Goal: Task Accomplishment & Management: Manage account settings

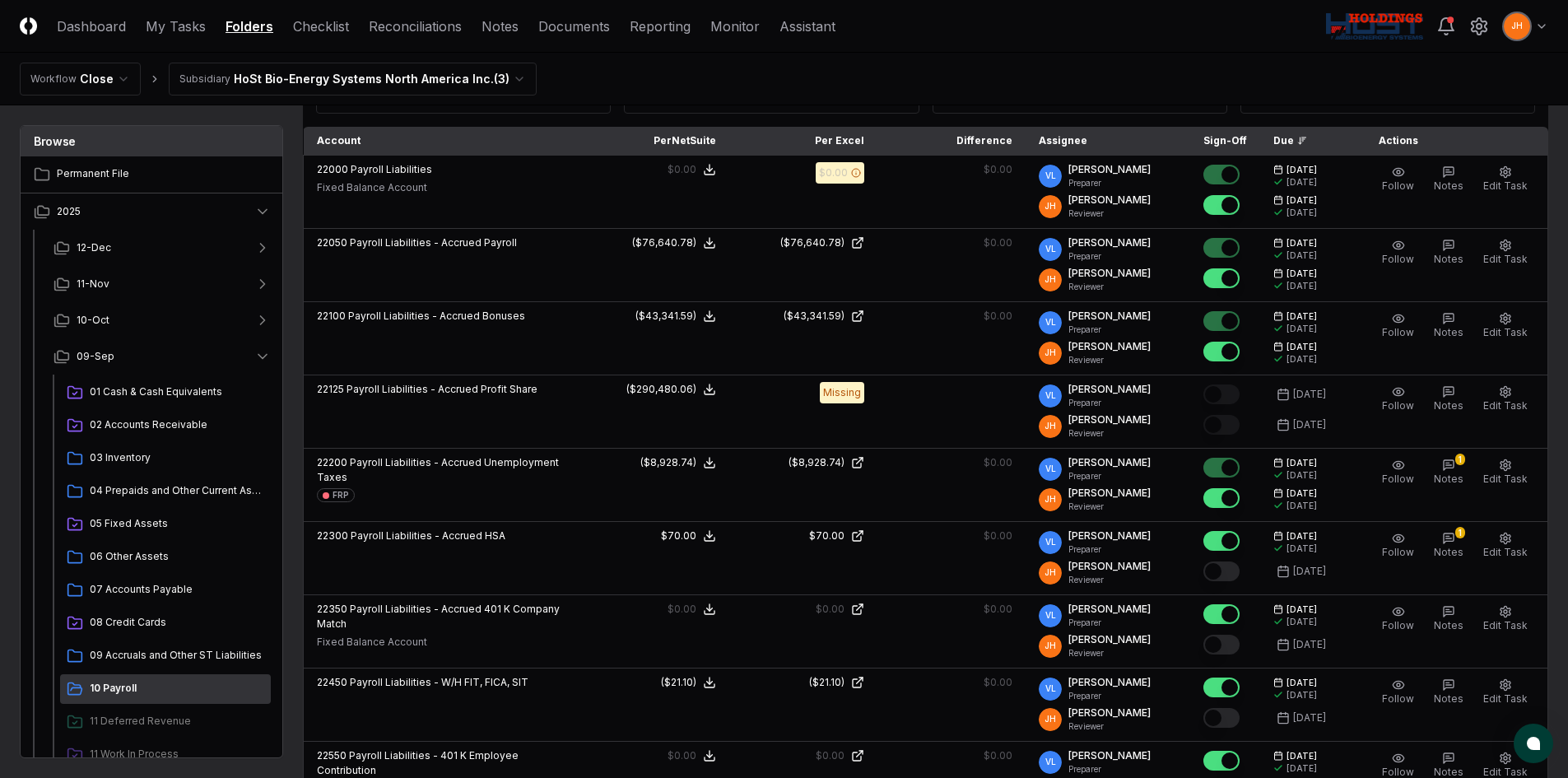
scroll to position [165, 0]
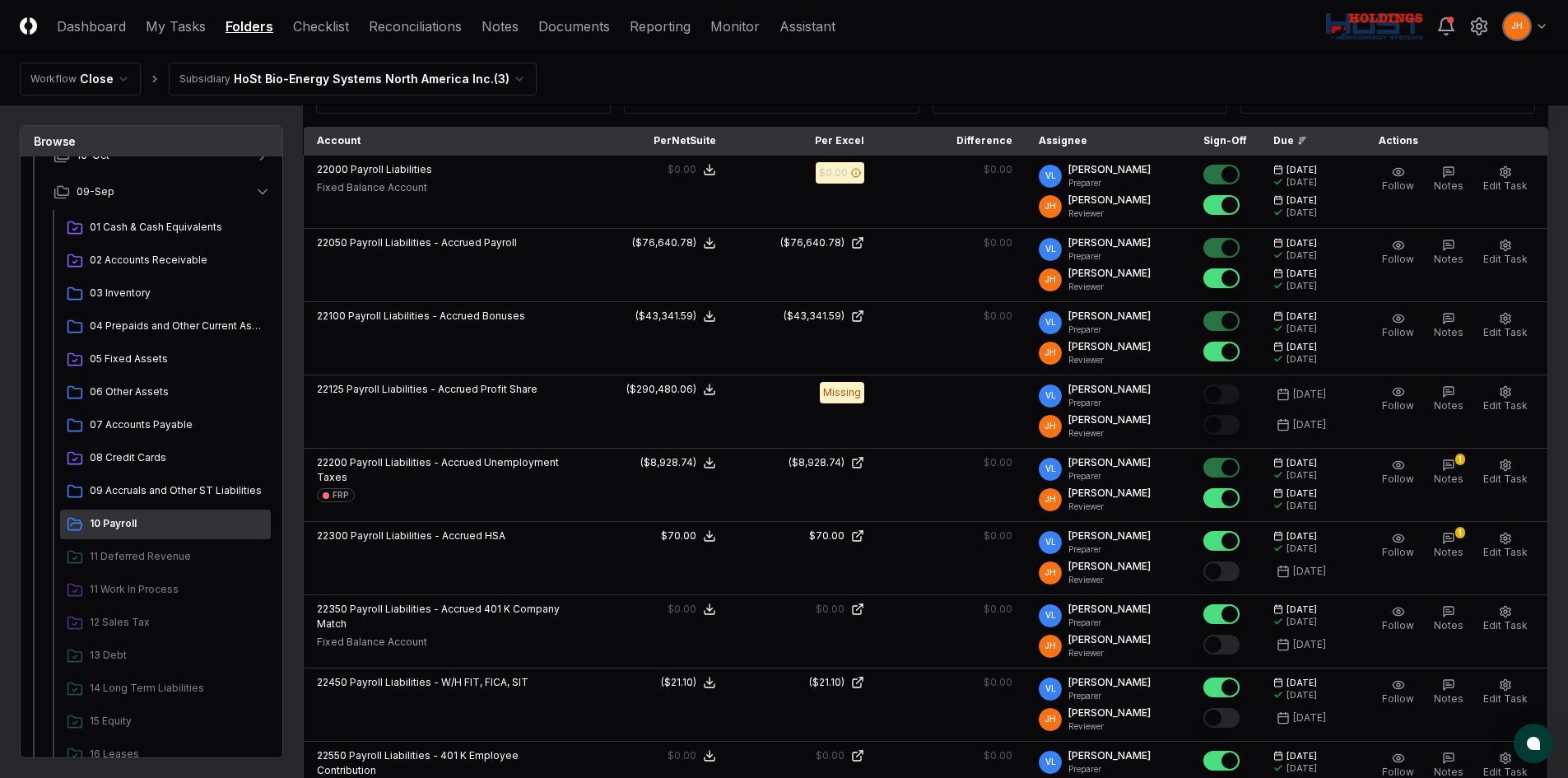
click at [1054, 67] on nav "Workflow Close Subsidiary HoSt Bio-Energy Systems North America Inc. ( 3 )" at bounding box center [784, 79] width 1568 height 53
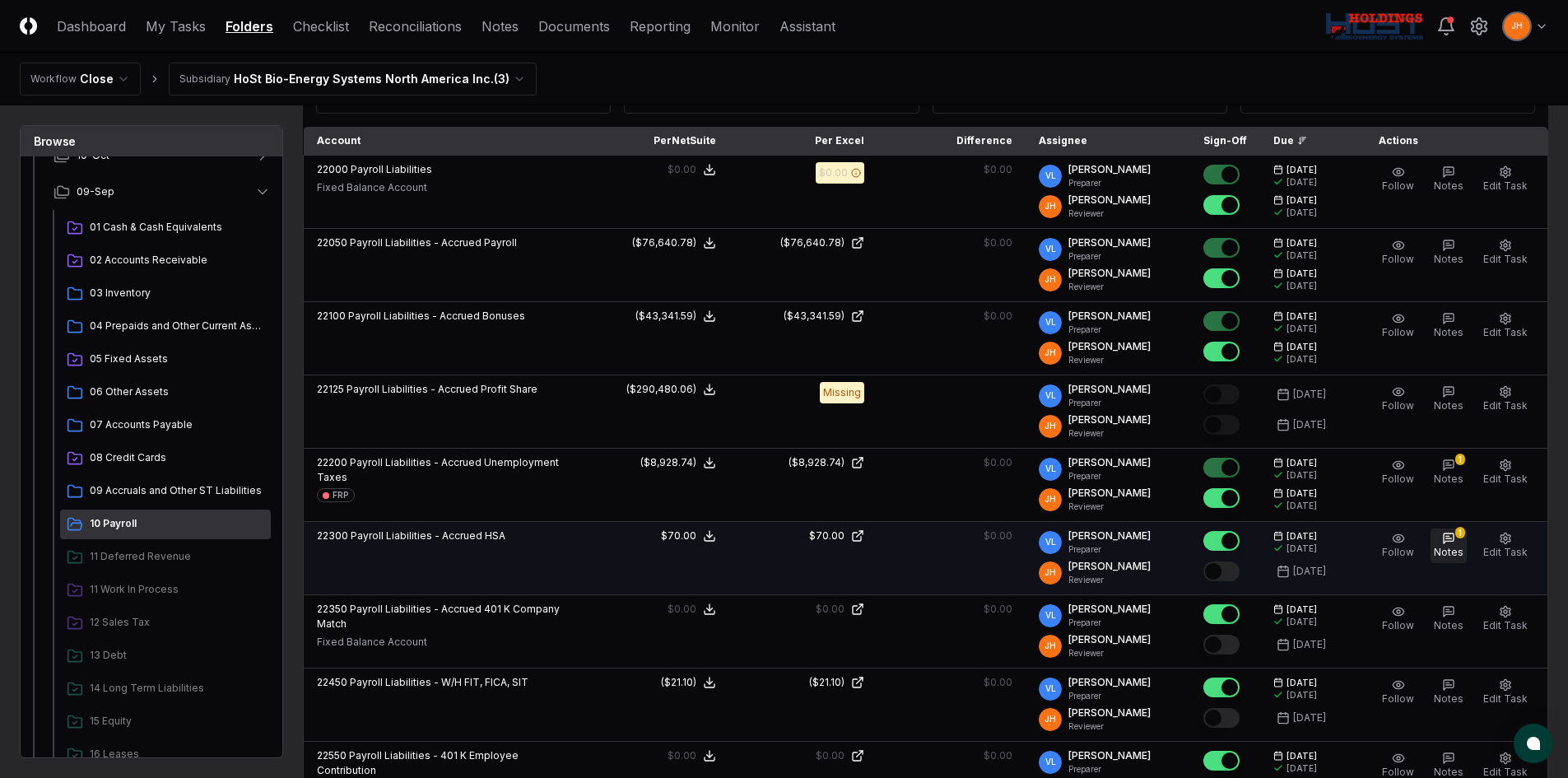
click at [1464, 535] on div "1" at bounding box center [1460, 533] width 10 height 12
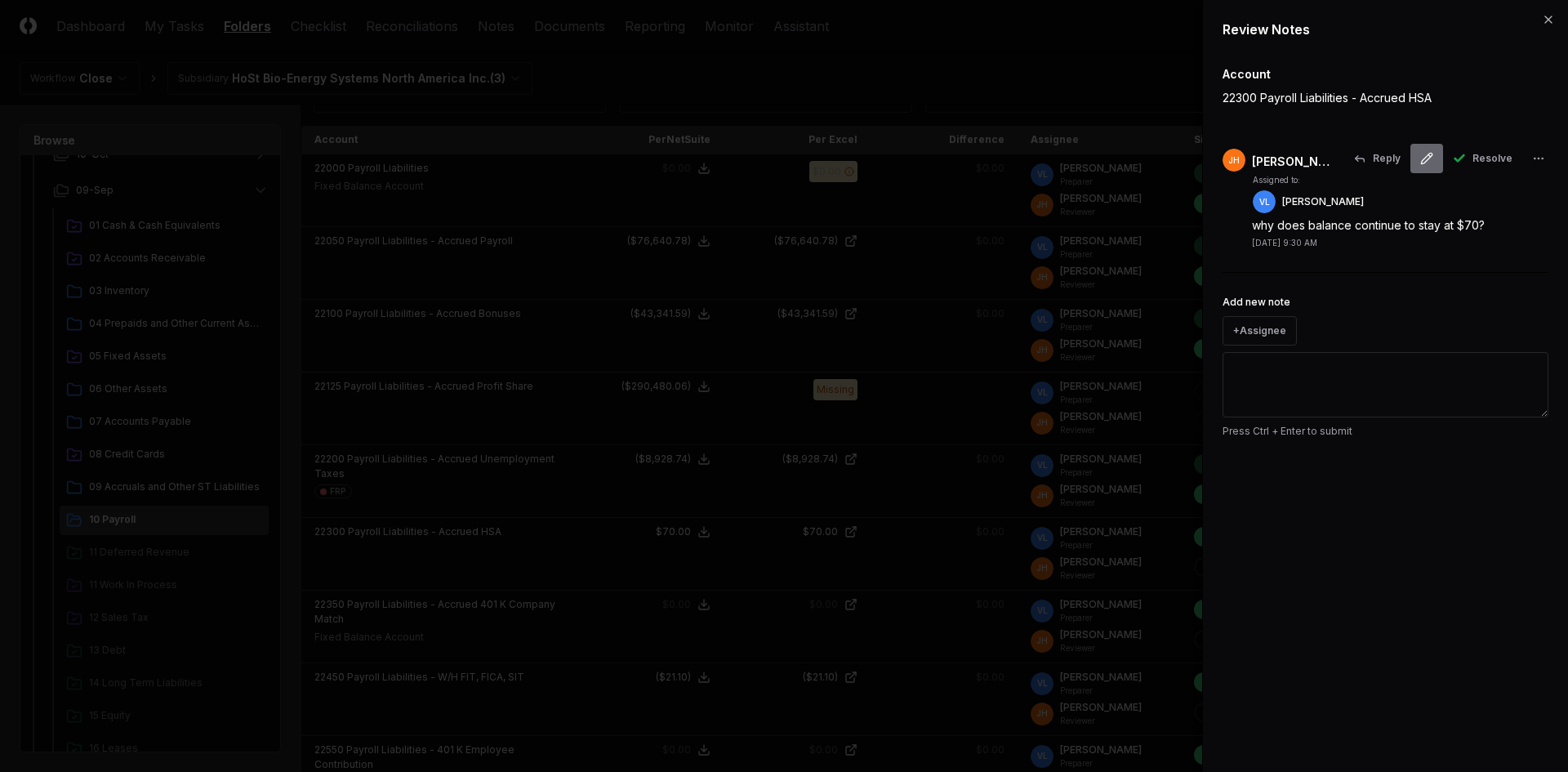
click at [1430, 154] on icon at bounding box center [1427, 158] width 13 height 13
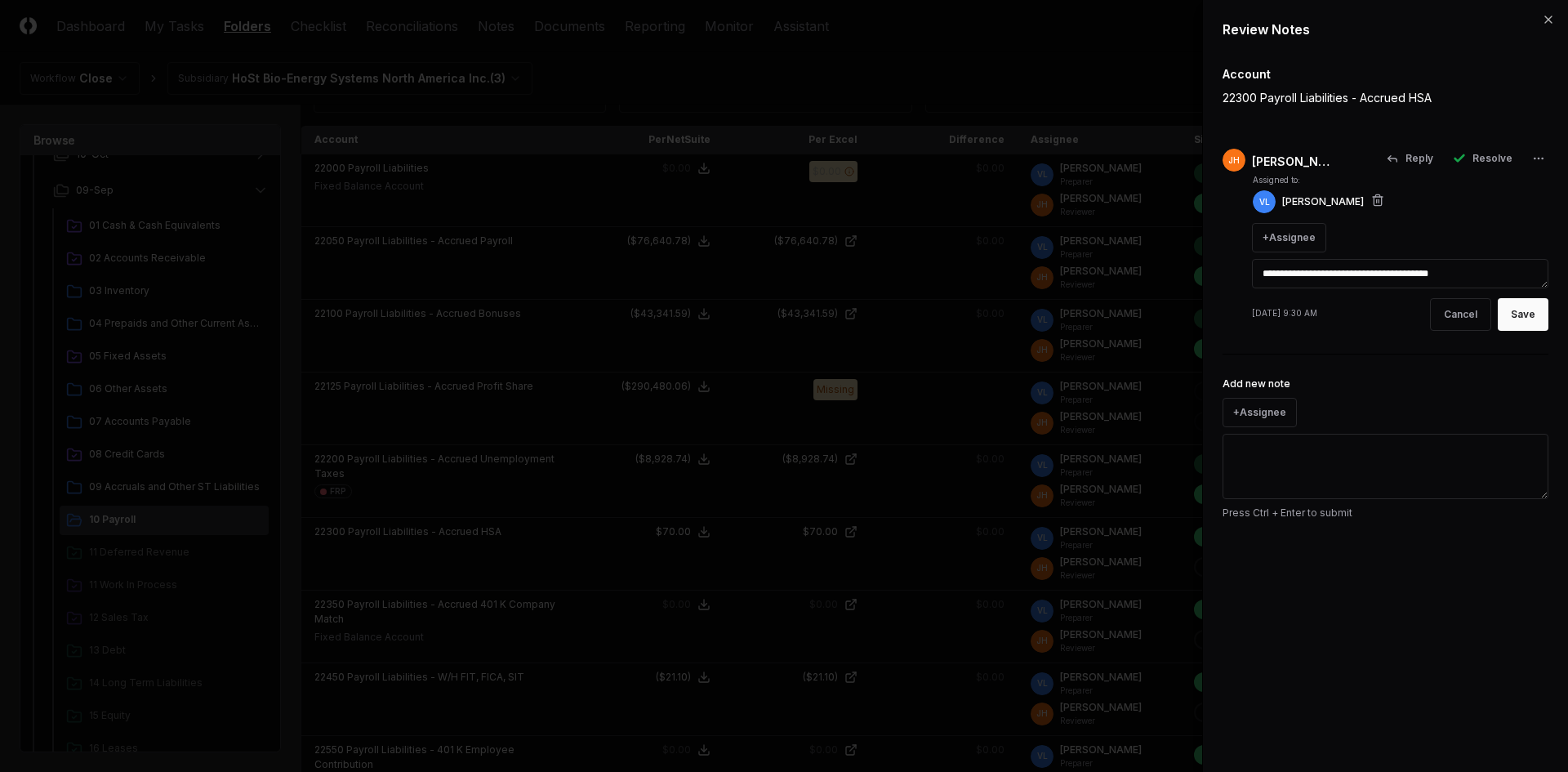
drag, startPoint x: 1267, startPoint y: 279, endPoint x: 1518, endPoint y: 282, distance: 251.0
click at [1508, 283] on textarea "**********" at bounding box center [1400, 274] width 297 height 29
type textarea "*"
type textarea "**********"
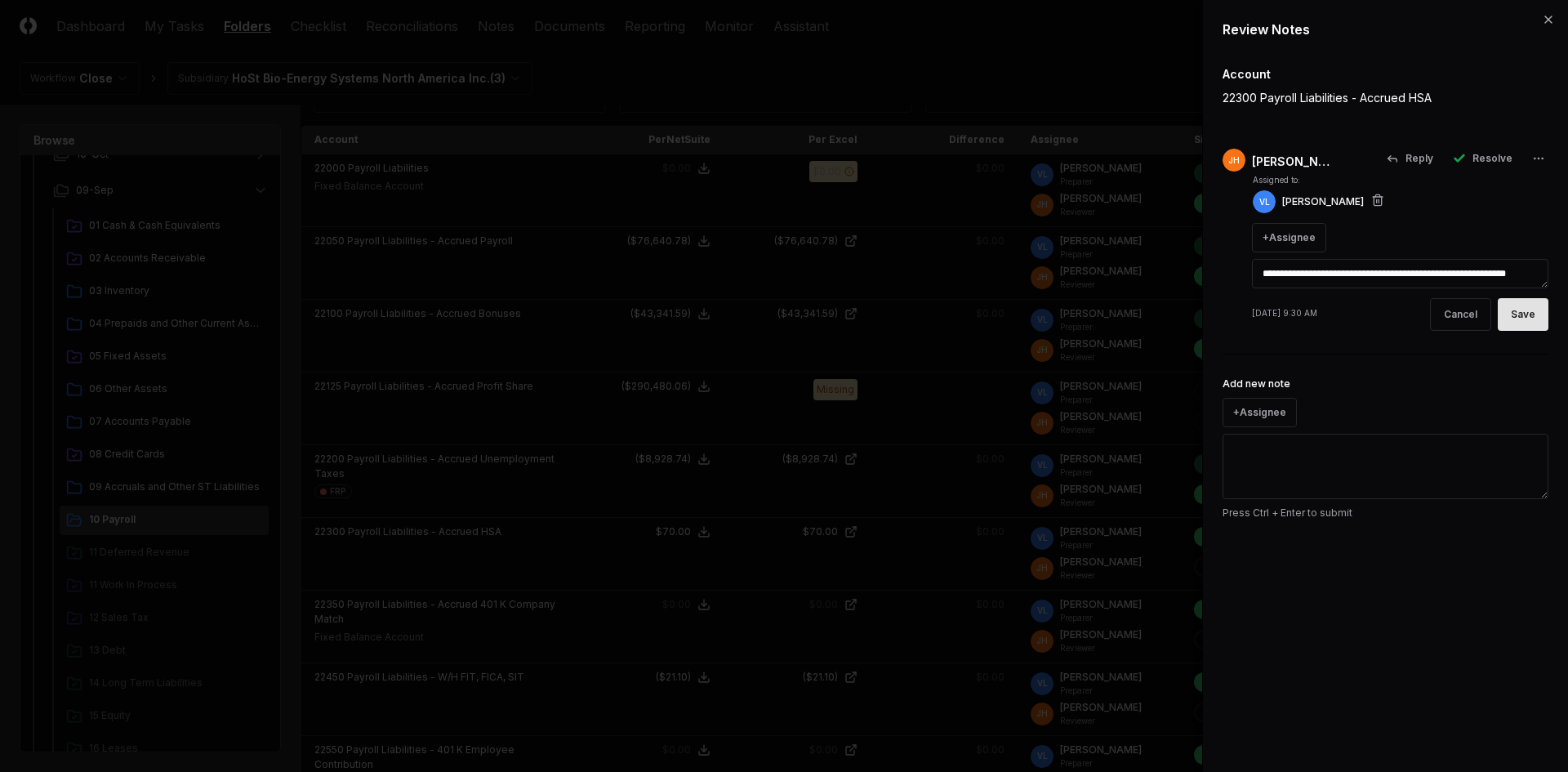
click at [1533, 311] on button "Save" at bounding box center [1523, 314] width 51 height 33
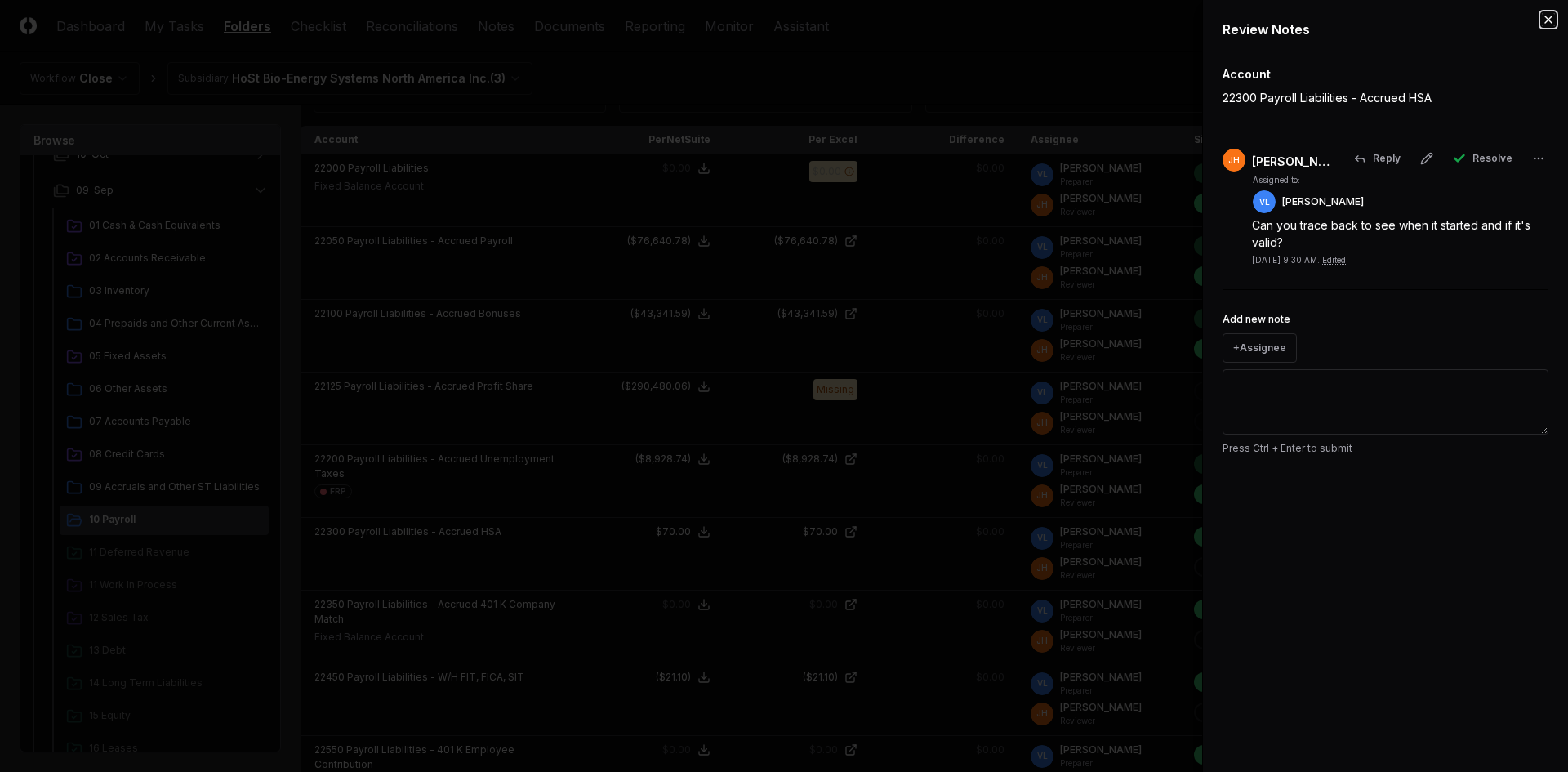
click at [1549, 22] on icon "button" at bounding box center [1548, 20] width 13 height 13
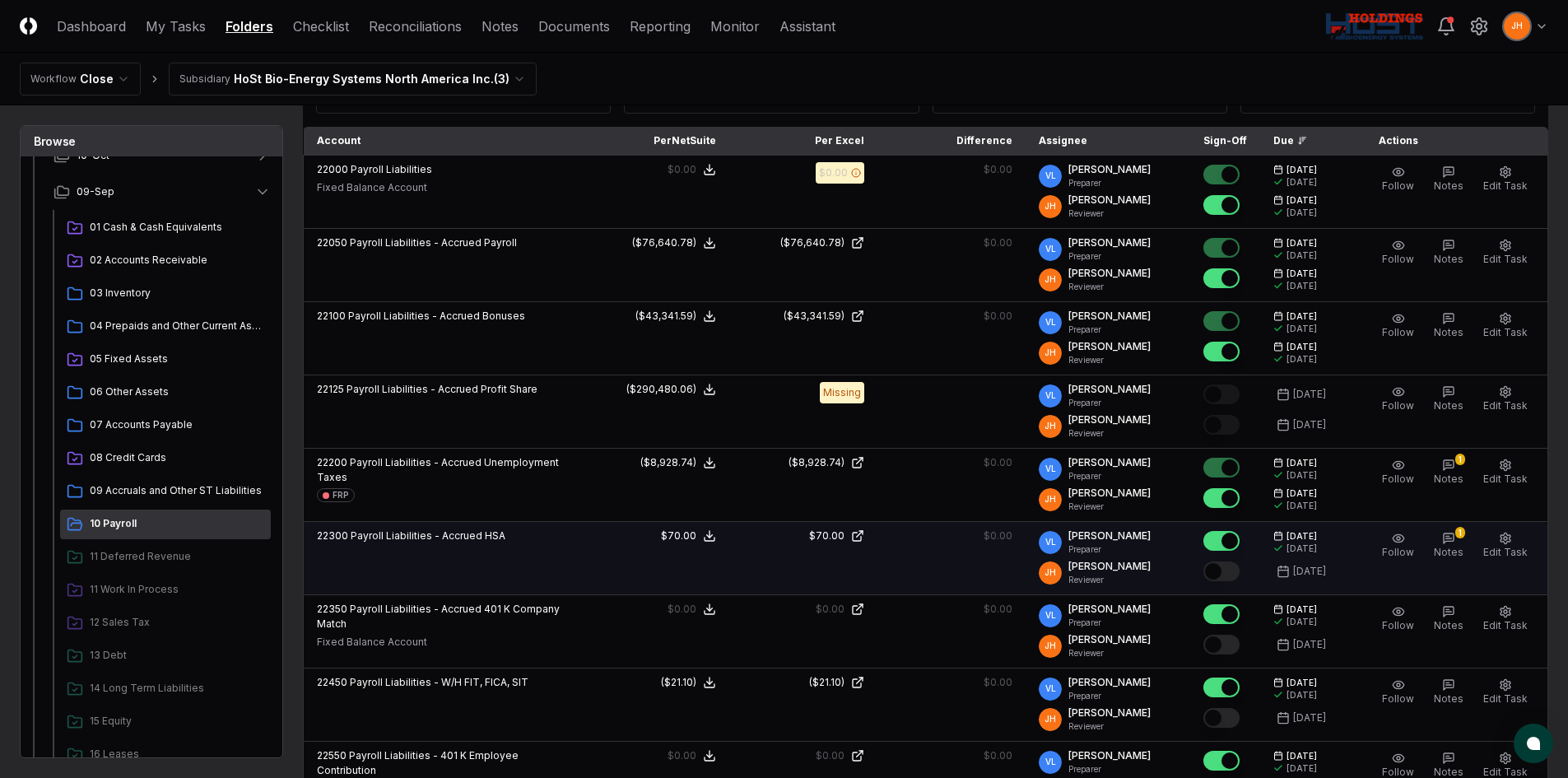
click at [1231, 570] on button "Mark complete" at bounding box center [1222, 571] width 36 height 20
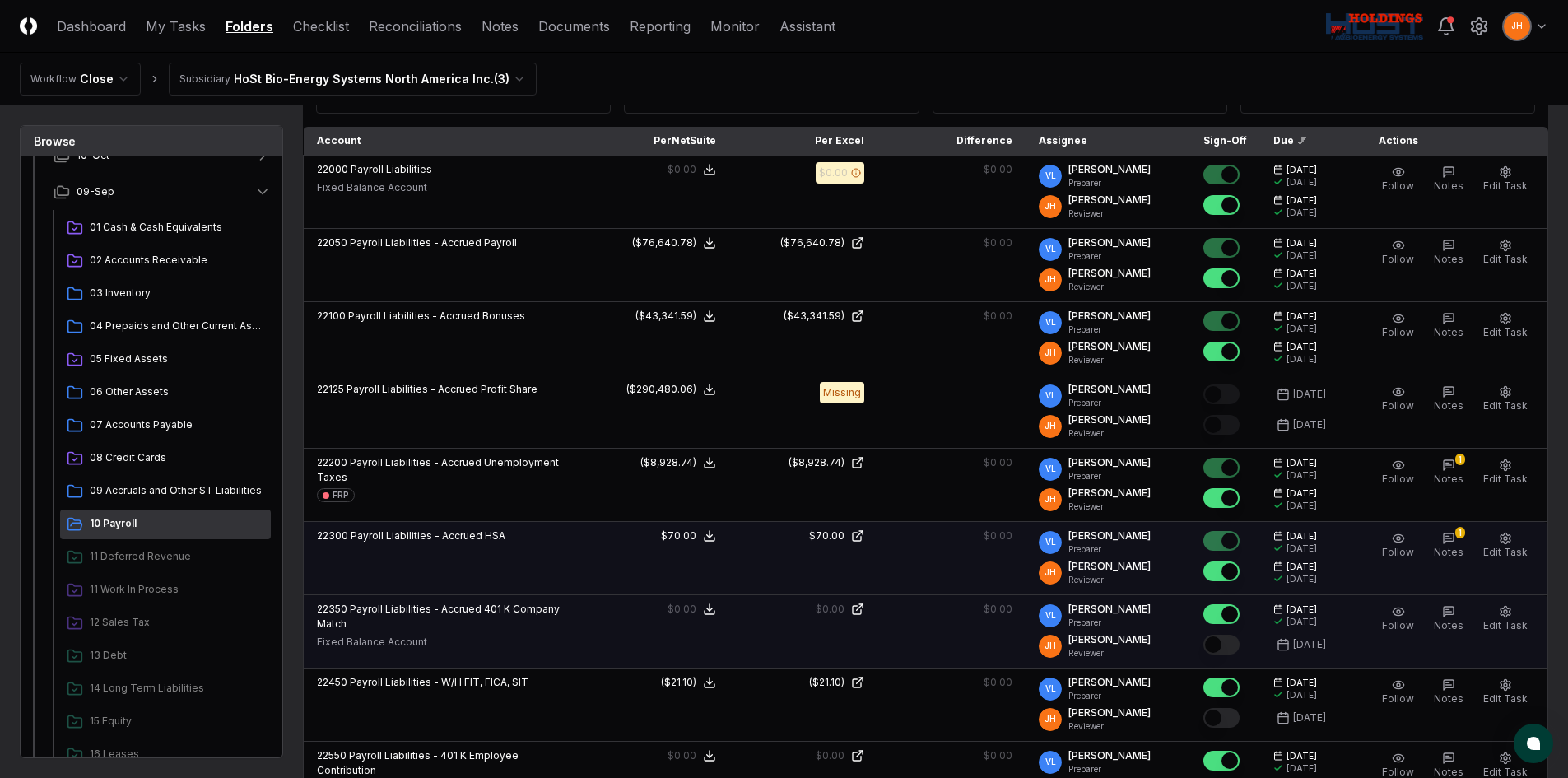
click at [1239, 642] on button "Mark complete" at bounding box center [1222, 645] width 36 height 20
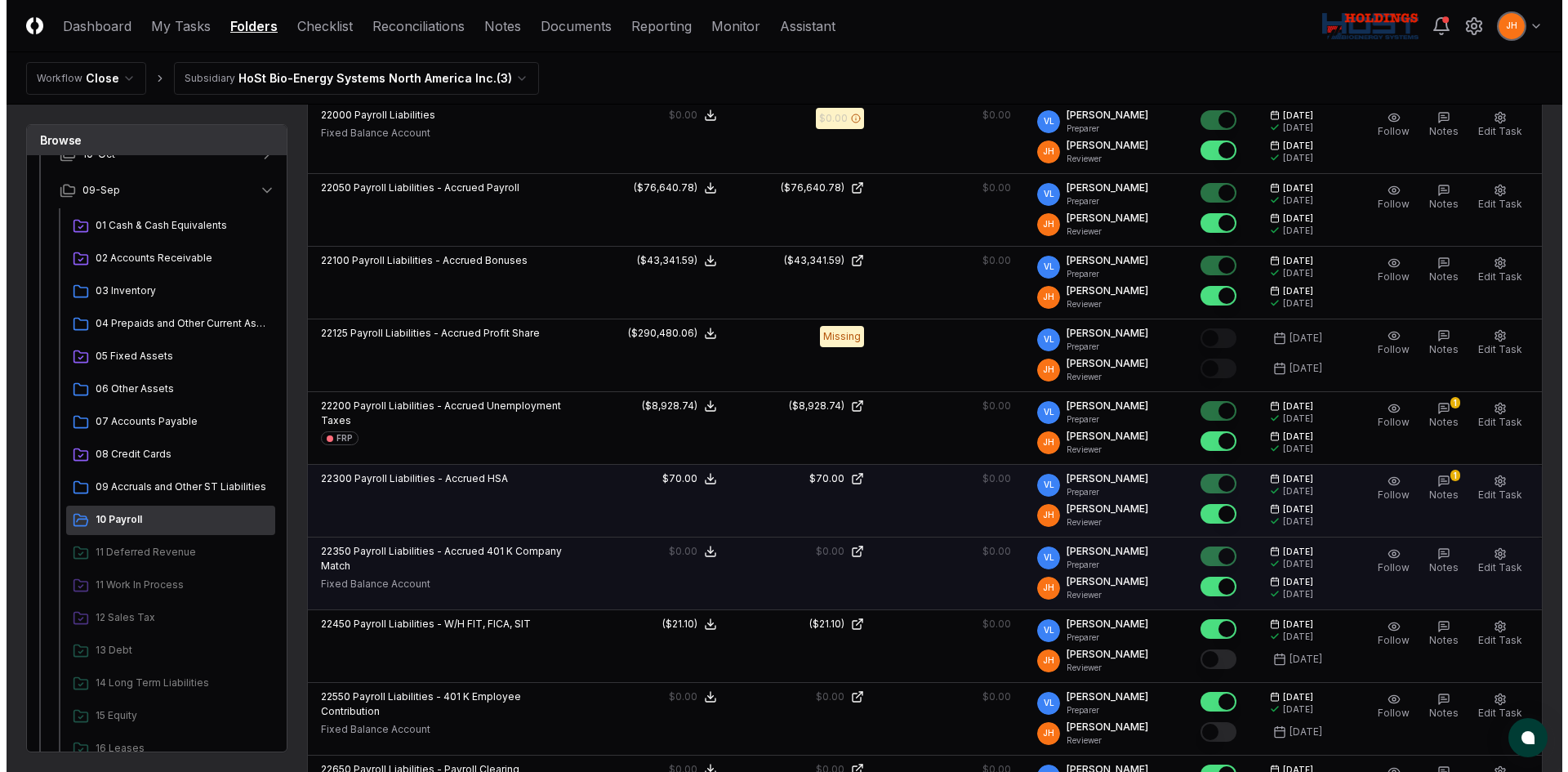
scroll to position [490, 0]
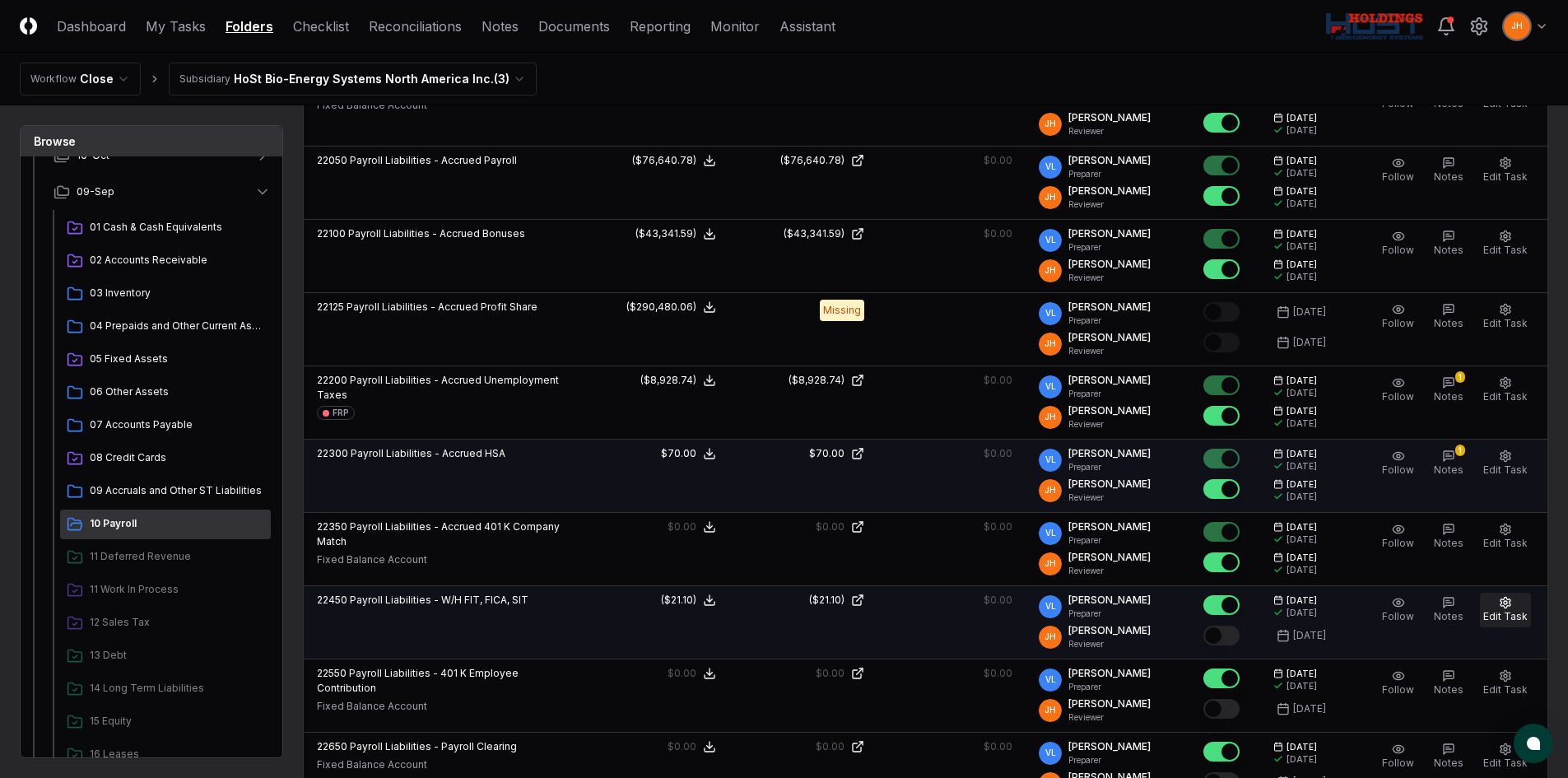
click at [1510, 605] on icon "button" at bounding box center [1505, 603] width 13 height 13
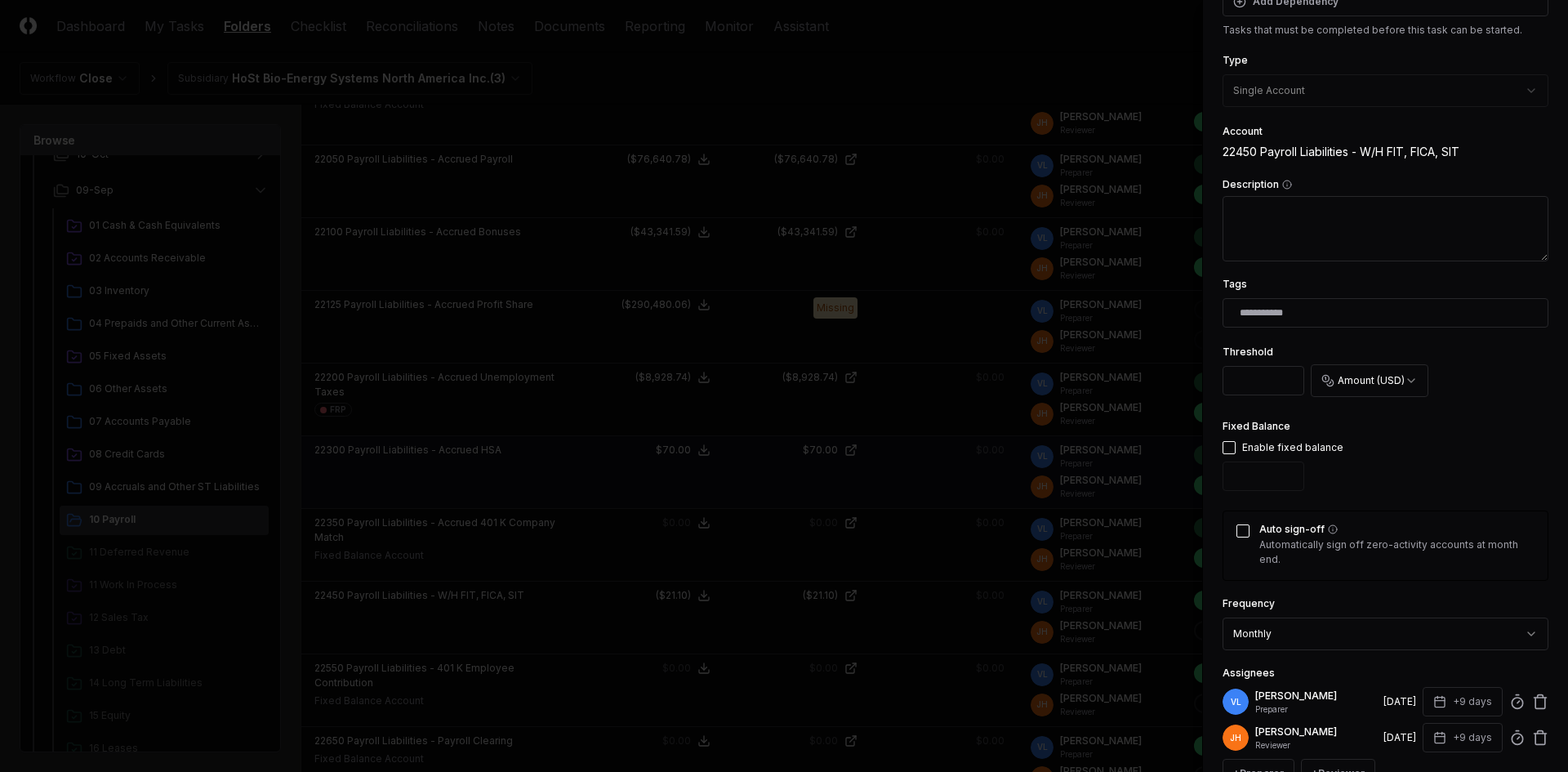
scroll to position [245, 0]
click at [1245, 527] on button "Auto sign-off" at bounding box center [1243, 529] width 13 height 13
click at [1248, 528] on button "Auto sign-off" at bounding box center [1243, 529] width 13 height 13
click at [1276, 306] on input "text" at bounding box center [1389, 311] width 298 height 15
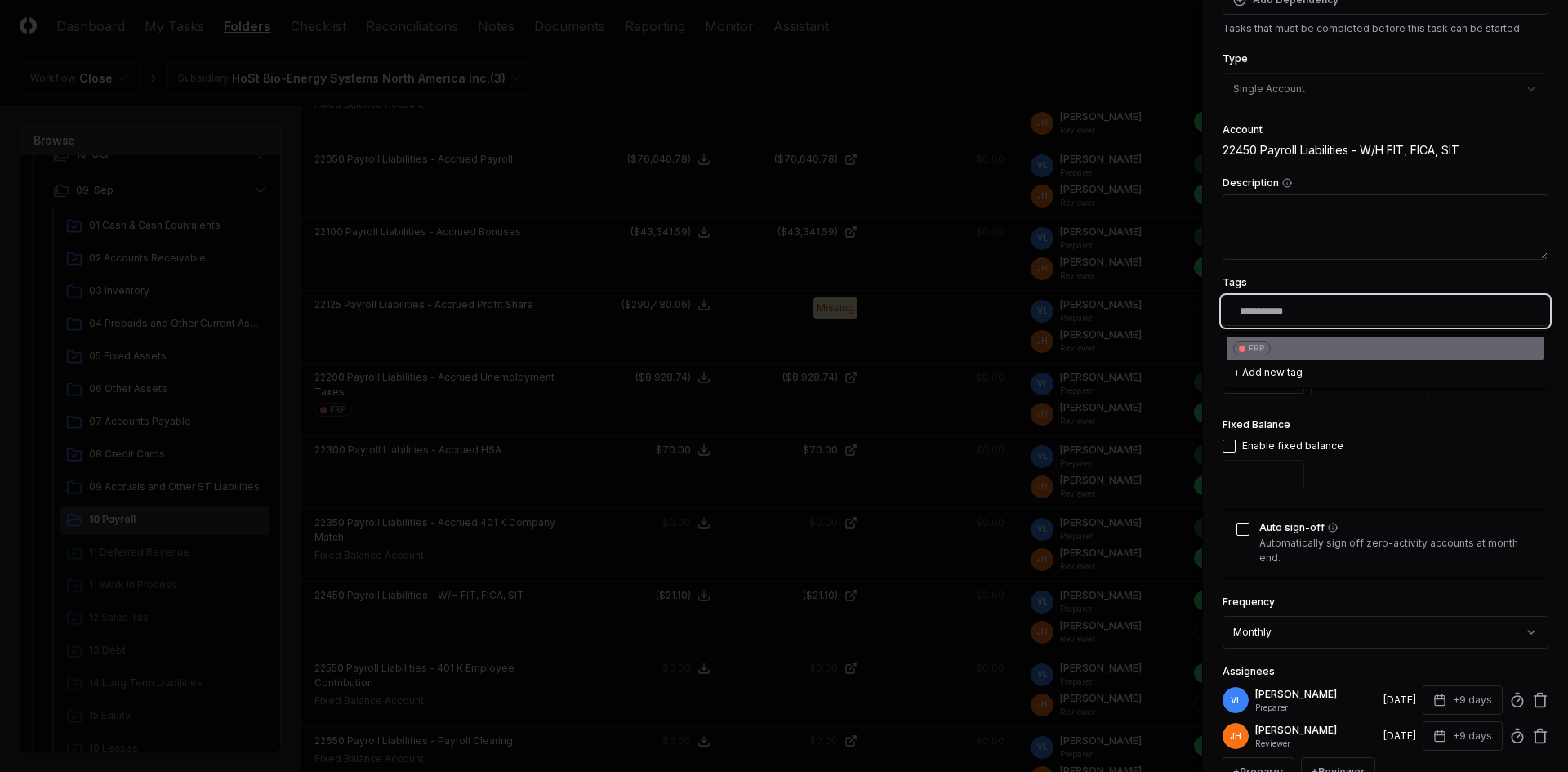
click at [1253, 348] on div "FRP" at bounding box center [1256, 348] width 16 height 12
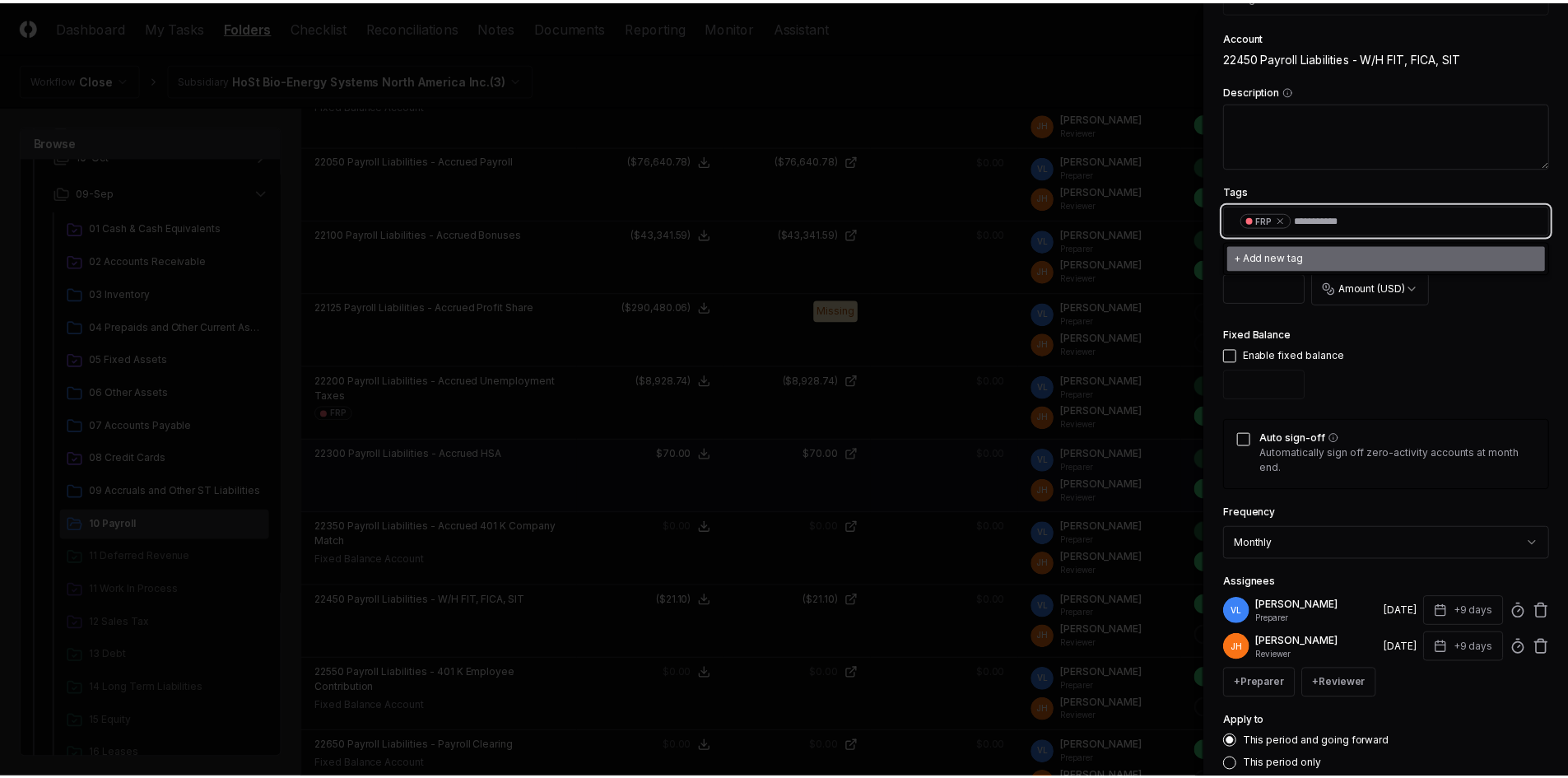
scroll to position [441, 0]
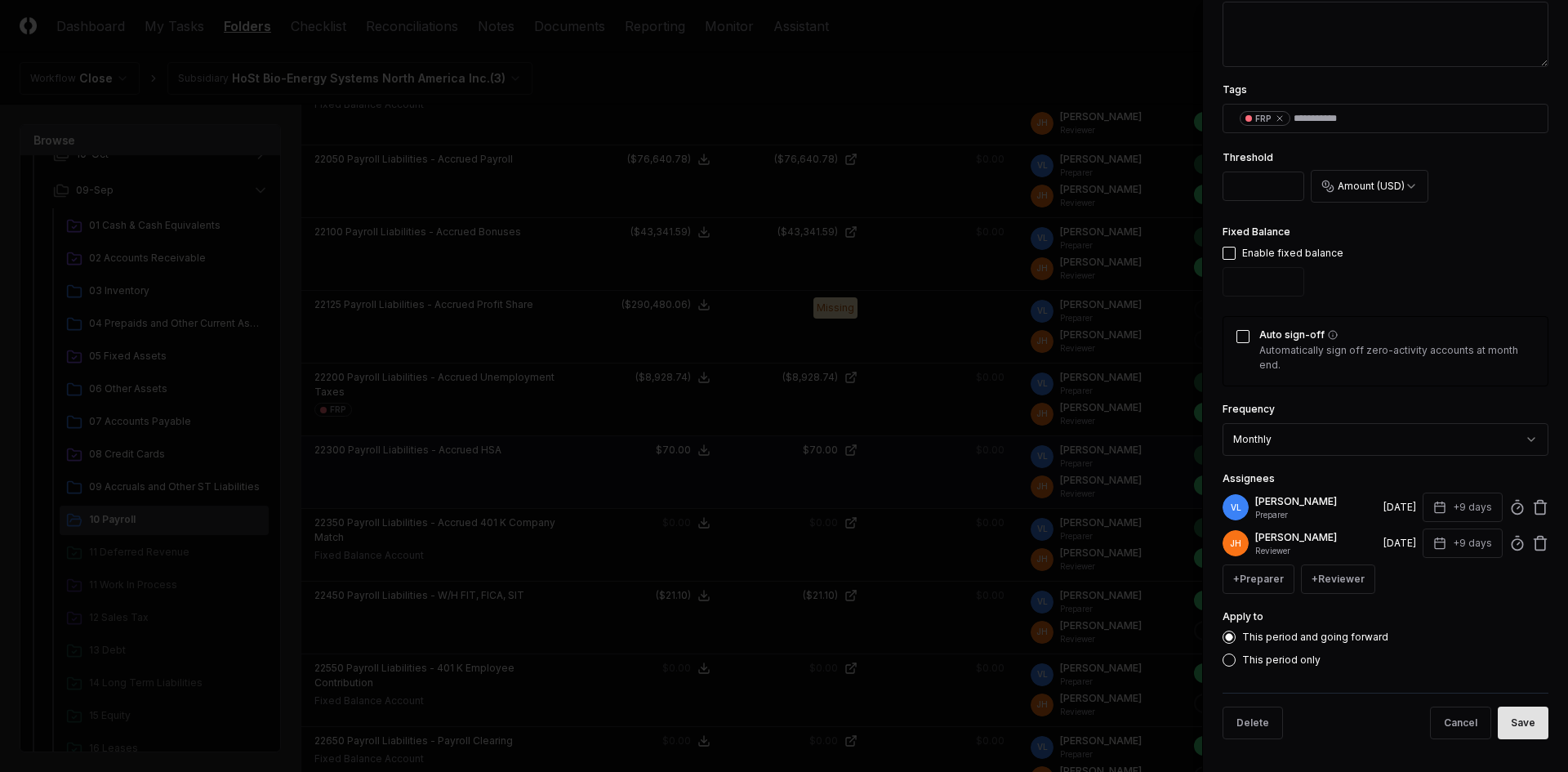
click at [1510, 712] on button "Save" at bounding box center [1523, 723] width 51 height 33
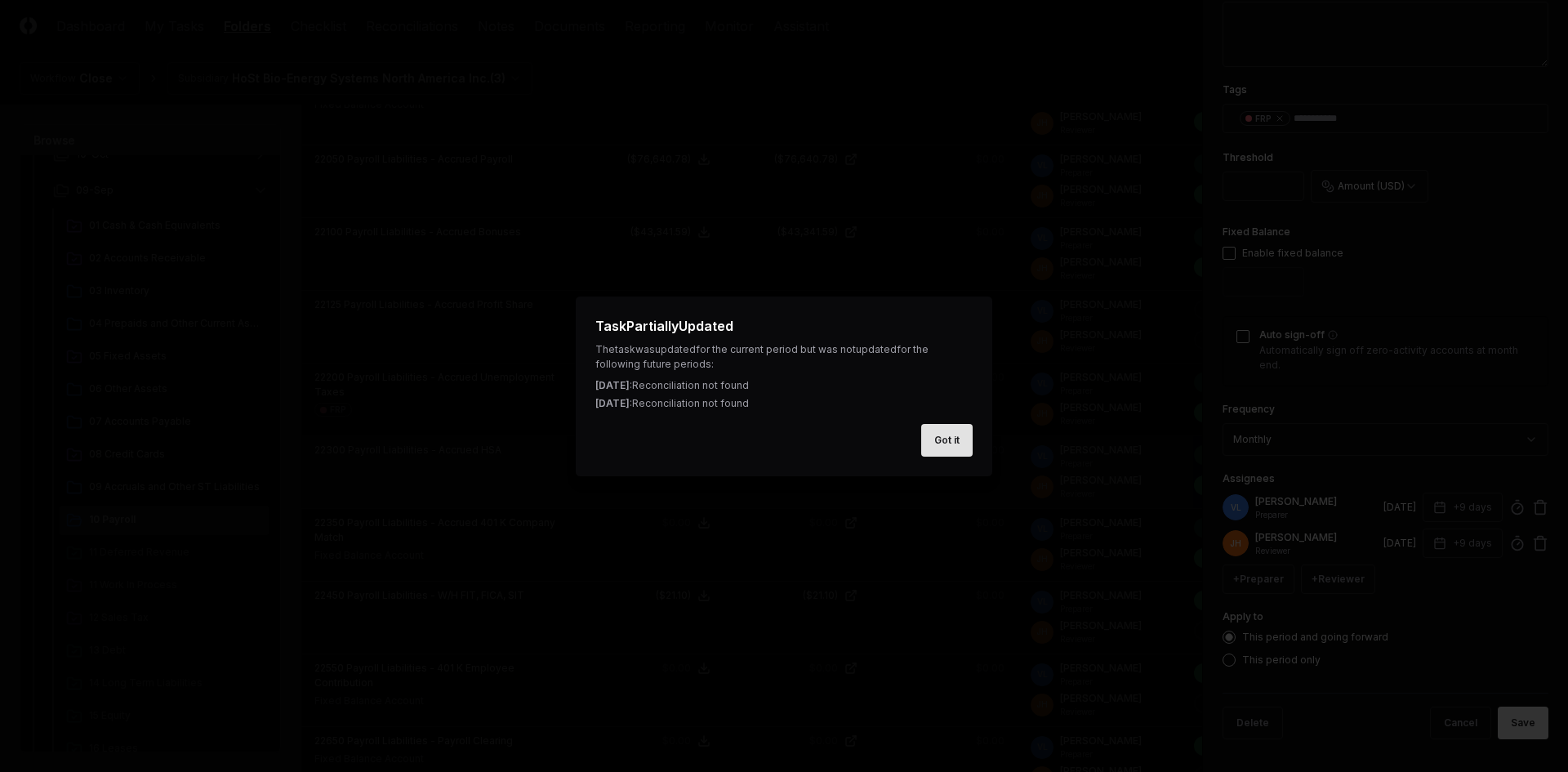
click at [965, 441] on button "Got it" at bounding box center [947, 440] width 51 height 33
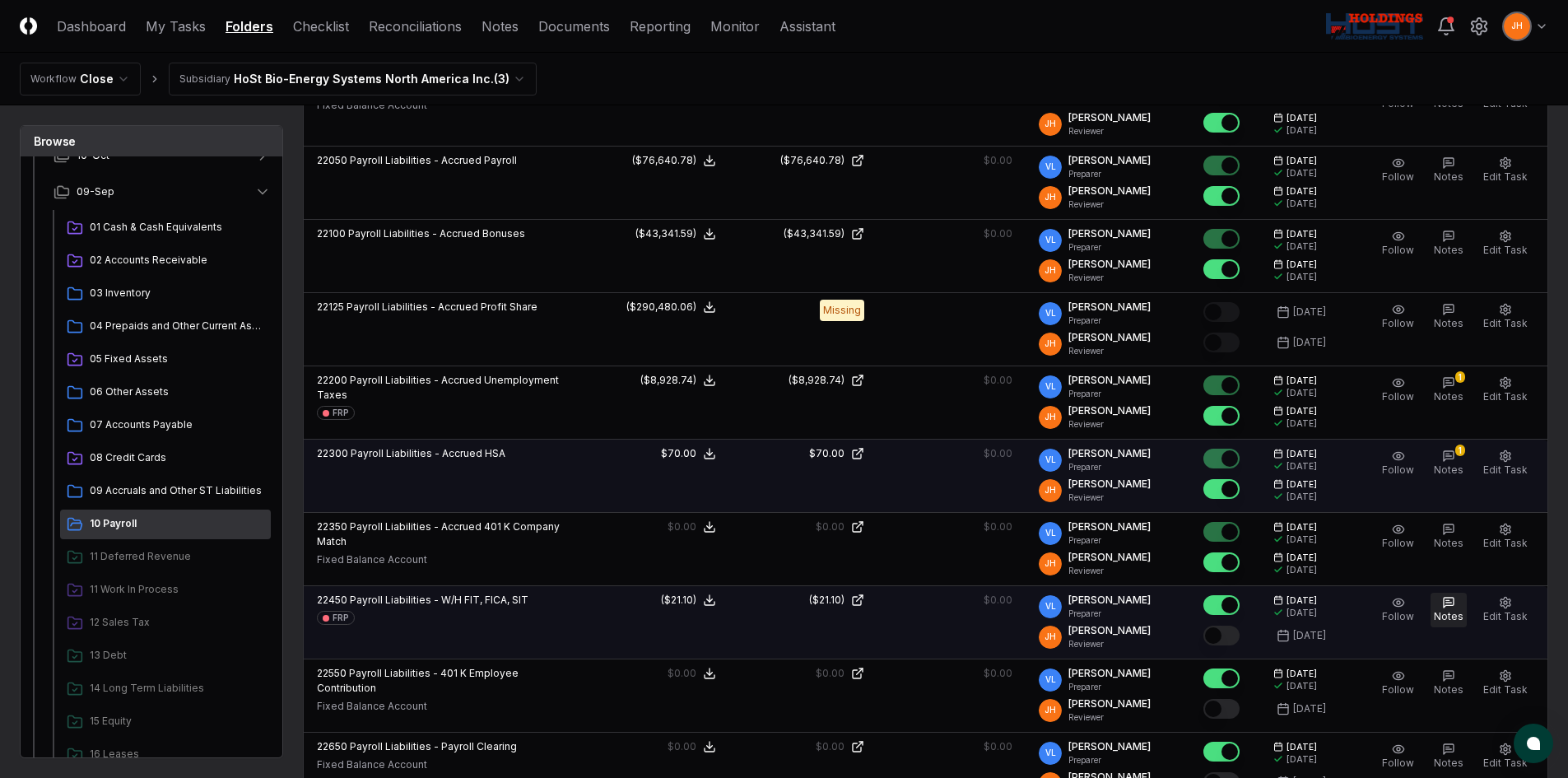
click at [1460, 611] on span "Notes" at bounding box center [1448, 617] width 30 height 13
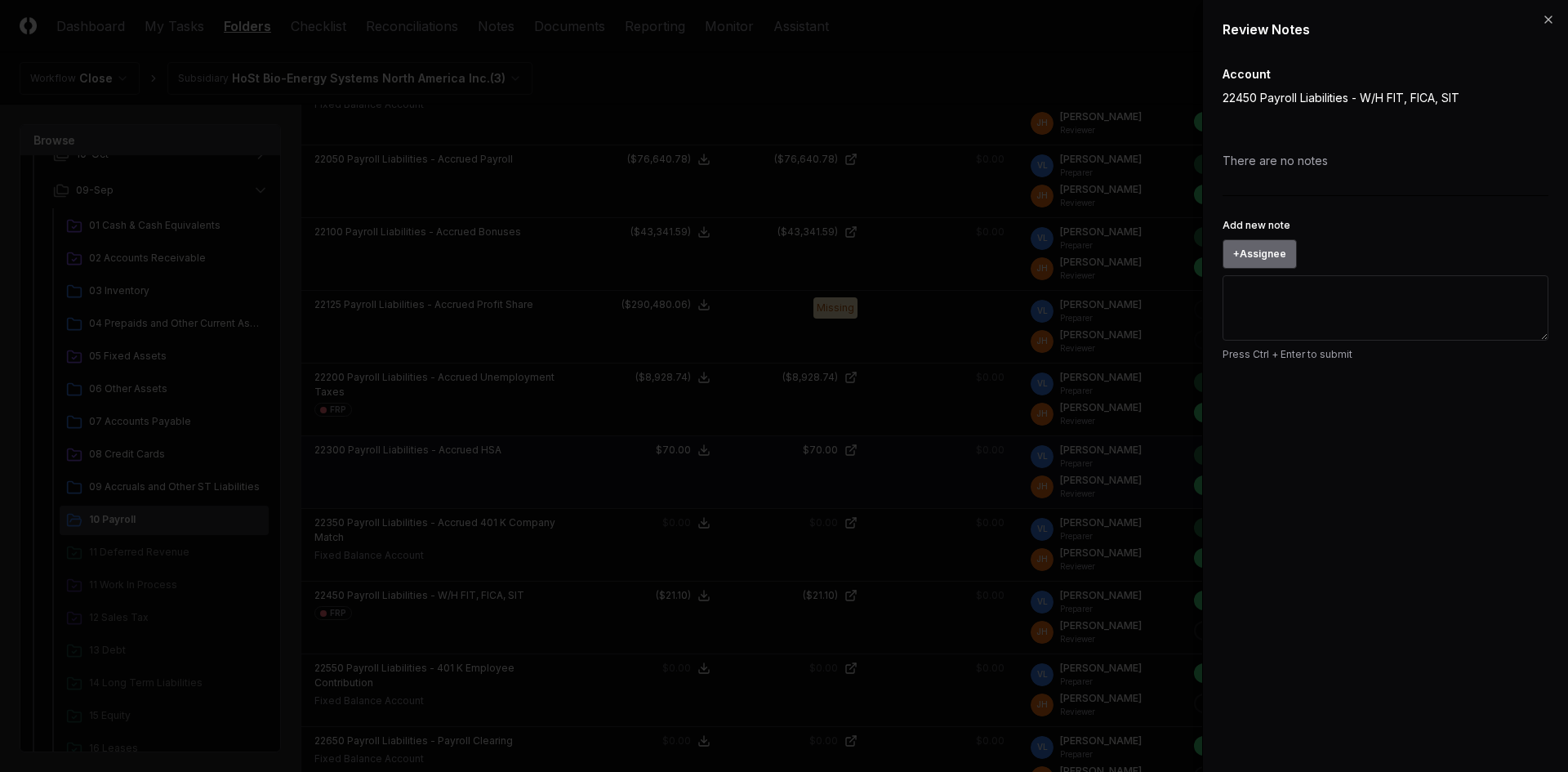
click at [1287, 250] on button "+ Assignee" at bounding box center [1260, 254] width 75 height 29
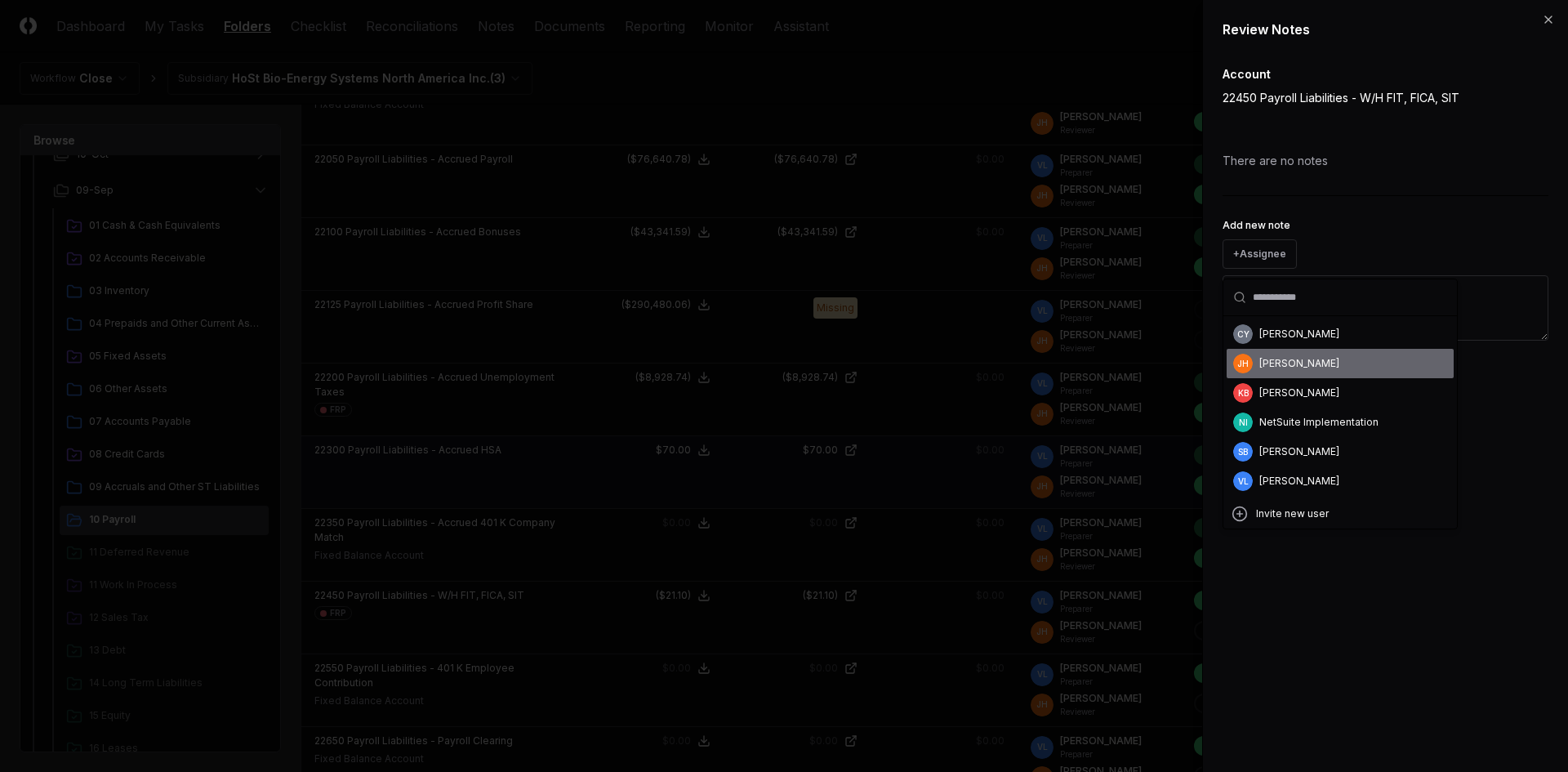
click at [1276, 366] on div "[PERSON_NAME]" at bounding box center [1299, 363] width 80 height 15
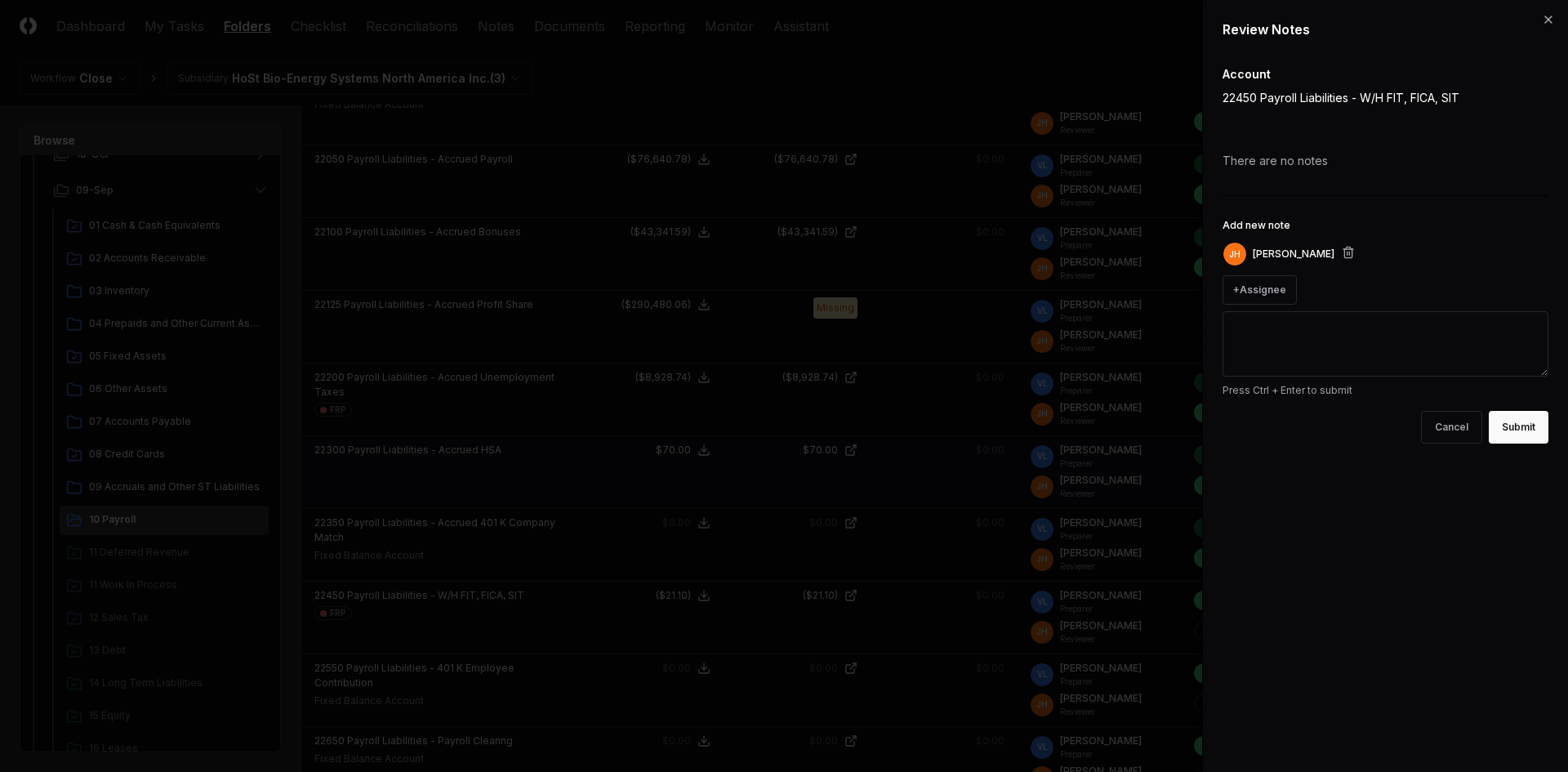
click at [1271, 339] on textarea "Add new note" at bounding box center [1385, 344] width 326 height 66
paste textarea "**********"
drag, startPoint x: 1531, startPoint y: 427, endPoint x: 1430, endPoint y: 367, distance: 117.5
click at [1431, 368] on div "**********" at bounding box center [1385, 255] width 326 height 378
click at [1422, 353] on textarea "**********" at bounding box center [1385, 344] width 326 height 66
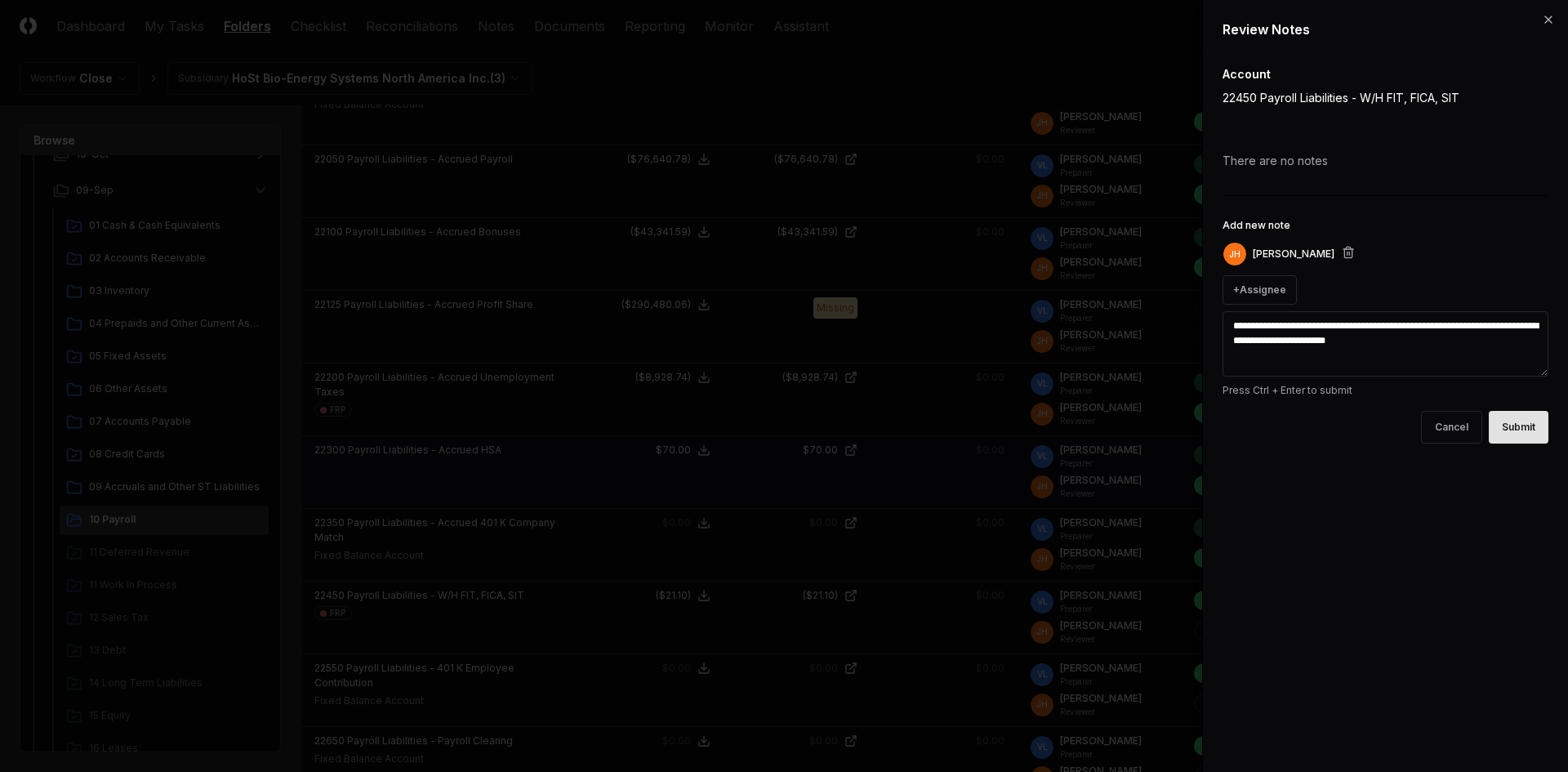
type textarea "**********"
click at [1520, 436] on button "Submit" at bounding box center [1518, 427] width 59 height 33
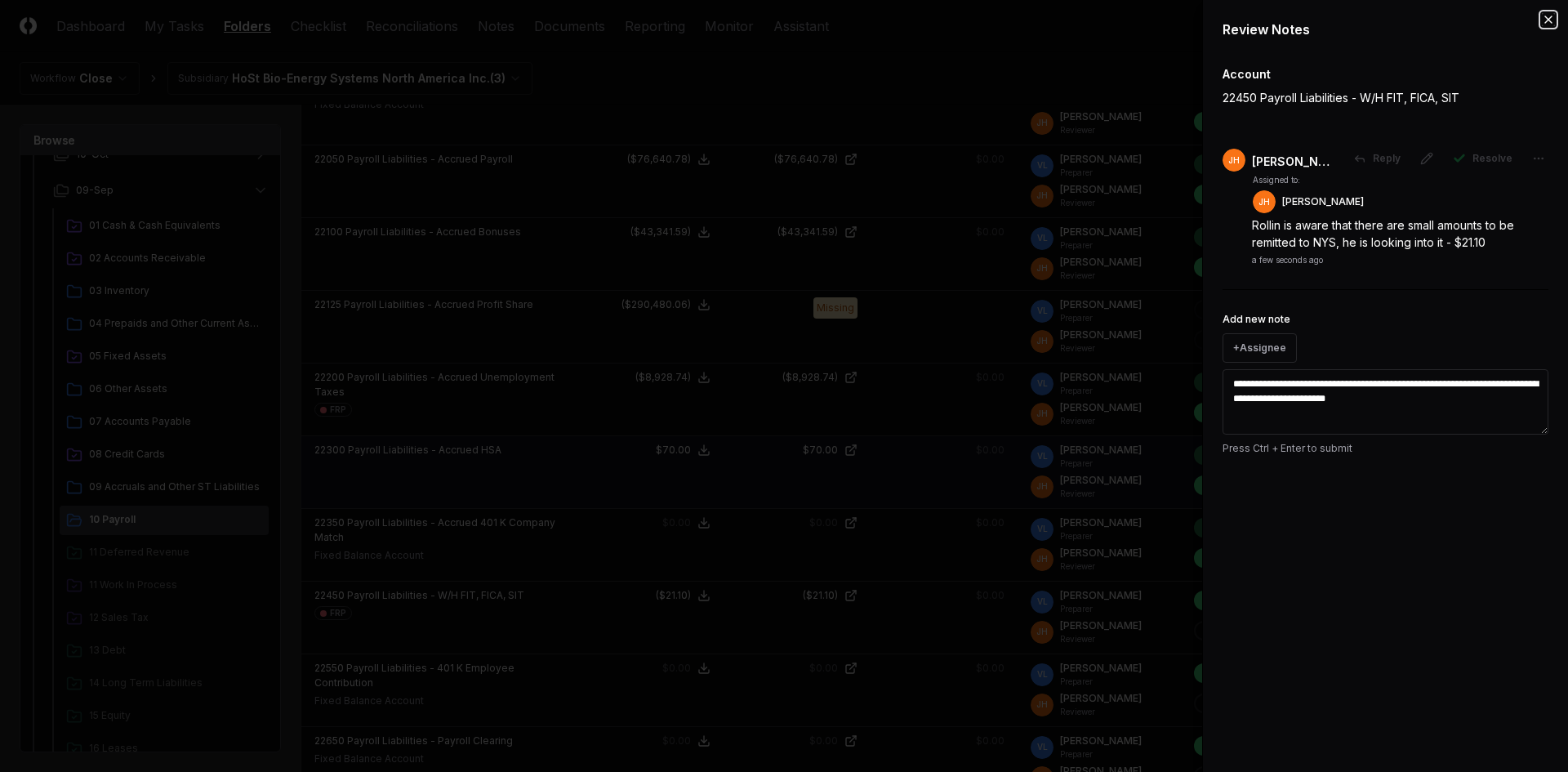
click at [1544, 15] on icon "button" at bounding box center [1548, 20] width 13 height 13
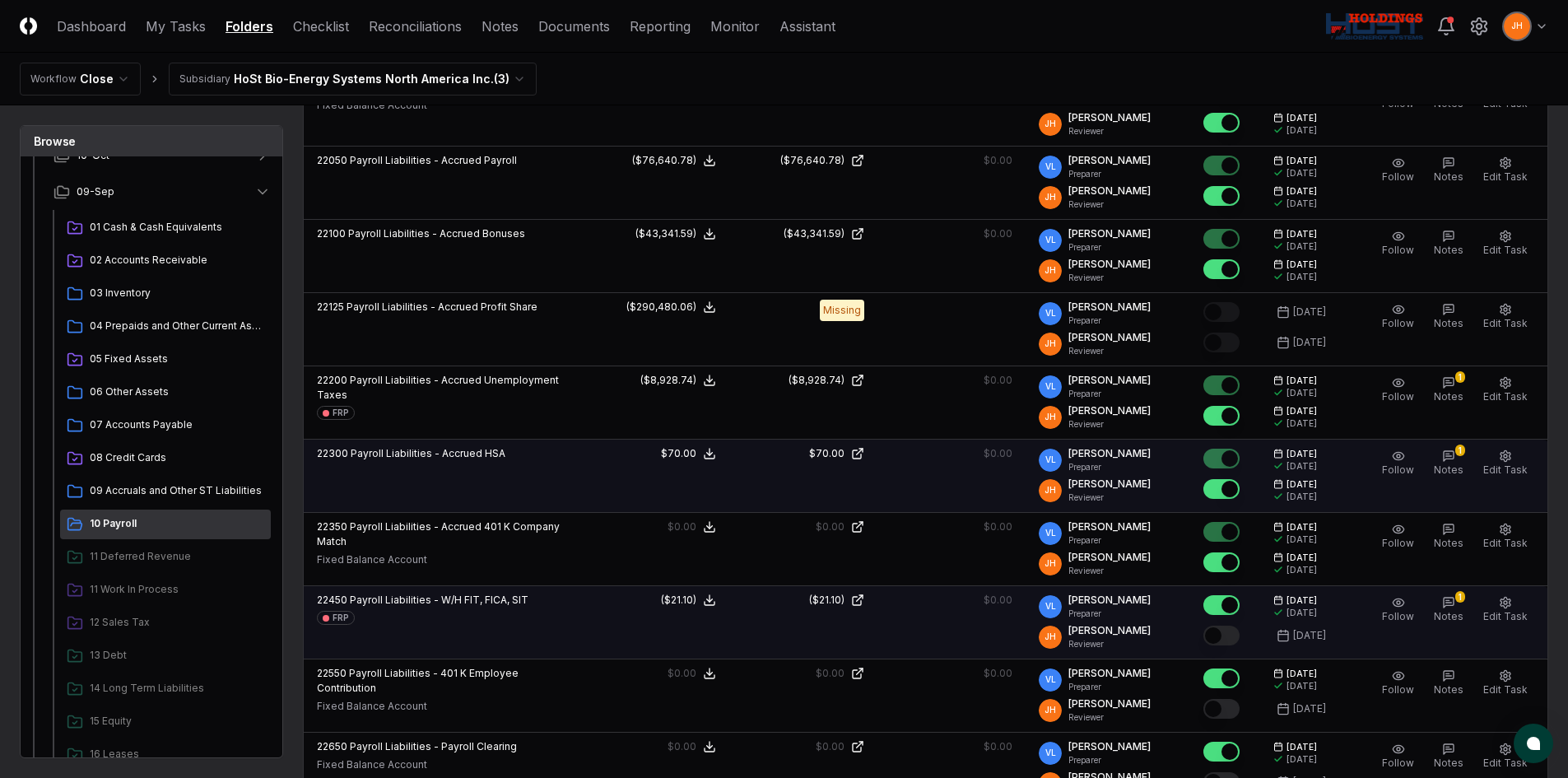
click at [1236, 634] on button "Mark complete" at bounding box center [1222, 636] width 36 height 20
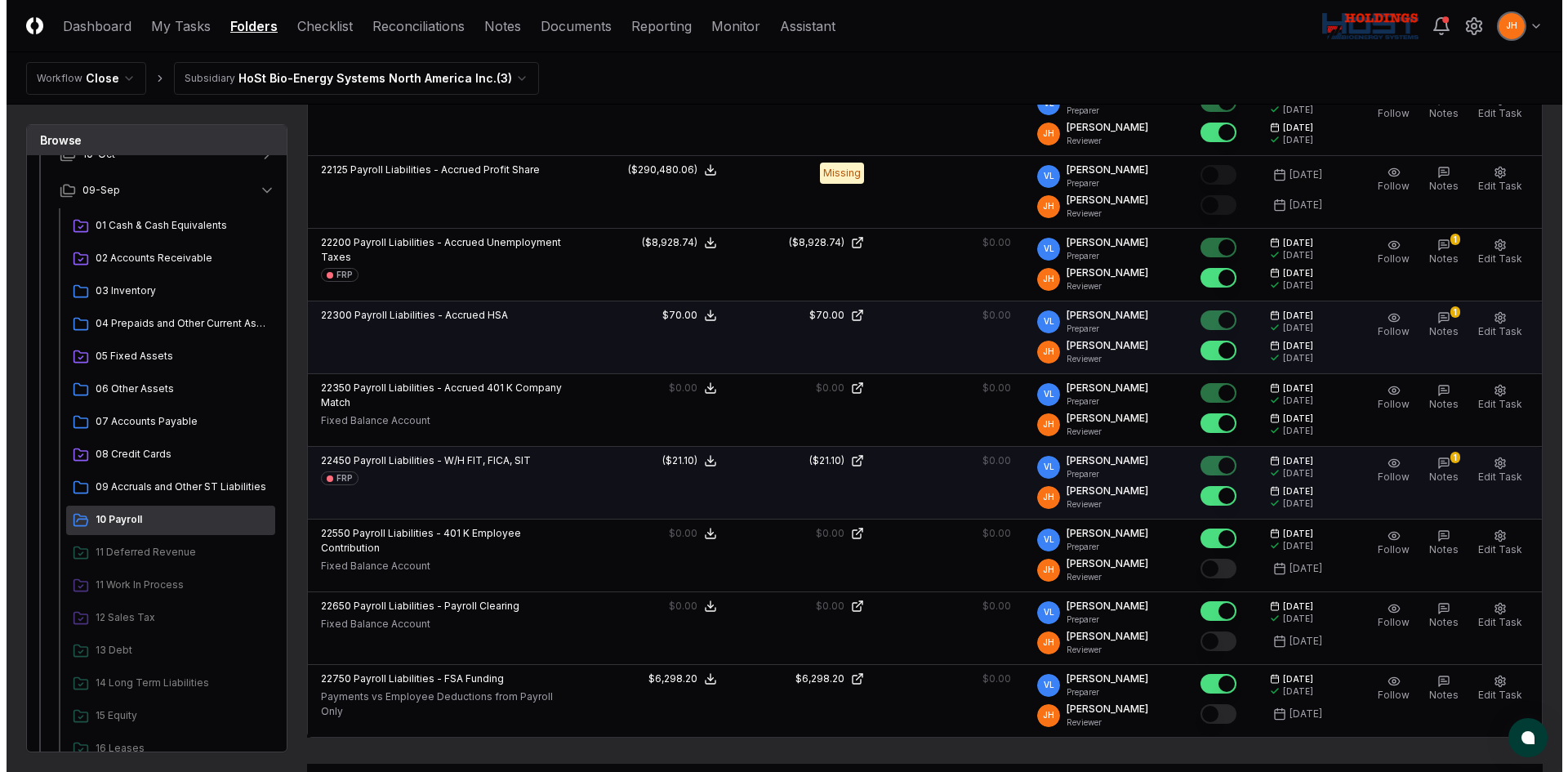
scroll to position [654, 0]
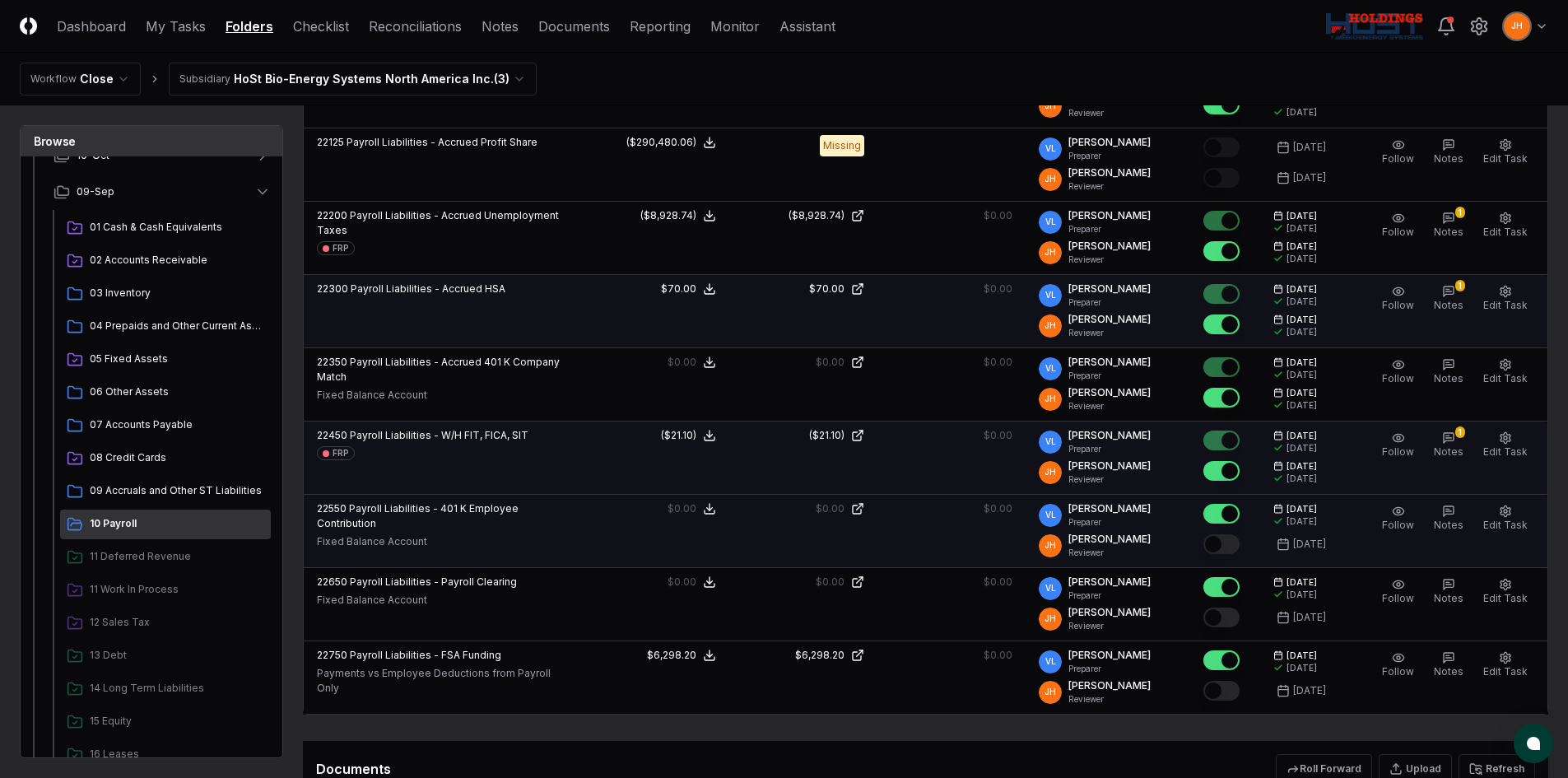
click at [1234, 545] on button "Mark complete" at bounding box center [1222, 544] width 36 height 20
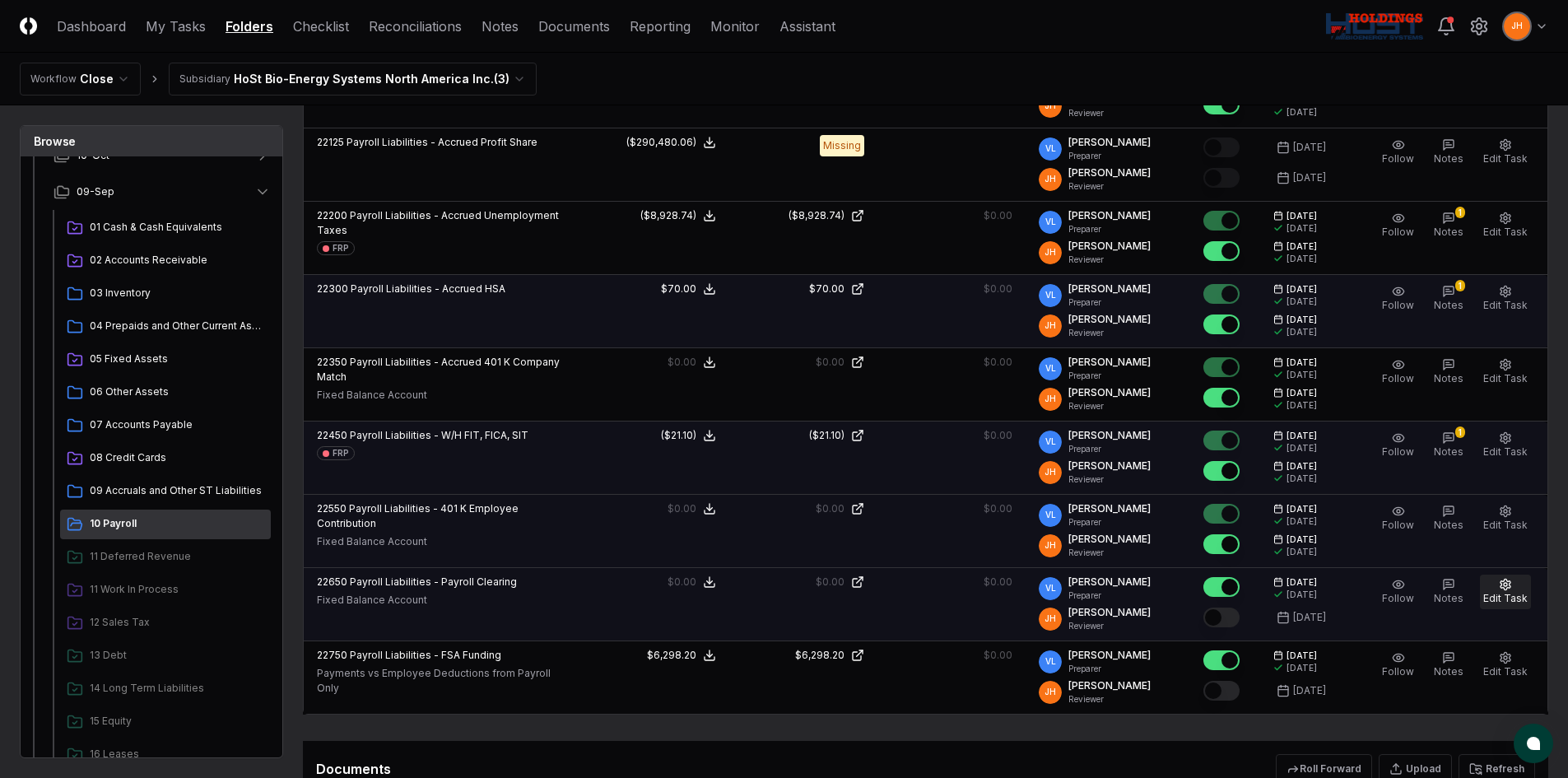
click at [1490, 591] on button "Edit Task" at bounding box center [1505, 592] width 51 height 35
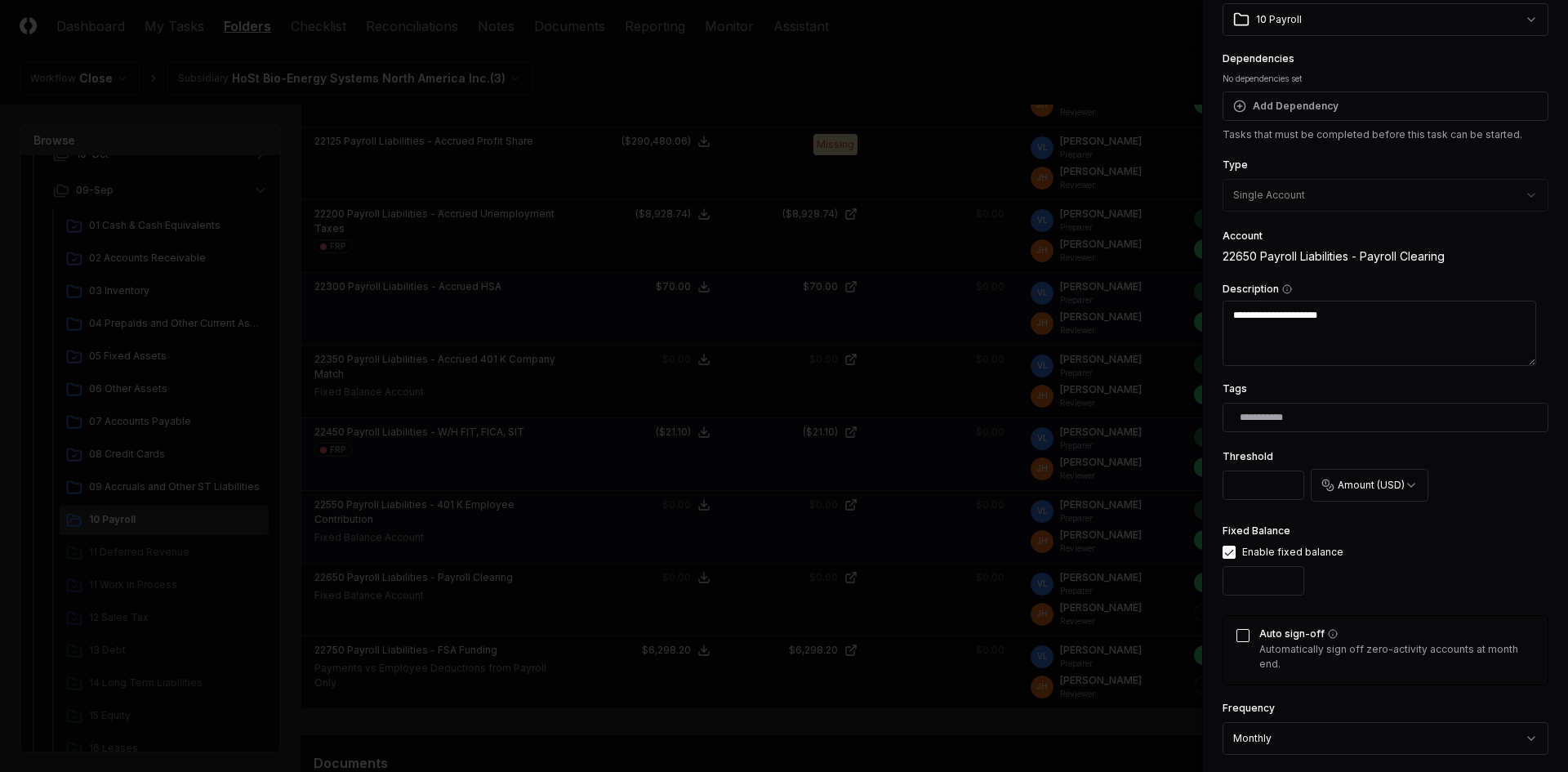
scroll to position [245, 0]
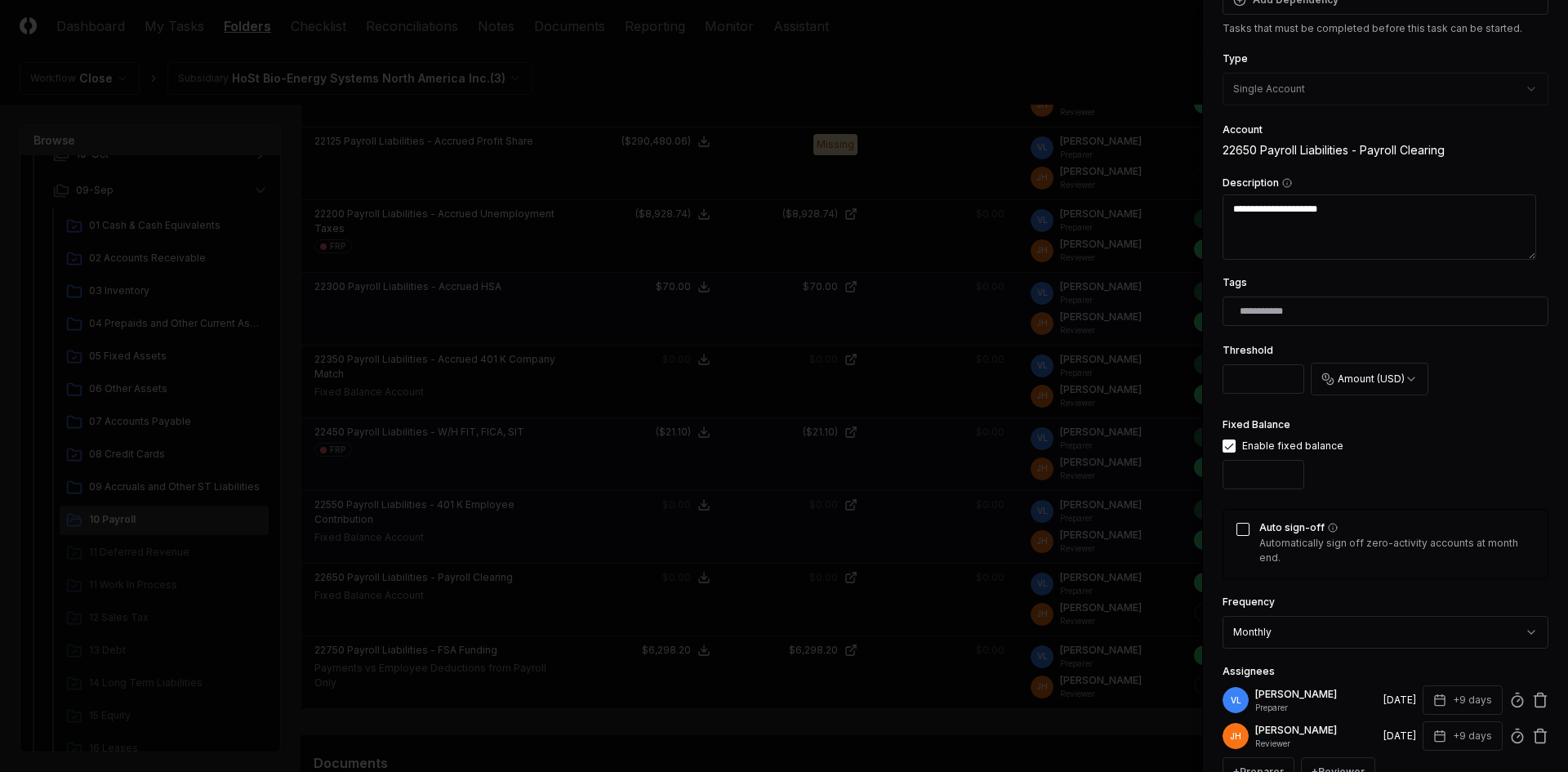
click at [1240, 529] on button "Auto sign-off" at bounding box center [1243, 529] width 13 height 13
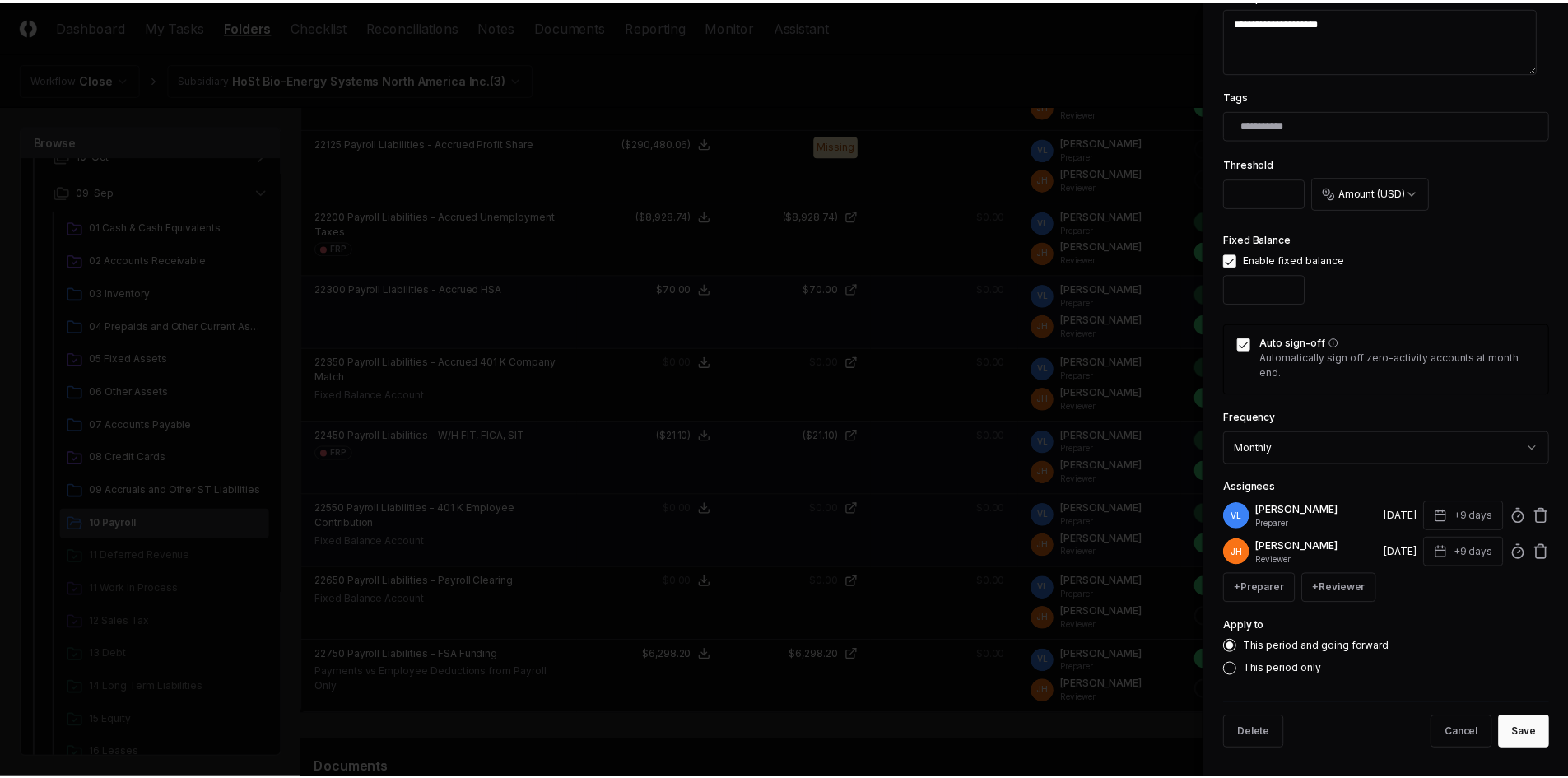
scroll to position [441, 0]
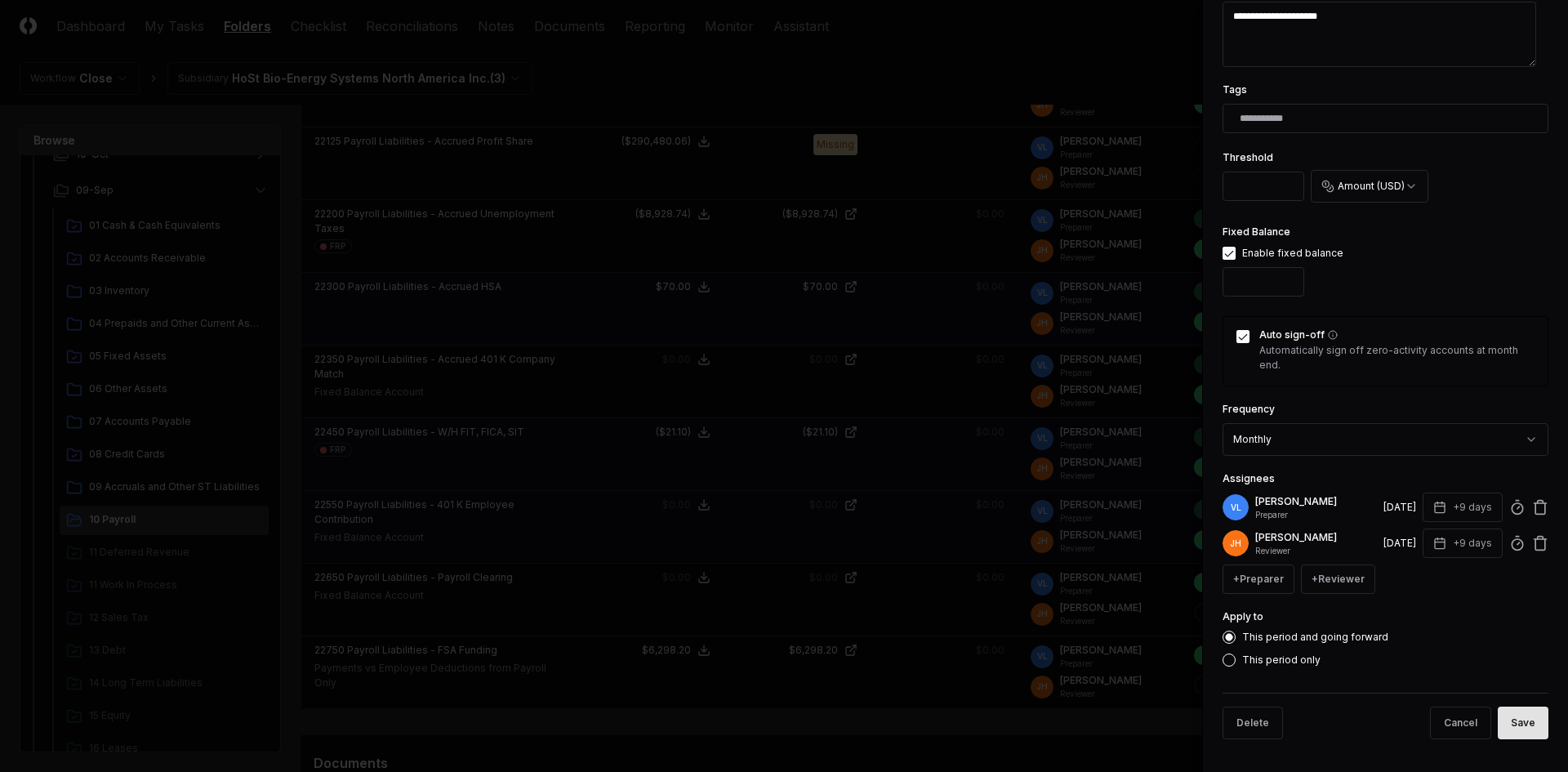
click at [1513, 730] on button "Save" at bounding box center [1523, 723] width 51 height 33
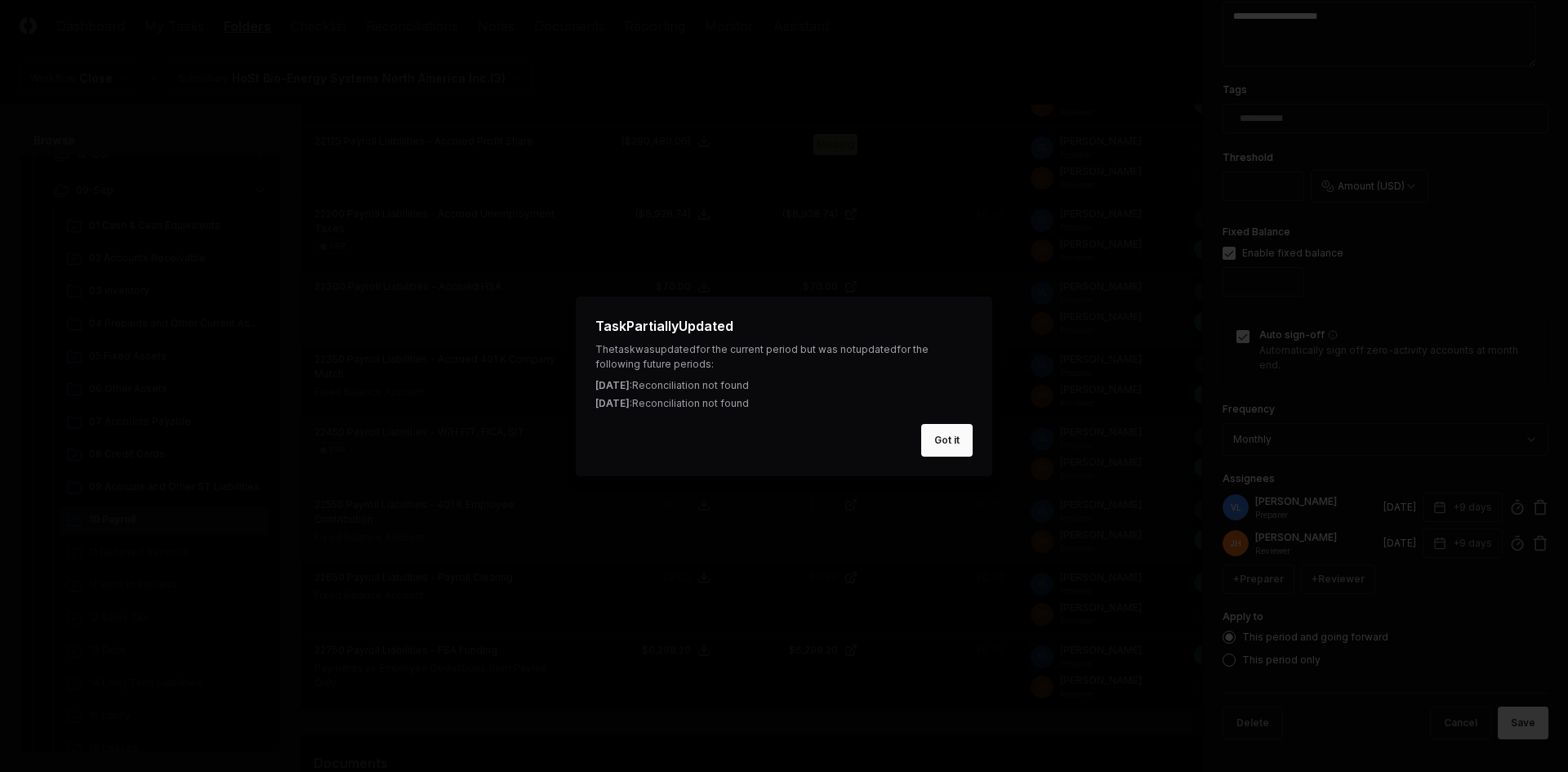
click at [940, 450] on button "Got it" at bounding box center [947, 440] width 51 height 33
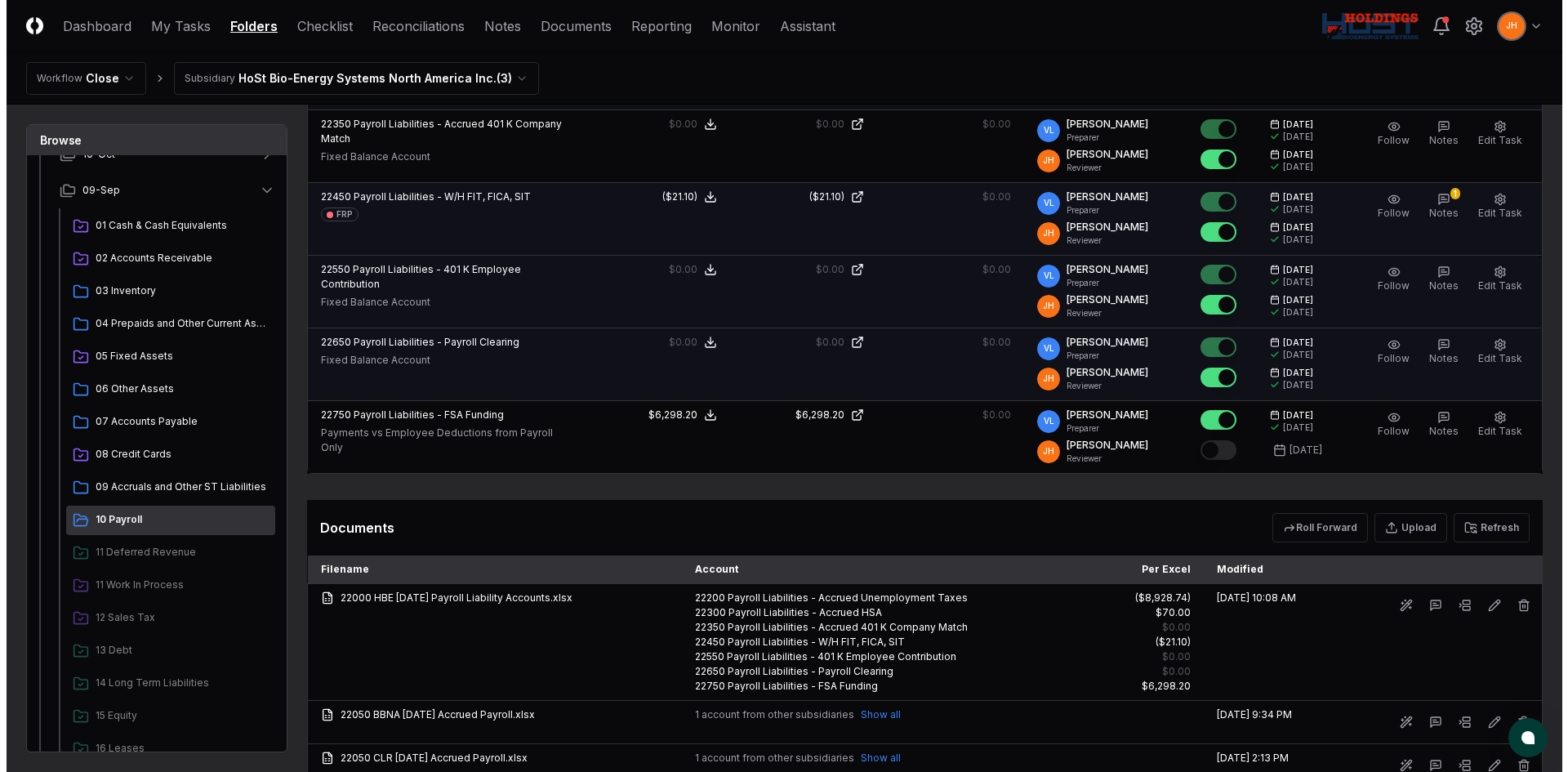
scroll to position [899, 0]
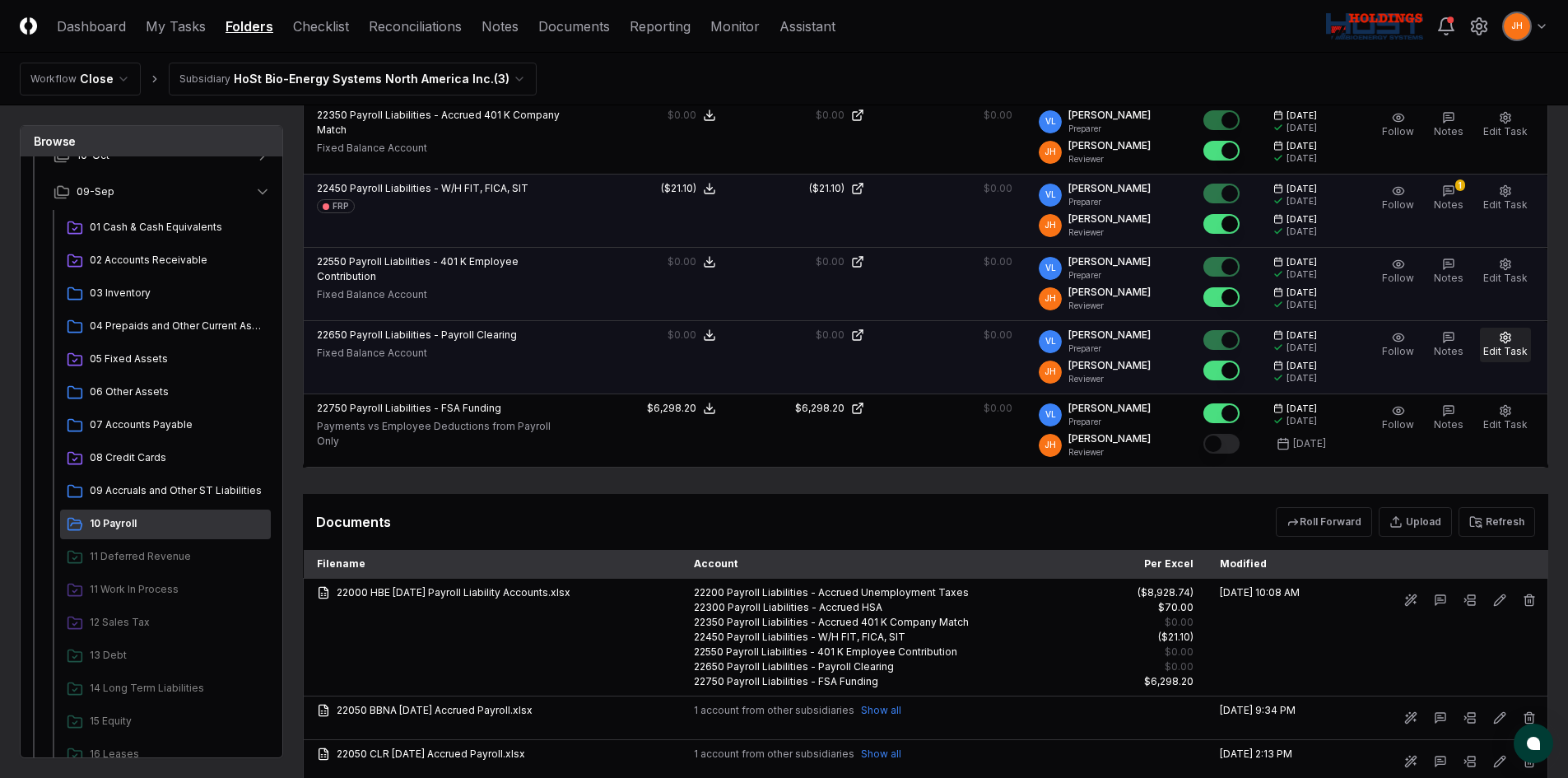
click at [1510, 334] on icon "button" at bounding box center [1505, 338] width 10 height 11
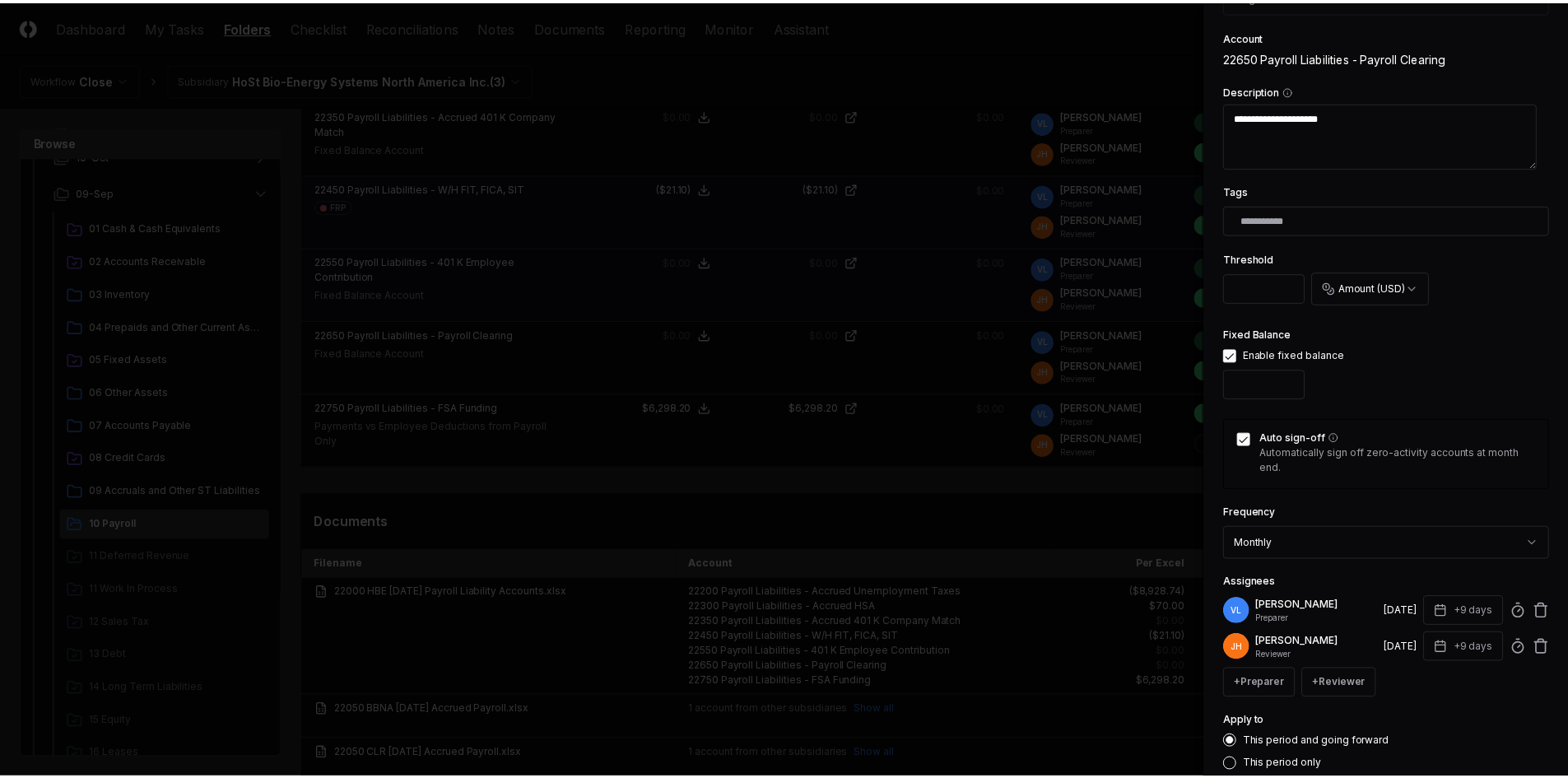
scroll to position [441, 0]
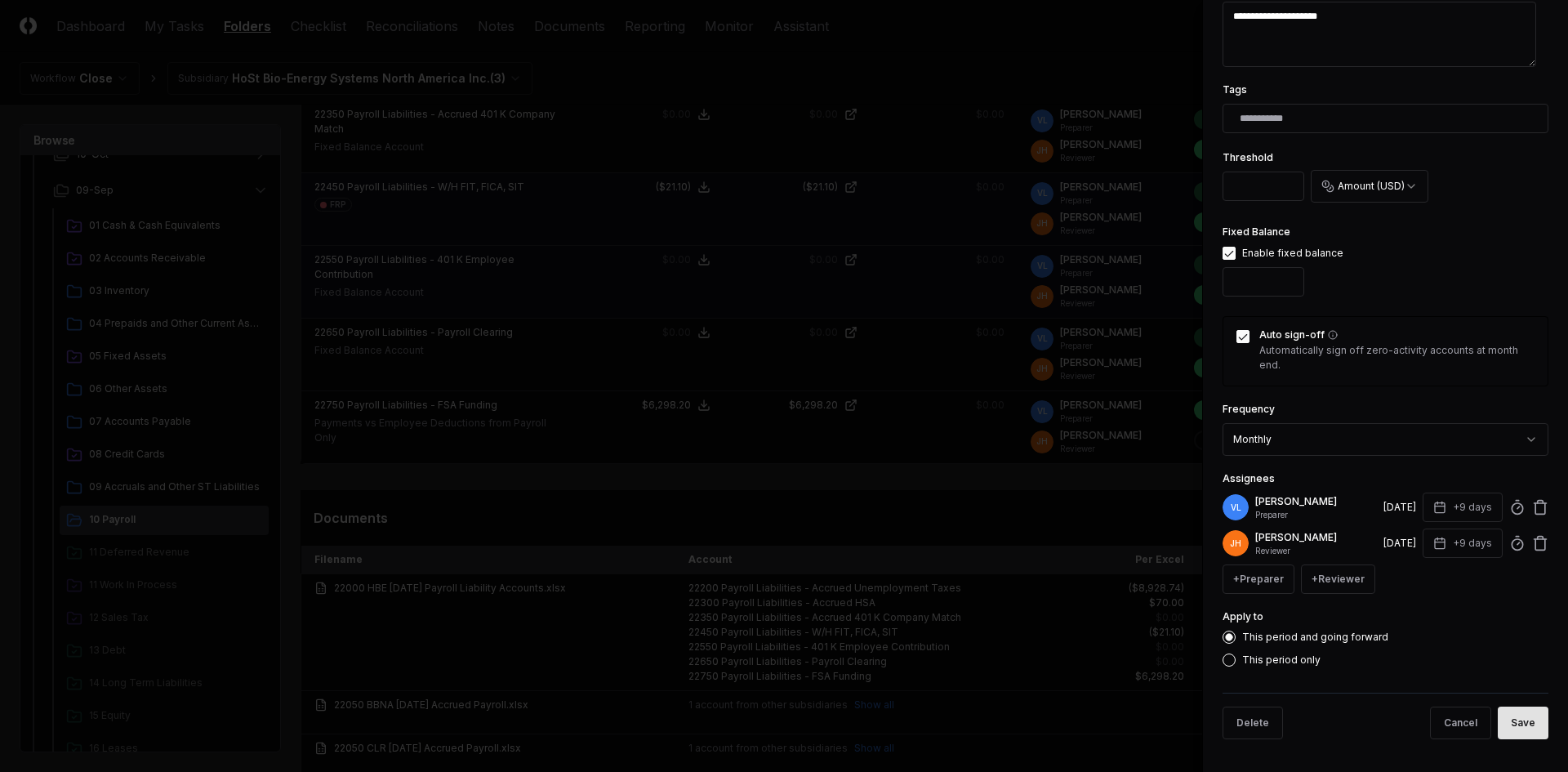
click at [1502, 729] on button "Save" at bounding box center [1523, 723] width 51 height 33
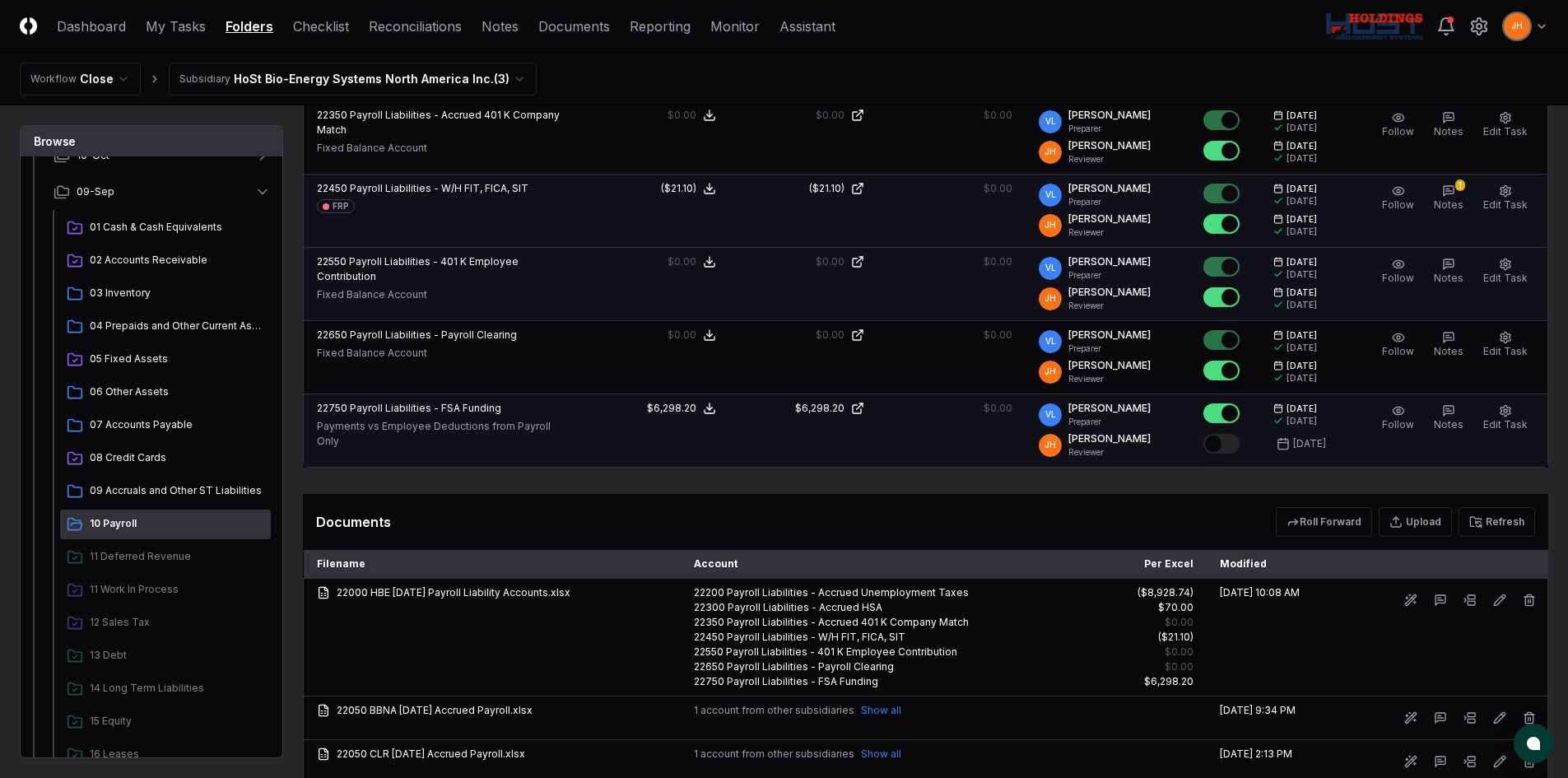
click at [1434, 412] on div "Follow Notes Edit Task More" at bounding box center [1455, 431] width 179 height 59
click at [1443, 411] on button "Notes" at bounding box center [1449, 418] width 36 height 35
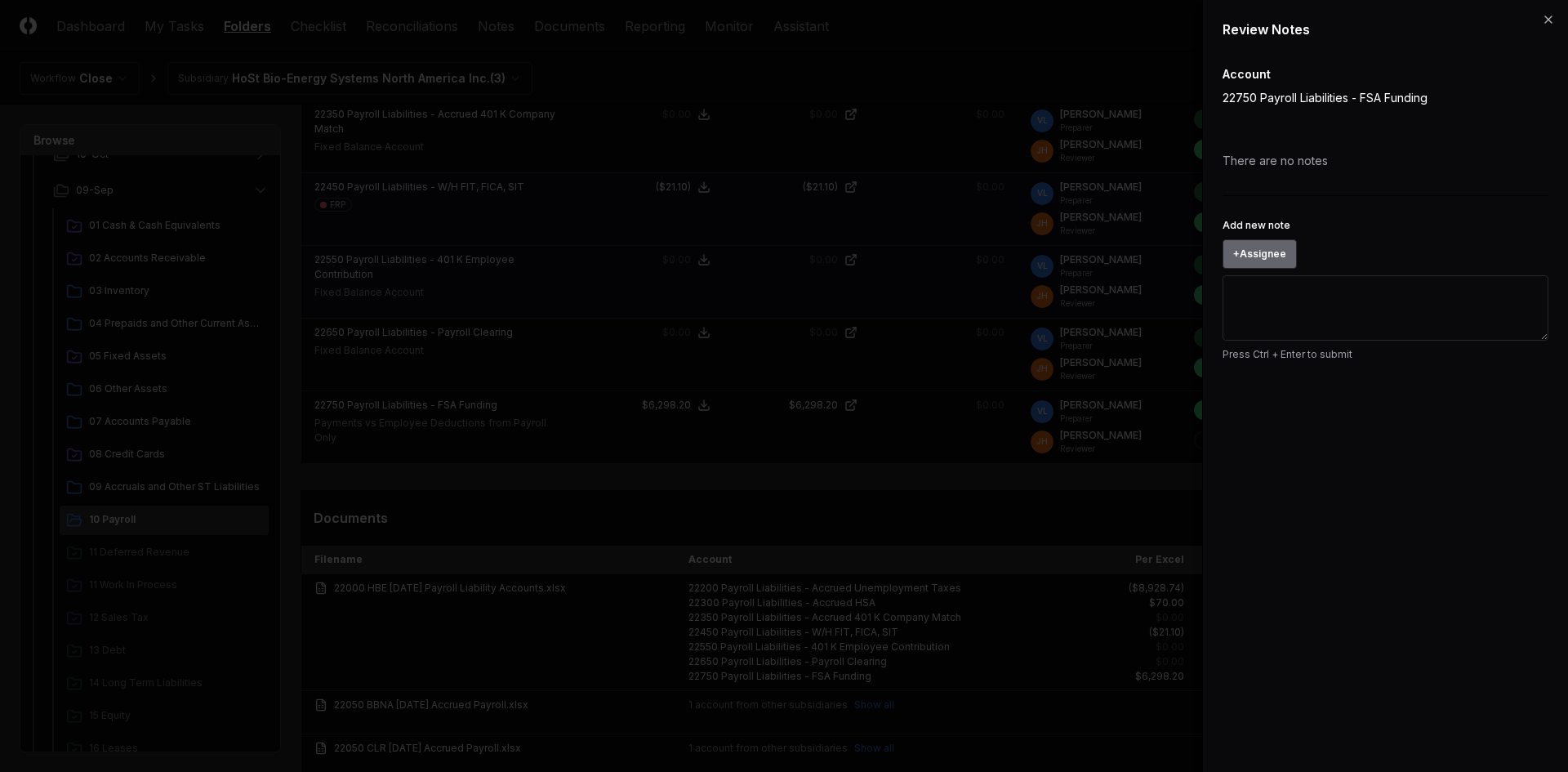
click at [1247, 250] on button "+ Assignee" at bounding box center [1260, 254] width 75 height 29
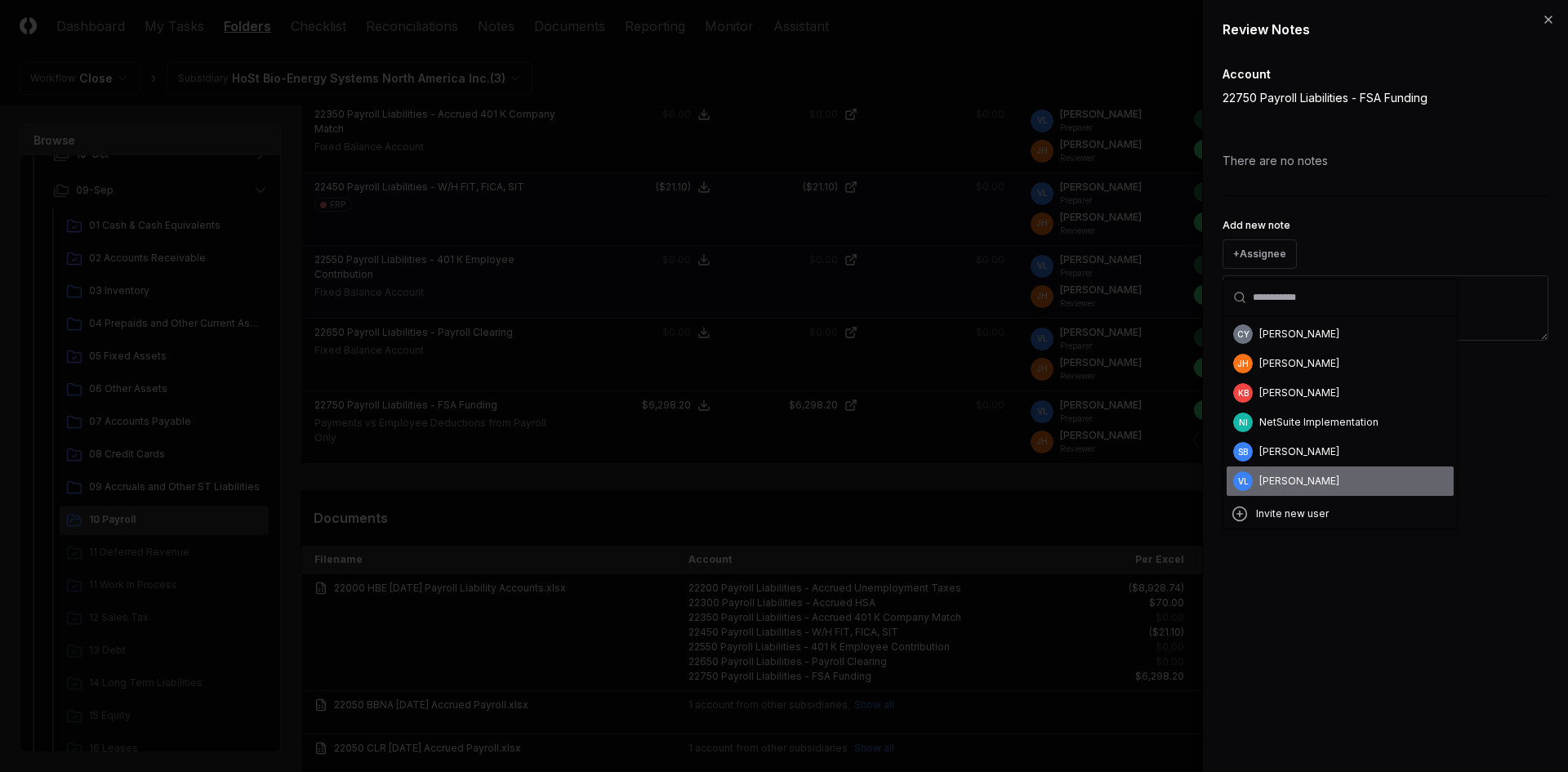
click at [1254, 475] on div "[PERSON_NAME]" at bounding box center [1341, 481] width 227 height 29
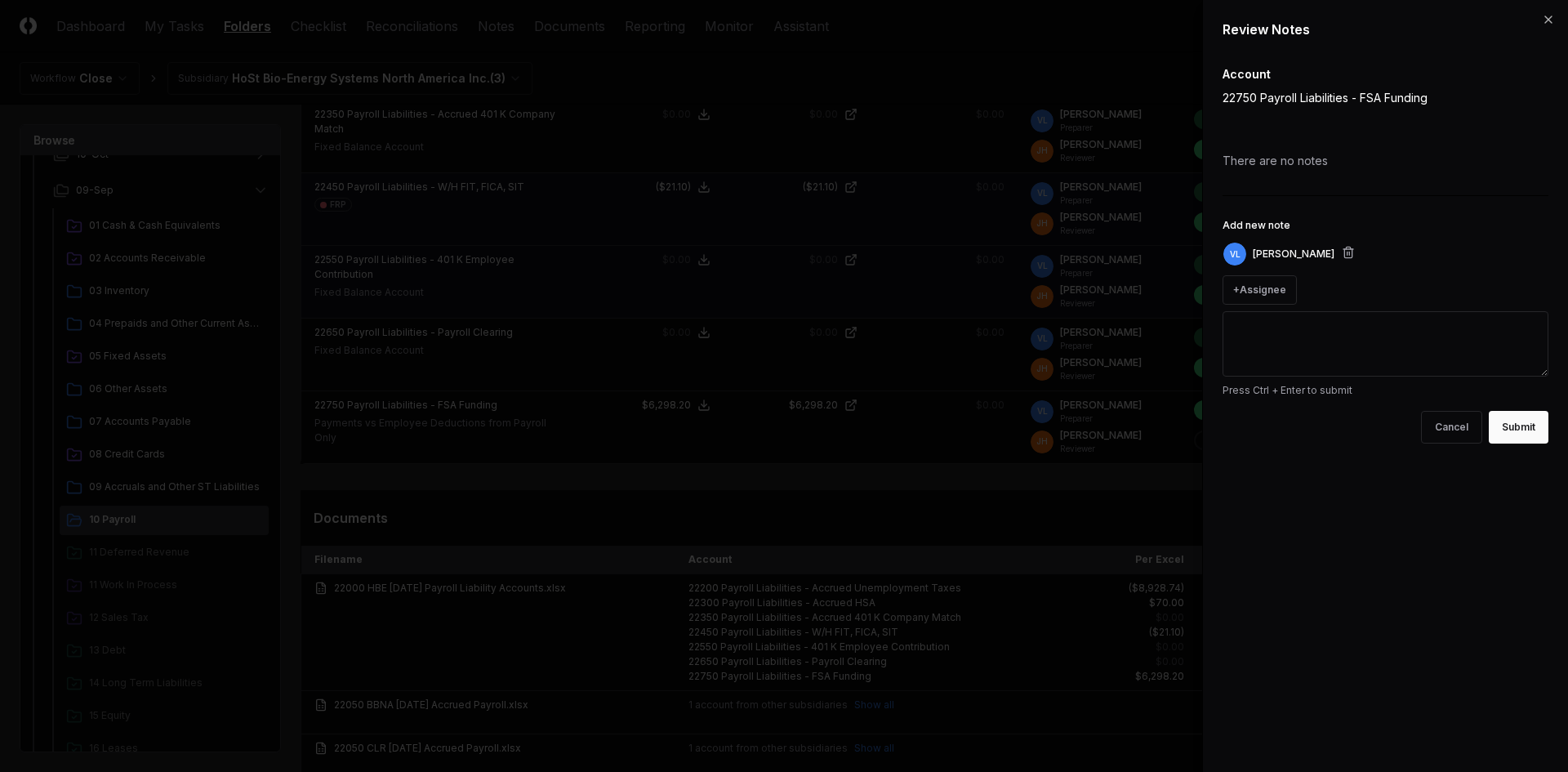
click at [1303, 348] on textarea "Add new note" at bounding box center [1385, 344] width 326 height 66
type textarea "**********"
click at [1523, 423] on button "Submit" at bounding box center [1518, 427] width 59 height 33
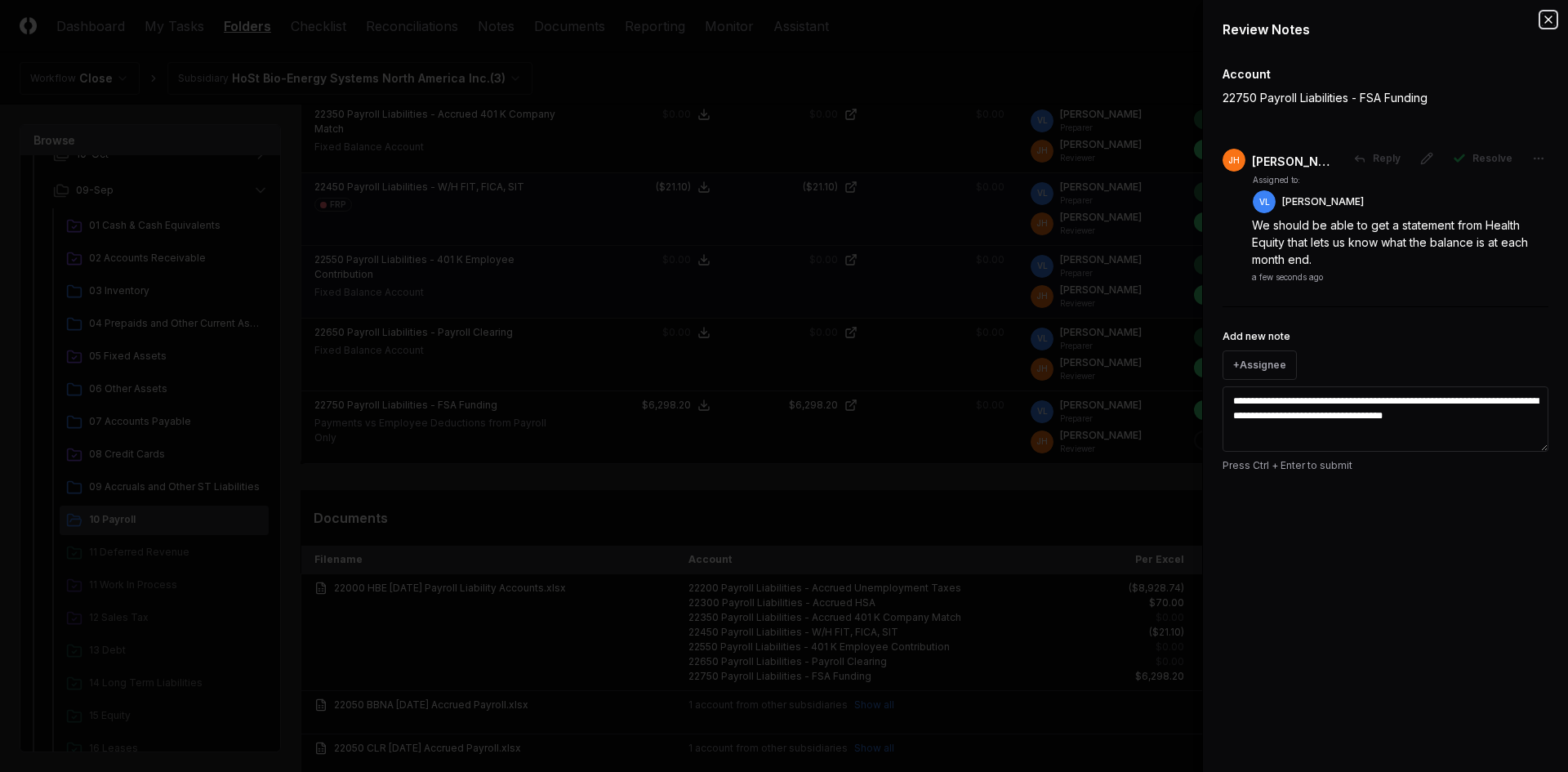
click at [1547, 20] on icon "button" at bounding box center [1548, 20] width 13 height 13
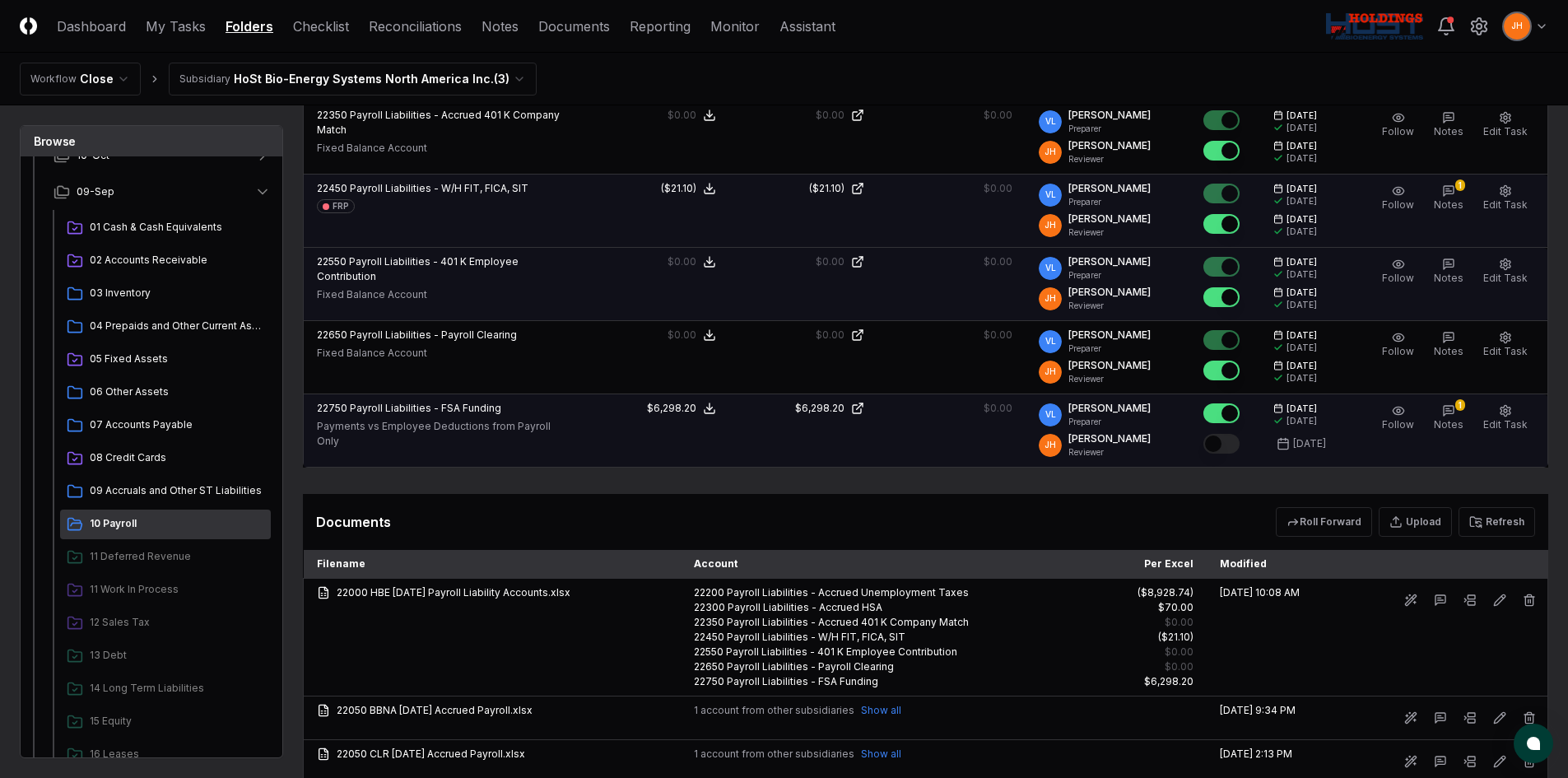
click at [1237, 444] on button "Mark complete" at bounding box center [1222, 444] width 36 height 20
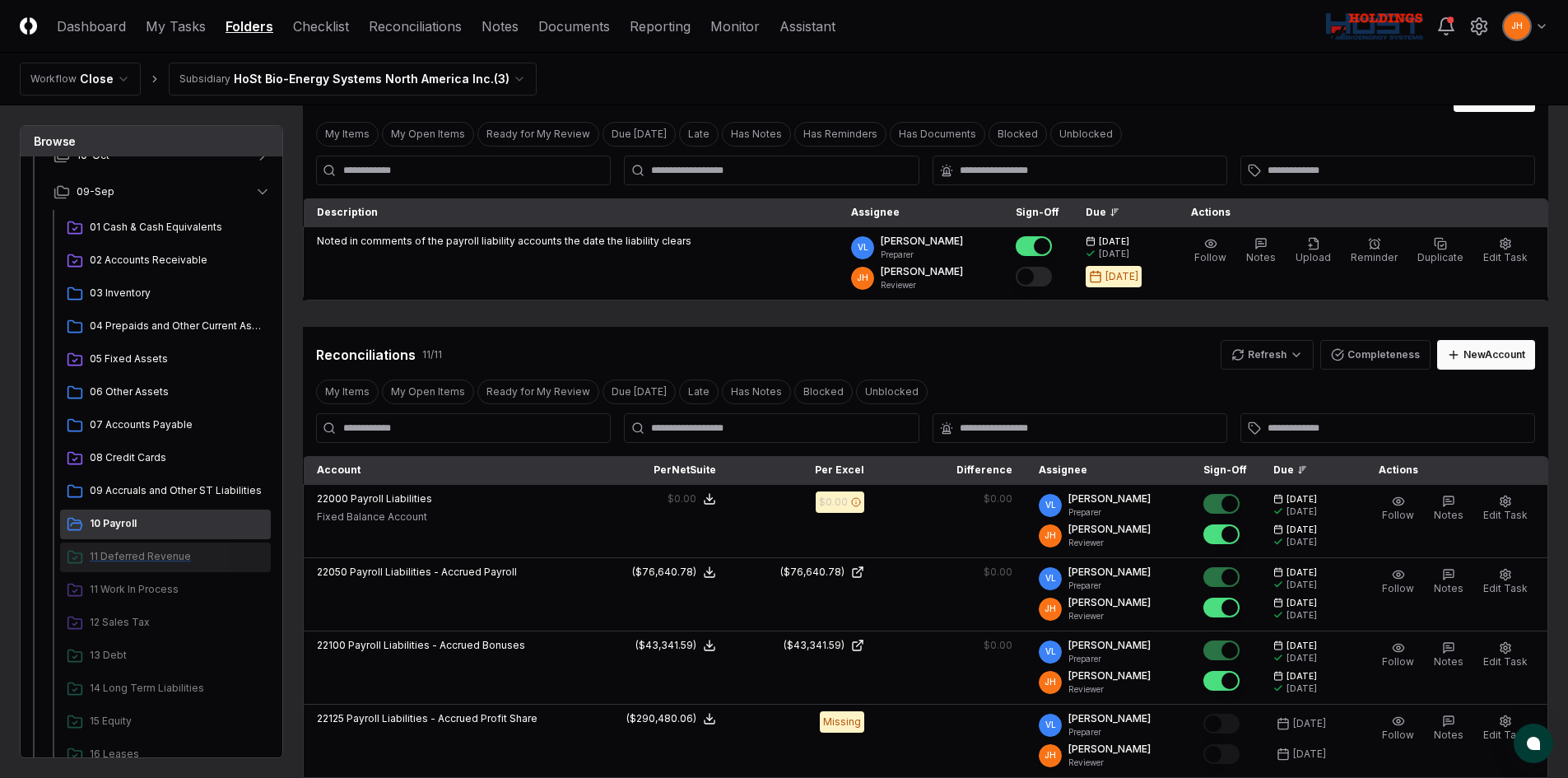
scroll to position [247, 0]
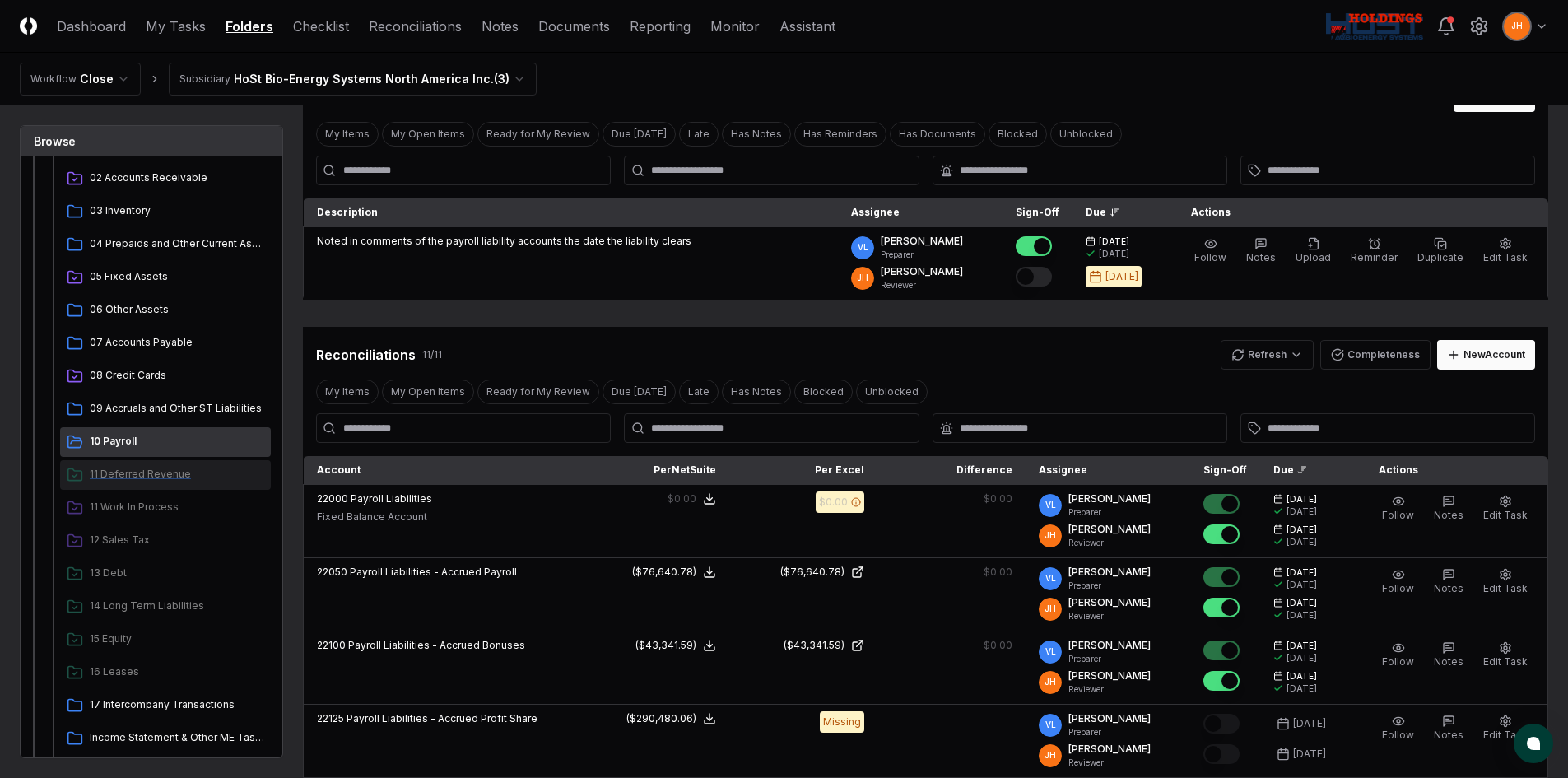
click at [140, 480] on span "11 Deferred Revenue" at bounding box center [176, 474] width 175 height 15
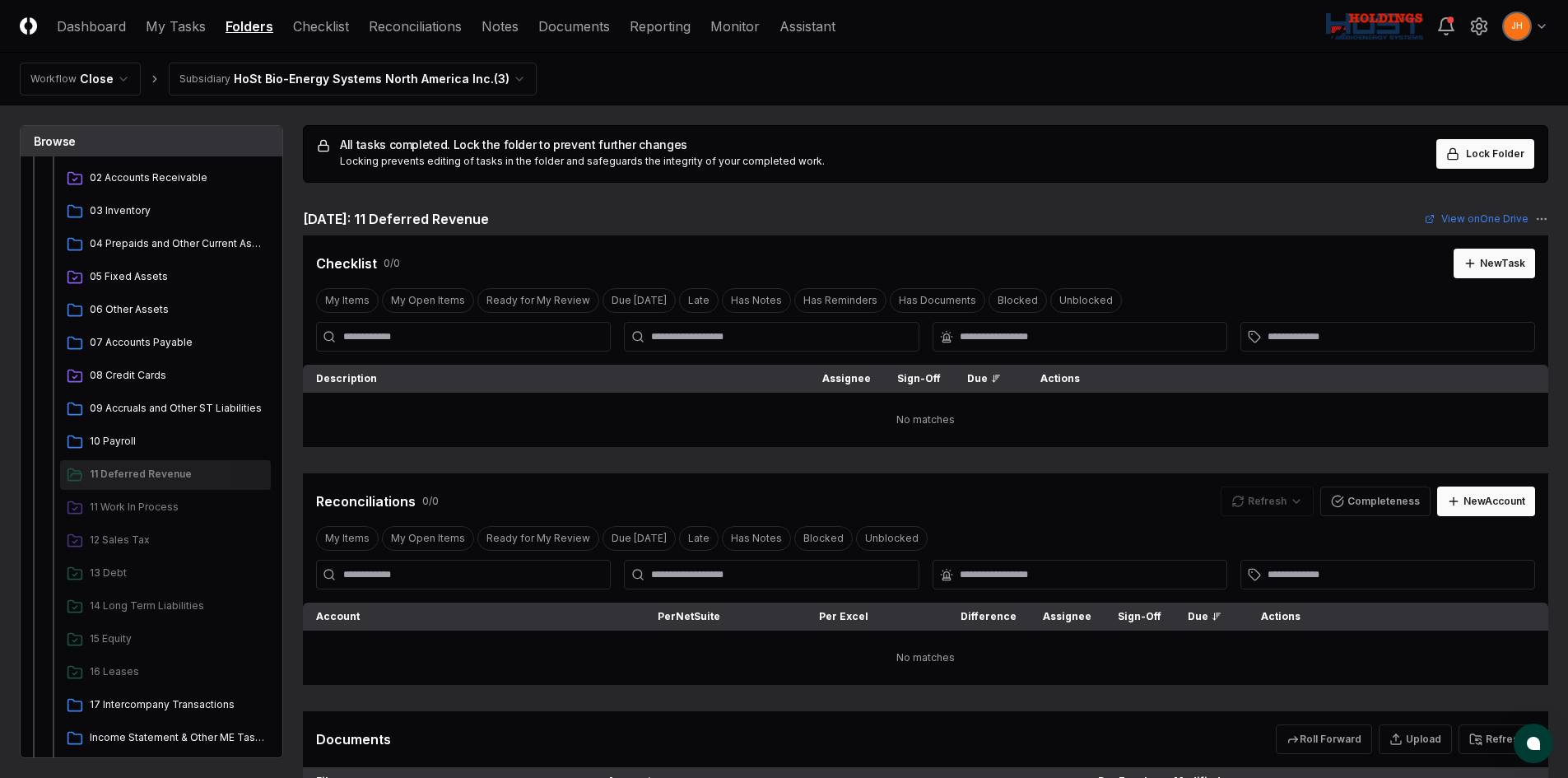
click at [1192, 526] on div "My Items My Open Items Ready for My Review Due [DATE] Late Has Notes Blocked Un…" at bounding box center [926, 538] width 1246 height 30
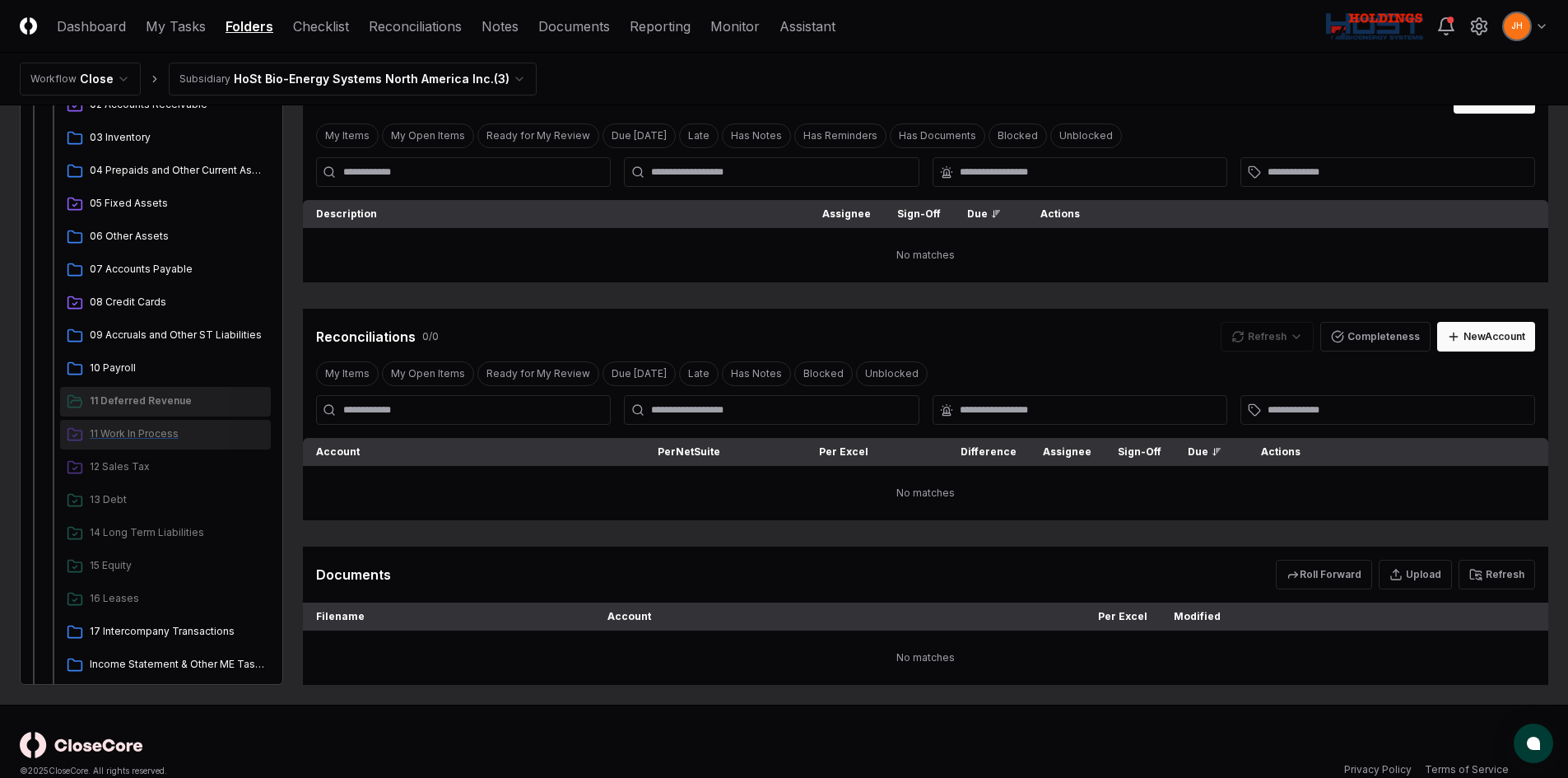
click at [139, 435] on span "11 Work In Process" at bounding box center [176, 433] width 175 height 15
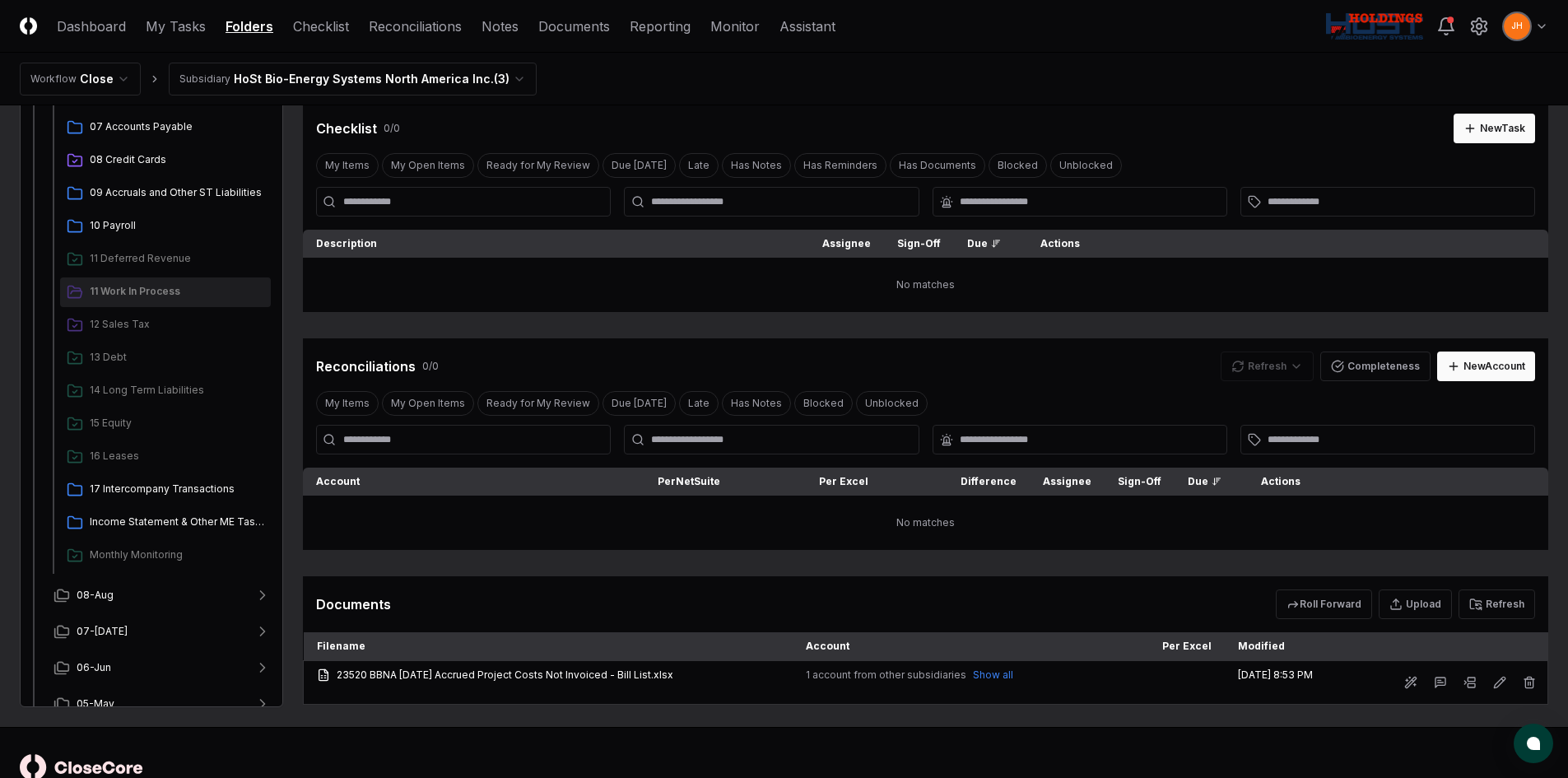
scroll to position [98, 0]
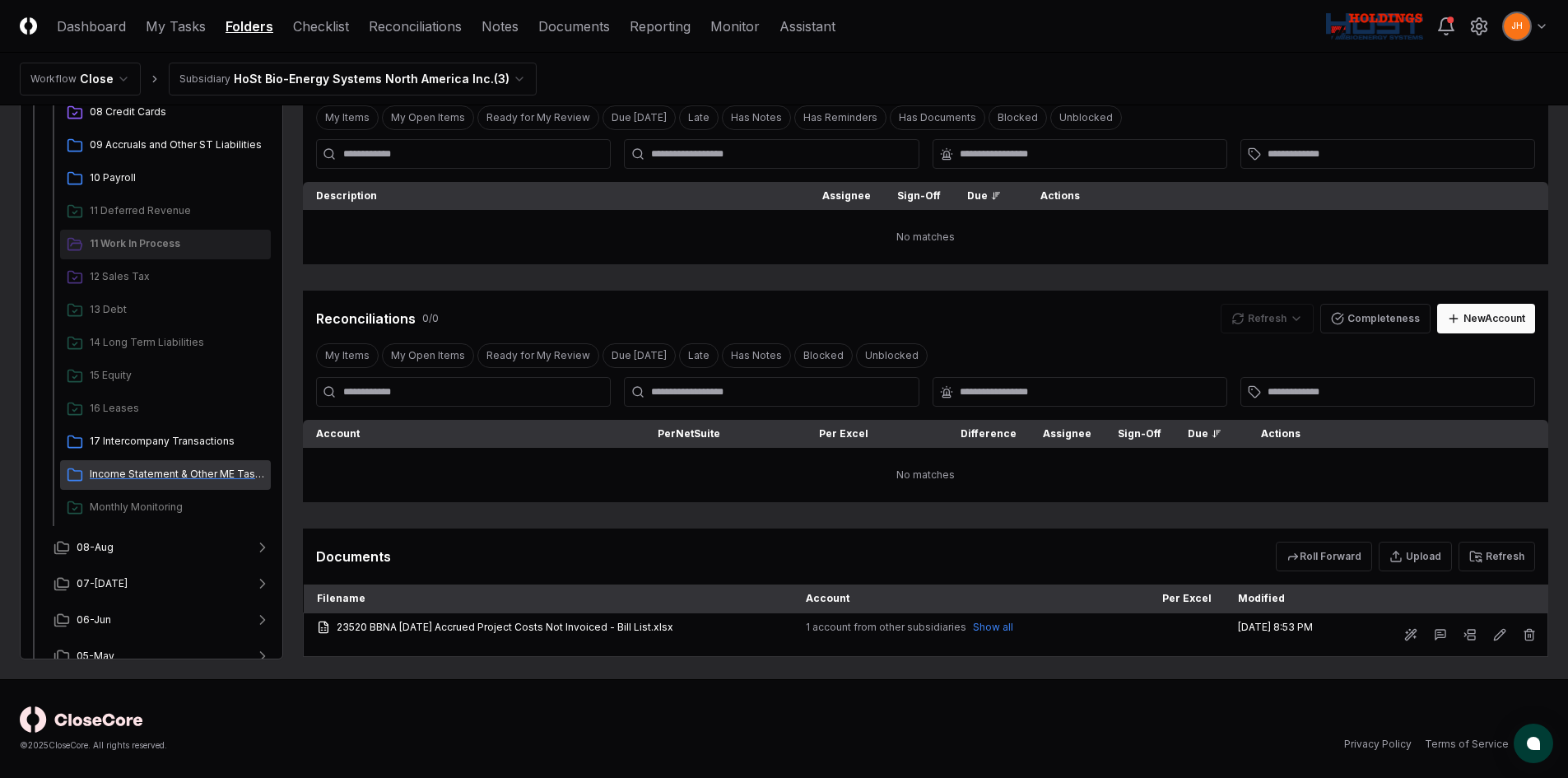
click at [142, 472] on span "Income Statement & Other ME Tasks" at bounding box center [176, 474] width 175 height 15
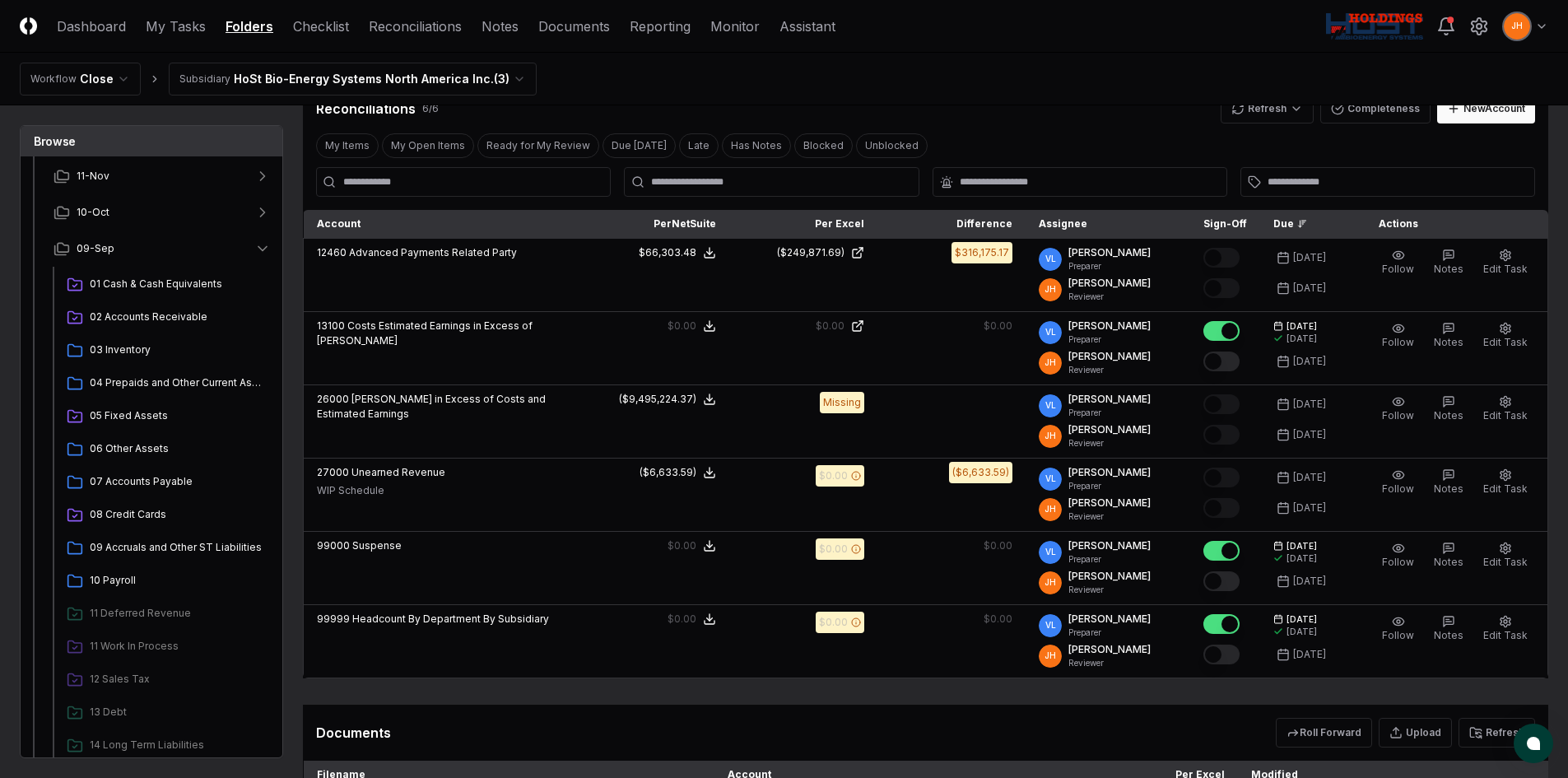
scroll to position [82, 0]
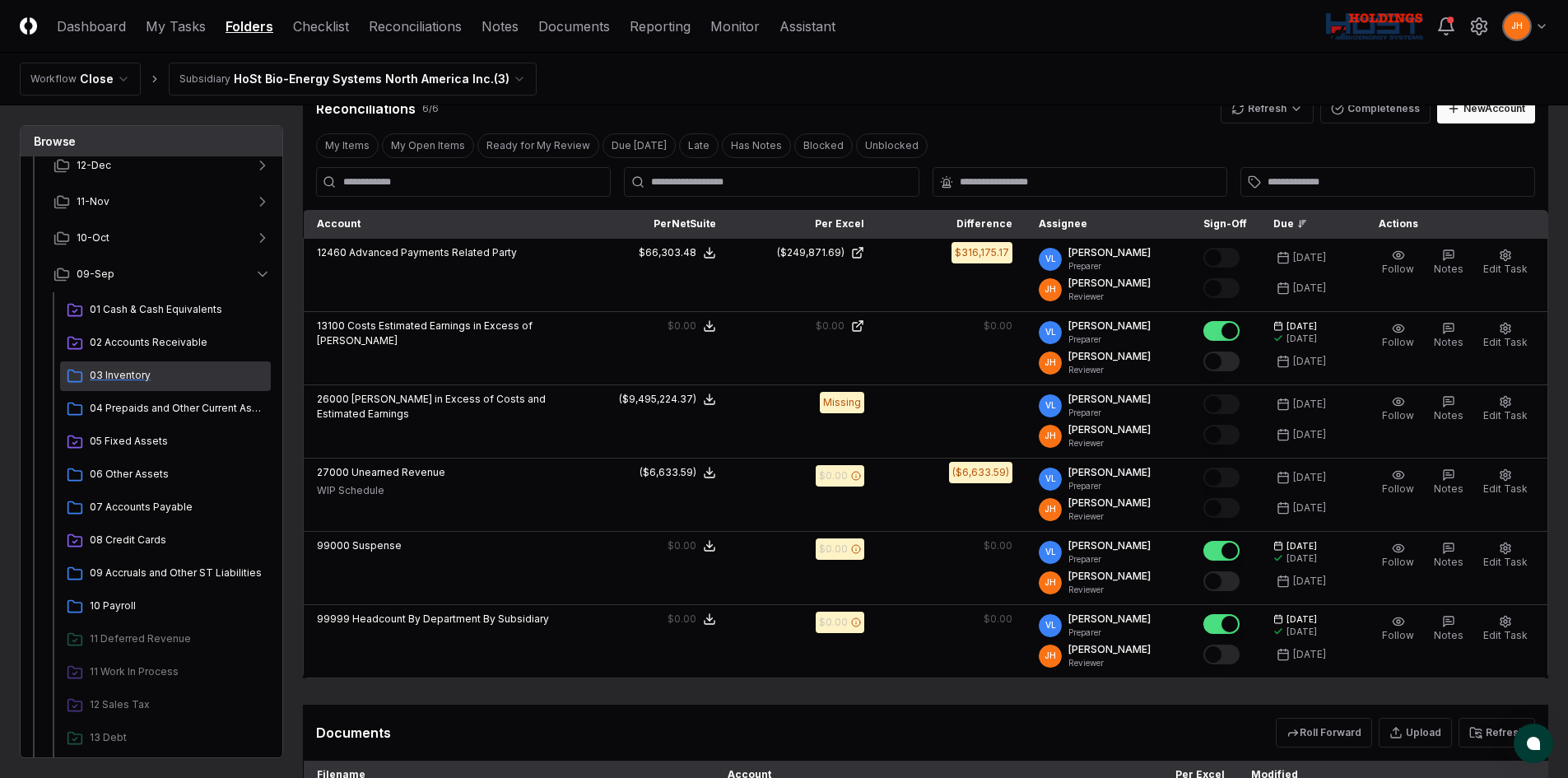
click at [157, 380] on span "03 Inventory" at bounding box center [176, 375] width 175 height 15
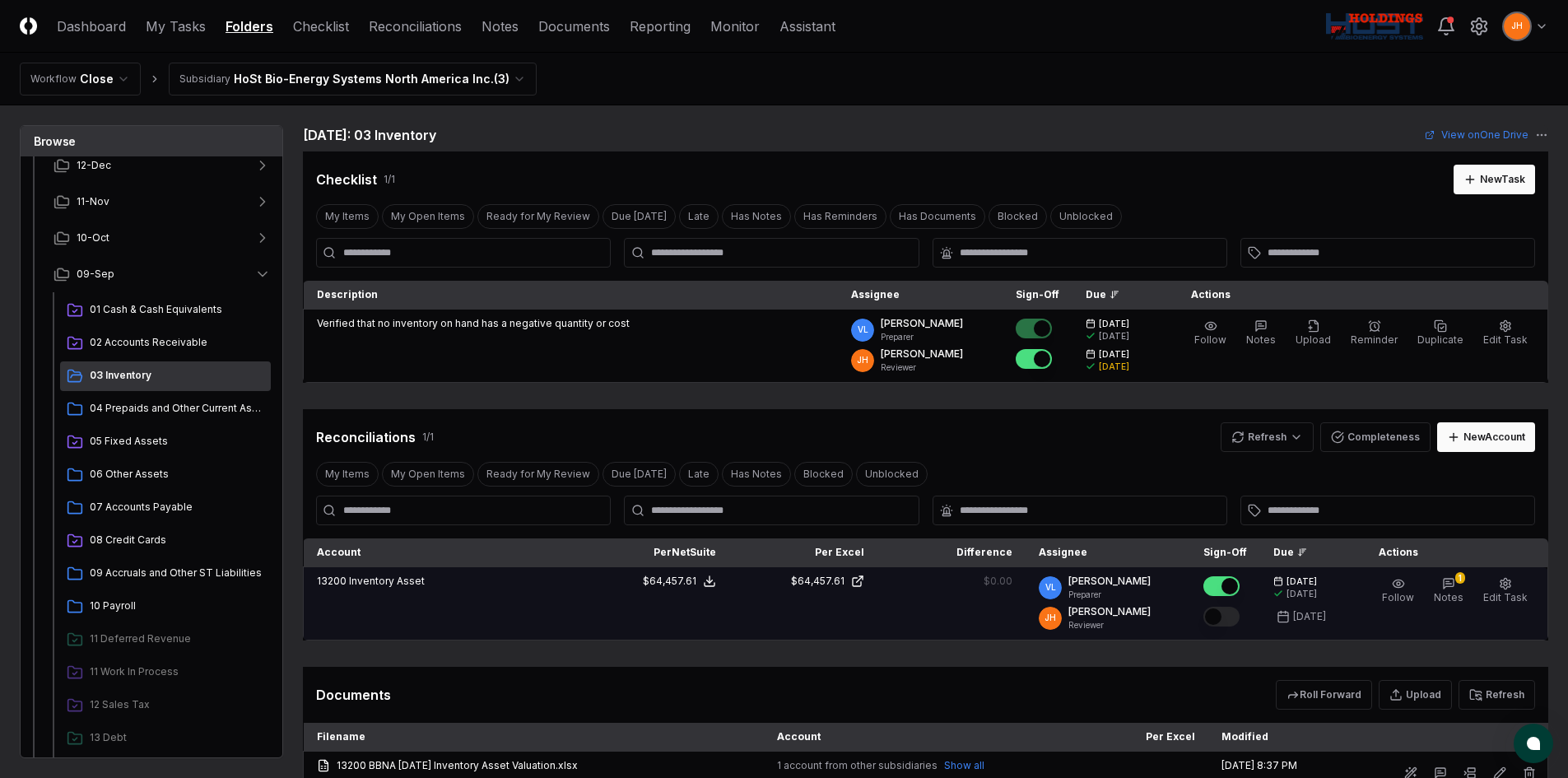
click at [1240, 616] on button "Mark complete" at bounding box center [1222, 617] width 36 height 20
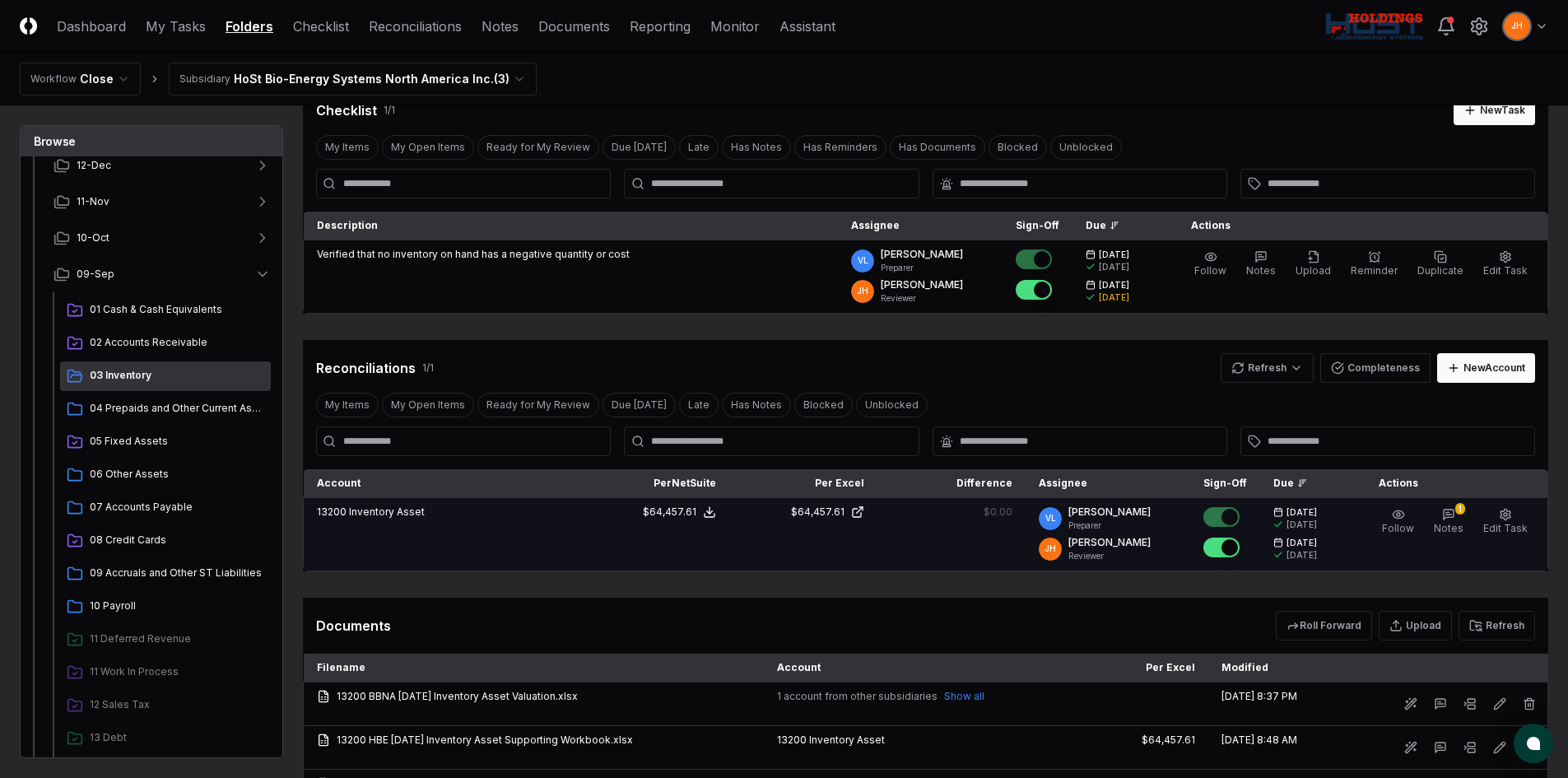
scroll to position [58, 0]
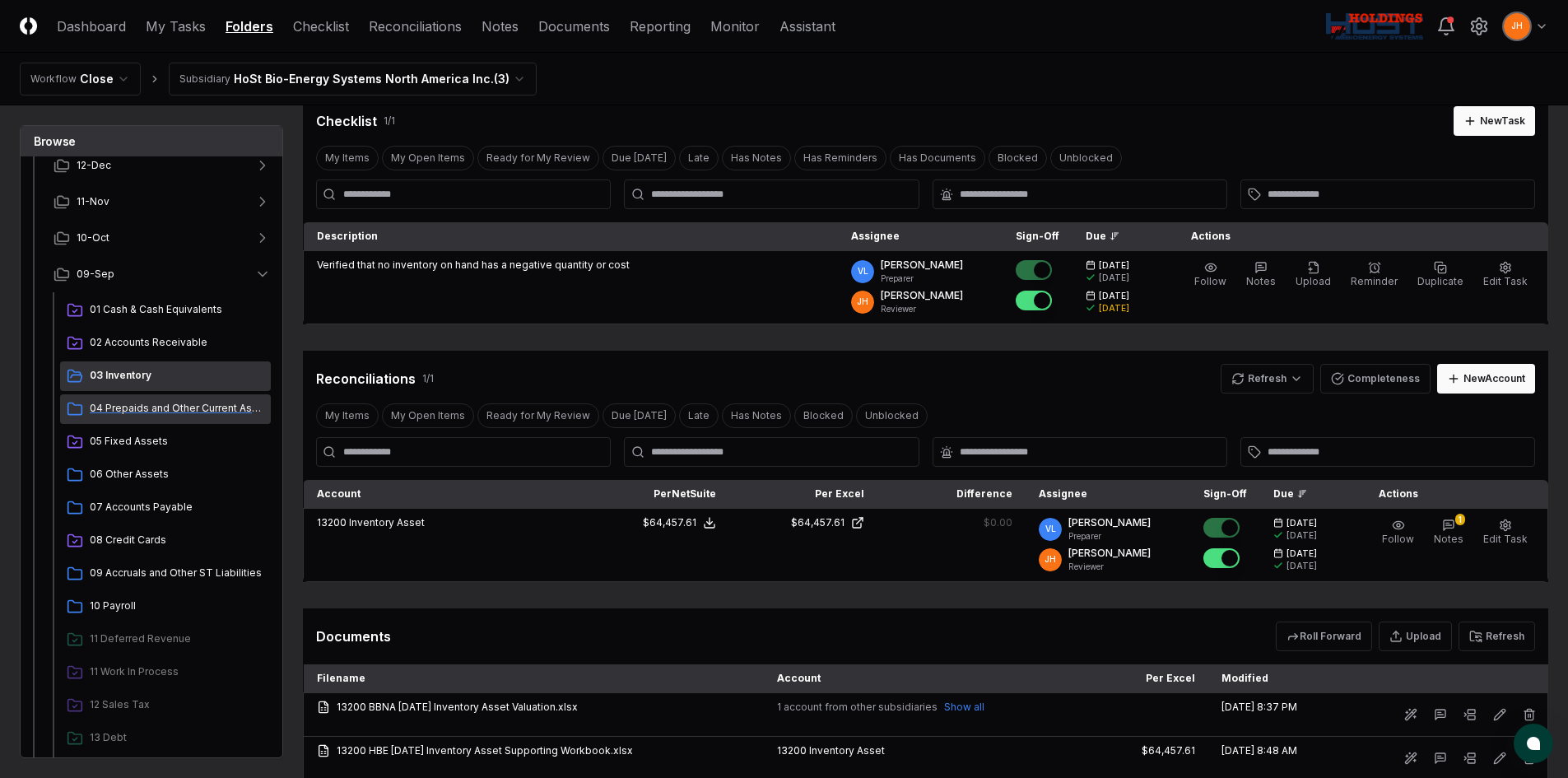
click at [159, 406] on span "04 Prepaids and Other Current Assets" at bounding box center [176, 408] width 175 height 15
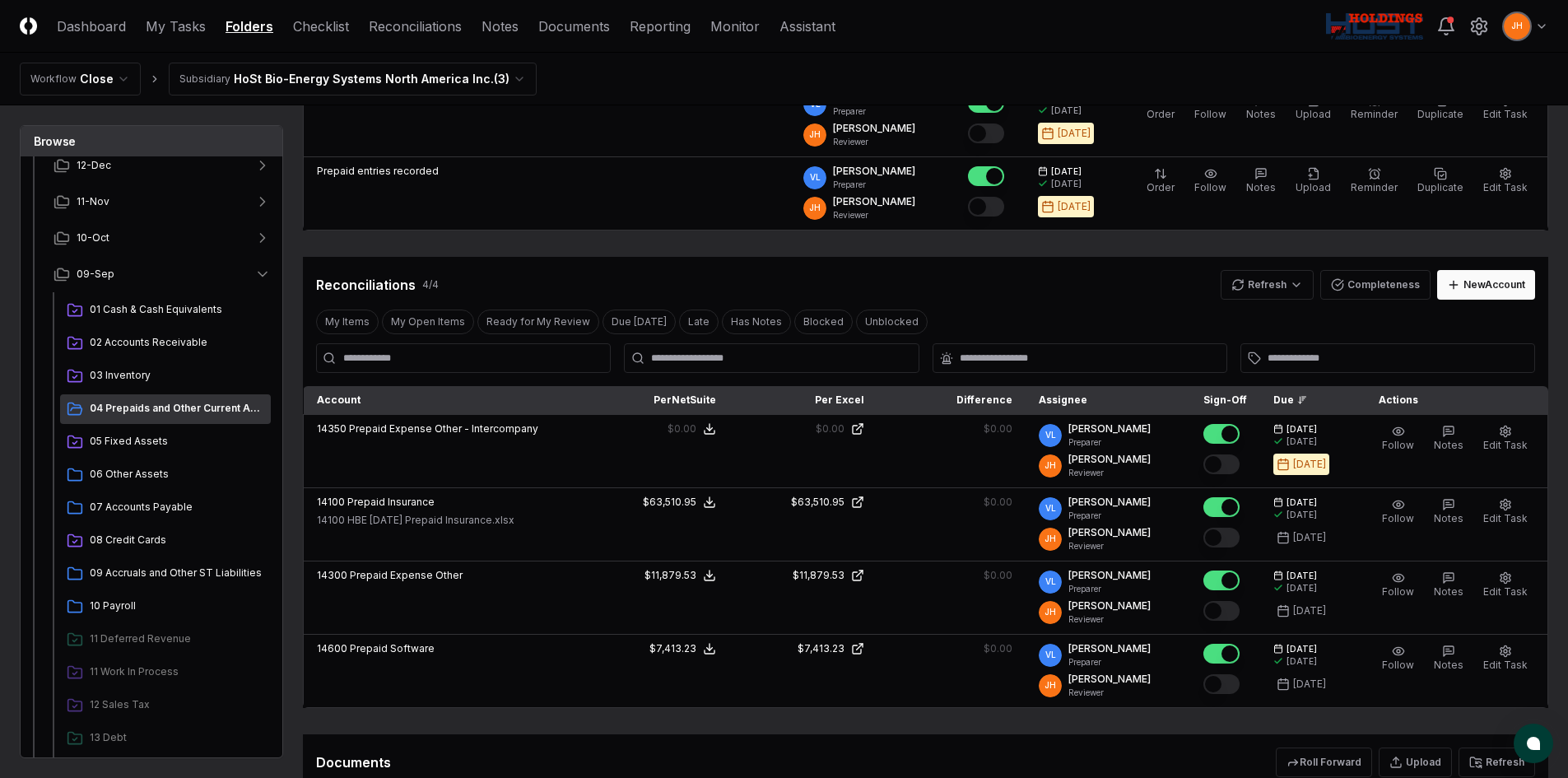
scroll to position [247, 0]
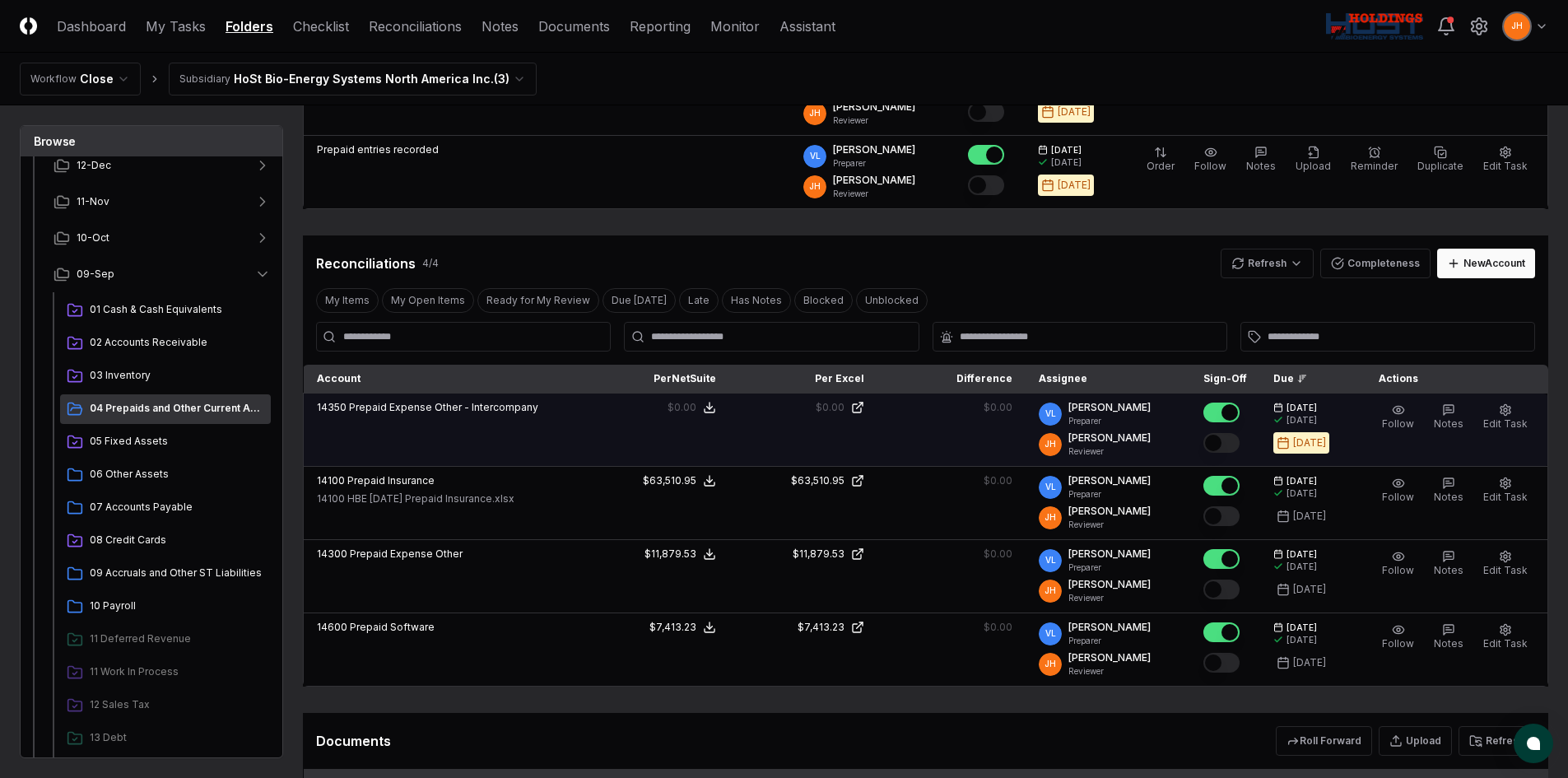
click at [1237, 441] on button "Mark complete" at bounding box center [1222, 443] width 36 height 20
click at [123, 611] on span "10 Payroll" at bounding box center [176, 606] width 175 height 15
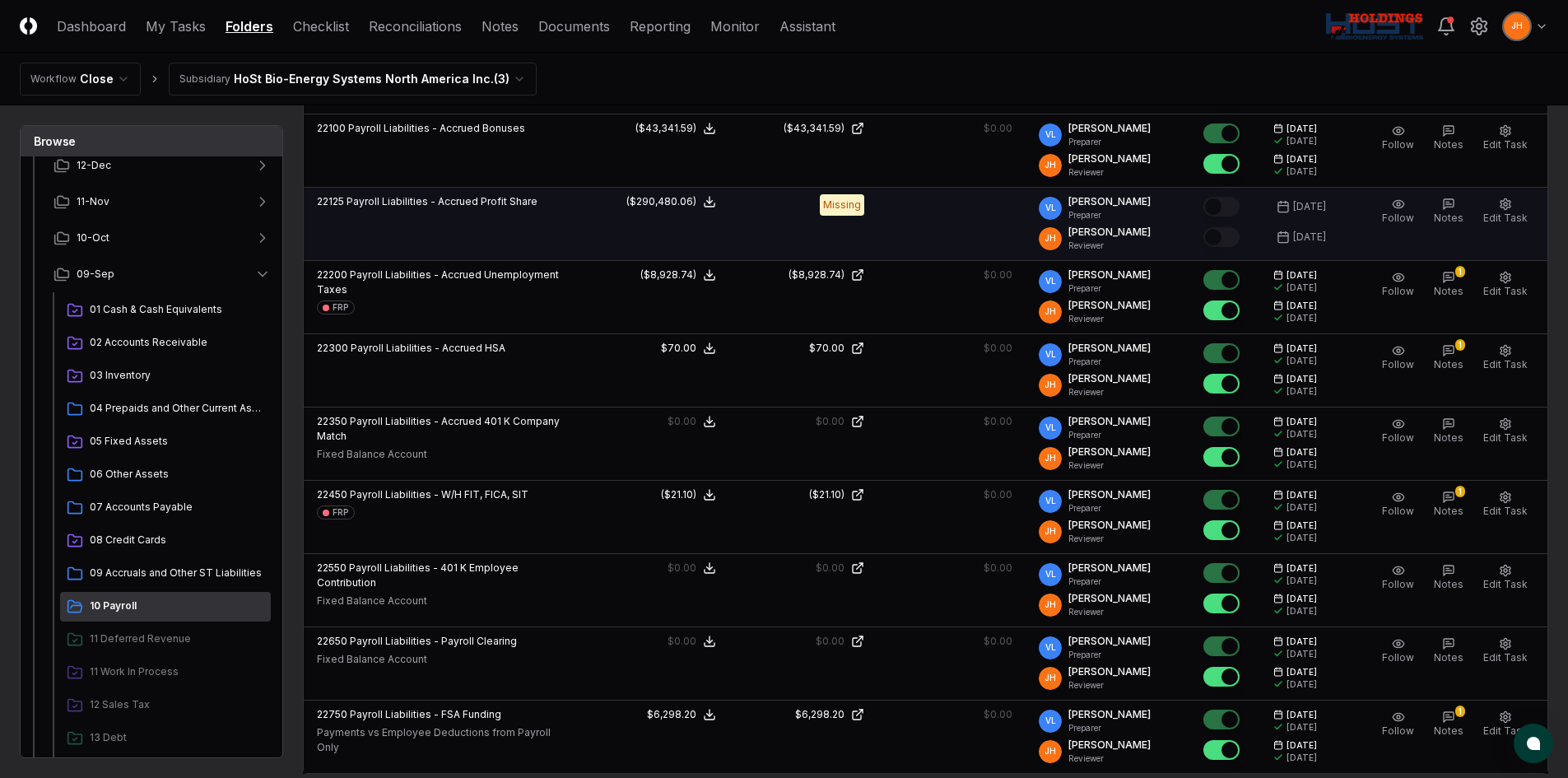
scroll to position [659, 0]
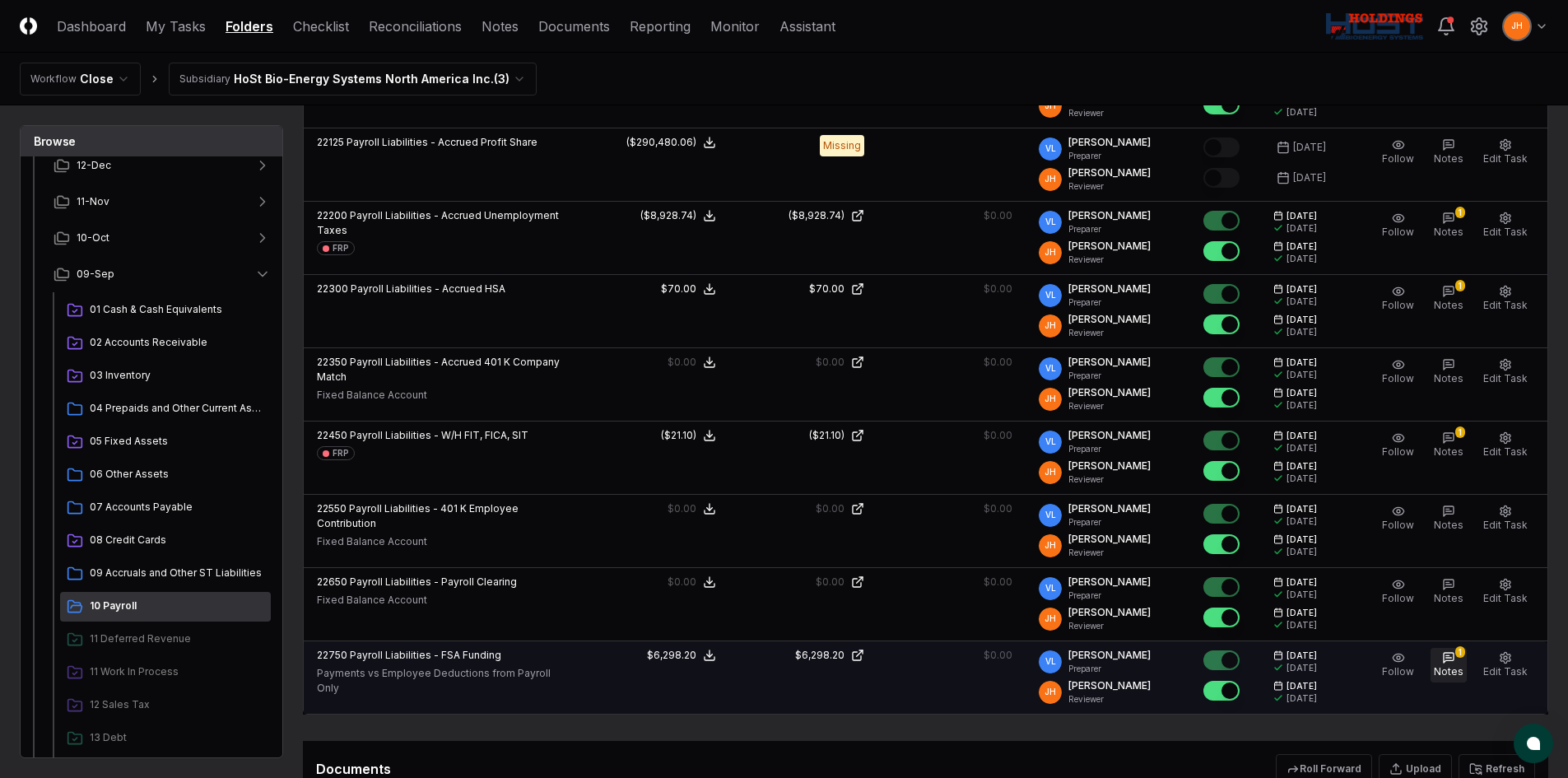
click at [1466, 671] on button "1 Notes" at bounding box center [1449, 665] width 36 height 35
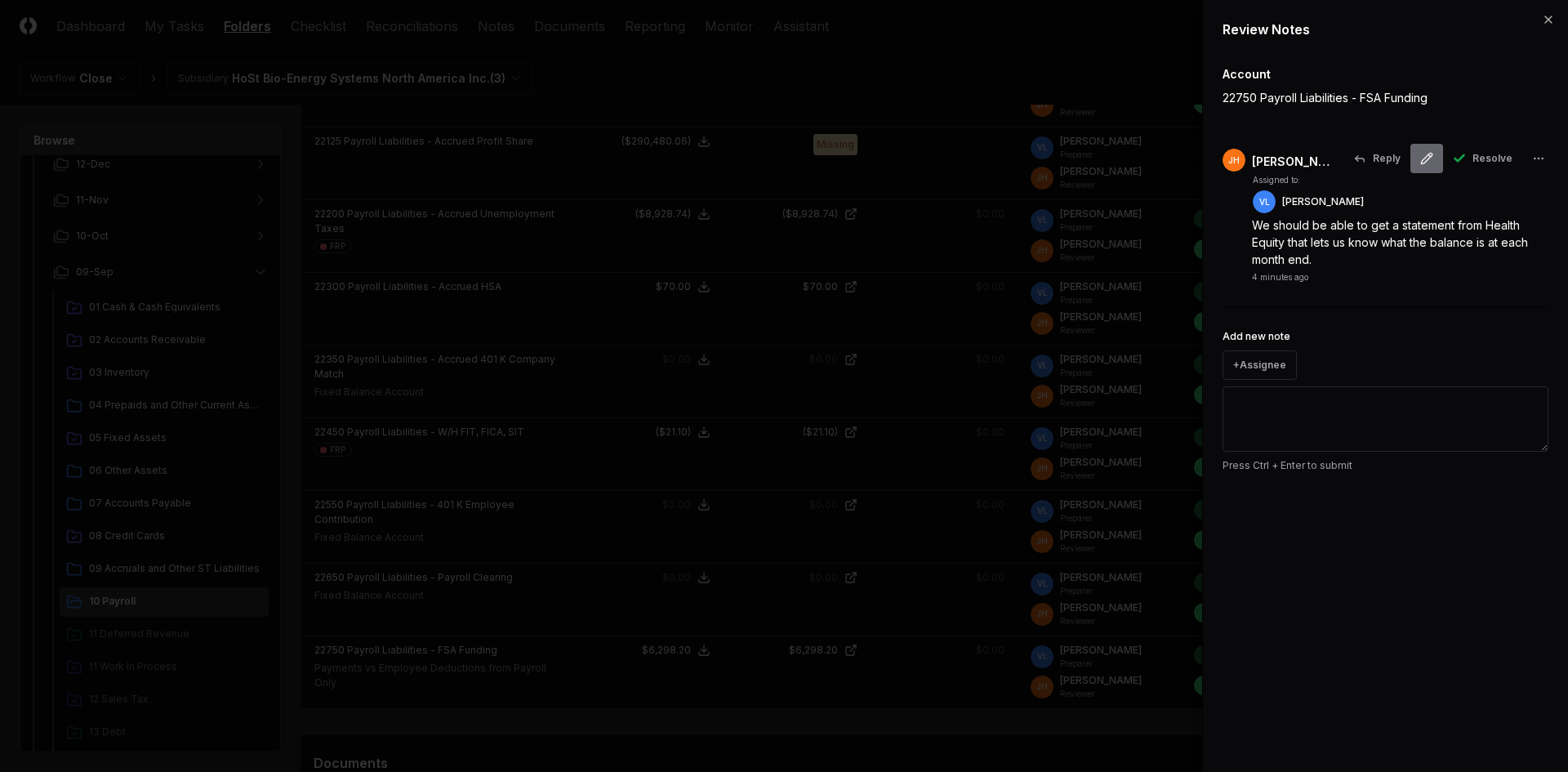
click at [1426, 161] on icon at bounding box center [1427, 158] width 13 height 13
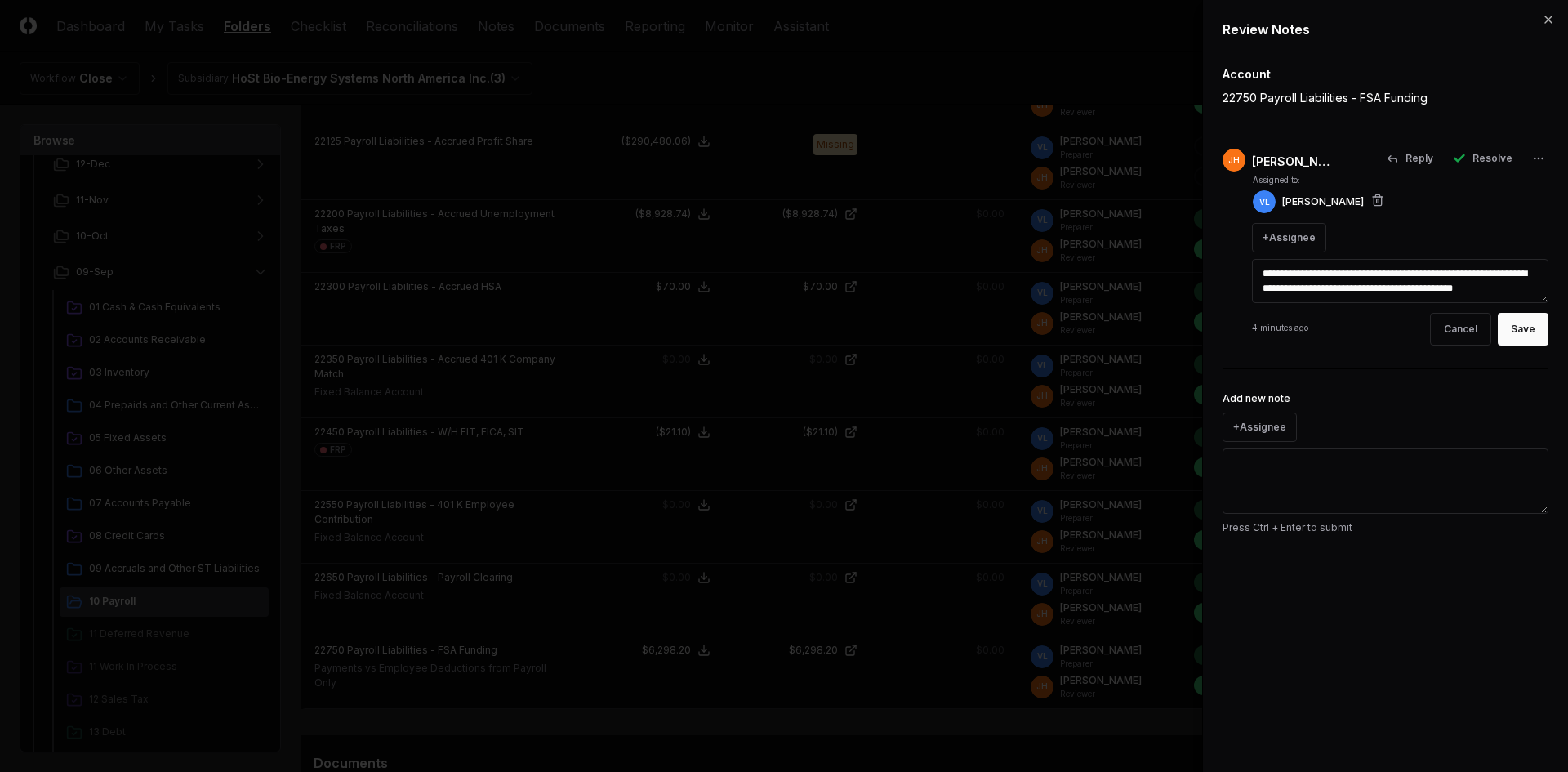
click at [1507, 288] on textarea "**********" at bounding box center [1400, 282] width 297 height 44
click at [1539, 285] on textarea "**********" at bounding box center [1400, 282] width 297 height 44
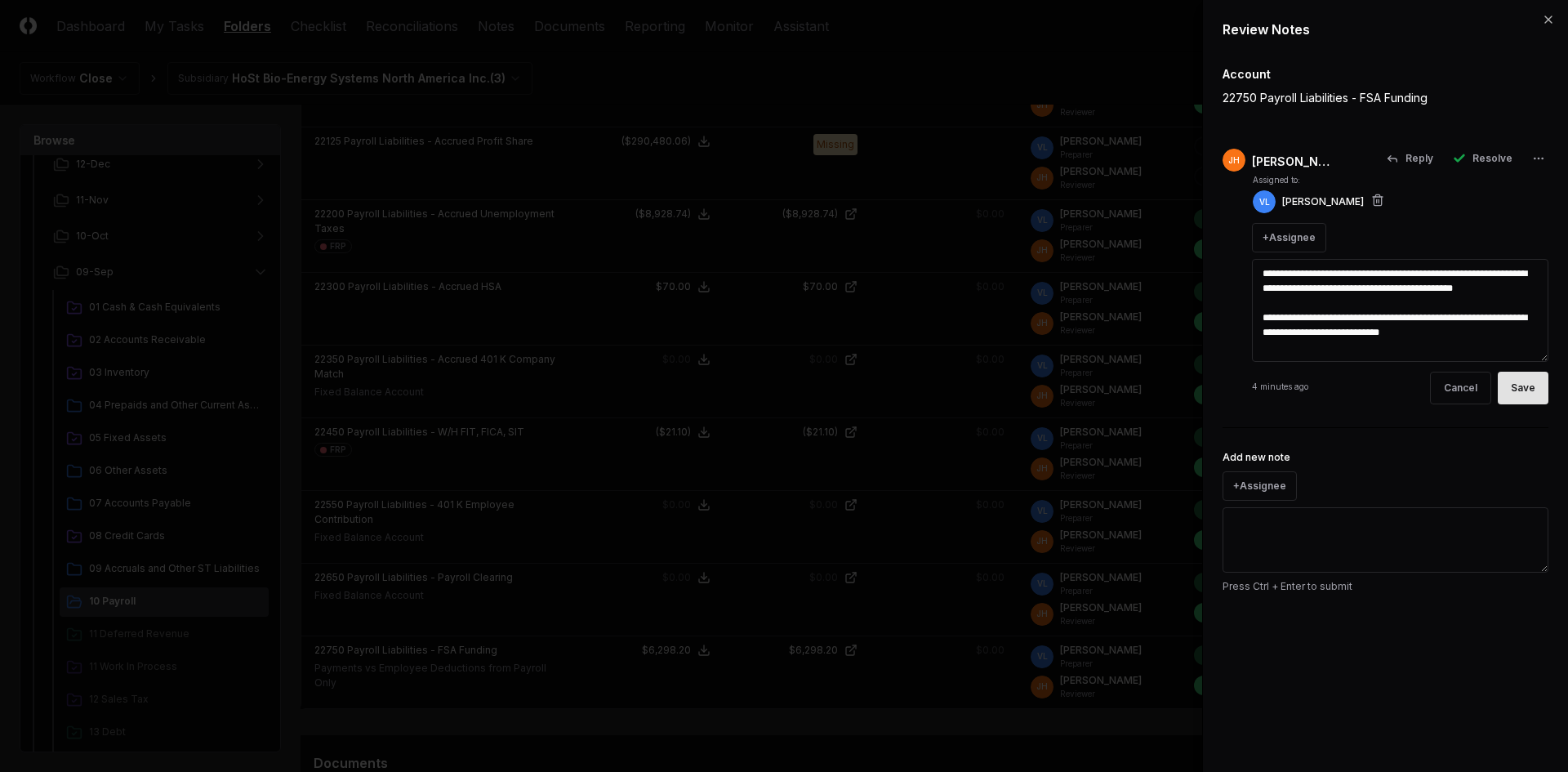
type textarea "**********"
click at [1530, 374] on button "Save" at bounding box center [1523, 388] width 51 height 33
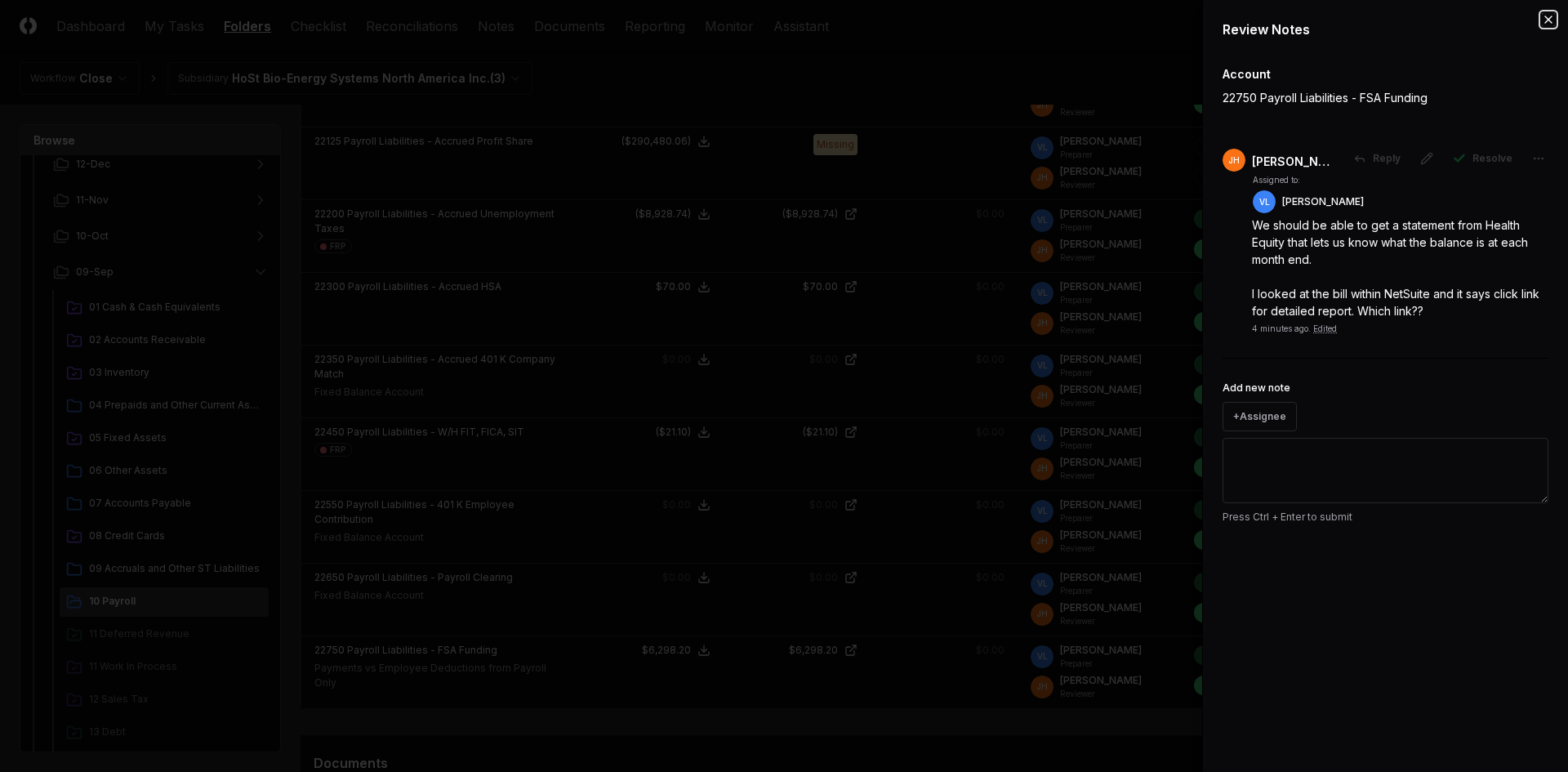
click at [1552, 16] on icon "button" at bounding box center [1548, 19] width 6 height 6
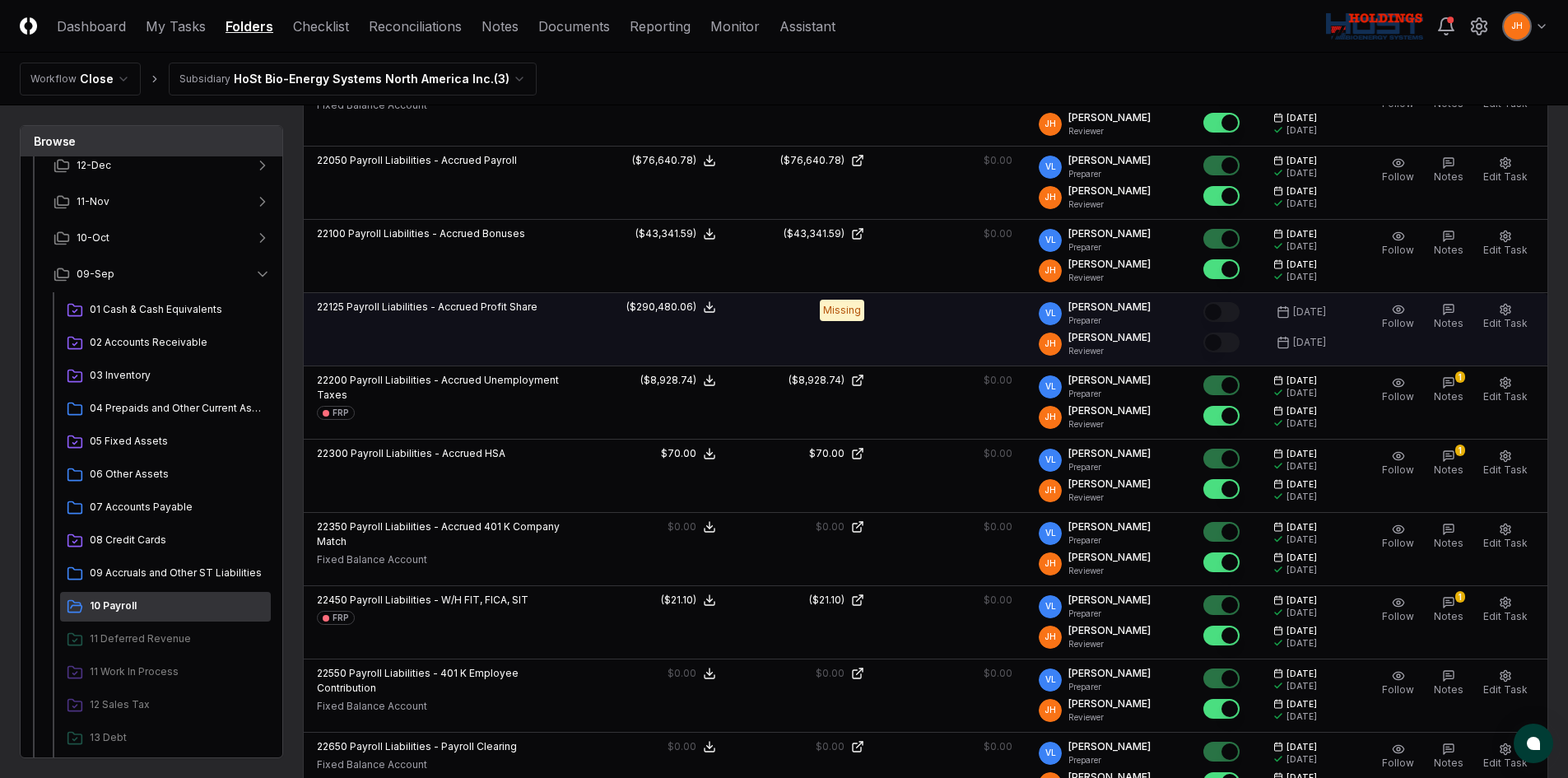
scroll to position [412, 0]
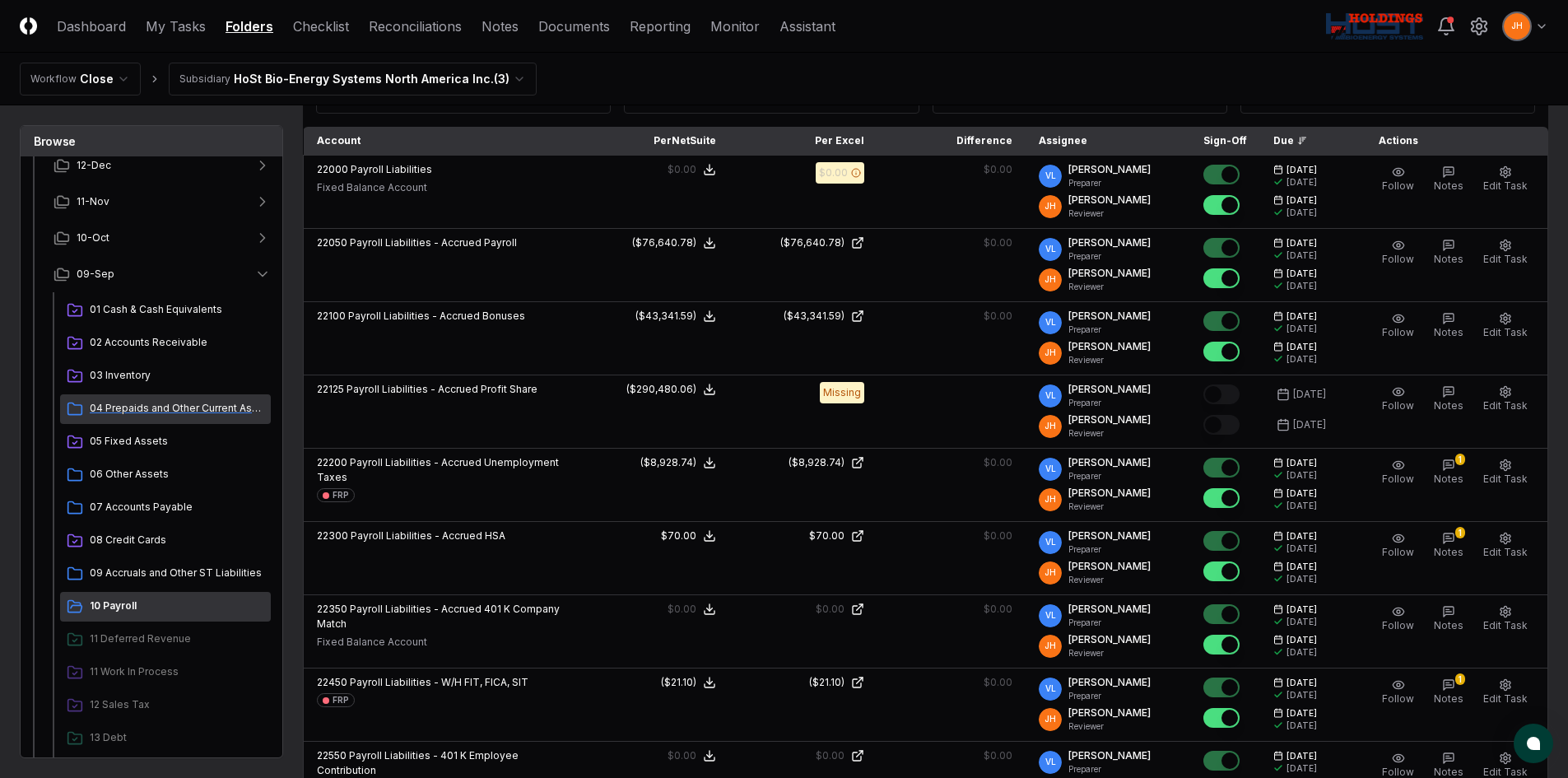
click at [208, 406] on span "04 Prepaids and Other Current Assets" at bounding box center [176, 408] width 175 height 15
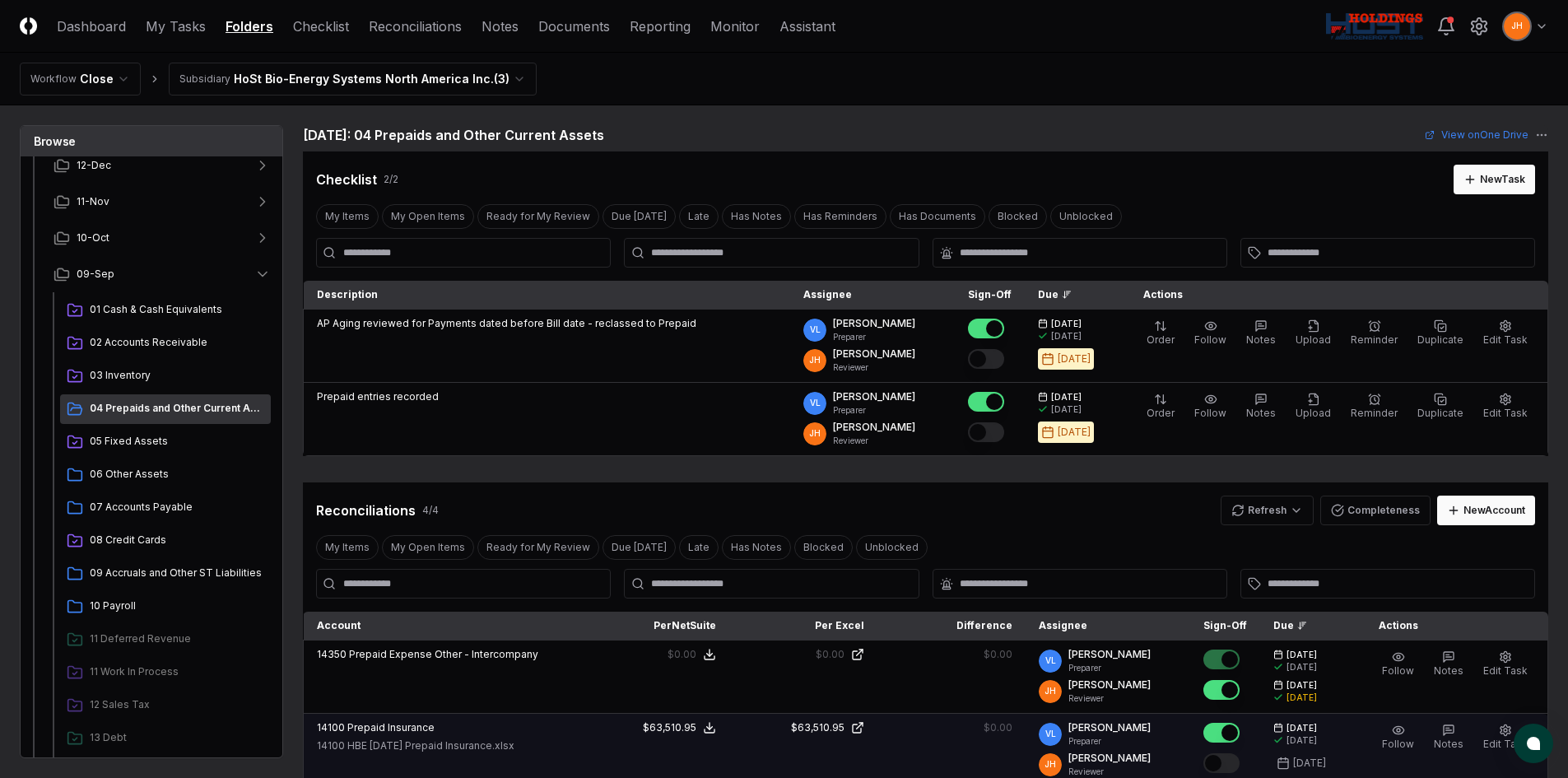
click at [1233, 763] on button "Mark complete" at bounding box center [1222, 764] width 36 height 20
click at [1460, 740] on span "Notes" at bounding box center [1448, 744] width 30 height 13
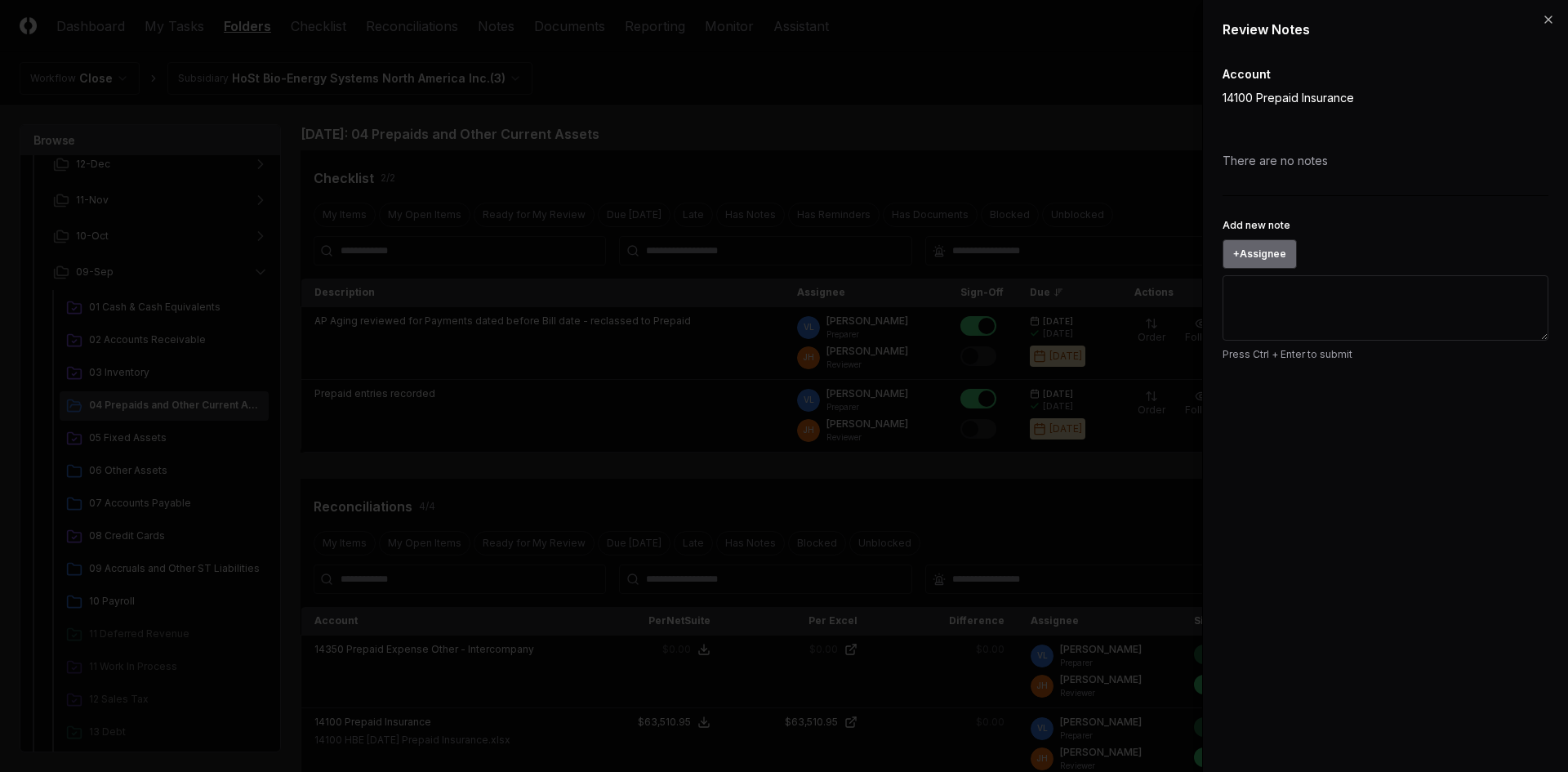
click at [1276, 259] on button "+ Assignee" at bounding box center [1260, 254] width 75 height 29
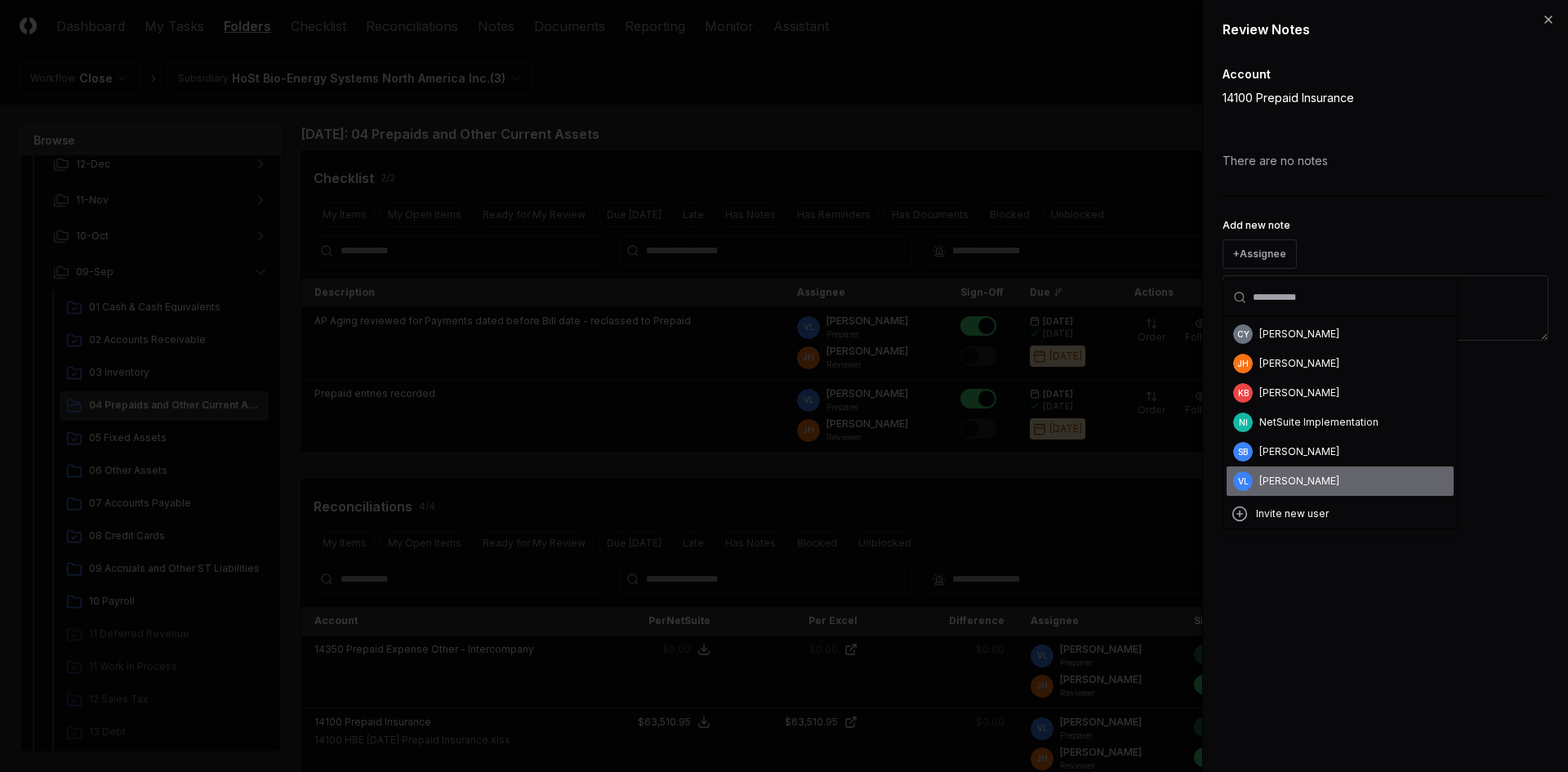
click at [1303, 484] on div "[PERSON_NAME]" at bounding box center [1299, 482] width 80 height 15
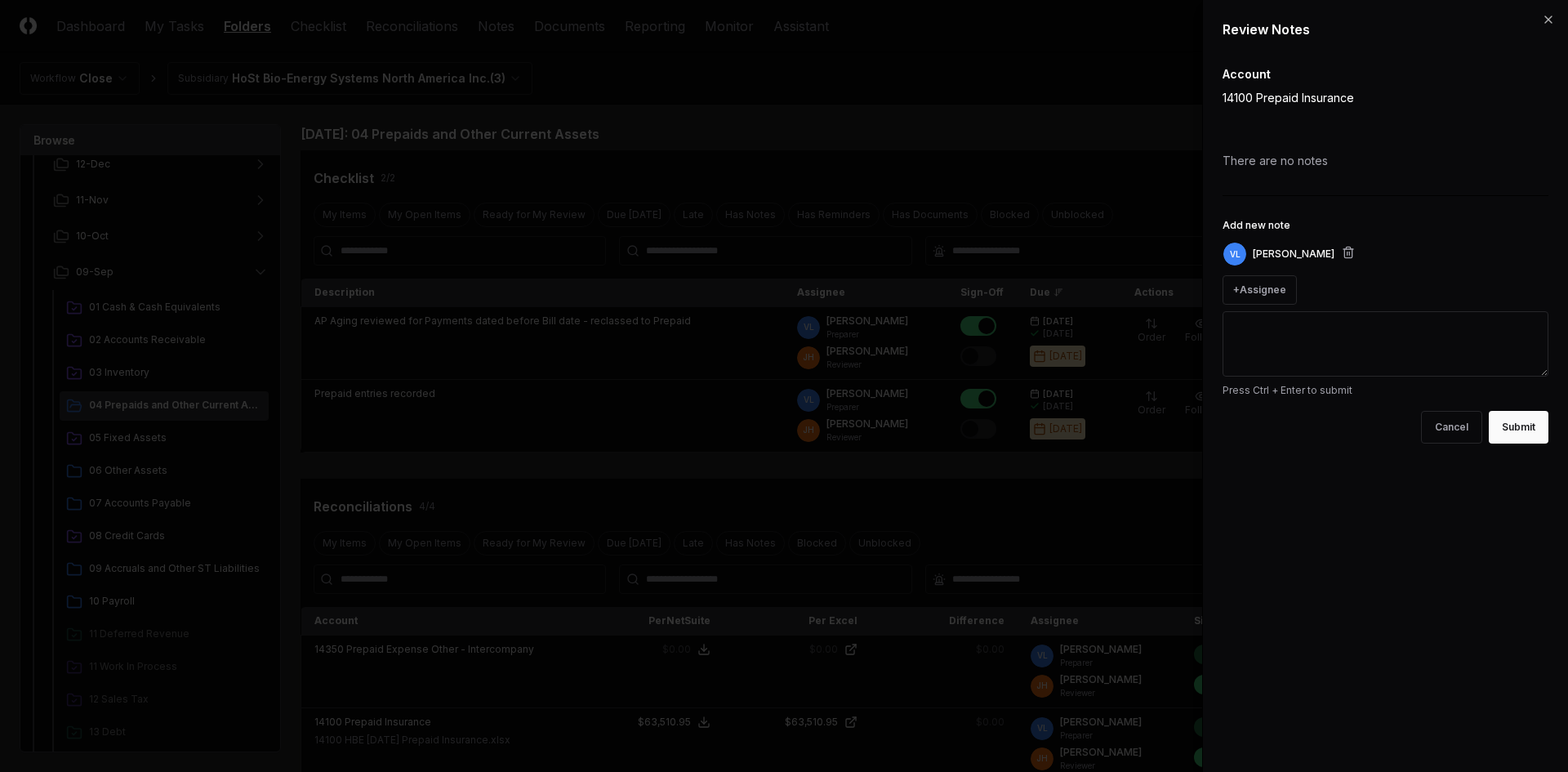
click at [1293, 346] on textarea "Add new note" at bounding box center [1385, 344] width 326 height 66
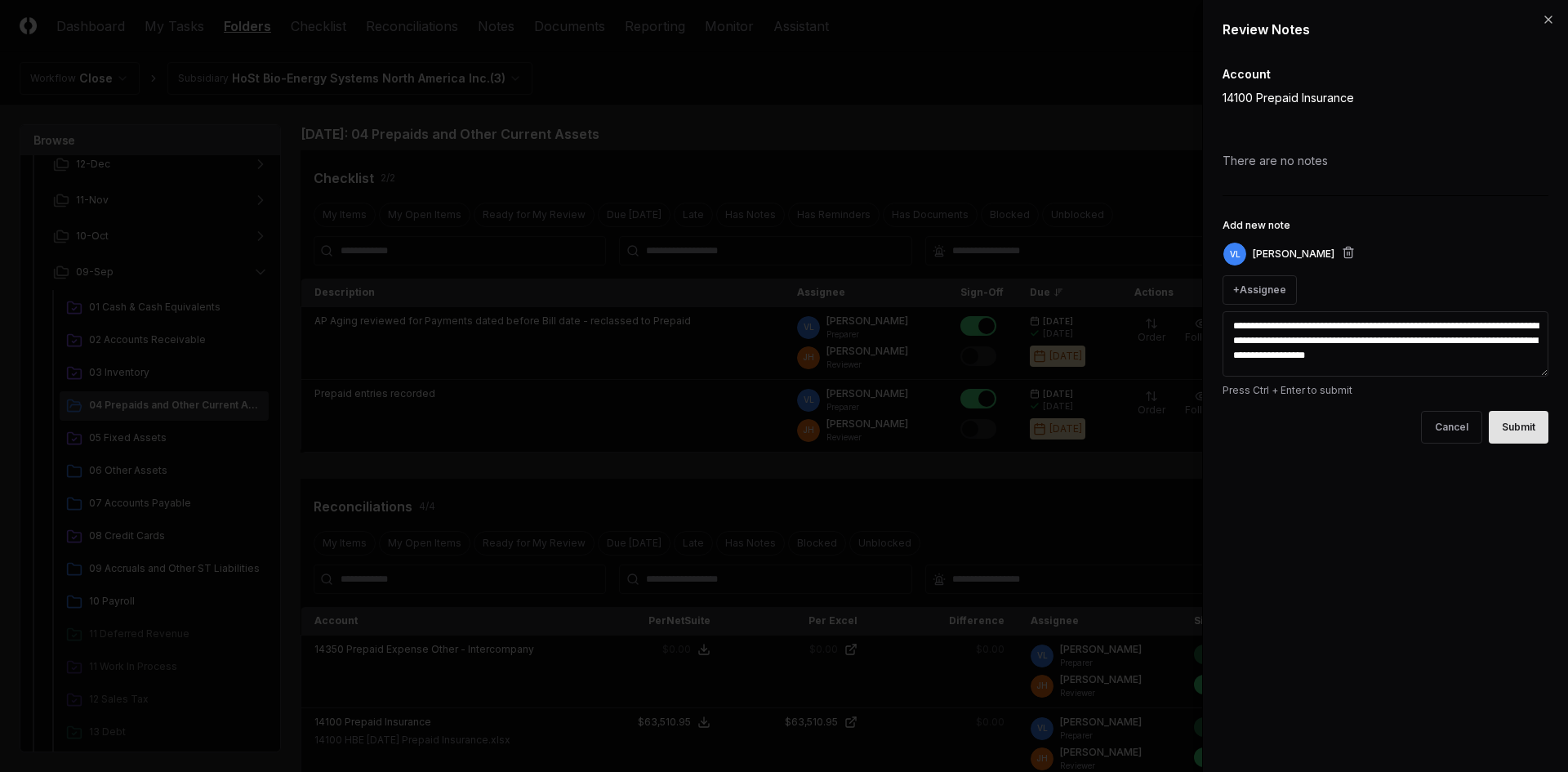
type textarea "**********"
click at [1518, 434] on button "Submit" at bounding box center [1518, 427] width 59 height 33
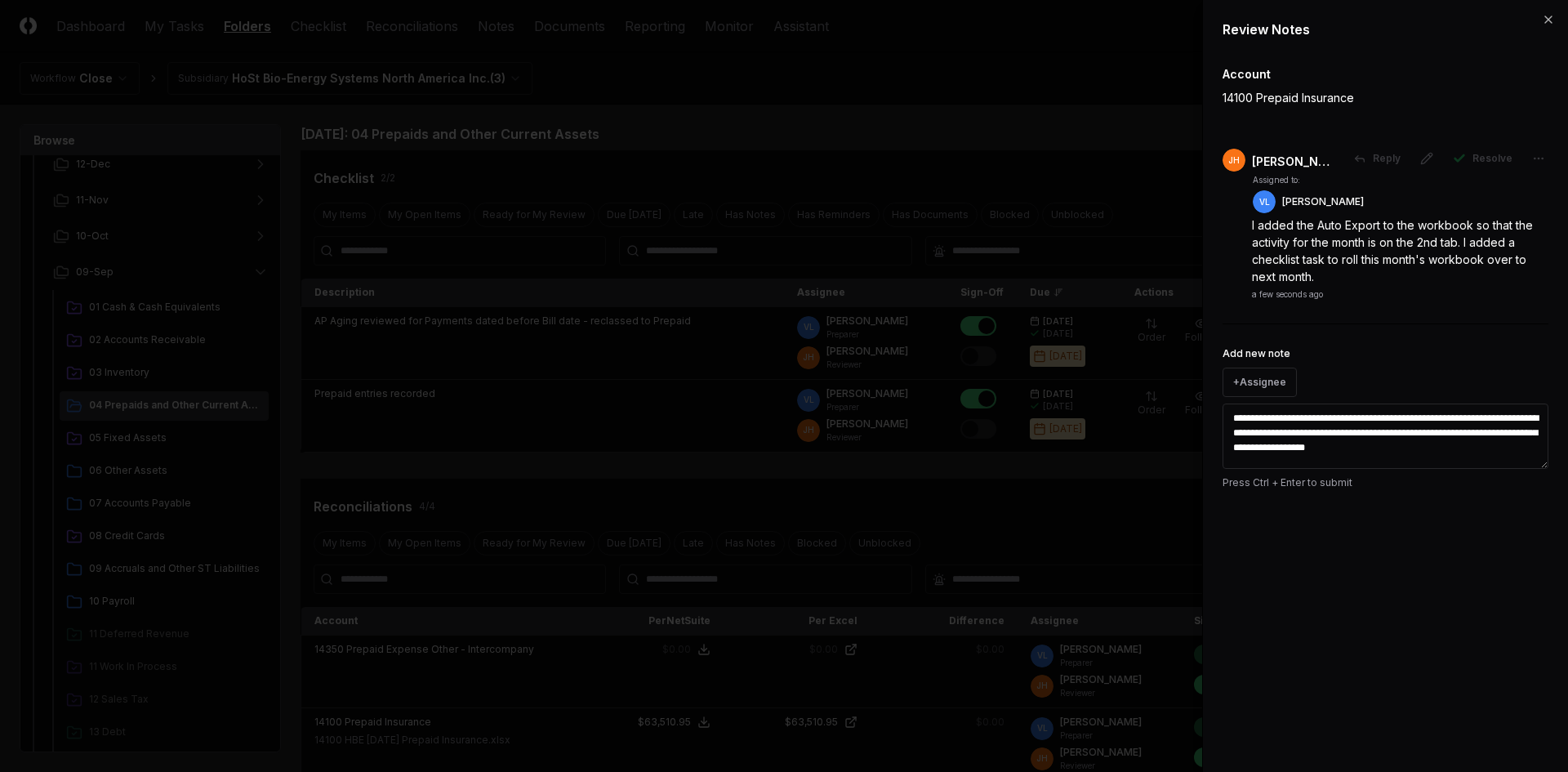
click at [1555, 17] on div "**********" at bounding box center [1385, 386] width 366 height 772
click at [1546, 23] on icon "button" at bounding box center [1548, 20] width 13 height 13
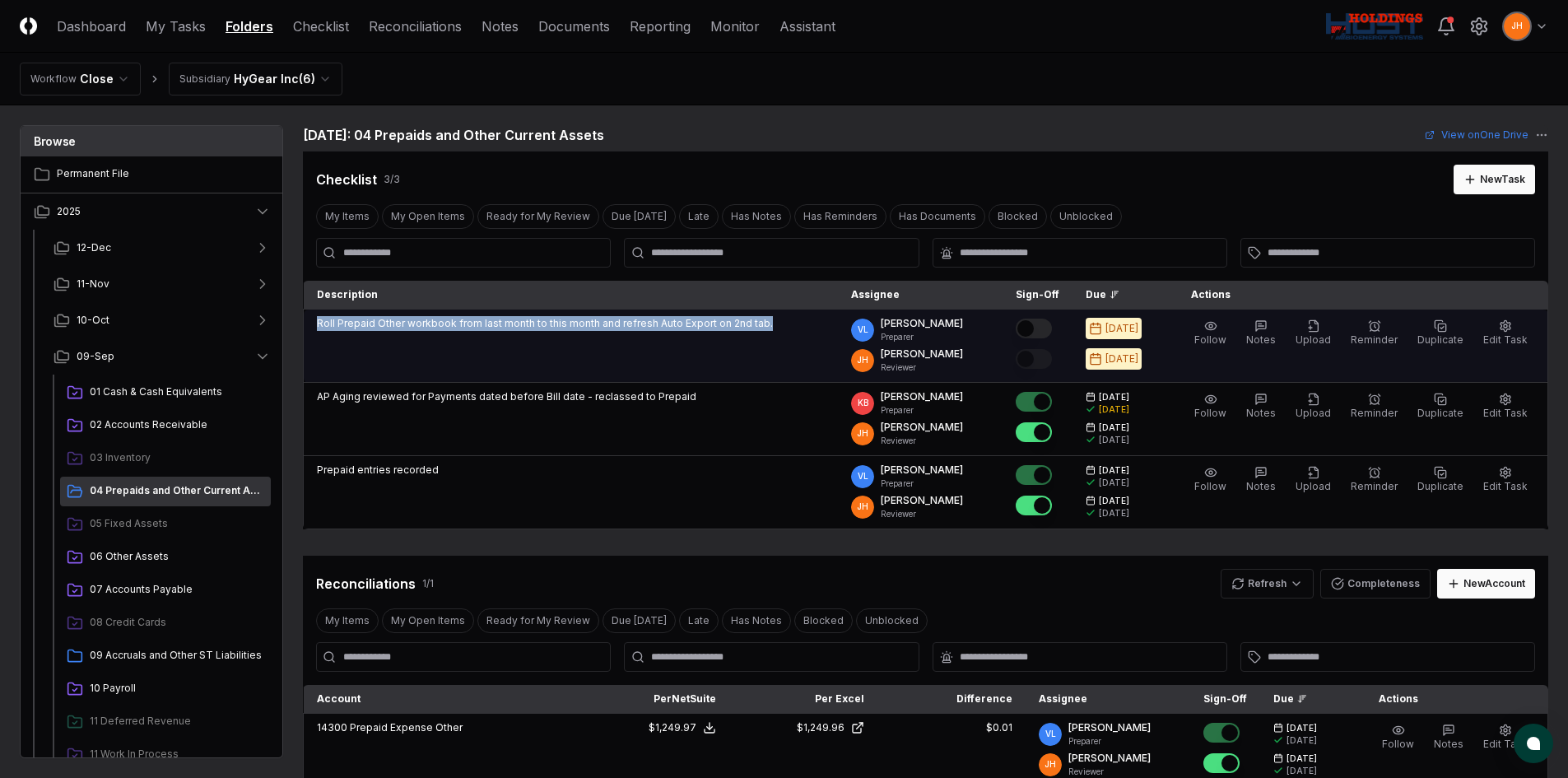
drag, startPoint x: 318, startPoint y: 324, endPoint x: 764, endPoint y: 339, distance: 446.3
click at [764, 339] on td "Roll Prepaid Other workbook from last month to this month and refresh Auto Expo…" at bounding box center [571, 346] width 535 height 73
copy p "Roll Prepaid Other workbook from last month to this month and refresh Auto Expo…"
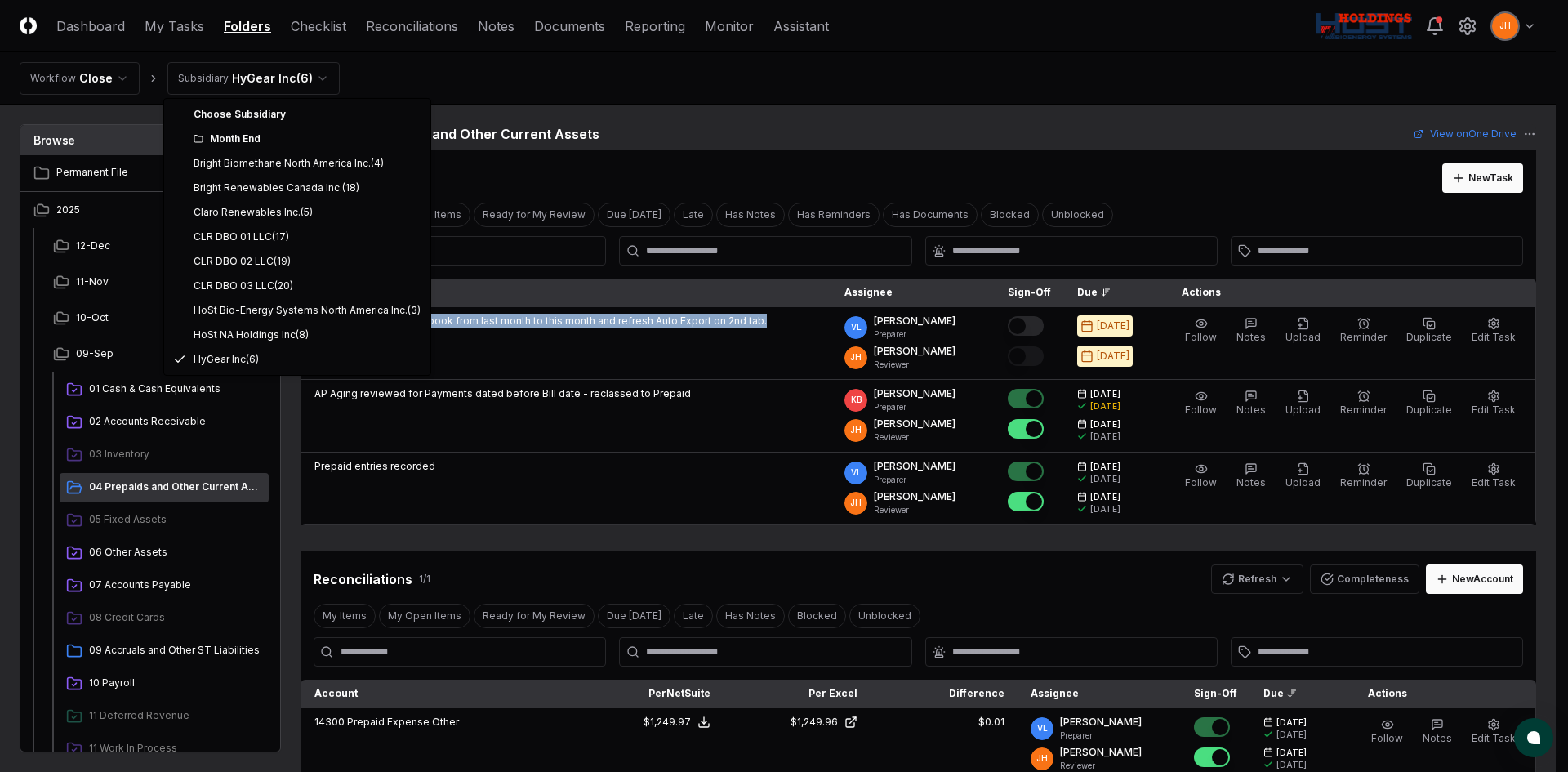
click at [305, 84] on html "CloseCore Dashboard My Tasks Folders Checklist Reconciliations Notes Documents …" at bounding box center [784, 743] width 1568 height 1485
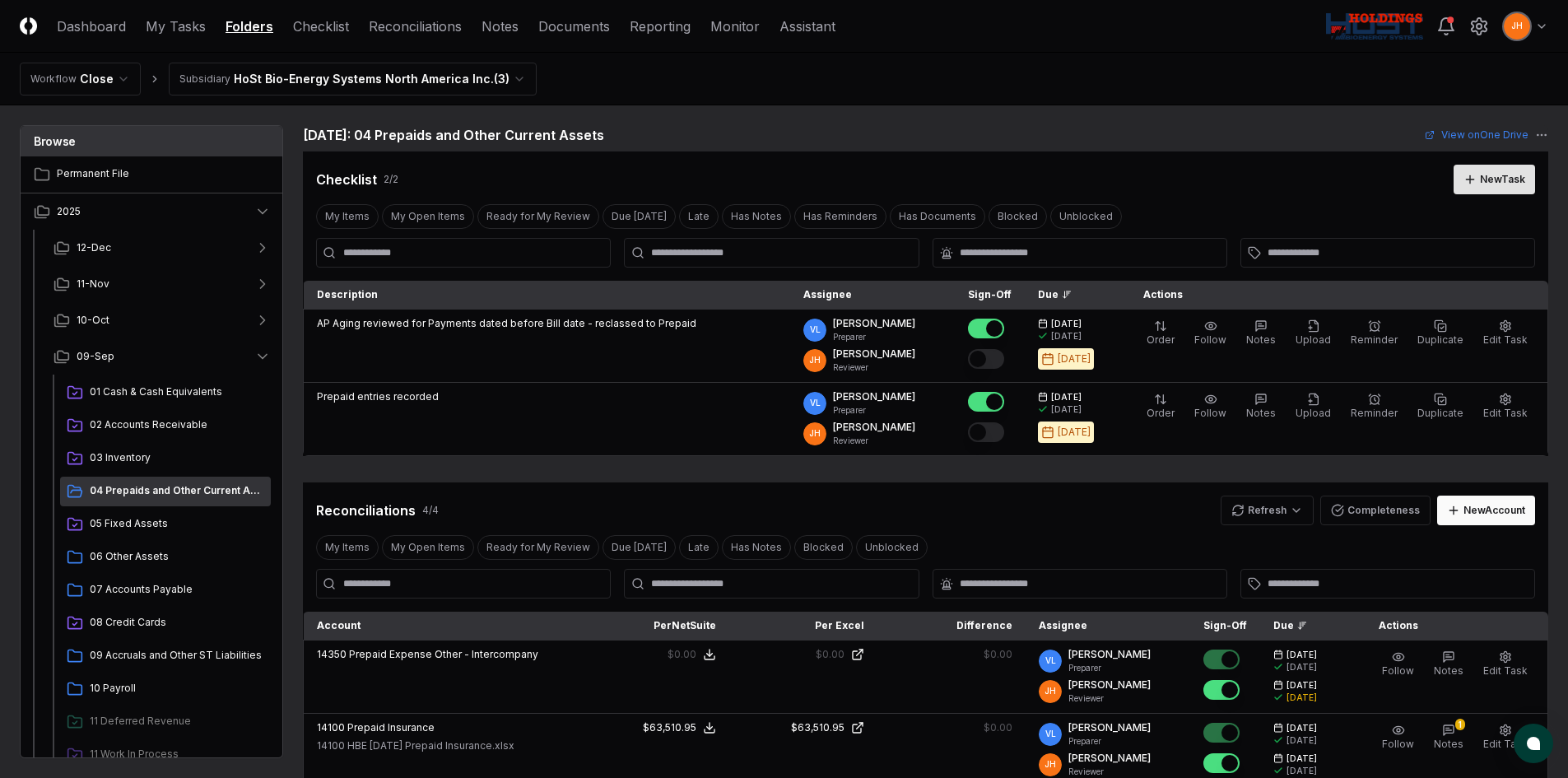
click at [1486, 179] on div "New Task" at bounding box center [1503, 179] width 46 height 15
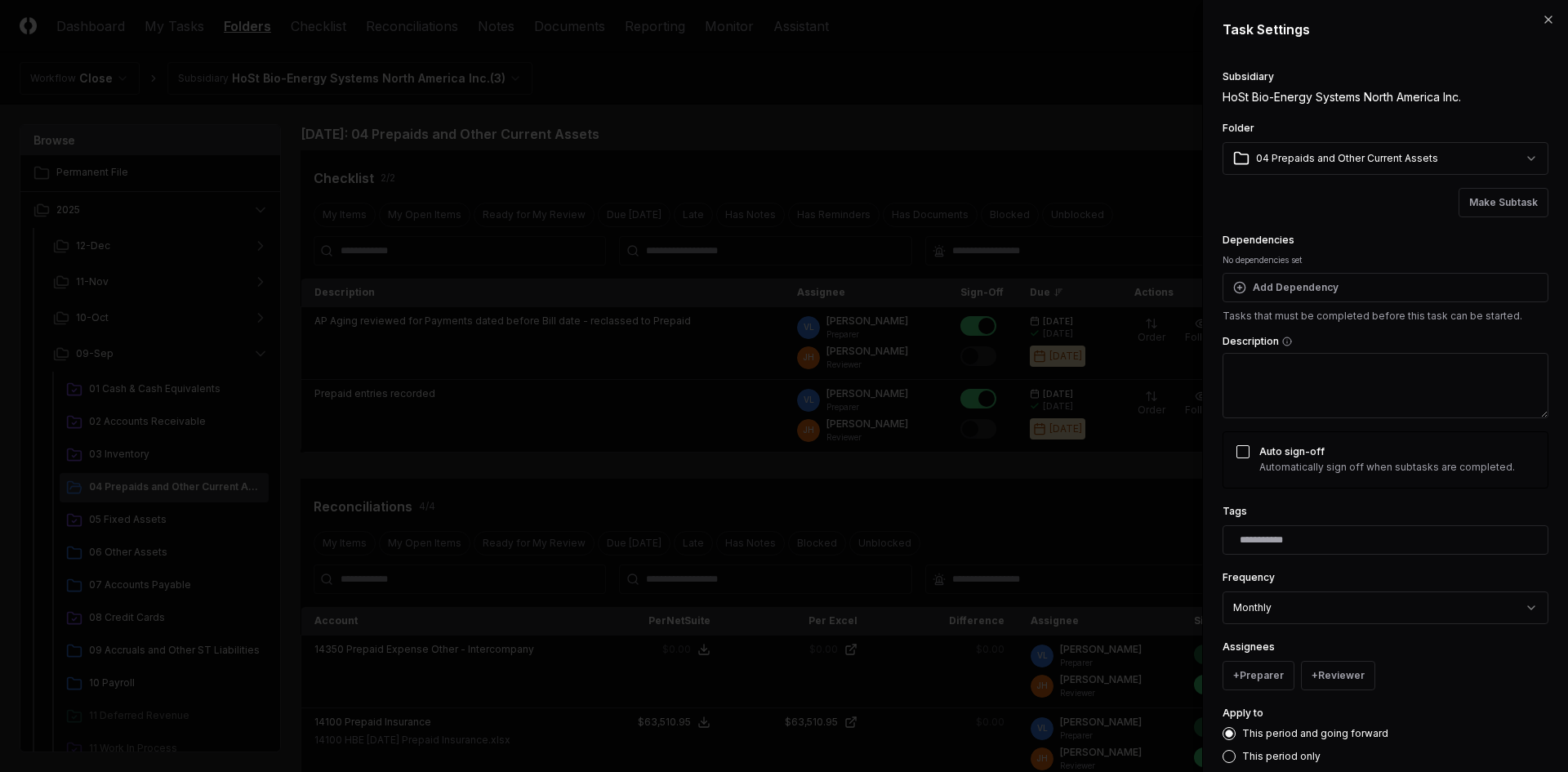
click at [1376, 392] on textarea "Description" at bounding box center [1385, 386] width 326 height 66
paste textarea "**********"
click at [1295, 370] on textarea "**********" at bounding box center [1379, 386] width 313 height 66
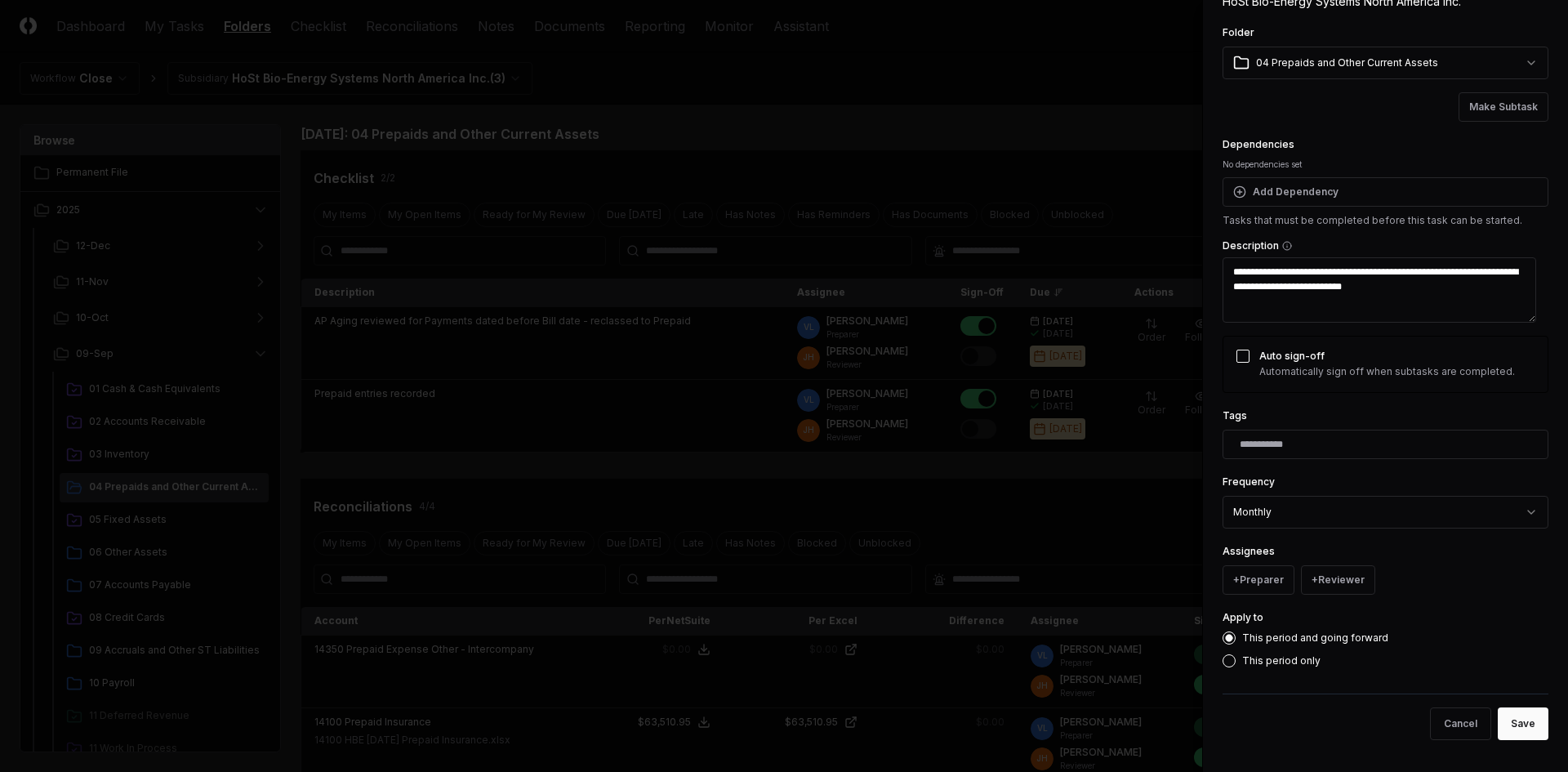
scroll to position [97, 0]
type textarea "**********"
click at [1269, 577] on button "+ Preparer" at bounding box center [1258, 579] width 72 height 29
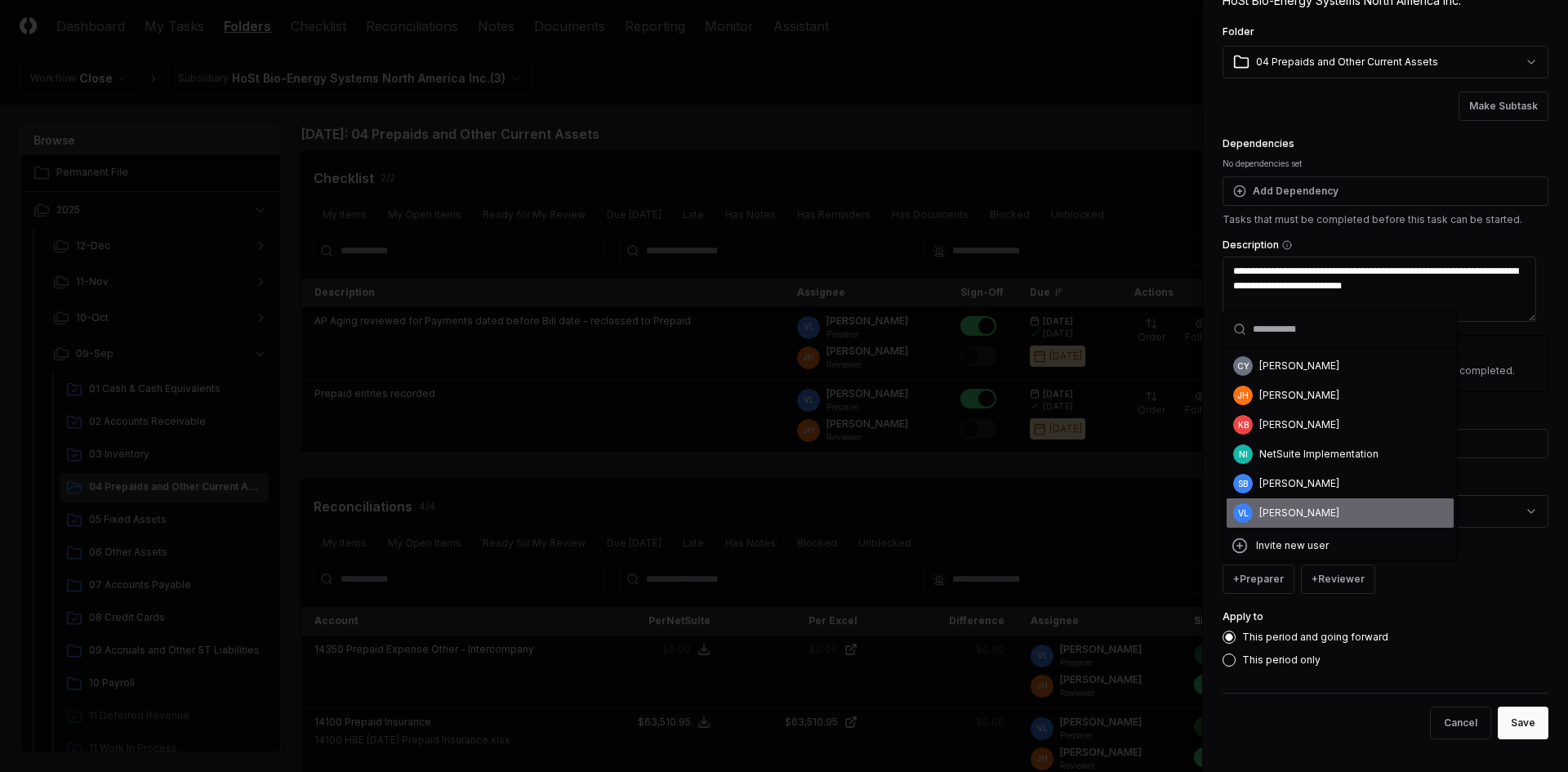
click at [1273, 509] on div "[PERSON_NAME]" at bounding box center [1299, 513] width 80 height 15
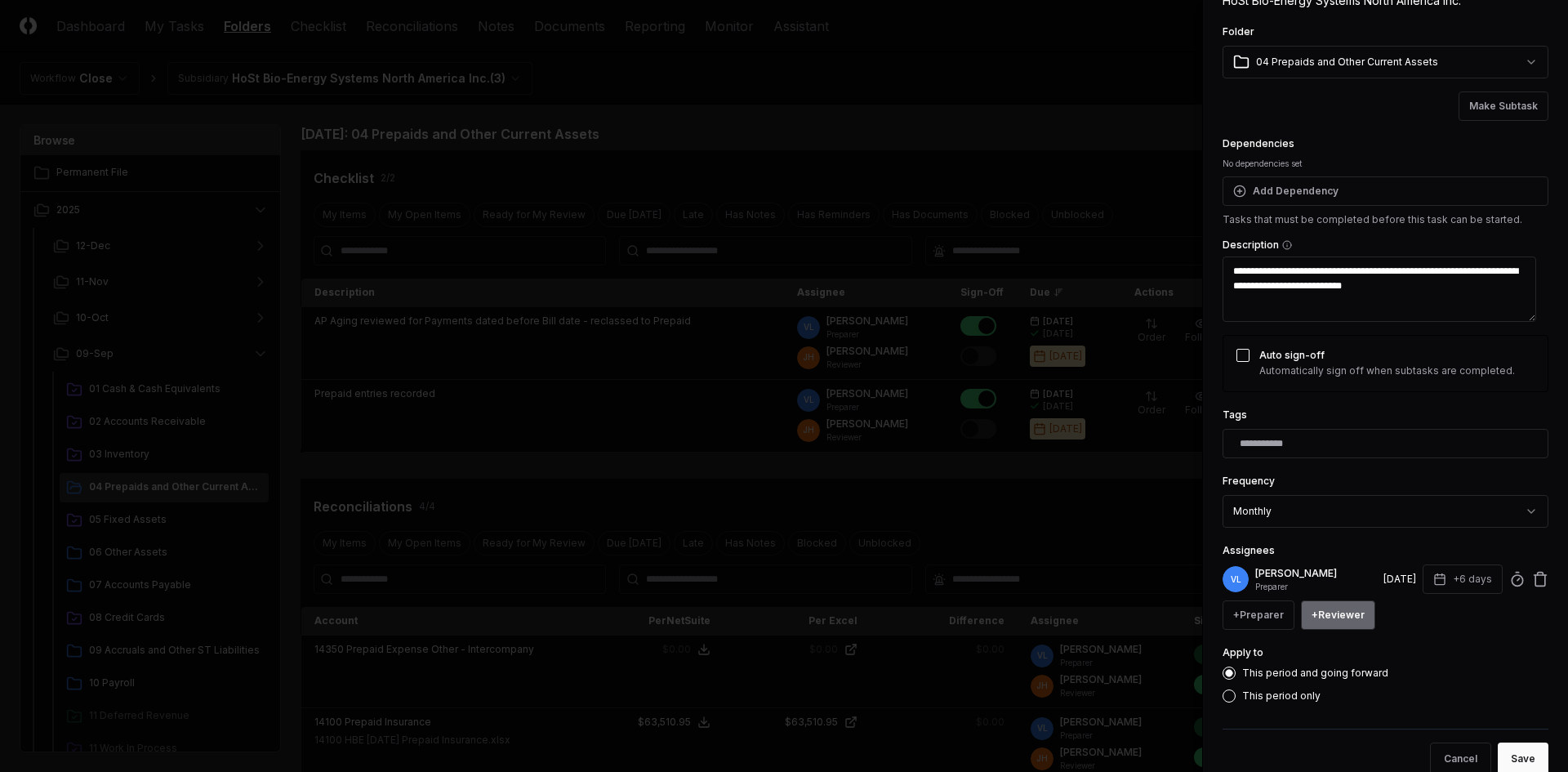
click at [1339, 614] on button "+ Reviewer" at bounding box center [1338, 615] width 75 height 29
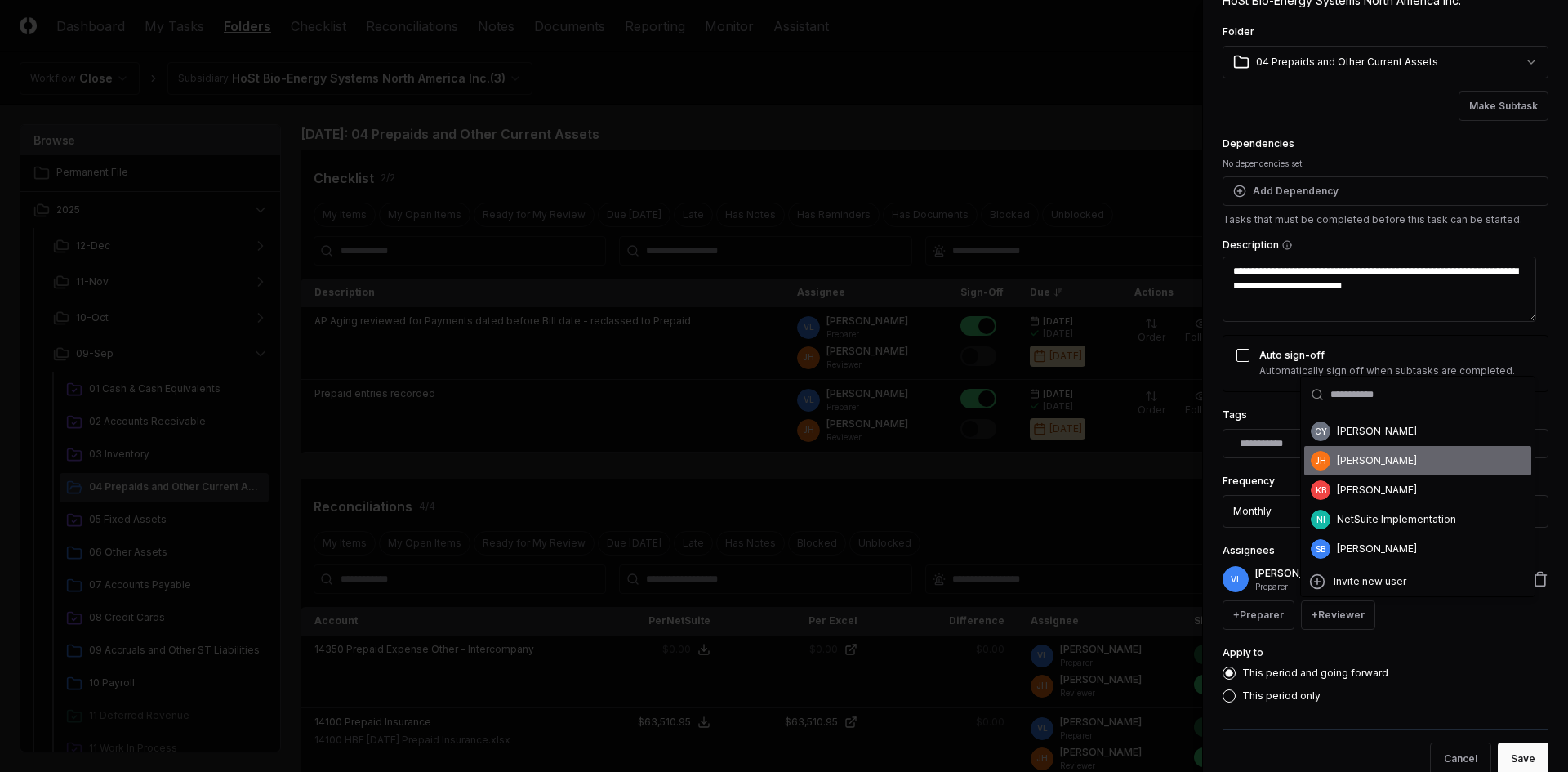
click at [1358, 470] on div "[PERSON_NAME]" at bounding box center [1418, 460] width 227 height 29
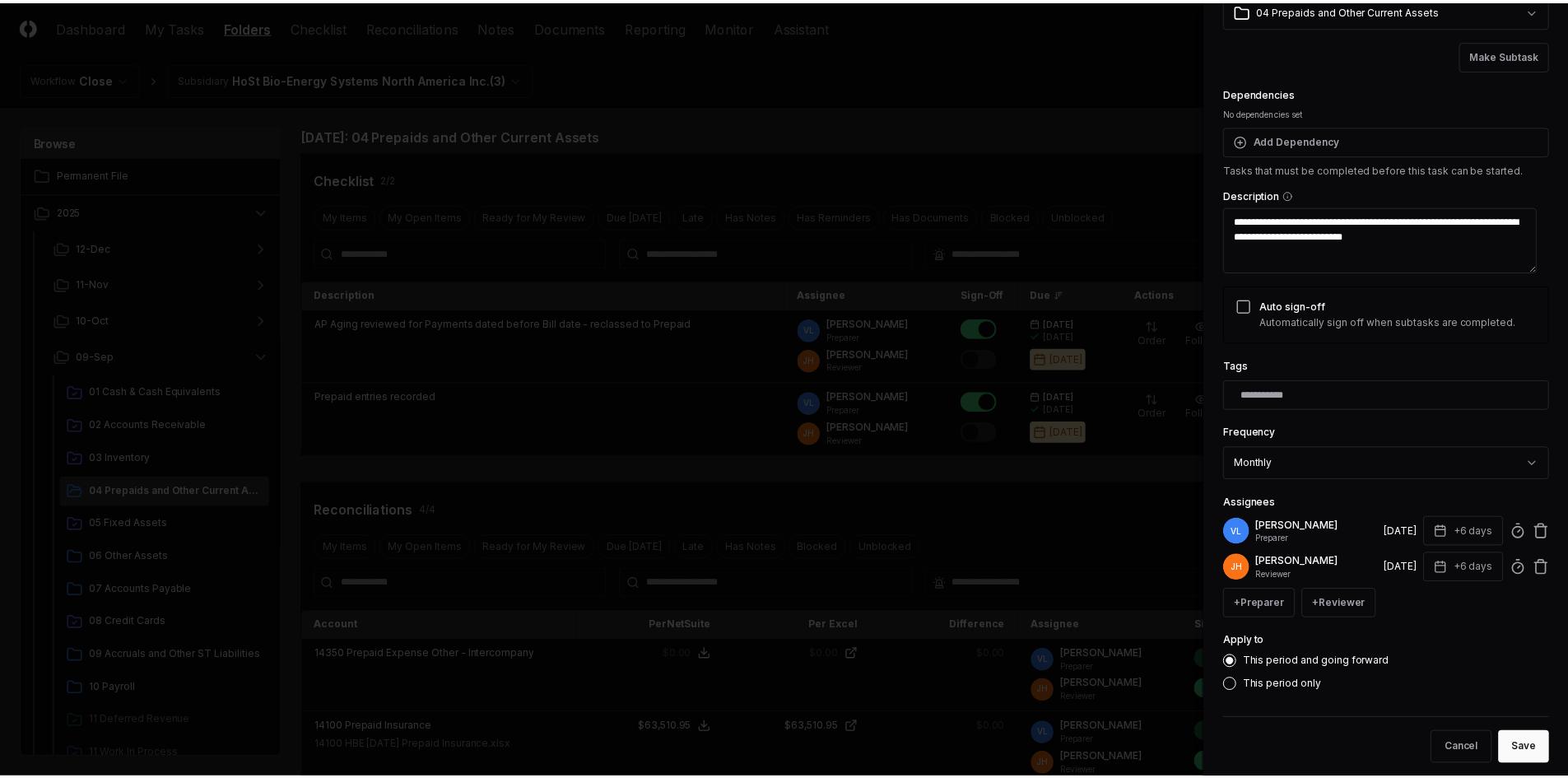
scroll to position [169, 0]
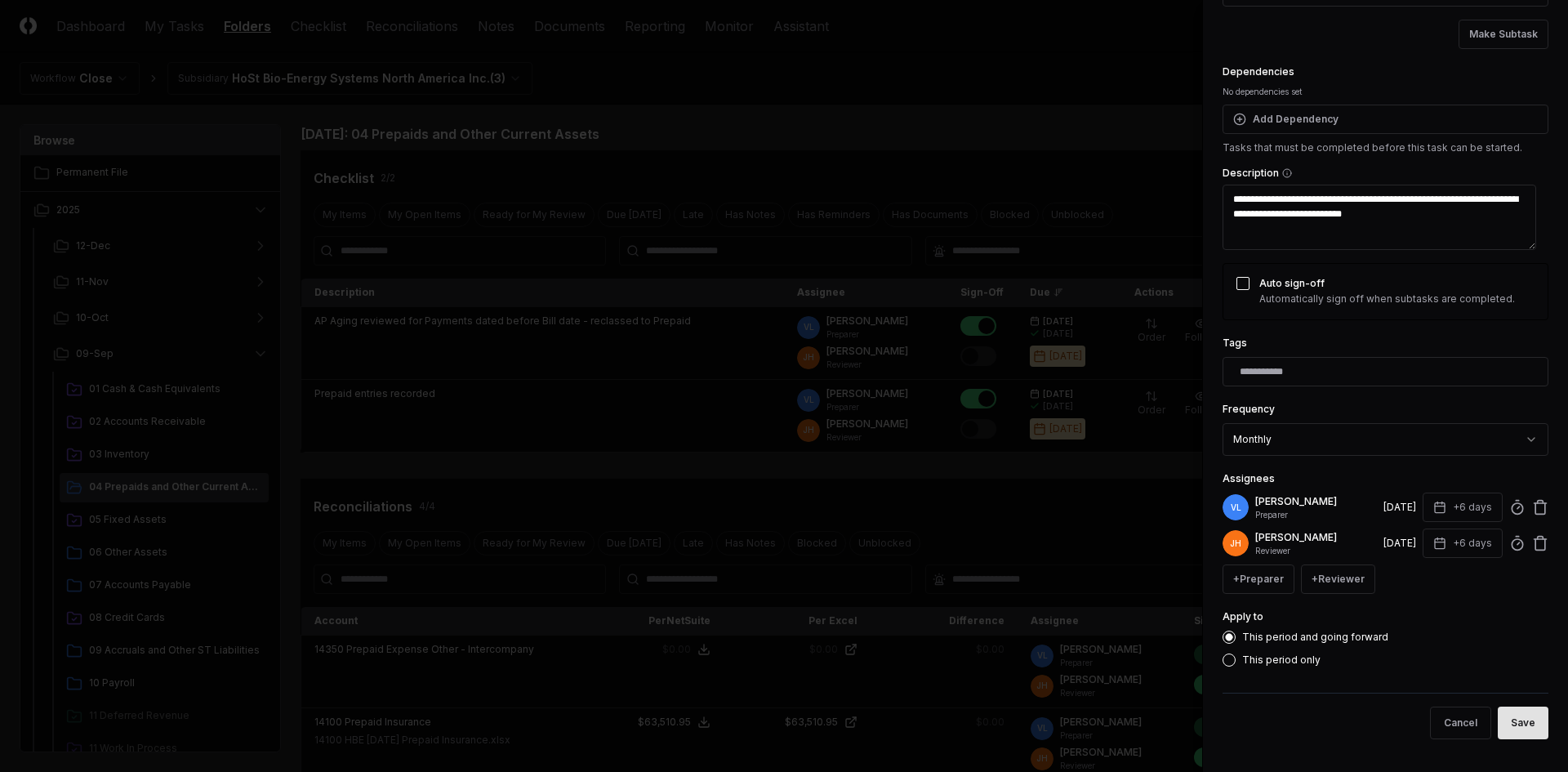
click at [1508, 730] on button "Save" at bounding box center [1523, 723] width 51 height 33
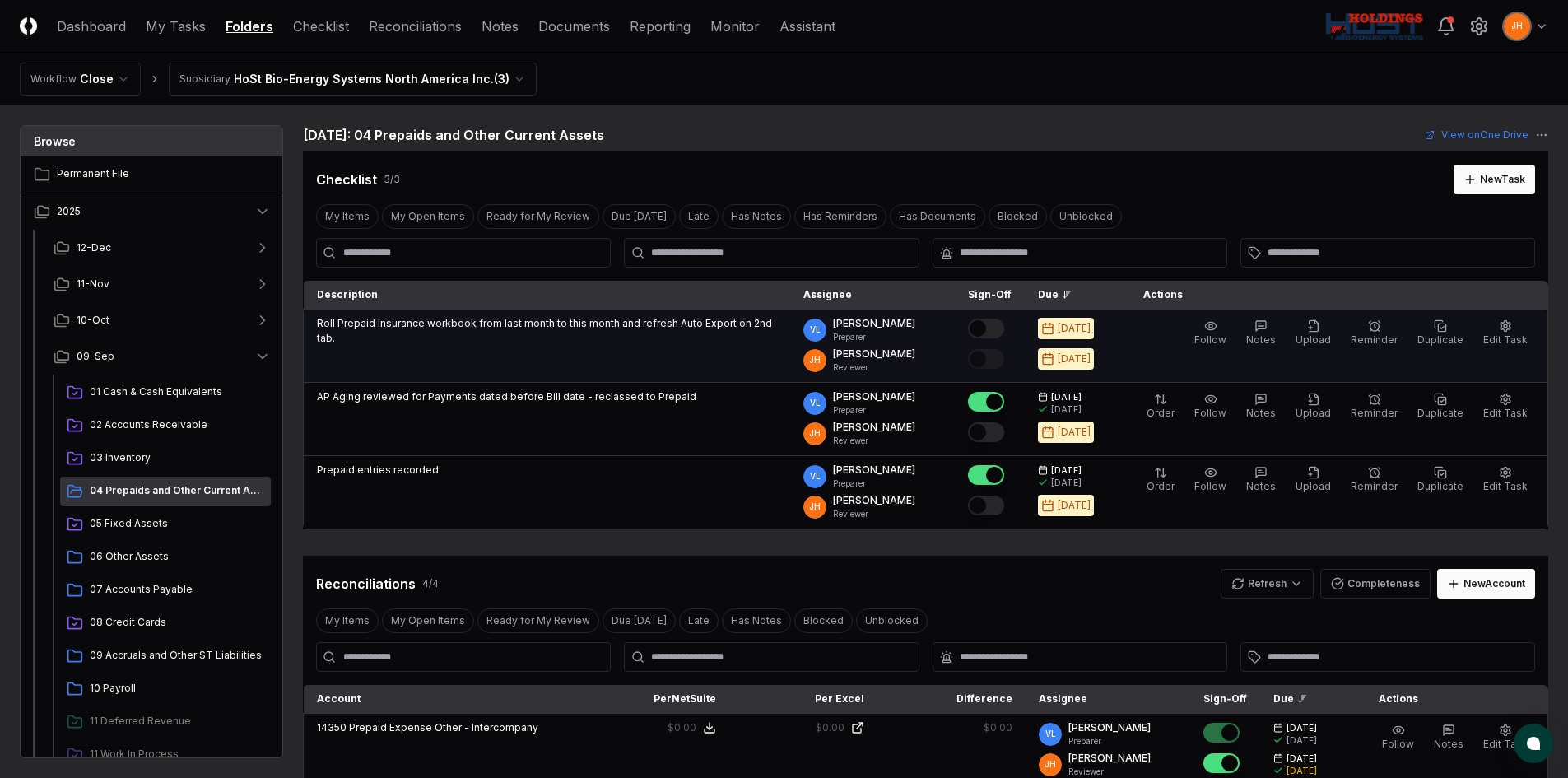
click at [1004, 331] on button "Mark complete" at bounding box center [986, 329] width 36 height 20
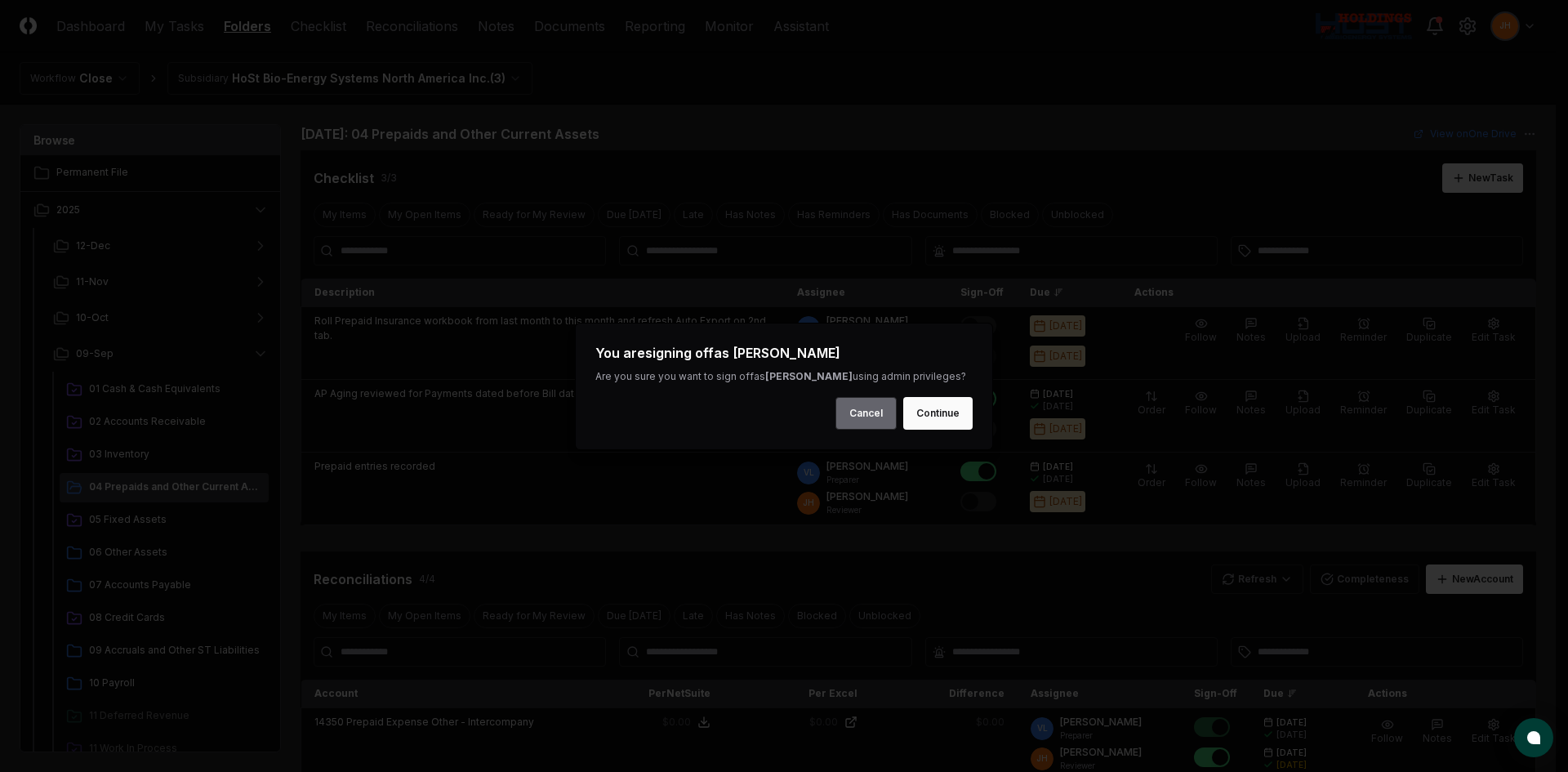
click at [867, 421] on button "Cancel" at bounding box center [866, 413] width 61 height 33
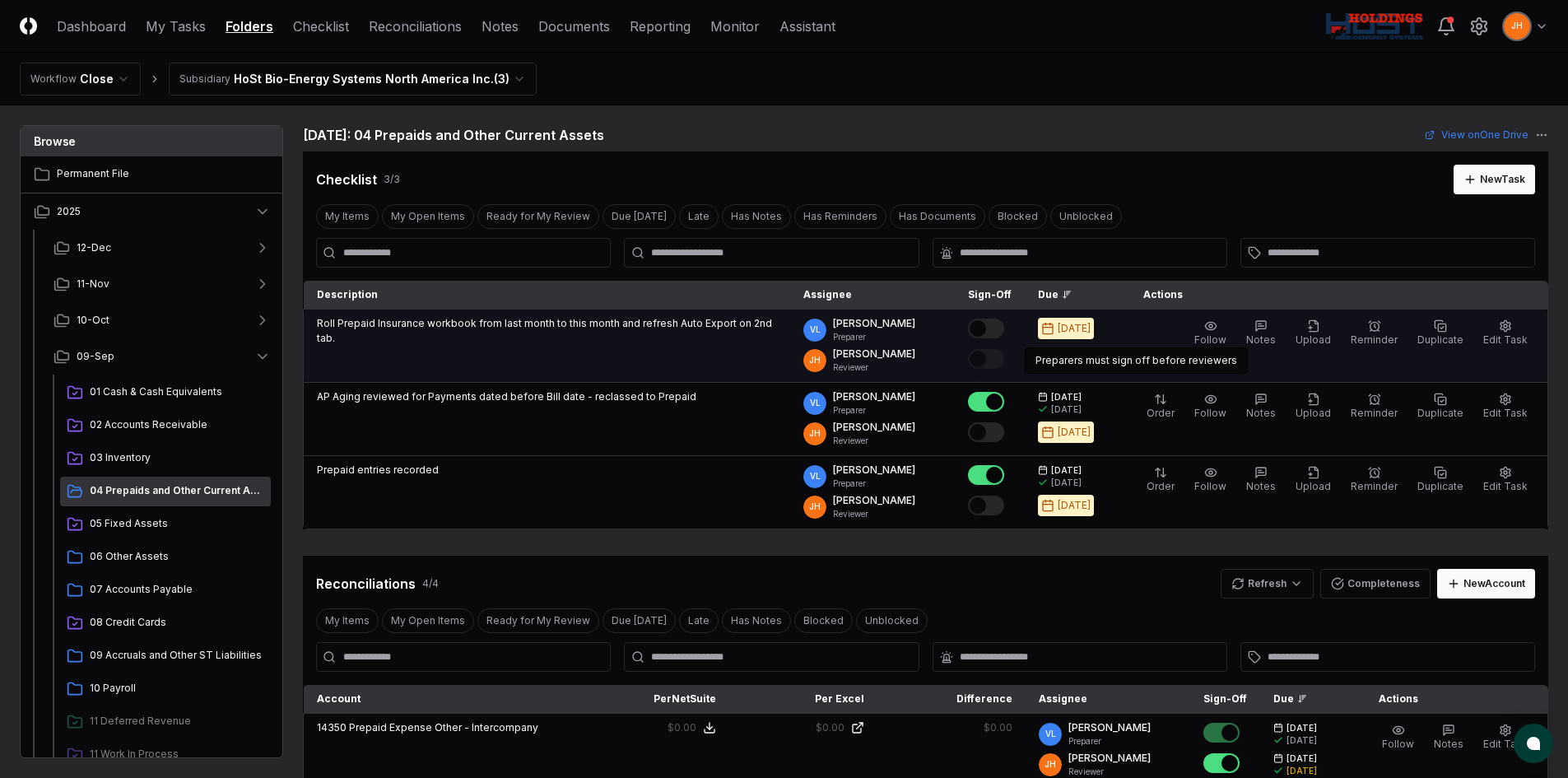
click at [1004, 334] on button "Mark complete" at bounding box center [986, 329] width 36 height 20
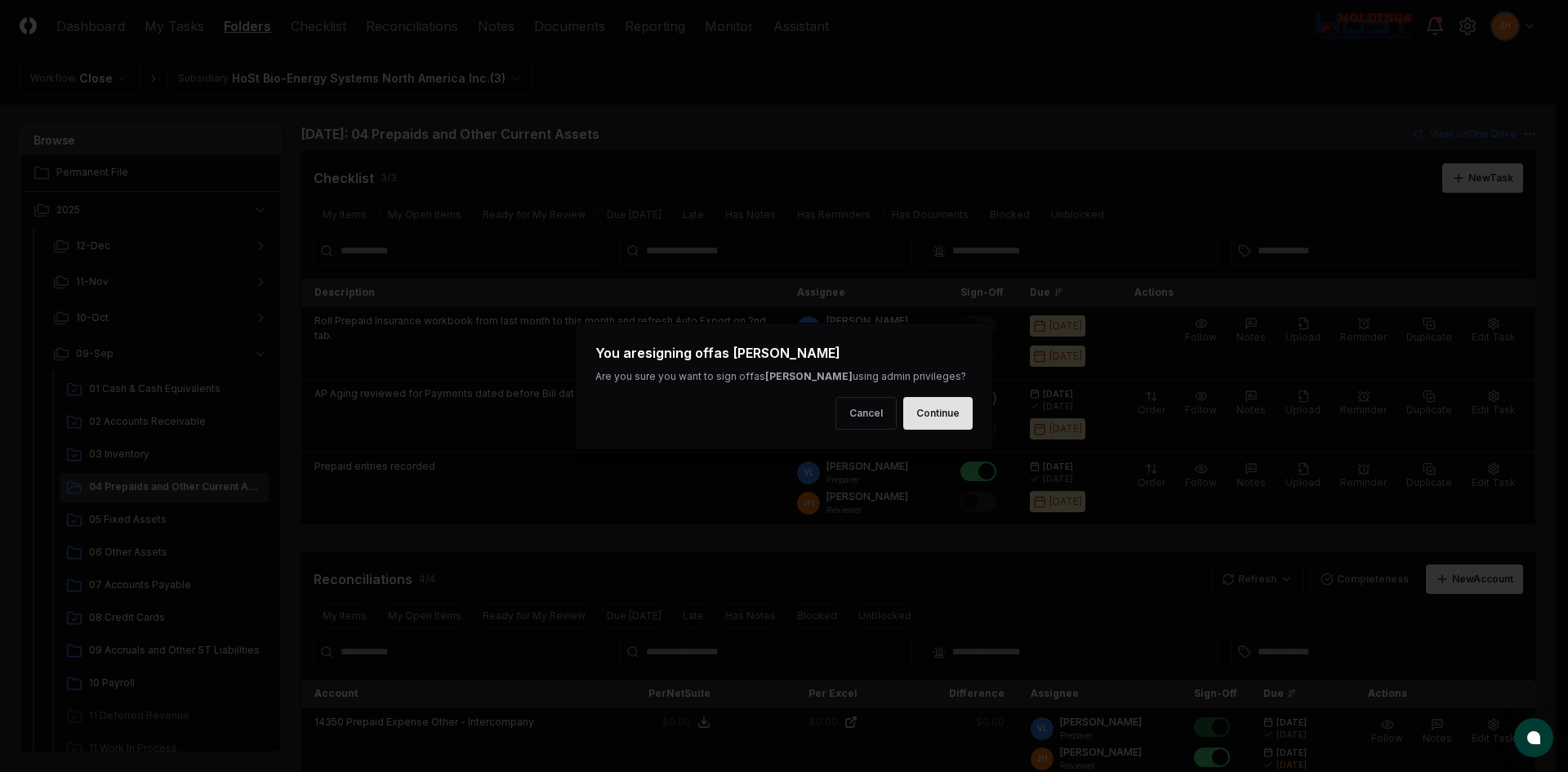
click at [963, 414] on button "Continue" at bounding box center [938, 413] width 69 height 33
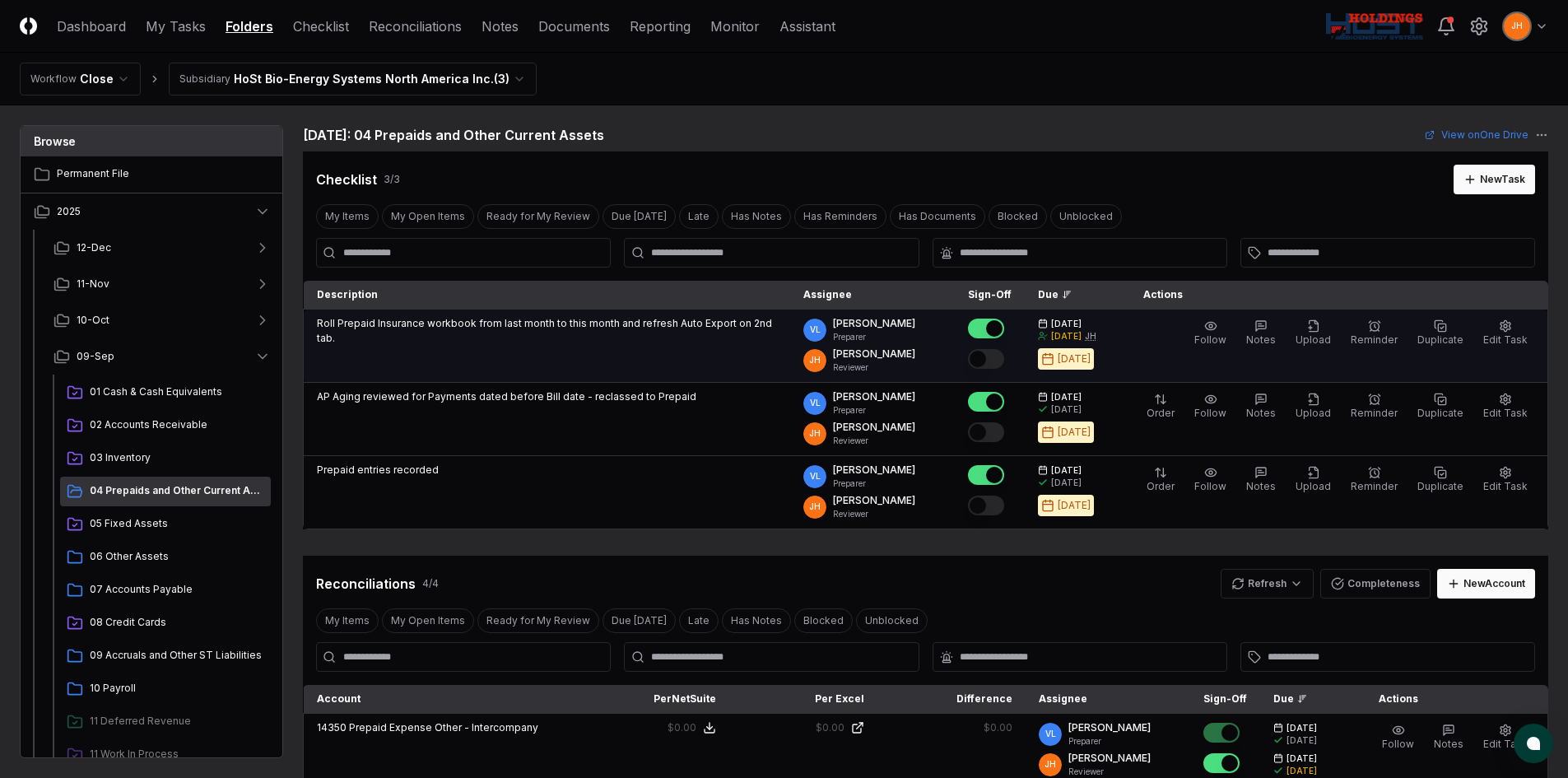
click at [1004, 356] on button "Mark complete" at bounding box center [986, 359] width 36 height 20
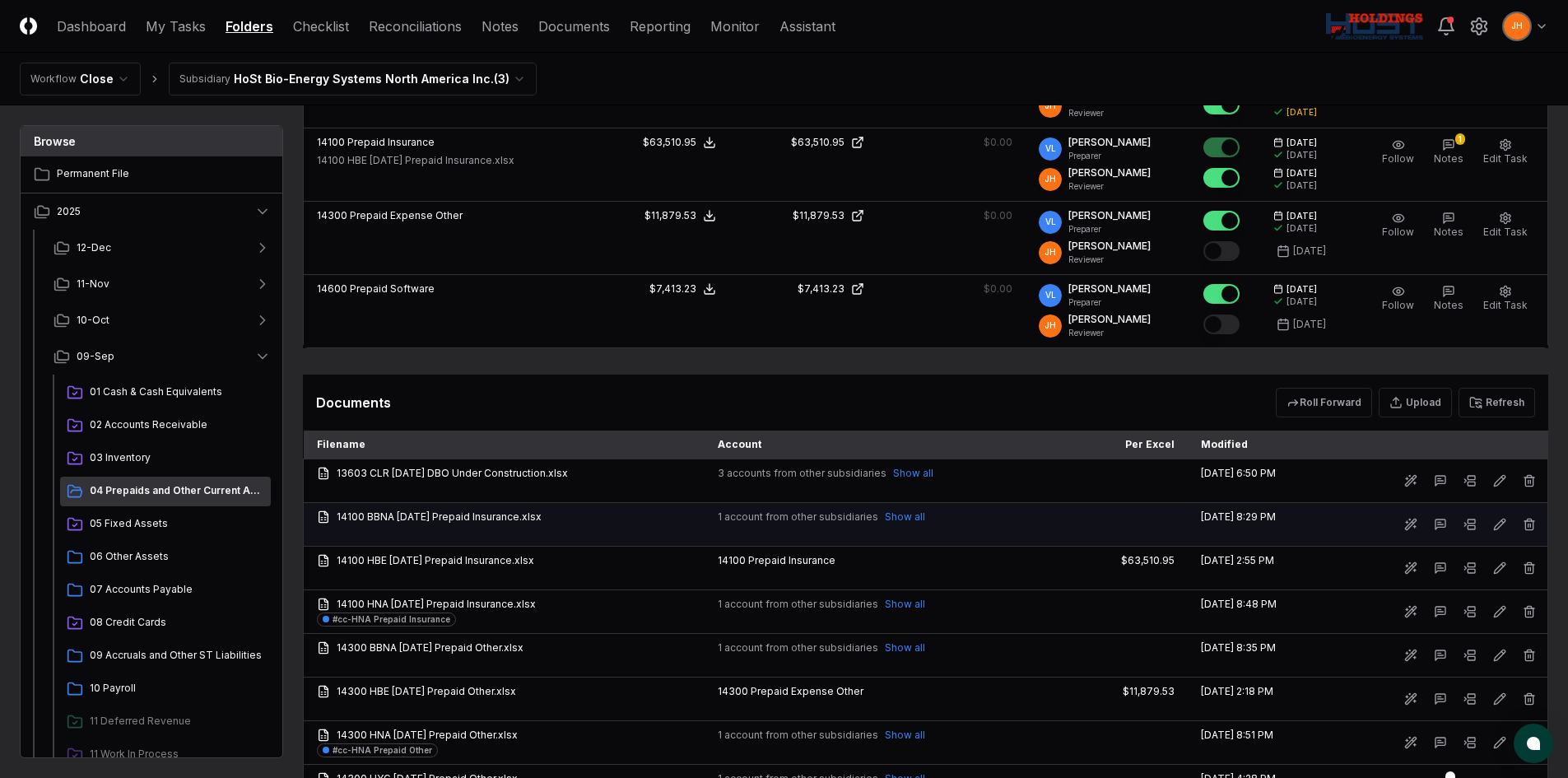
scroll to position [824, 0]
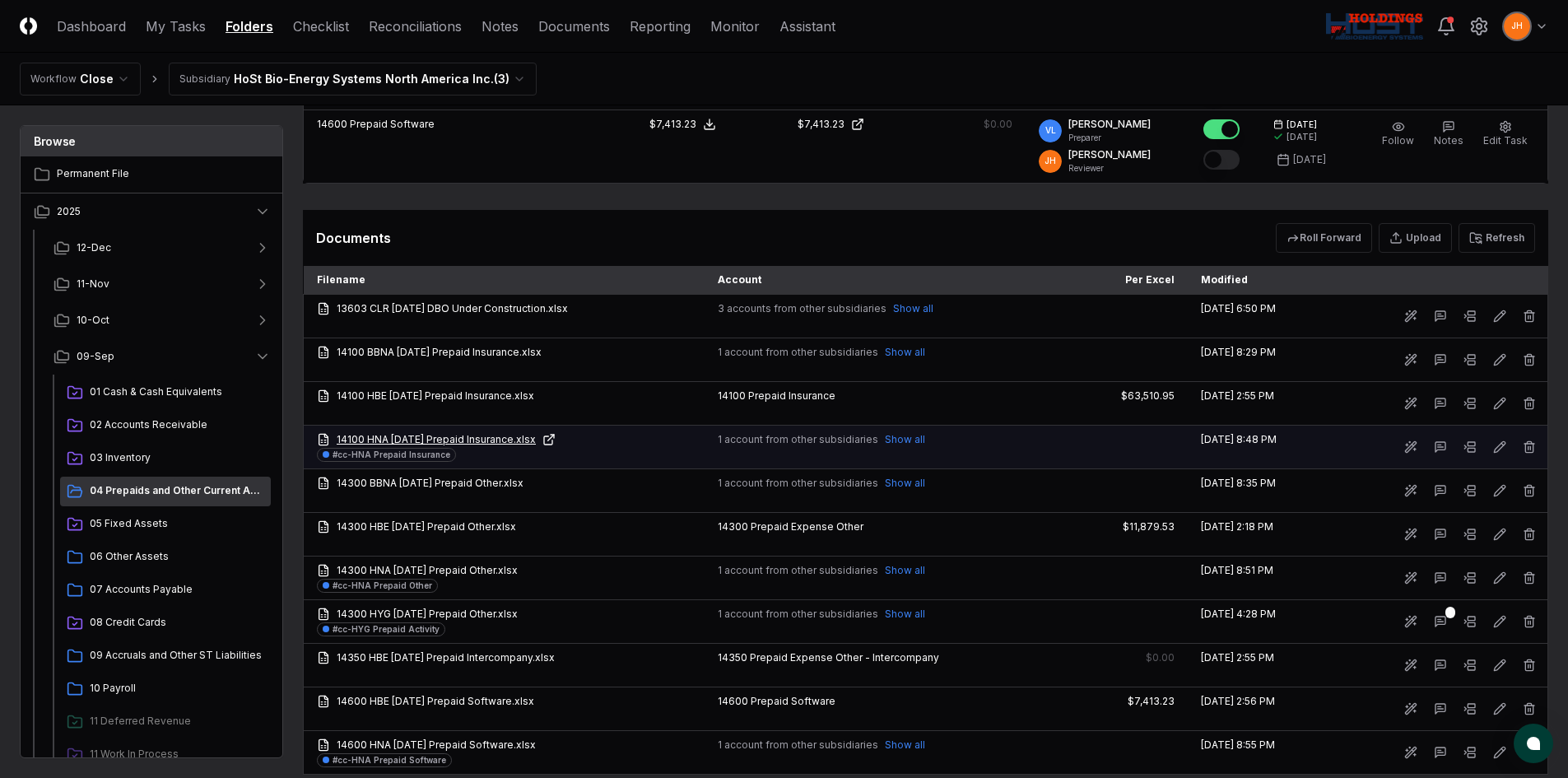
click at [404, 442] on link "14100 HNA [DATE] Prepaid Insurance.xlsx" at bounding box center [504, 440] width 375 height 15
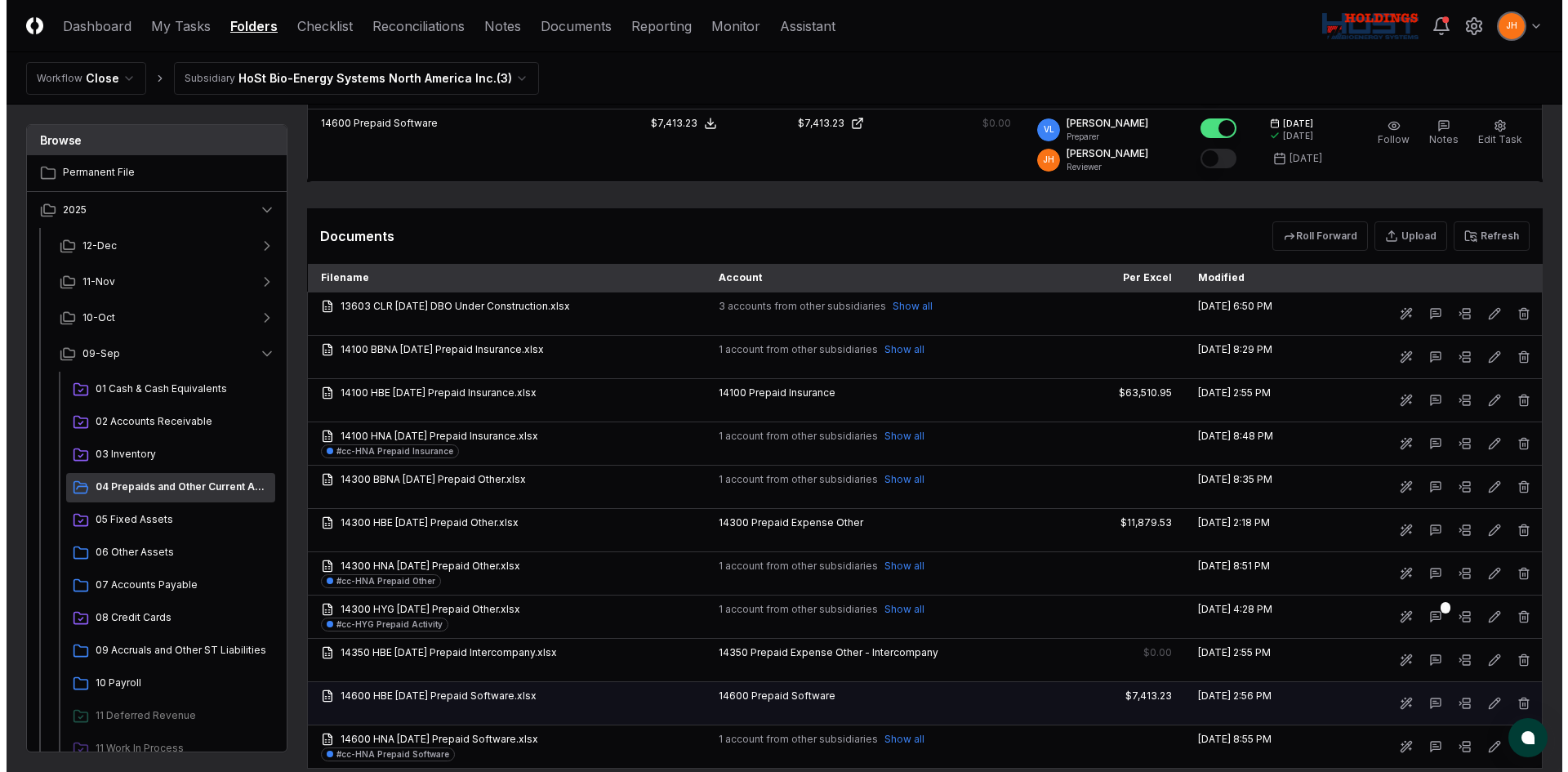
scroll to position [899, 0]
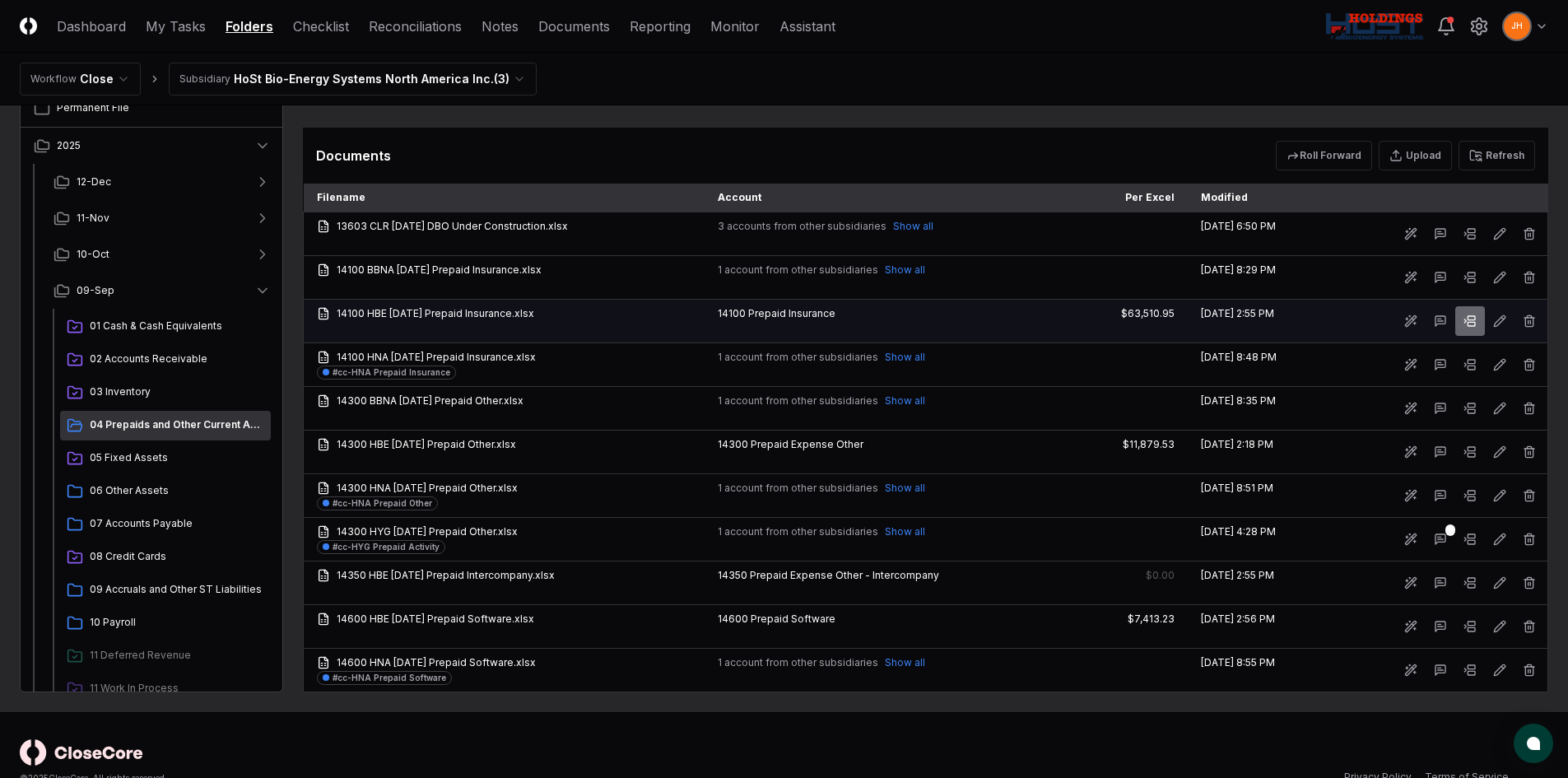
click at [1470, 315] on icon at bounding box center [1470, 321] width 13 height 13
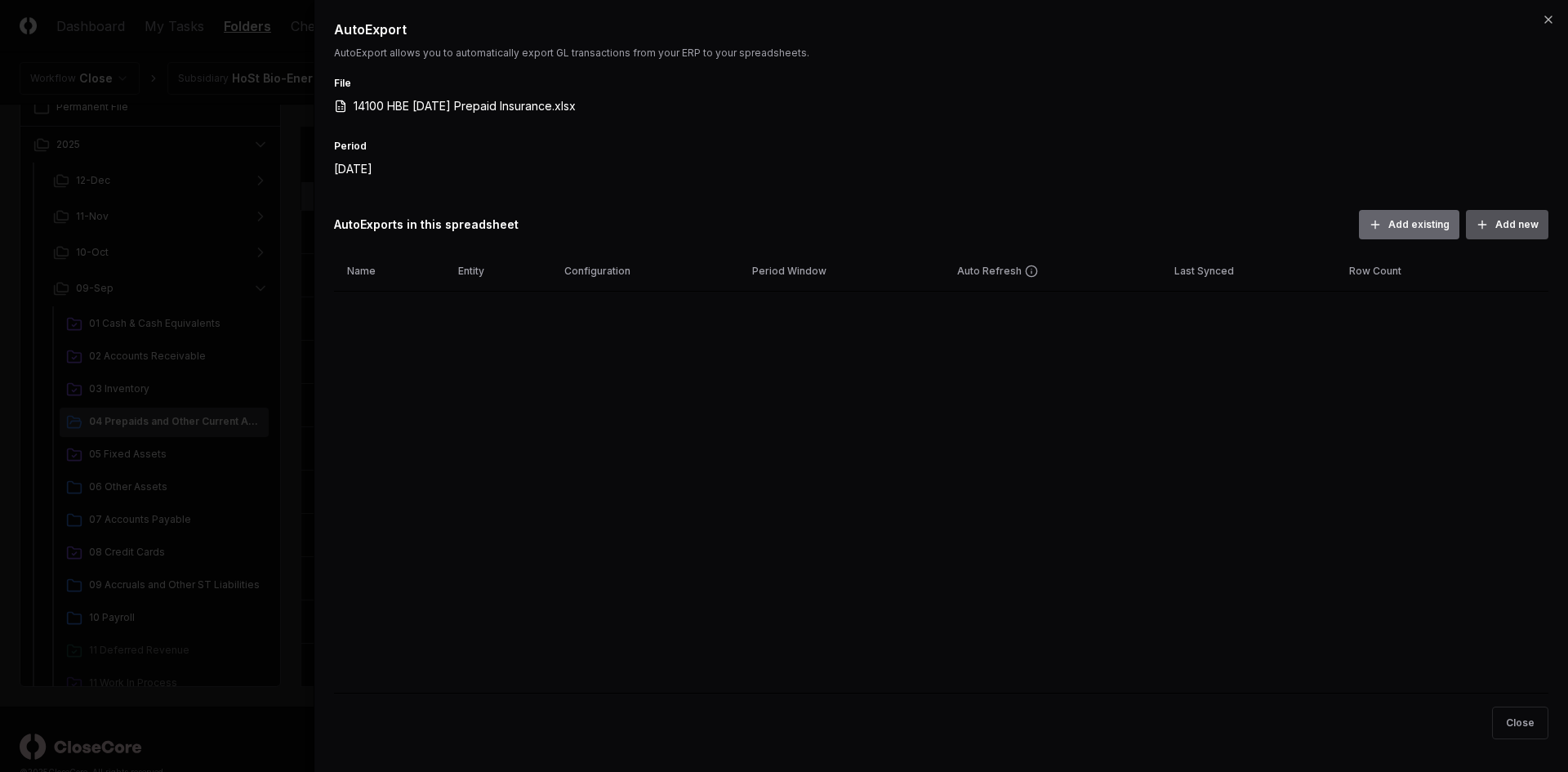
click at [1504, 232] on button "Add new" at bounding box center [1507, 224] width 83 height 29
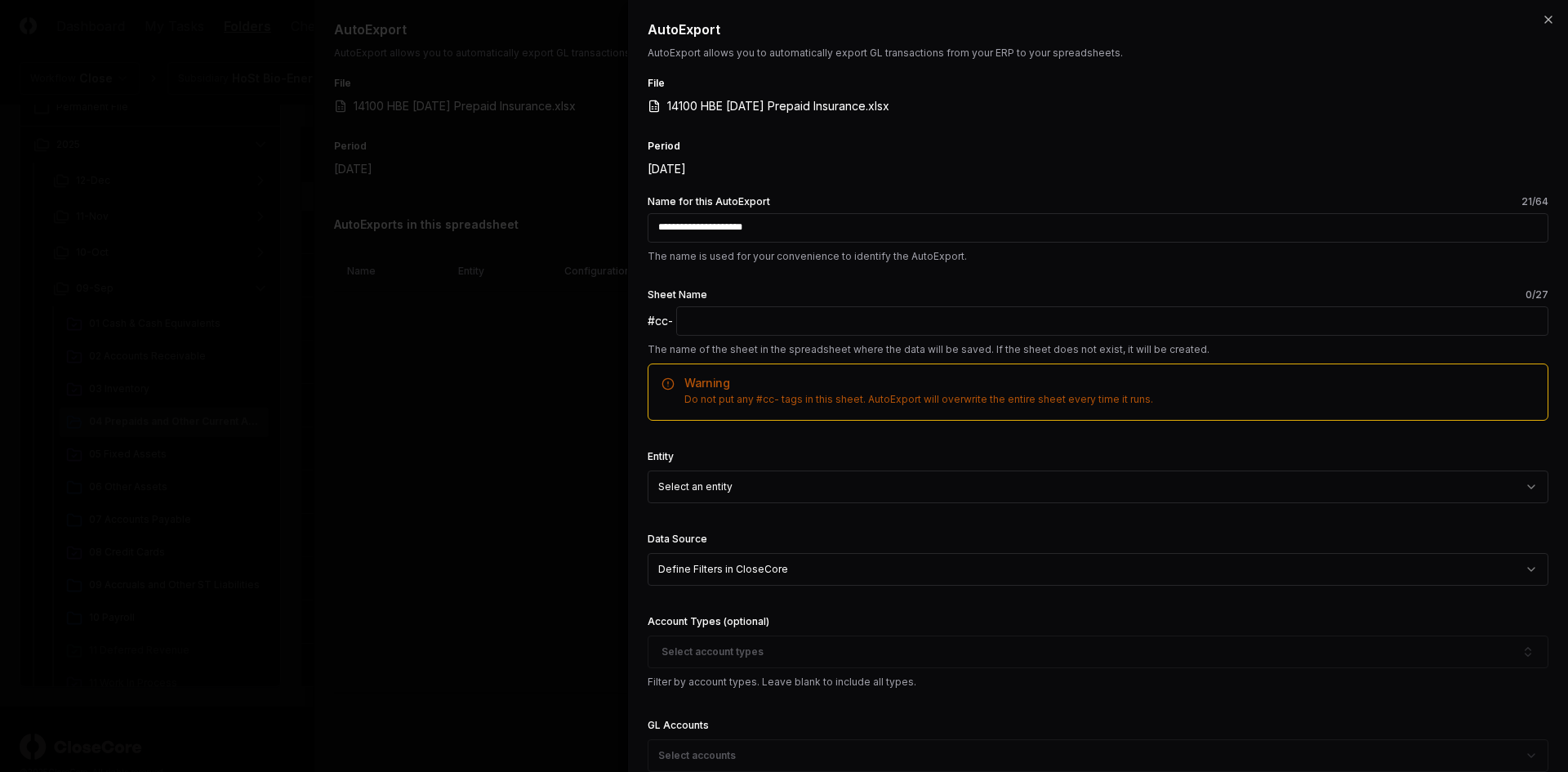
type input "**********"
click at [869, 317] on input "text" at bounding box center [1113, 321] width 872 height 29
paste input "**********"
type input "**********"
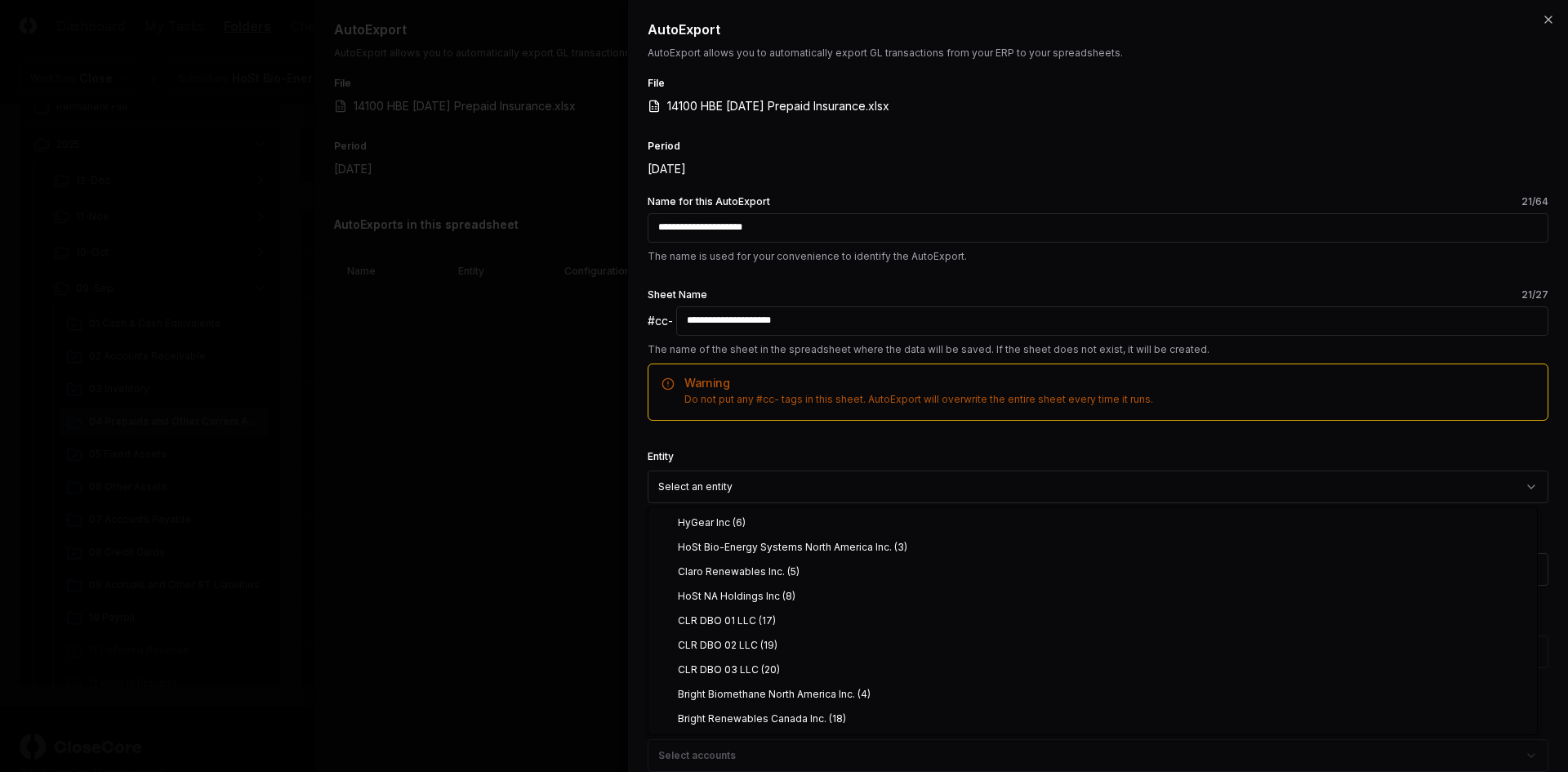
select select "**********"
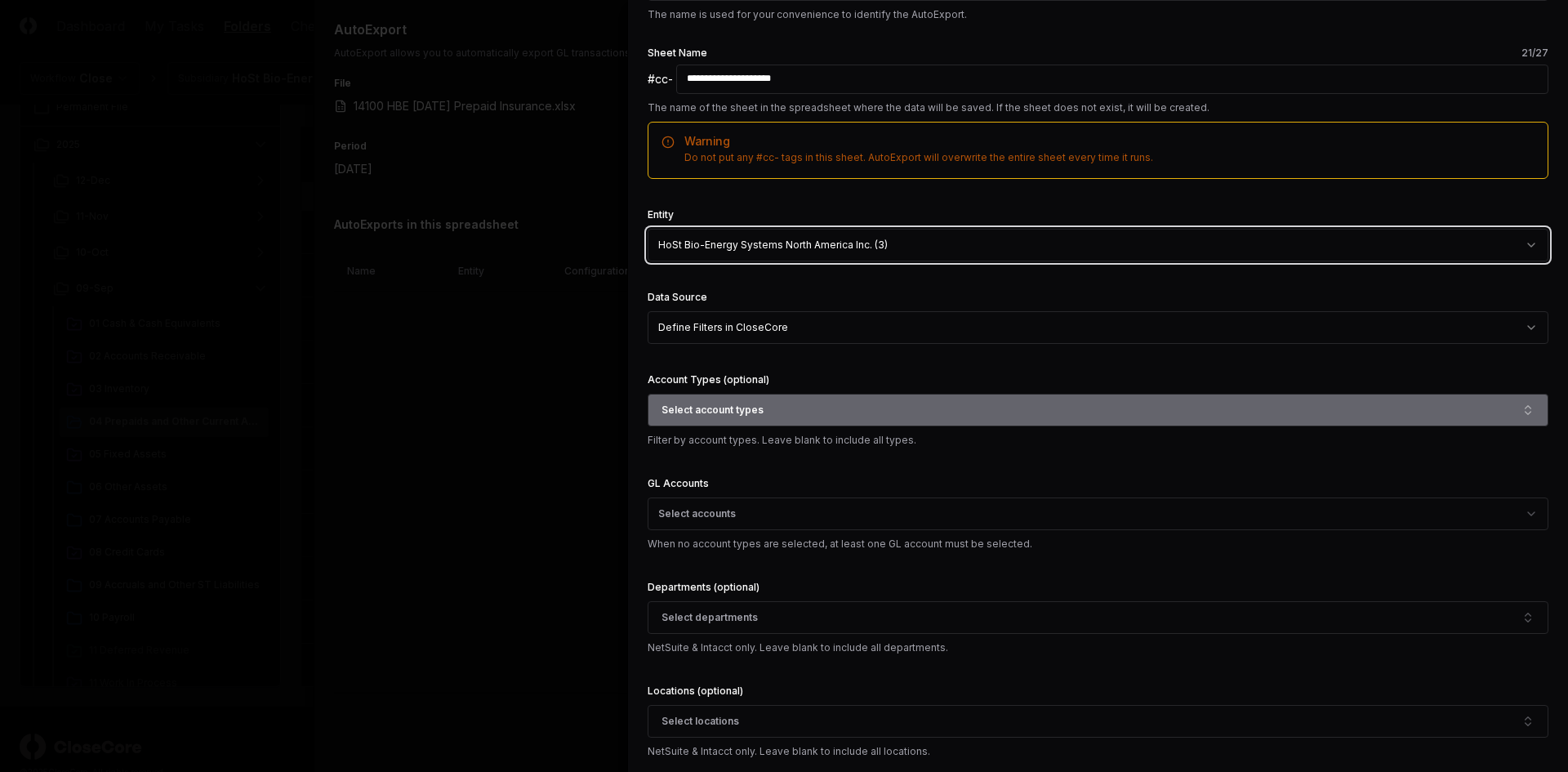
scroll to position [245, 0]
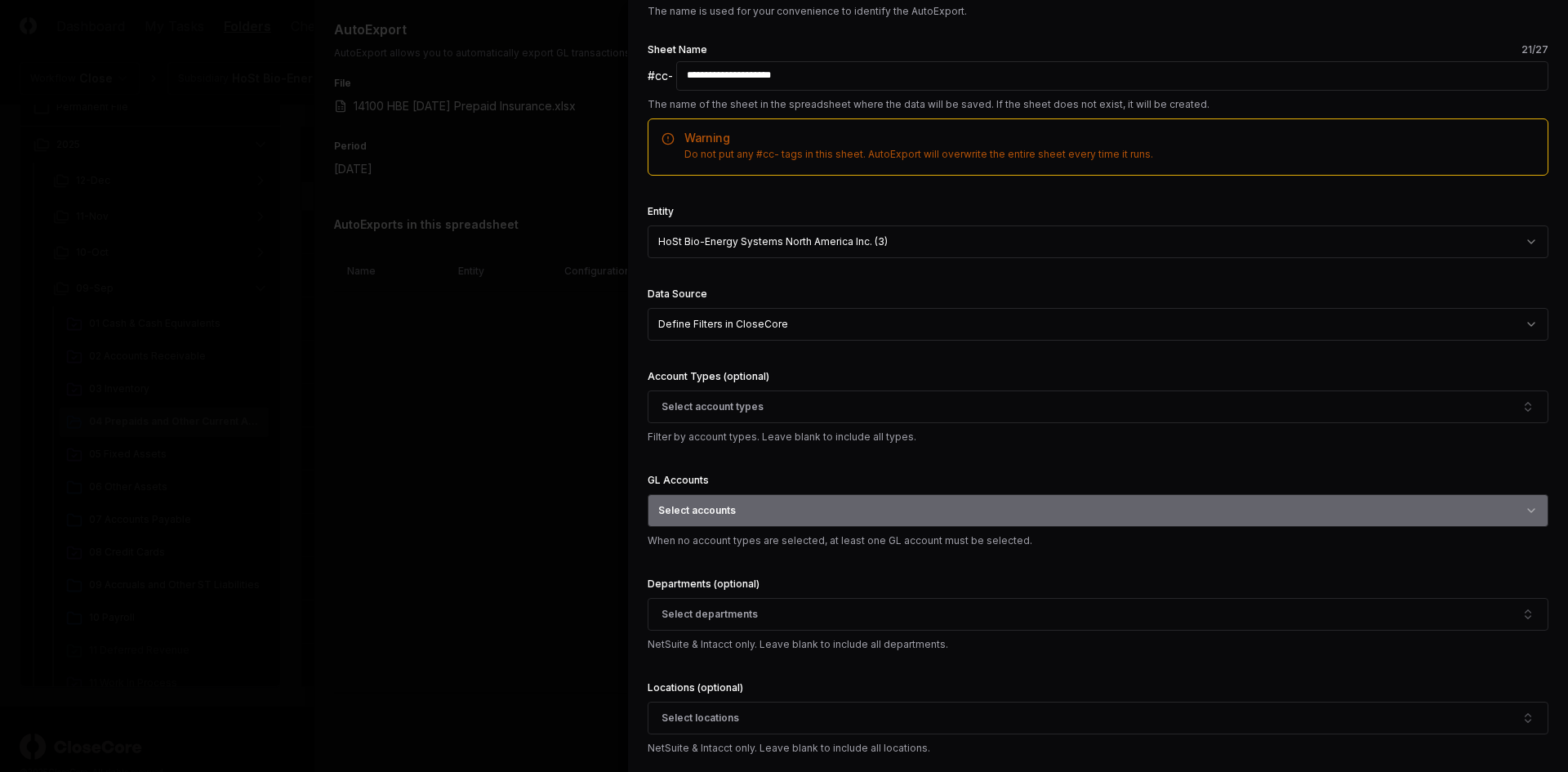
click at [820, 513] on button "Select accounts" at bounding box center [1097, 511] width 901 height 33
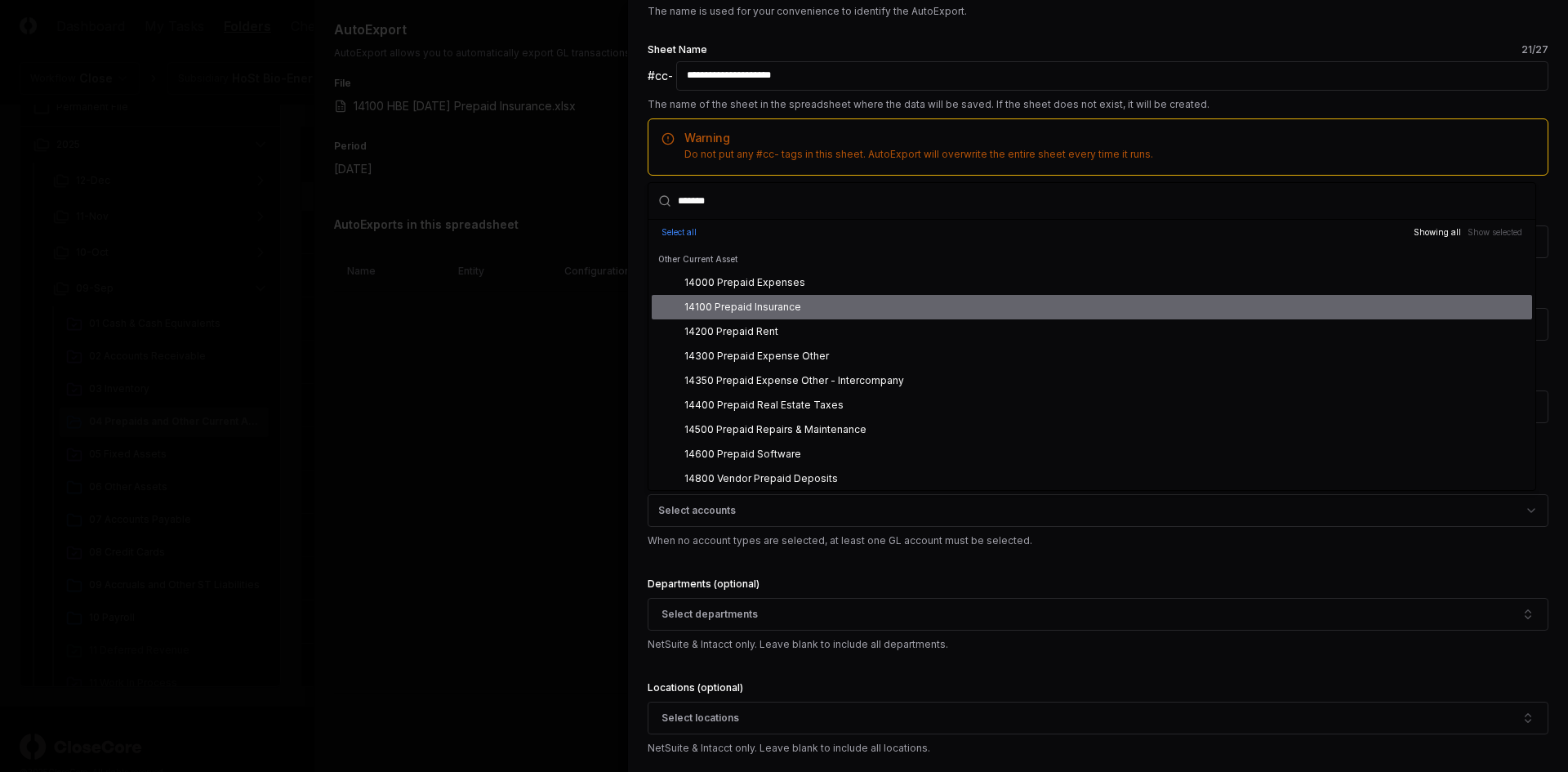
type input "*******"
click at [776, 313] on div "14100 Prepaid Insurance" at bounding box center [743, 307] width 117 height 15
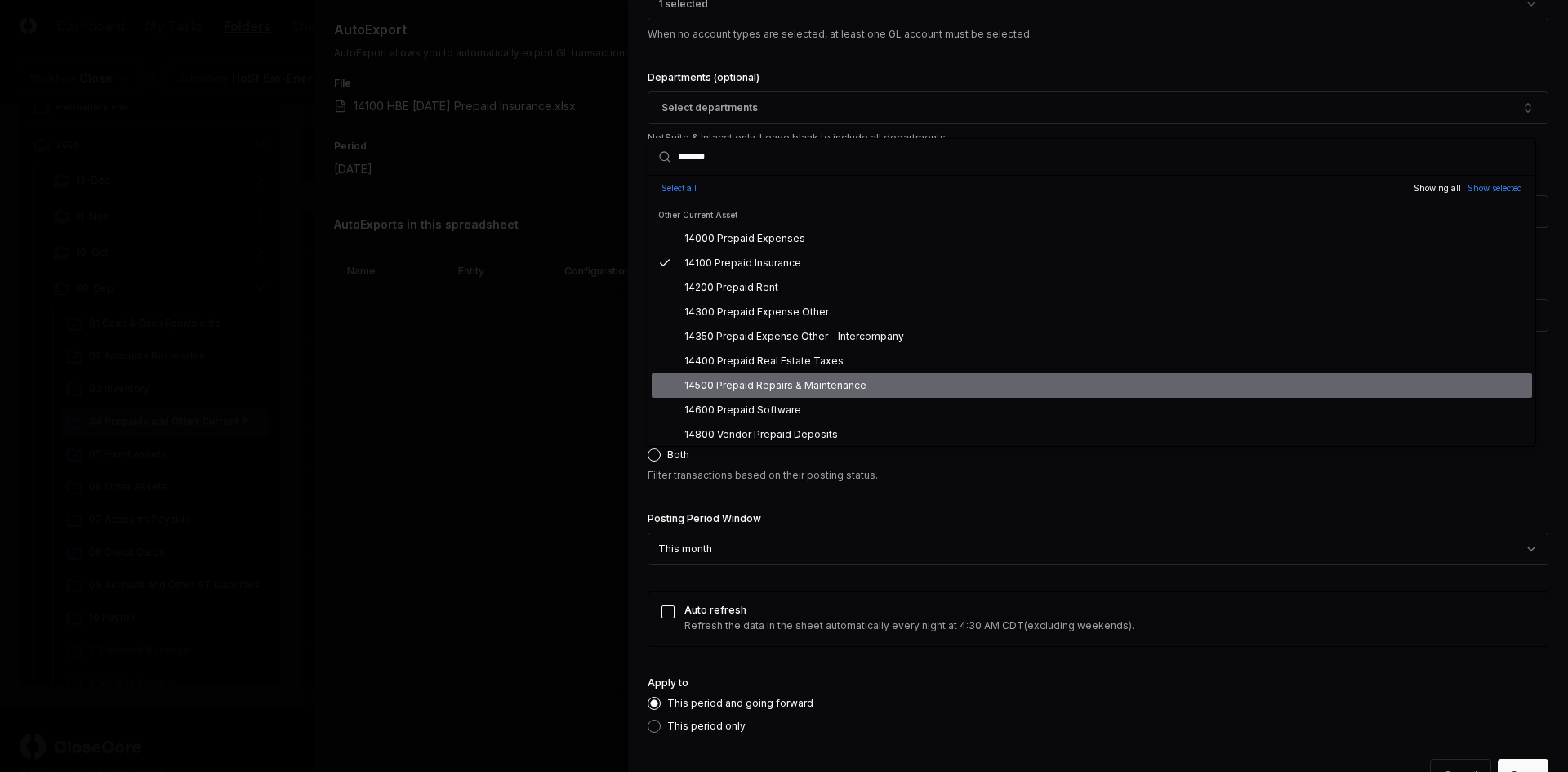
scroll to position [791, 0]
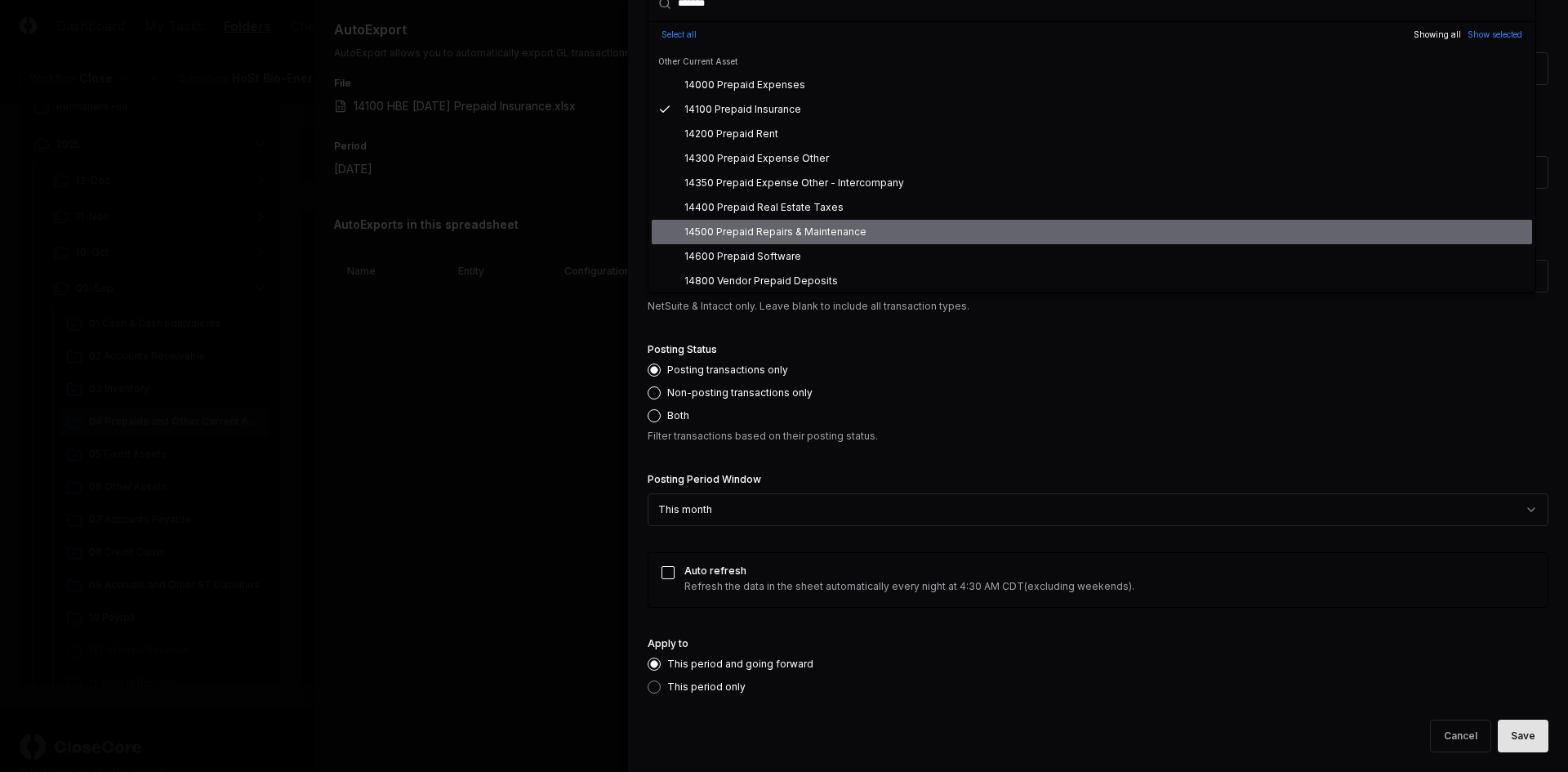
click at [1500, 733] on button "Save" at bounding box center [1523, 736] width 51 height 33
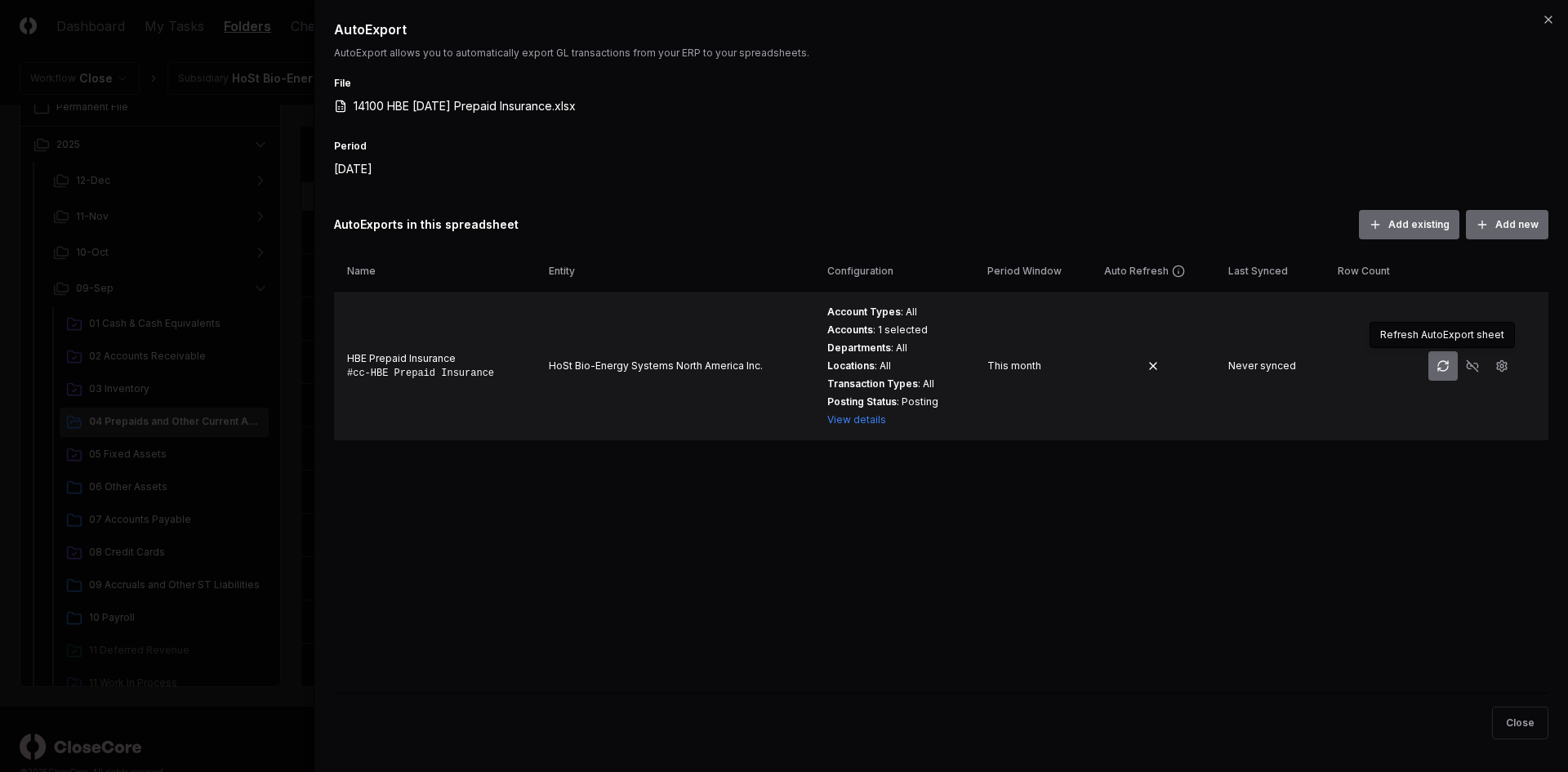
click at [1438, 369] on icon "button" at bounding box center [1439, 370] width 3 height 3
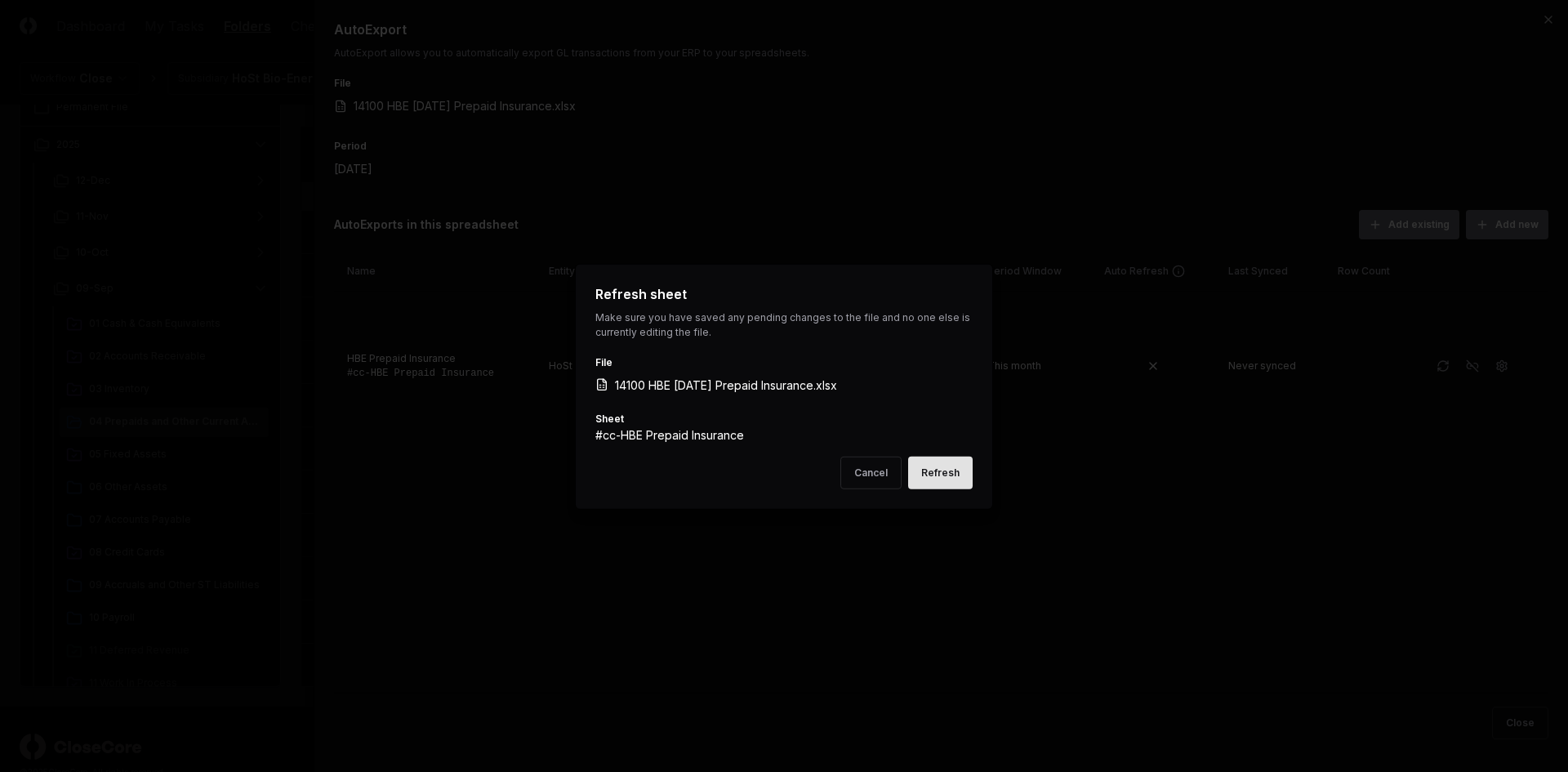
click at [968, 478] on button "Refresh" at bounding box center [940, 472] width 65 height 33
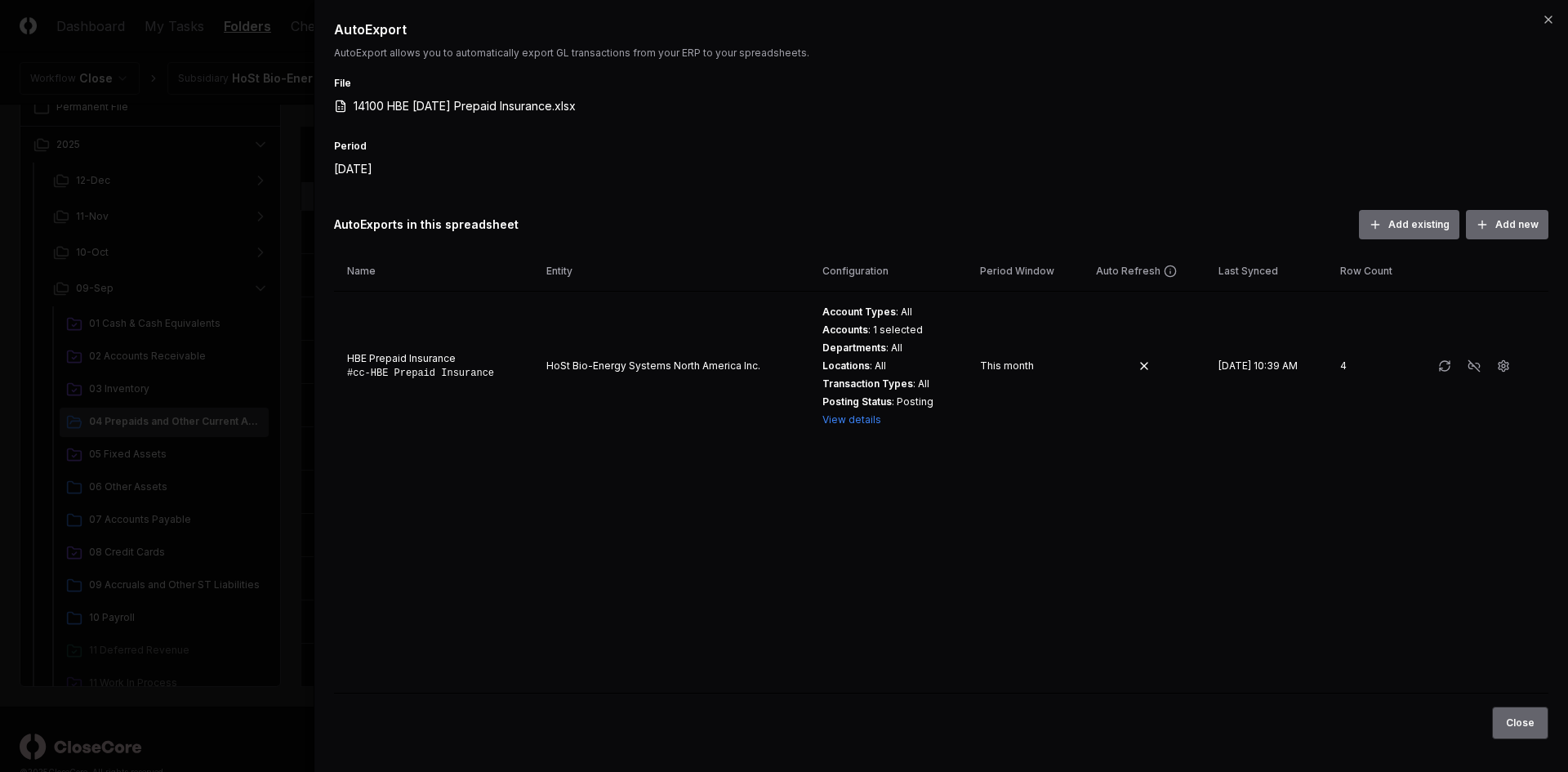
click at [1510, 721] on button "Close" at bounding box center [1520, 723] width 56 height 33
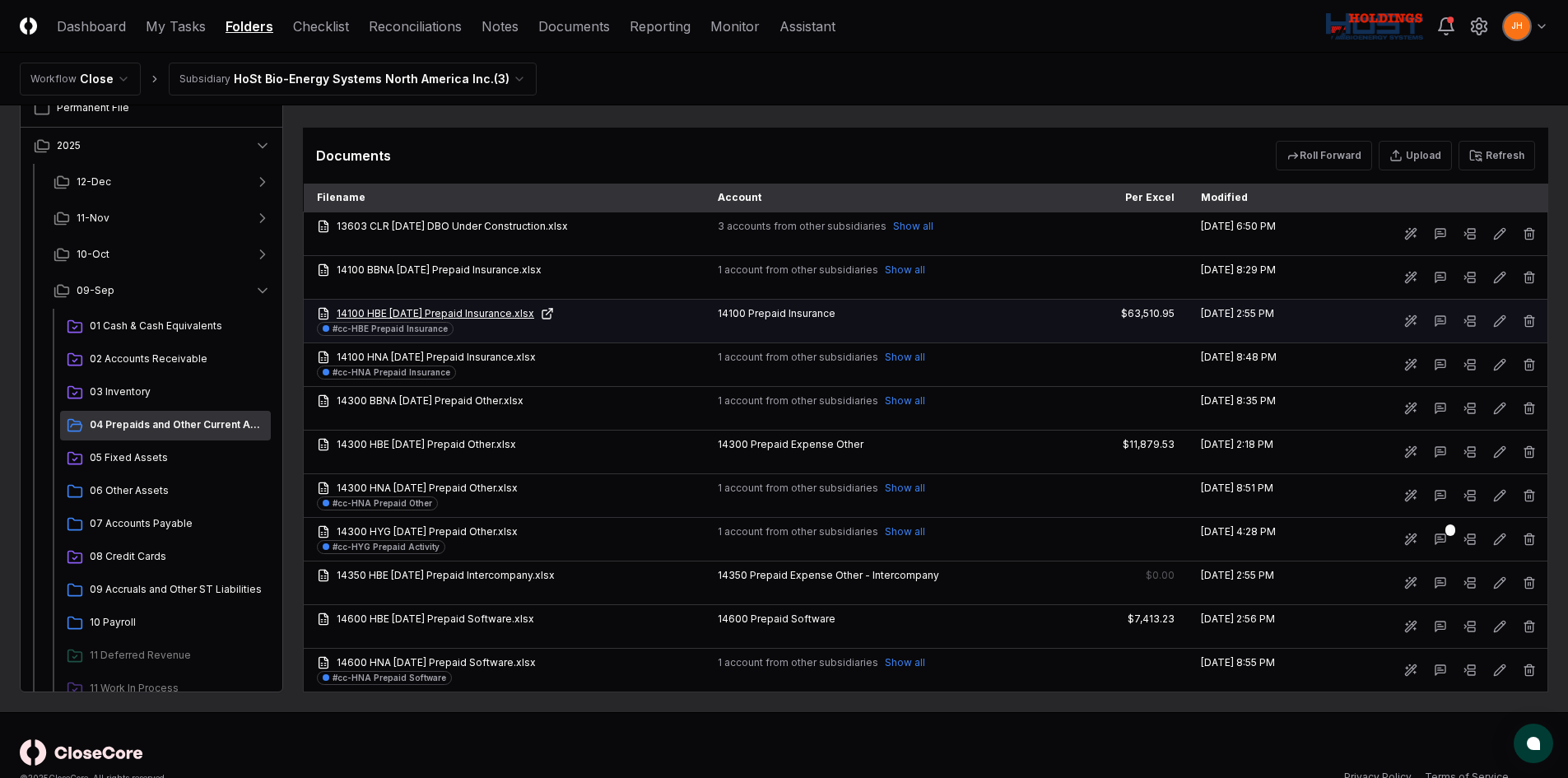
click at [481, 318] on link "14100 HBE [DATE] Prepaid Insurance.xlsx" at bounding box center [504, 313] width 375 height 15
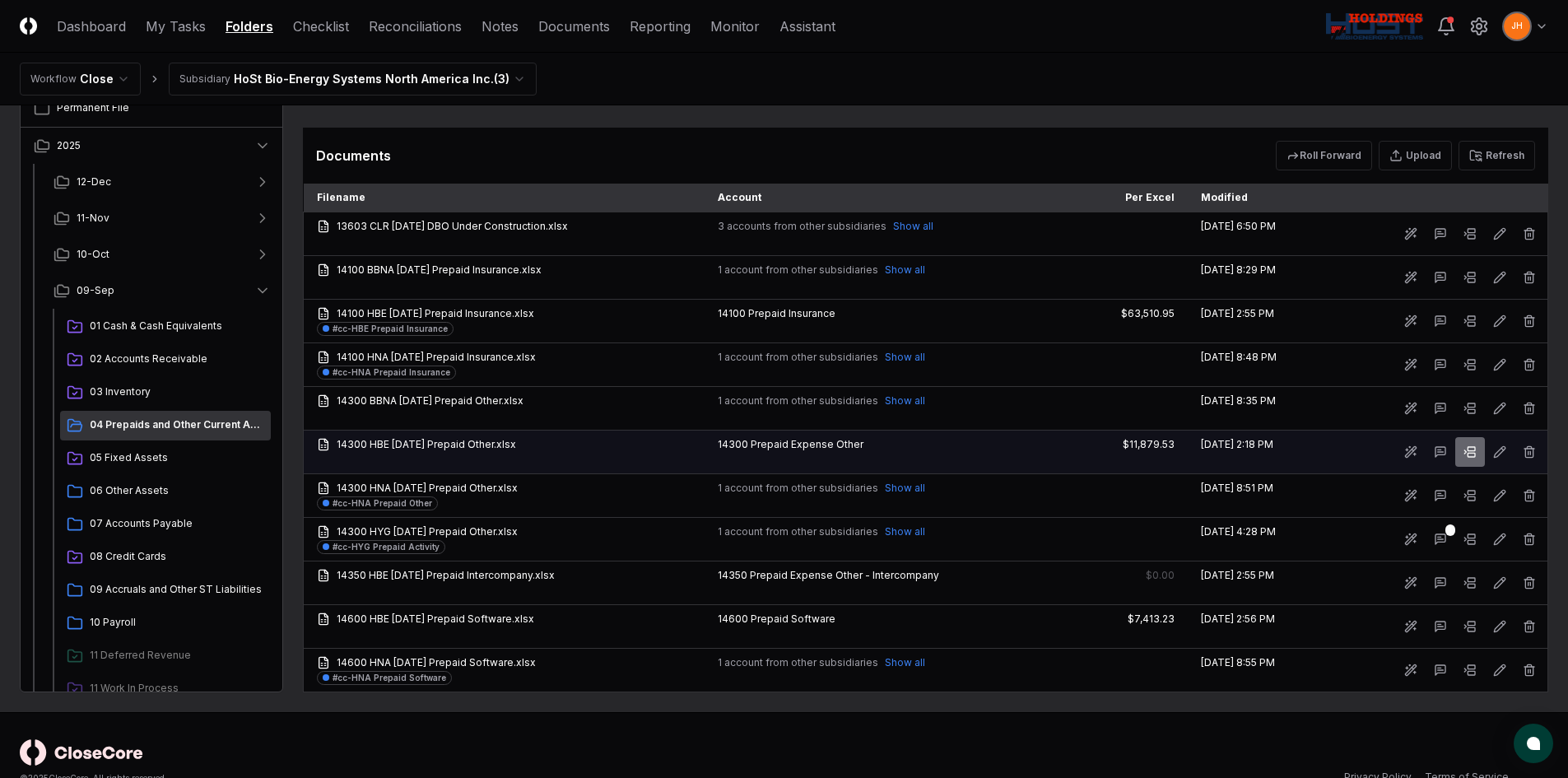
click at [1465, 454] on icon at bounding box center [1465, 452] width 2 height 4
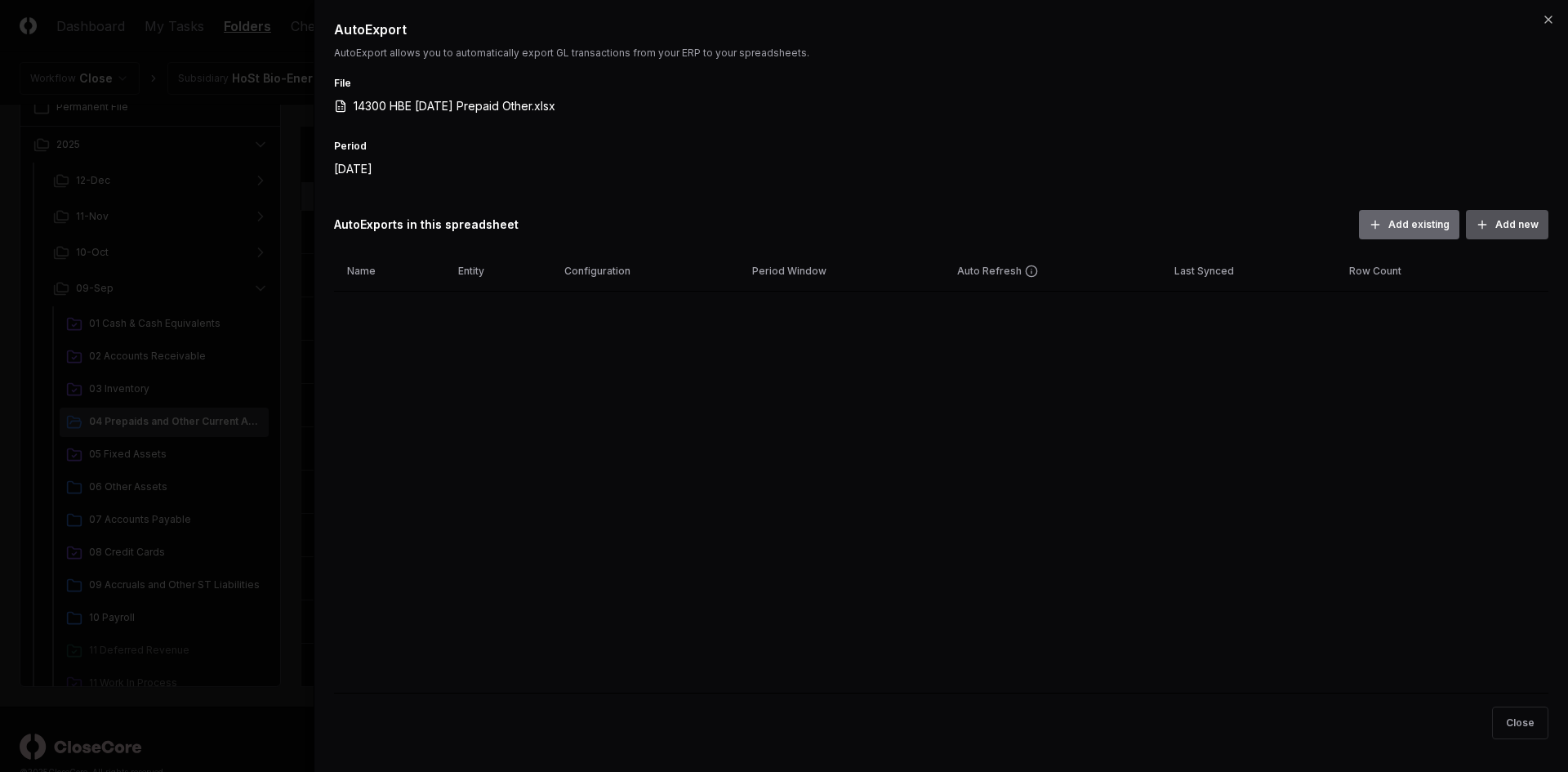
click at [1493, 229] on button "Add new" at bounding box center [1507, 224] width 83 height 29
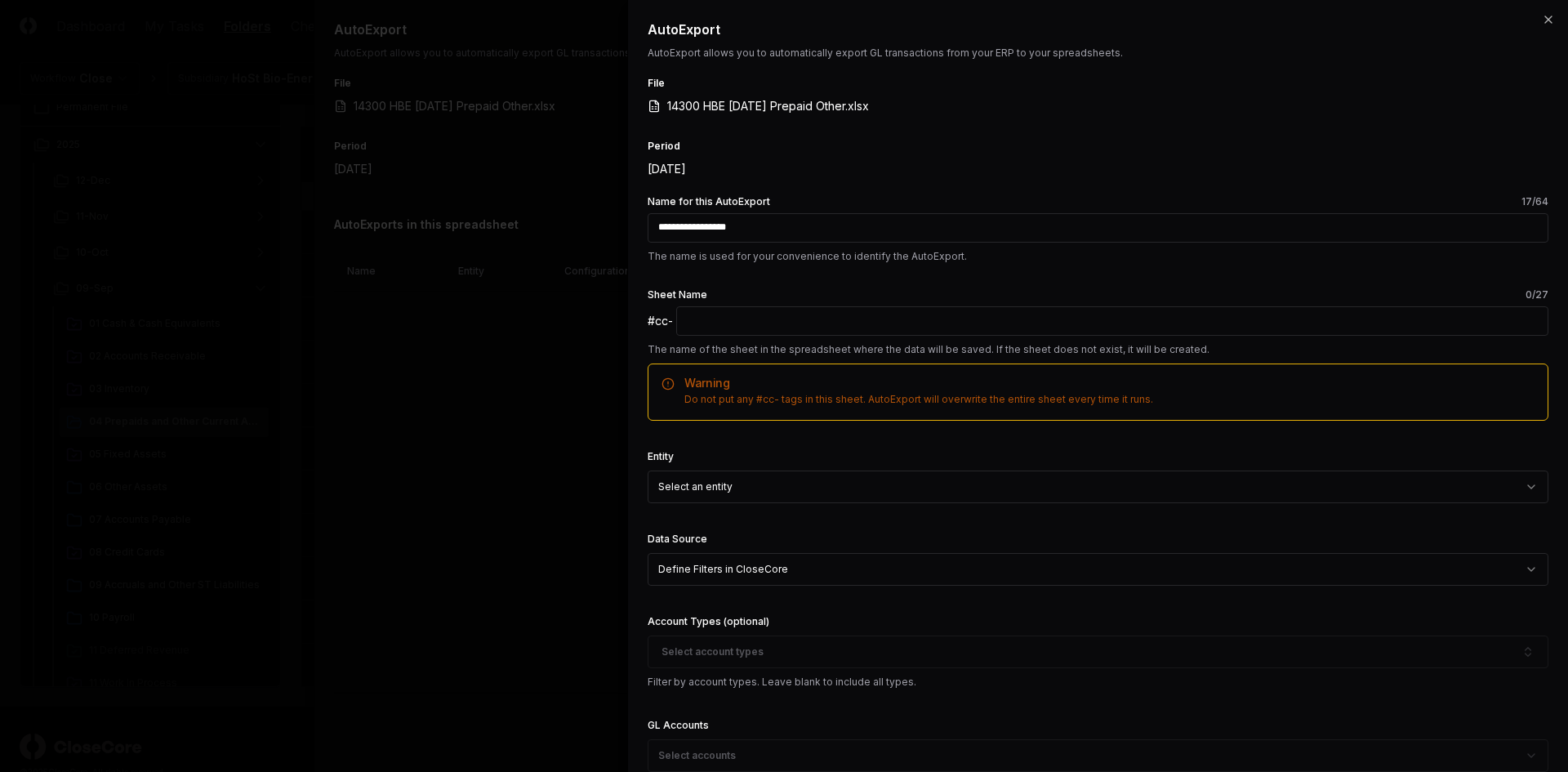
type input "**********"
click at [1001, 322] on input "text" at bounding box center [1113, 321] width 872 height 29
paste input "**********"
type input "**********"
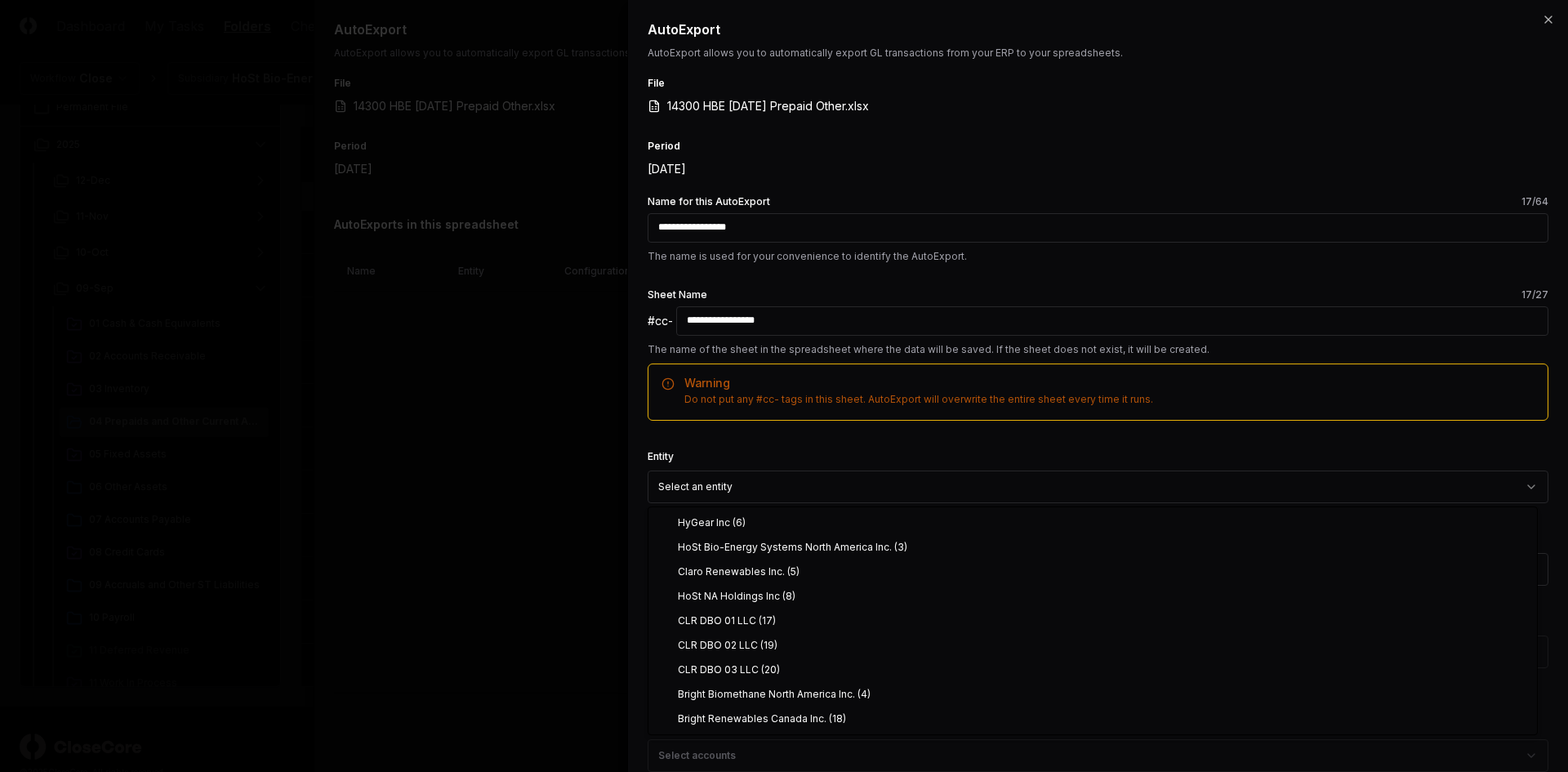
select select "**********"
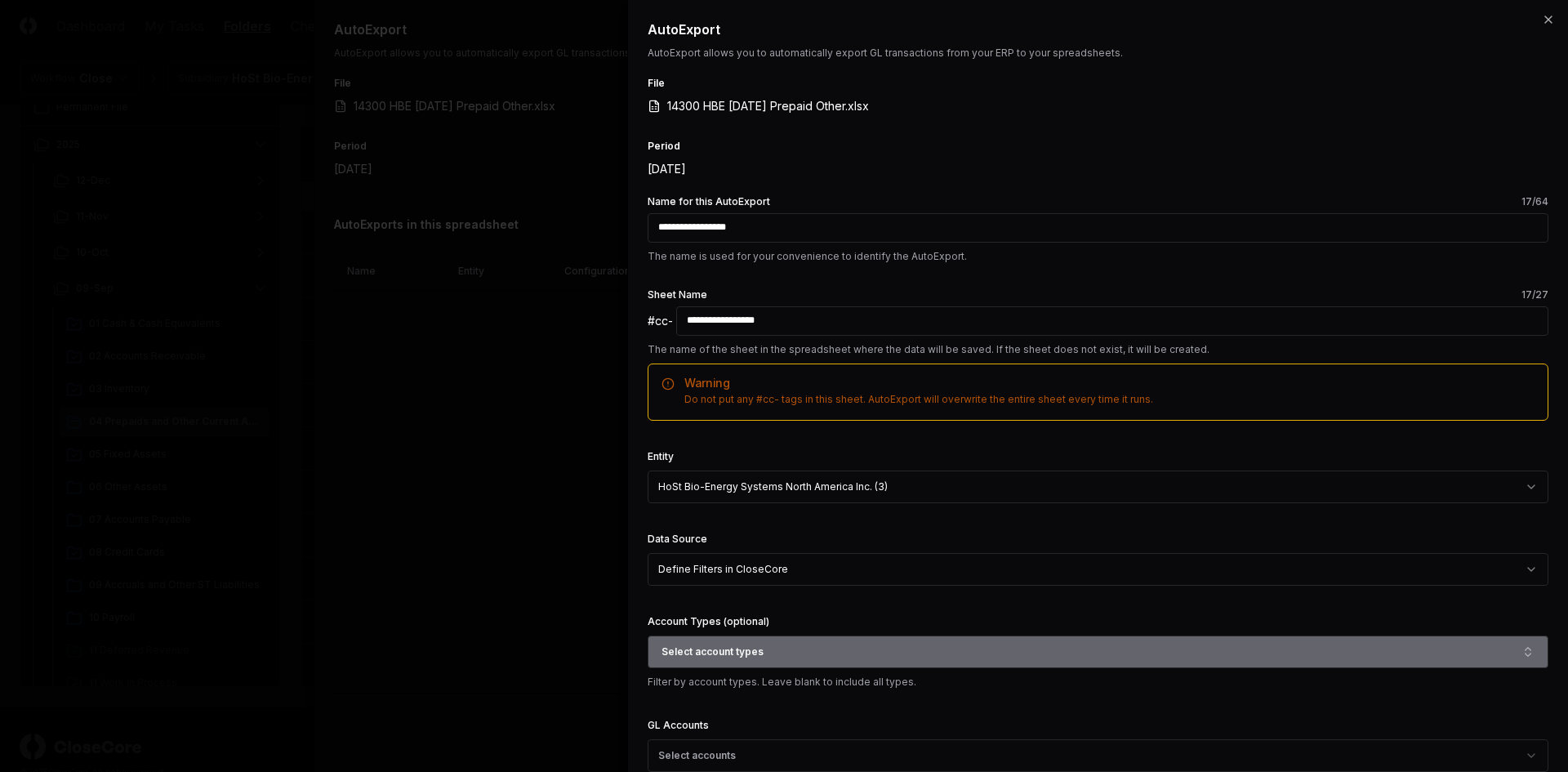
click at [790, 660] on button "Select account types" at bounding box center [1097, 652] width 901 height 33
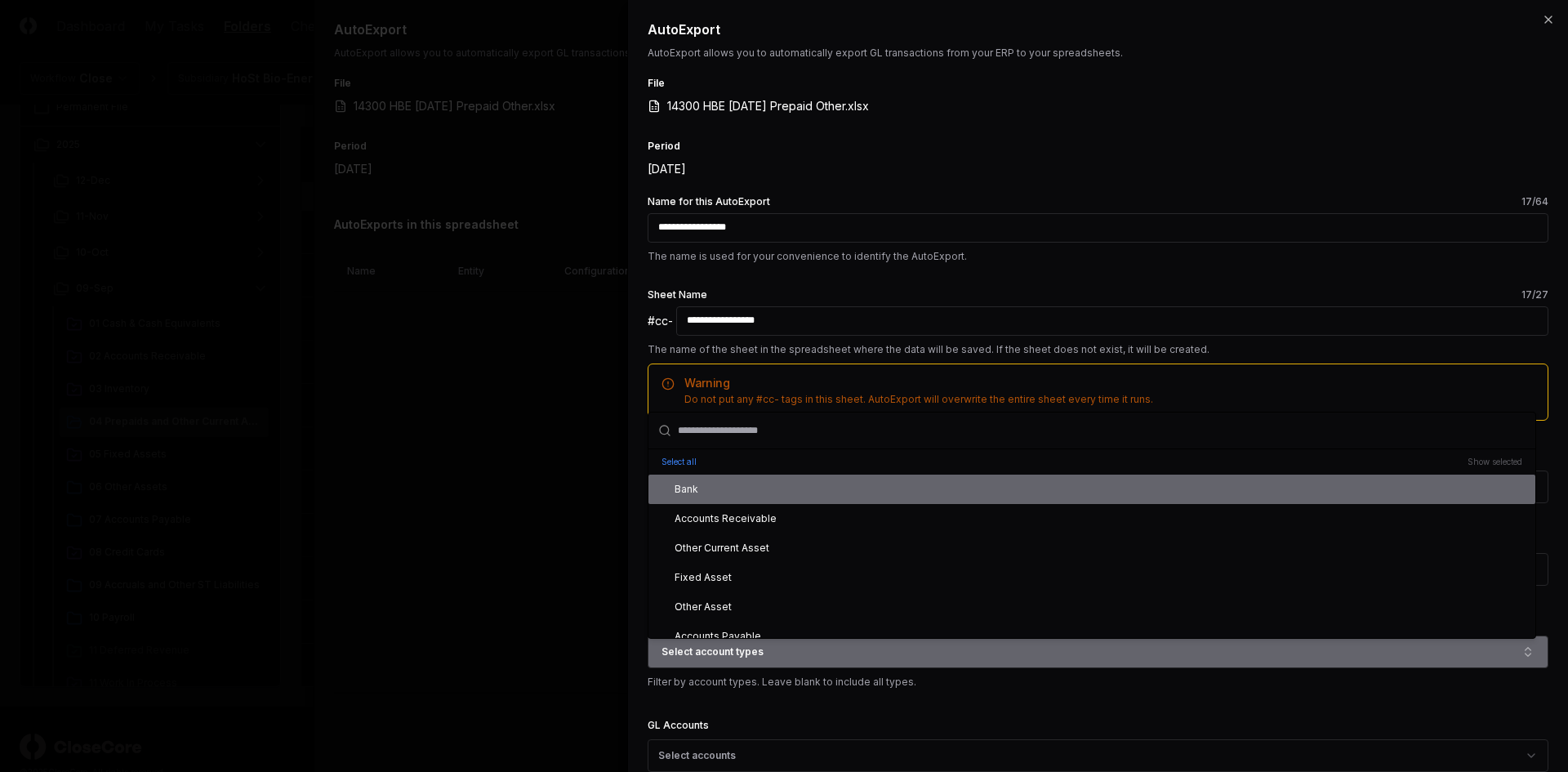
scroll to position [163, 0]
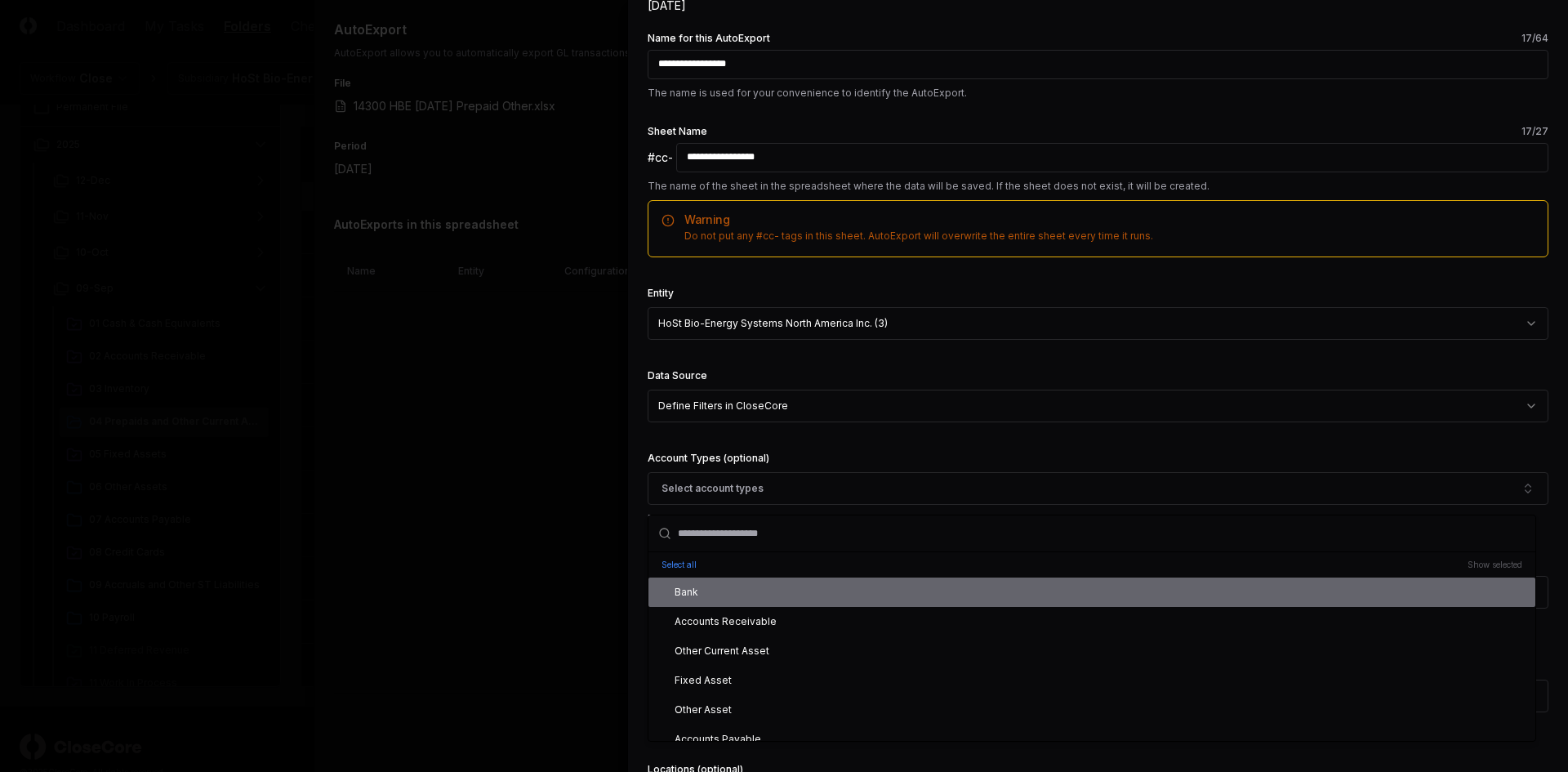
click at [864, 523] on input "text" at bounding box center [1101, 533] width 848 height 36
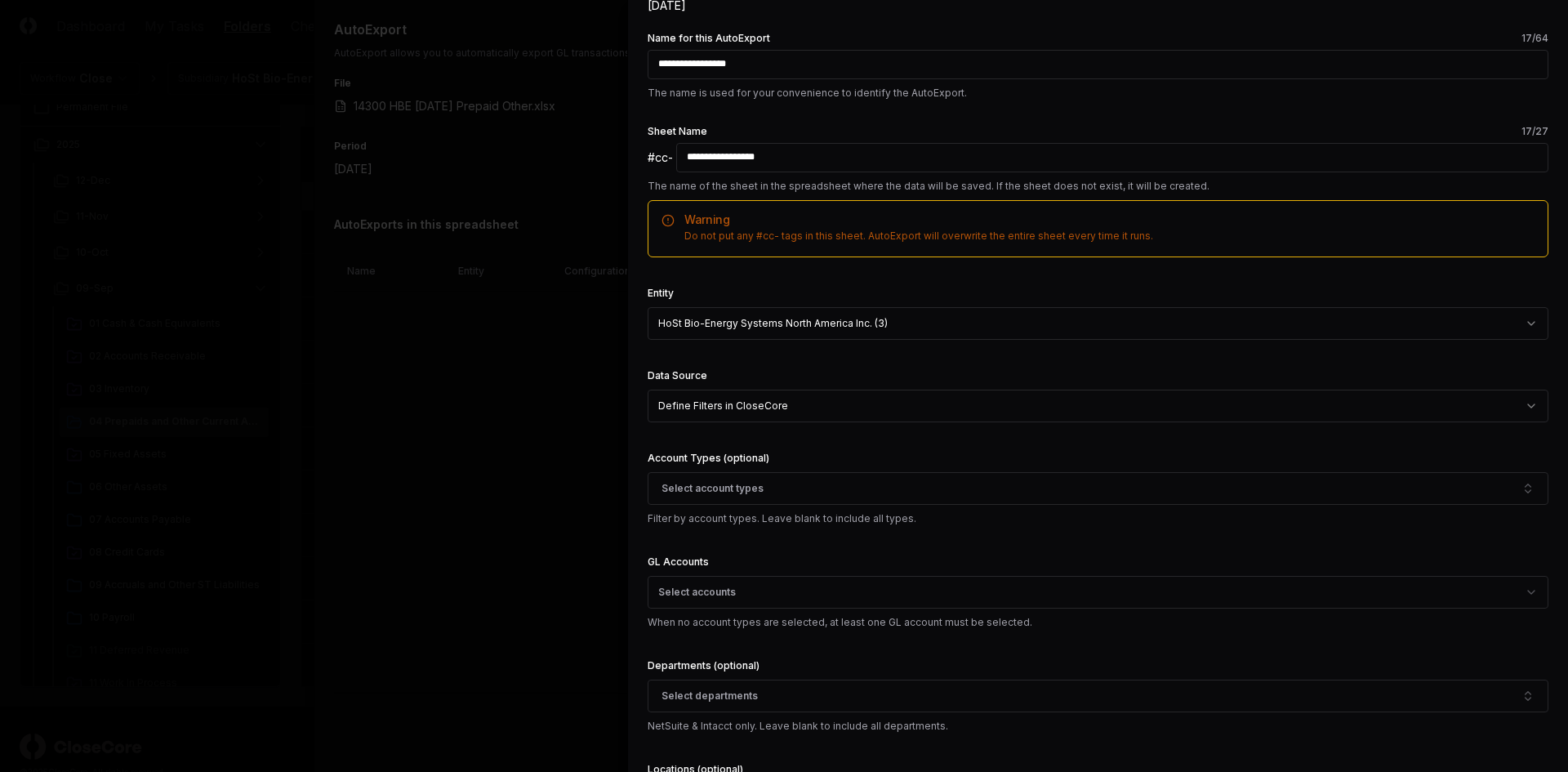
click at [891, 590] on button "Select accounts" at bounding box center [1097, 593] width 901 height 33
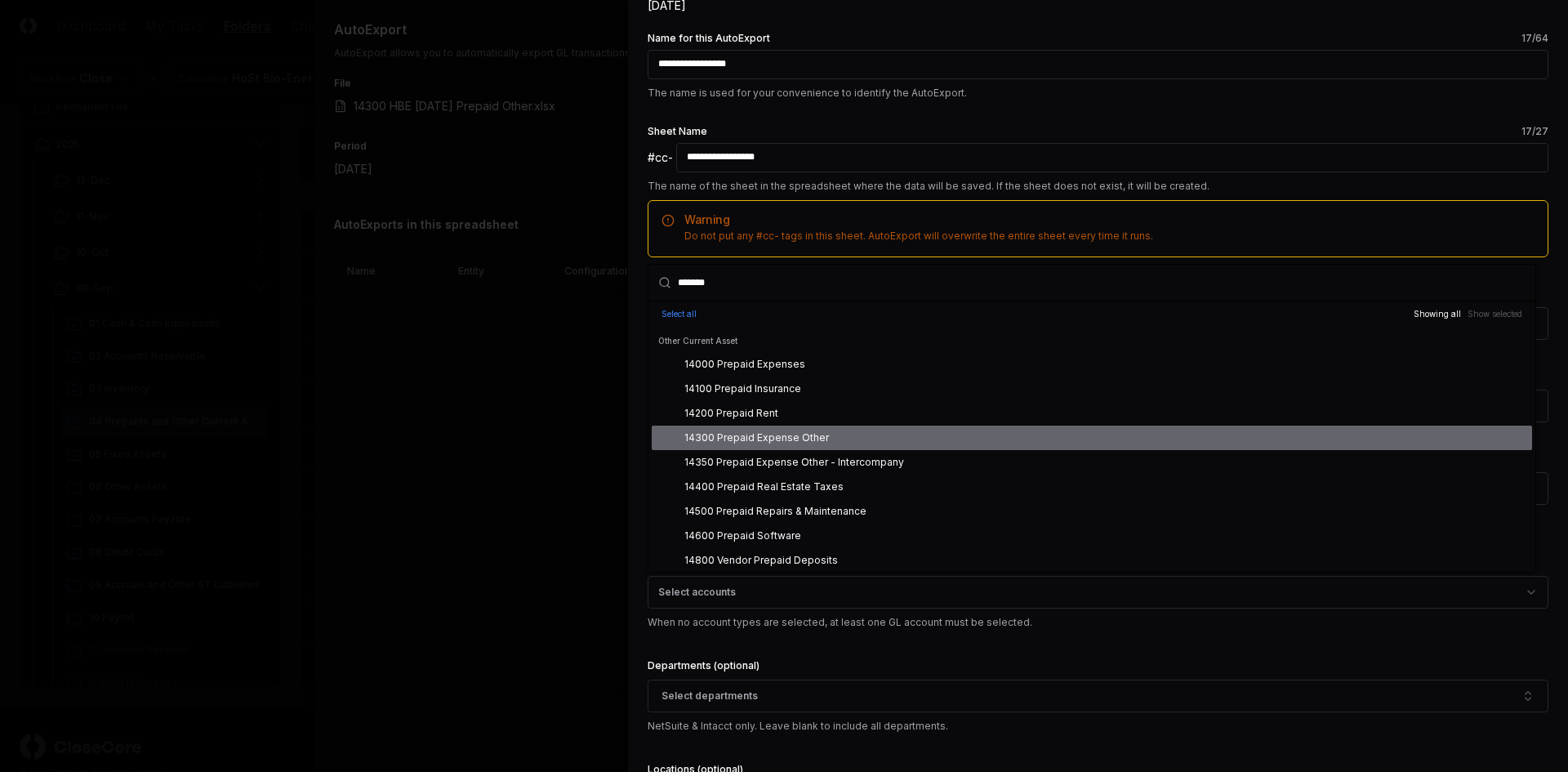
type input "*******"
click at [796, 434] on div "14300 Prepaid Expense Other" at bounding box center [756, 438] width 145 height 15
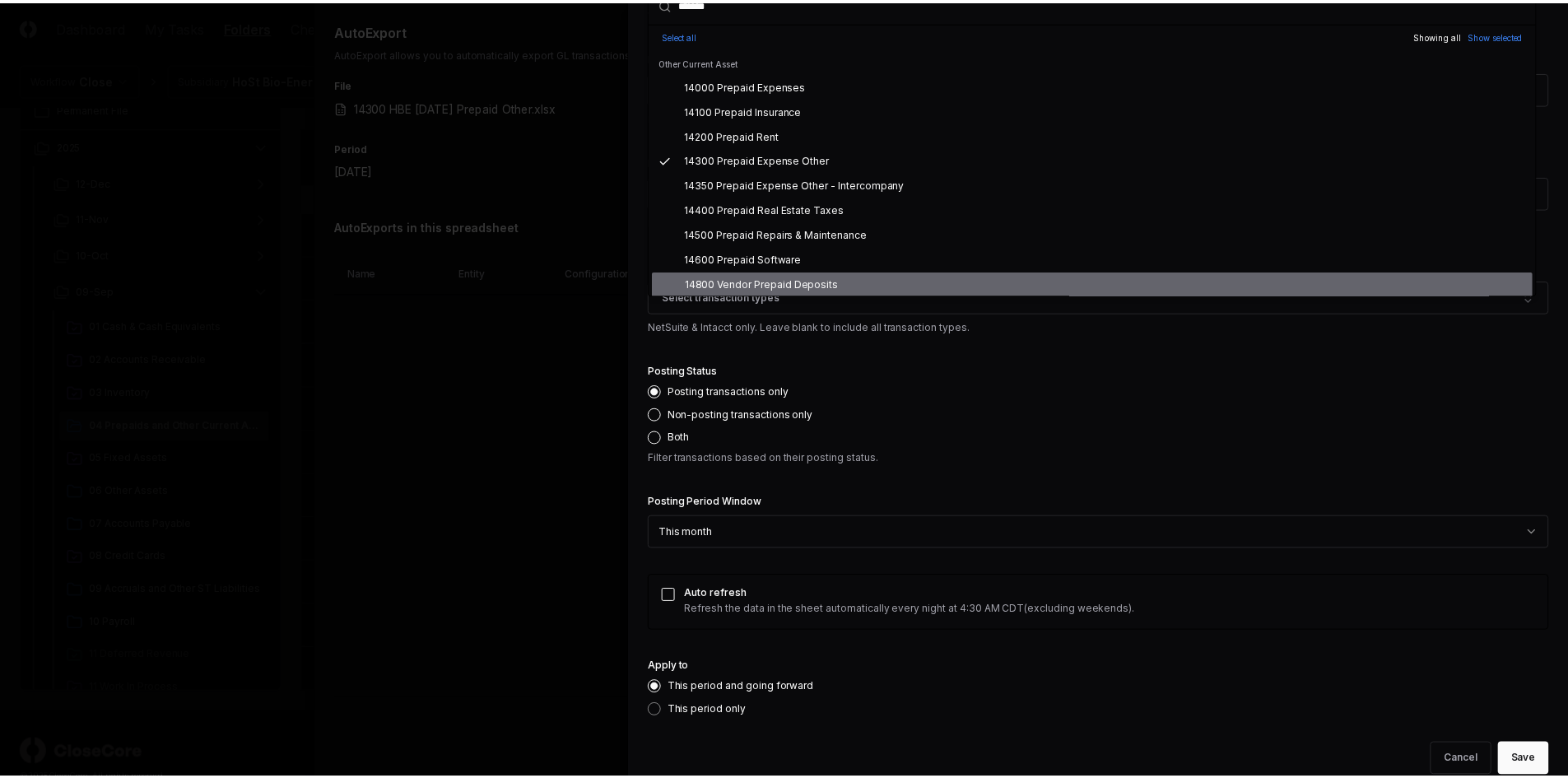
scroll to position [797, 0]
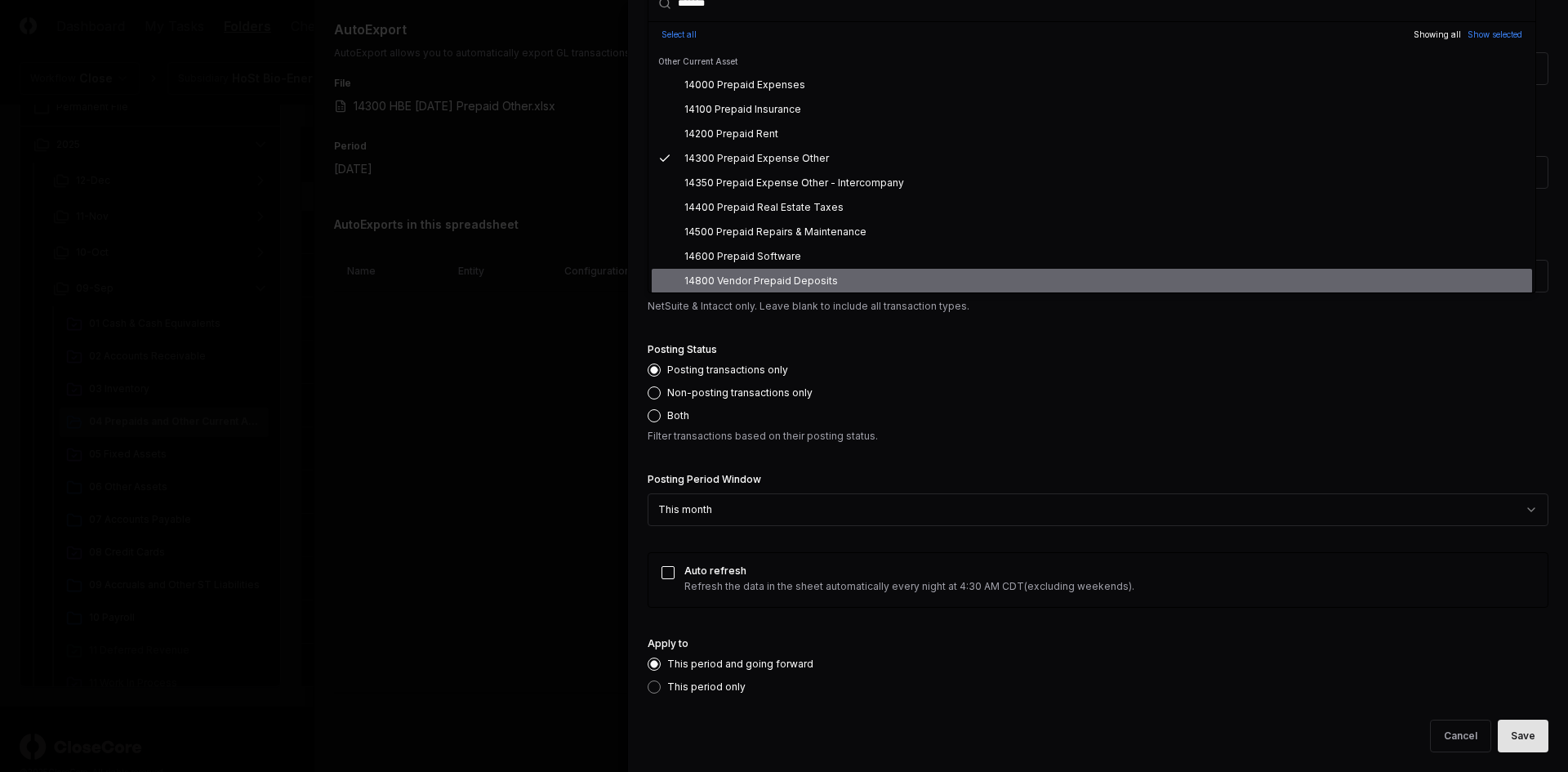
click at [1526, 739] on button "Save" at bounding box center [1523, 736] width 51 height 33
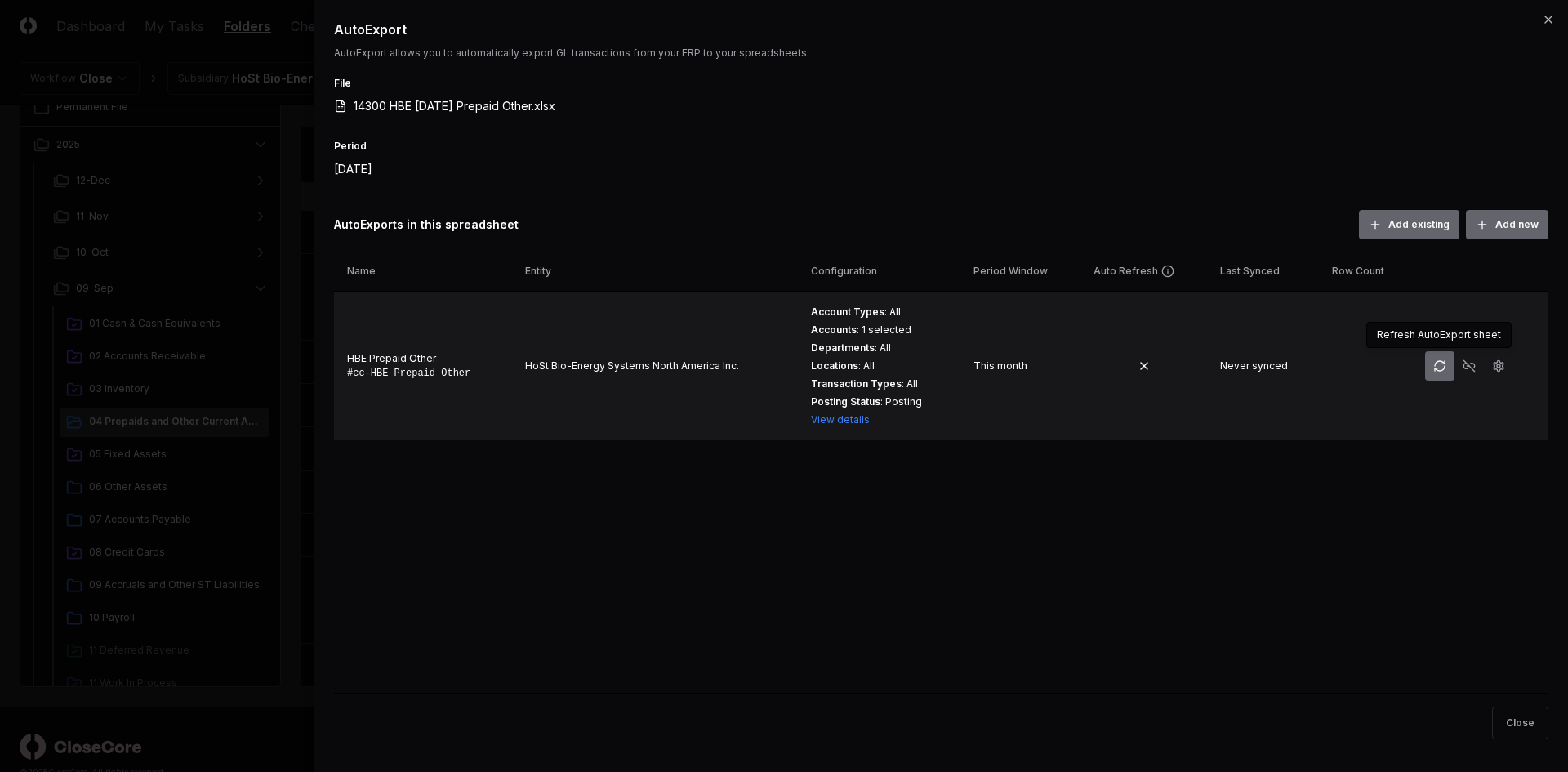
click at [1436, 360] on icon "button" at bounding box center [1439, 366] width 13 height 13
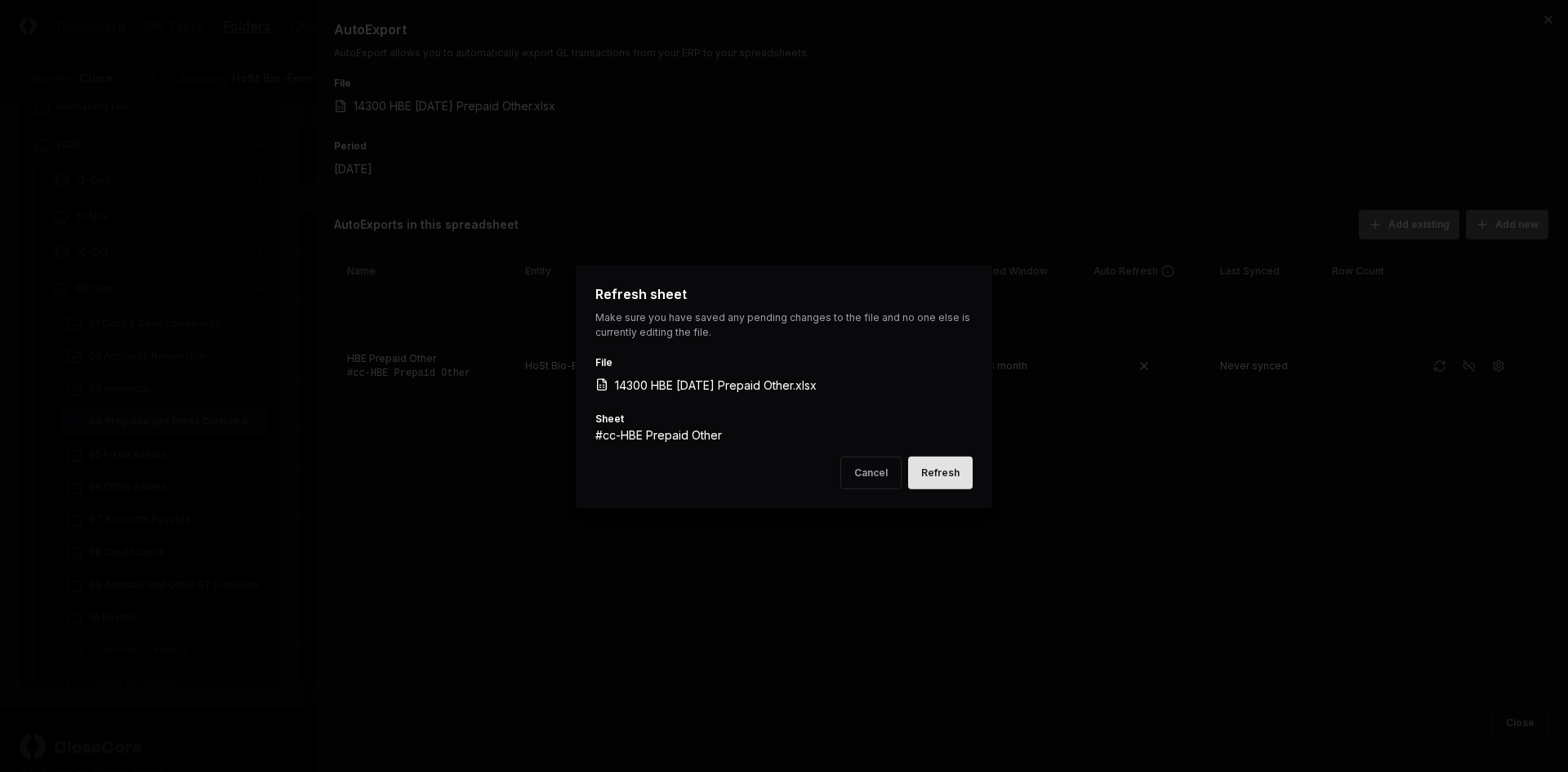
click at [954, 478] on button "Refresh" at bounding box center [940, 472] width 65 height 33
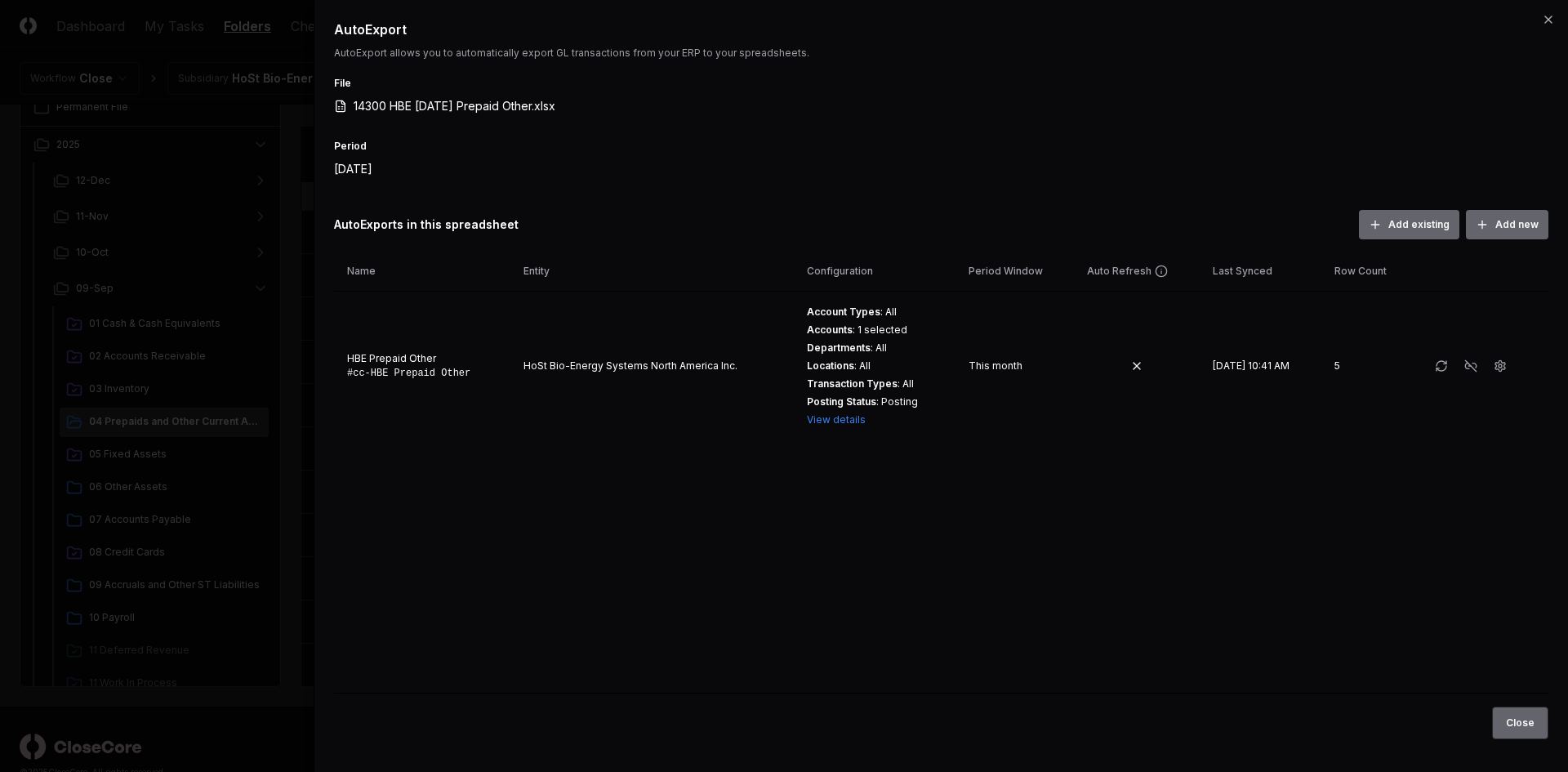
click at [1524, 730] on button "Close" at bounding box center [1520, 723] width 56 height 33
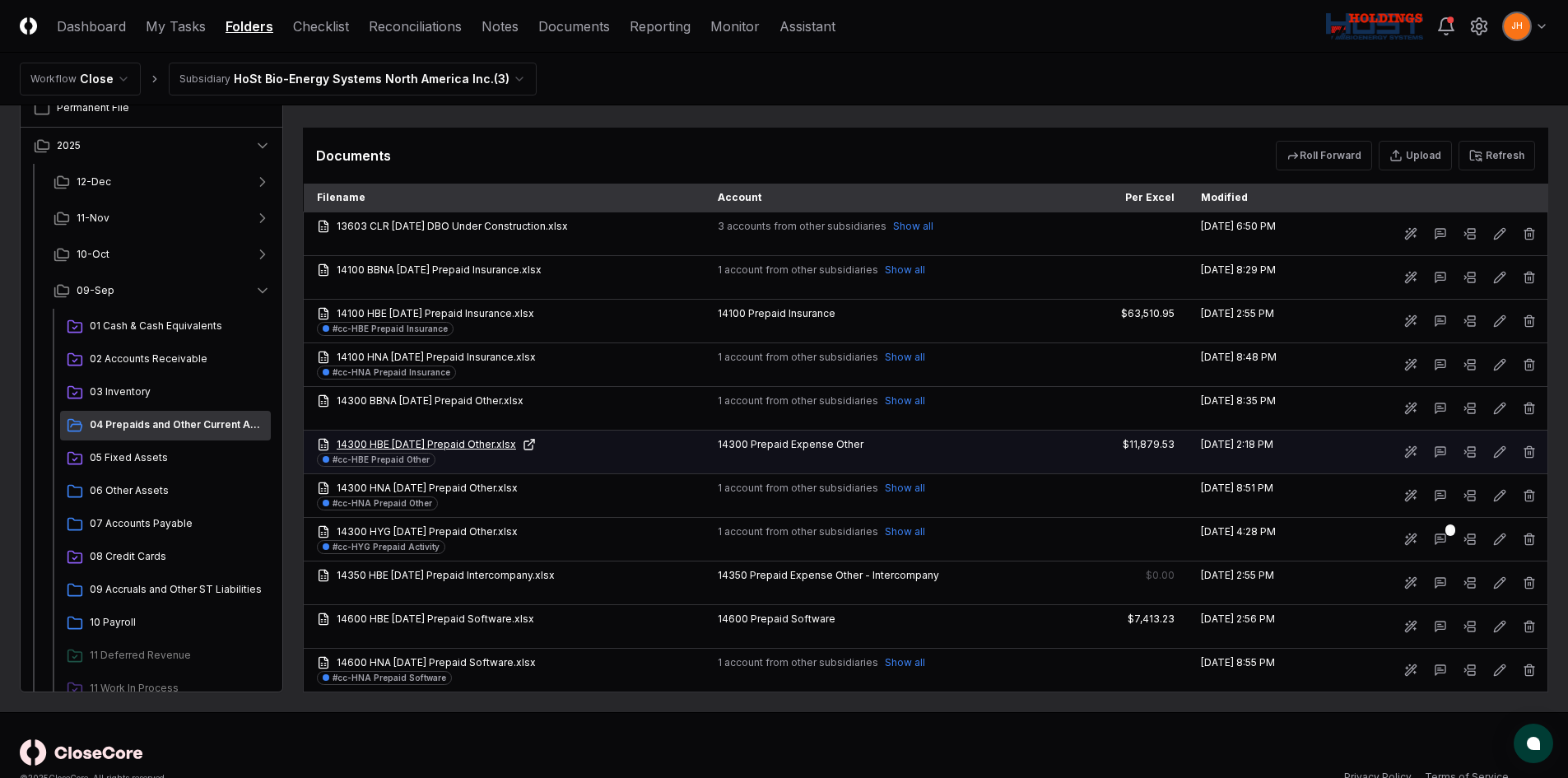
click at [459, 443] on link "14300 HBE [DATE] Prepaid Other.xlsx" at bounding box center [504, 444] width 375 height 15
click at [1448, 448] on button at bounding box center [1440, 451] width 30 height 30
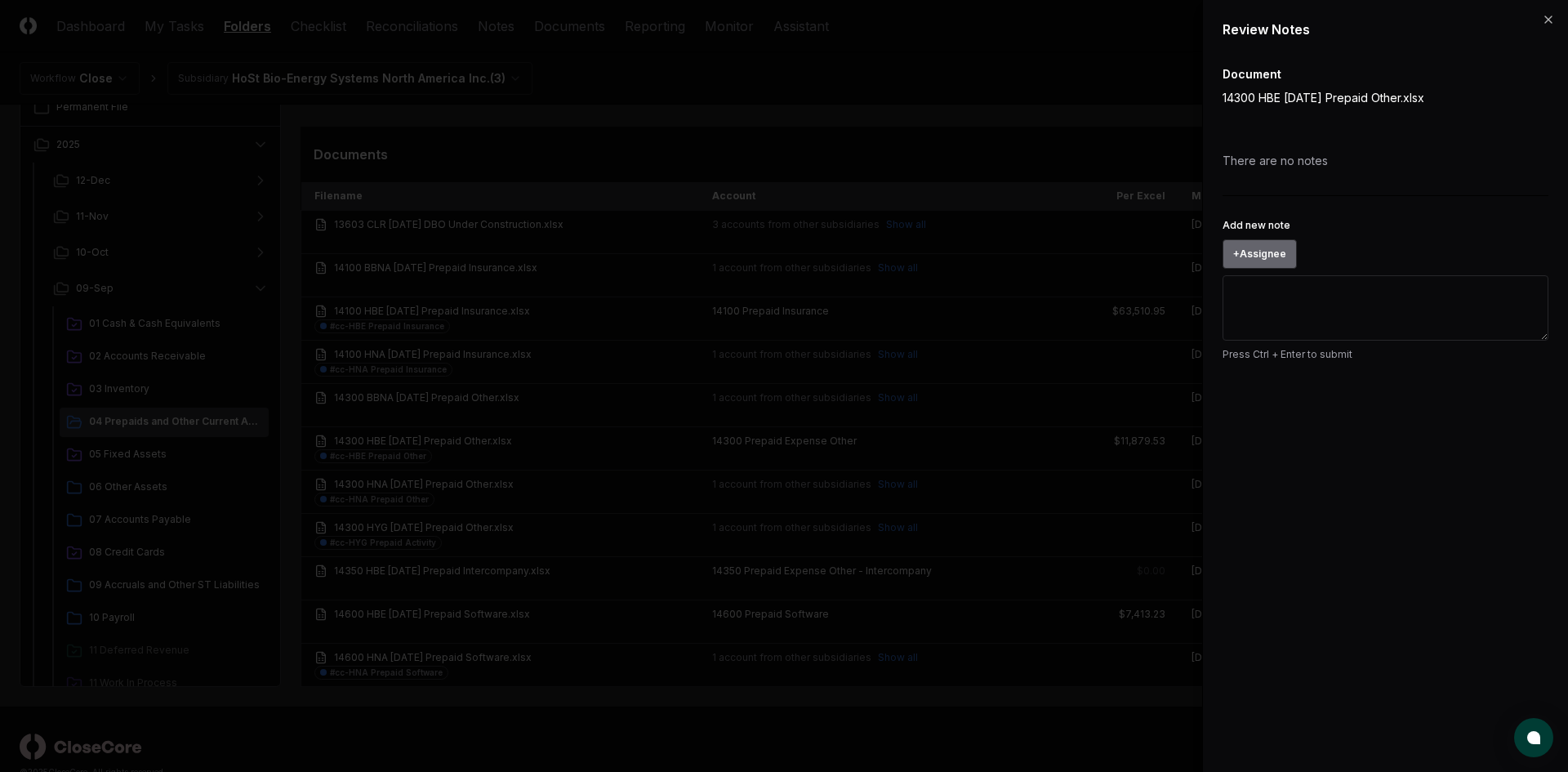
click at [1273, 256] on button "+ Assignee" at bounding box center [1260, 254] width 75 height 29
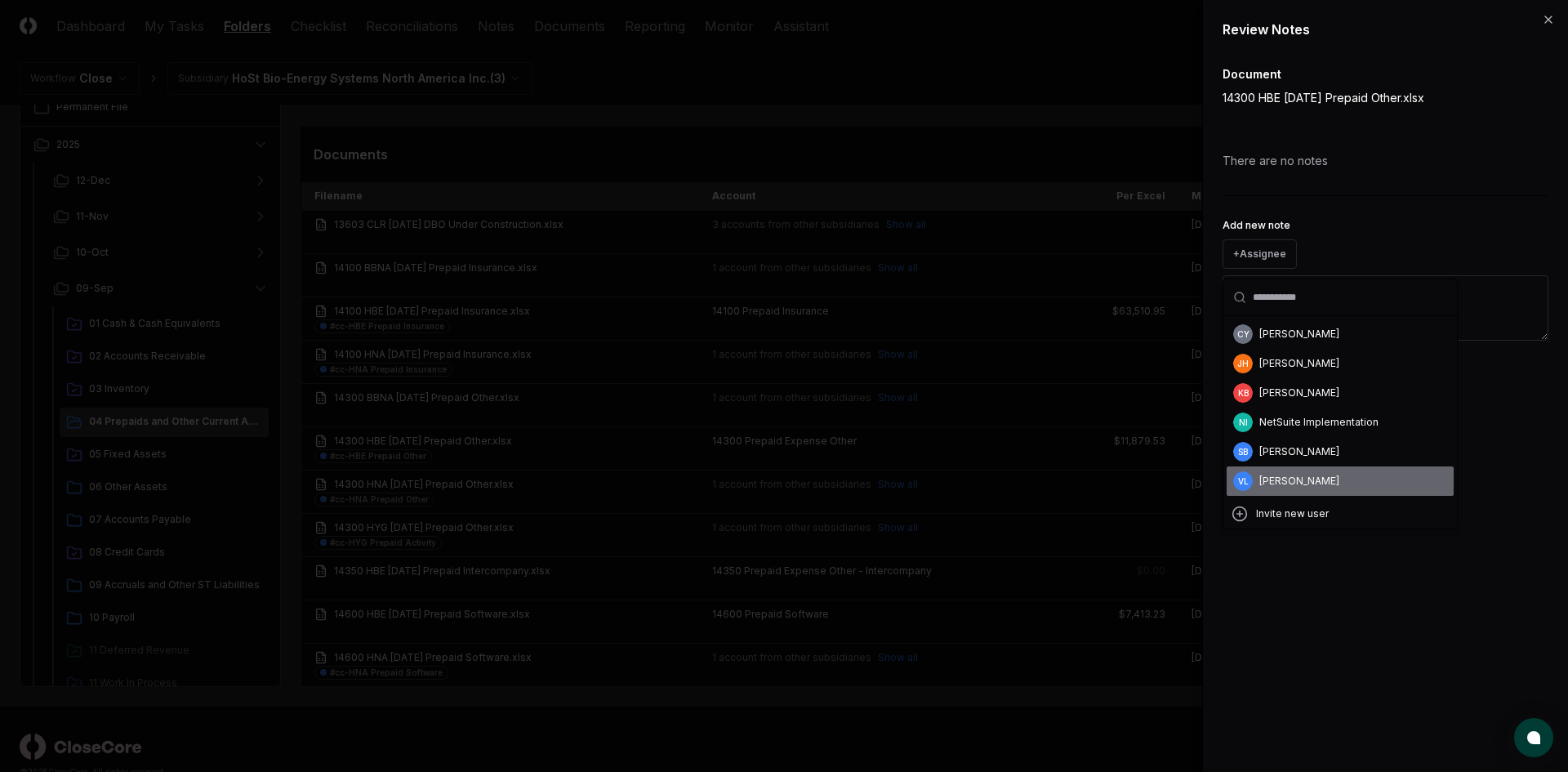
click at [1291, 470] on div "[PERSON_NAME]" at bounding box center [1341, 481] width 227 height 29
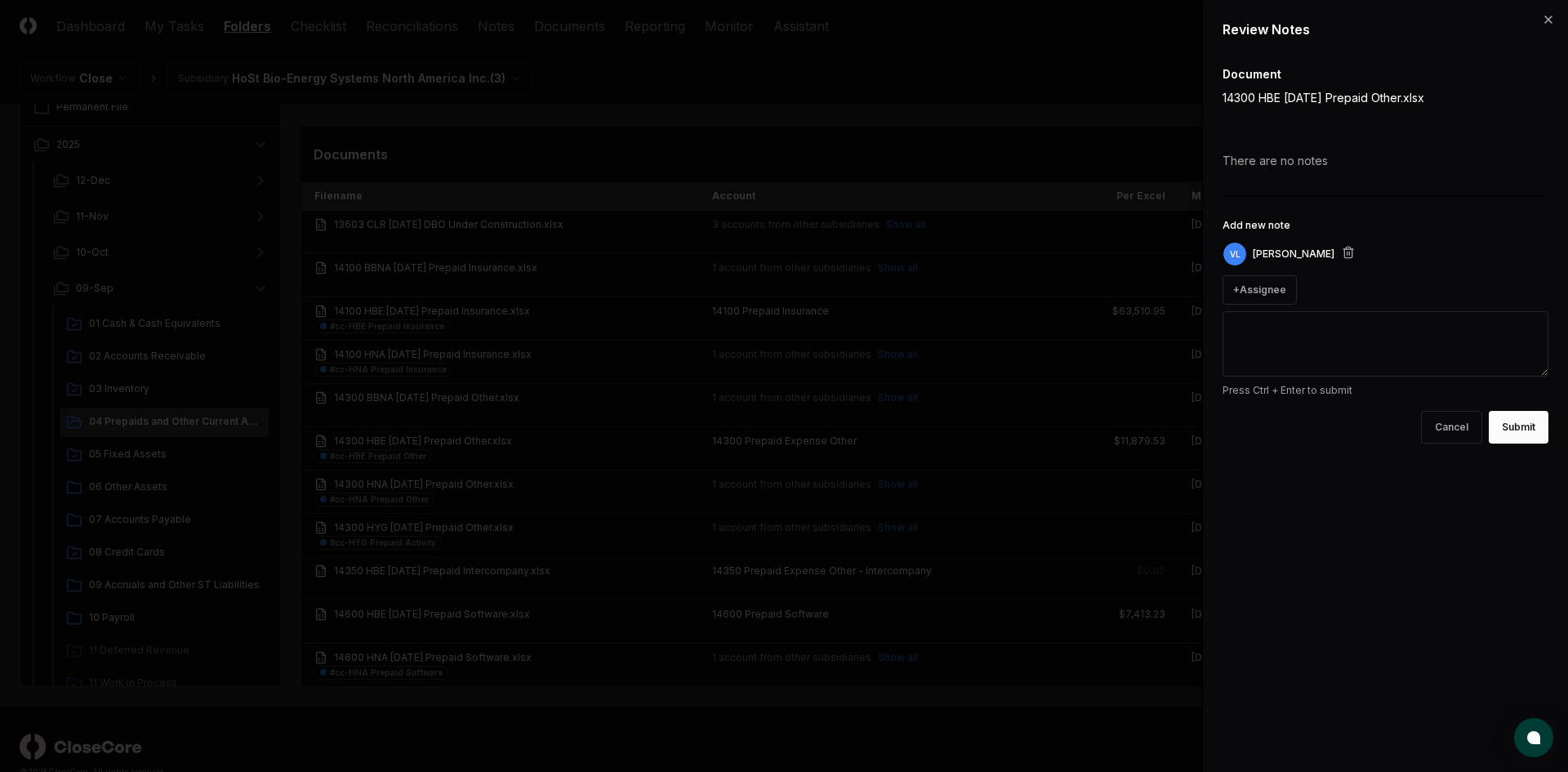
click at [1406, 343] on textarea "Add new note" at bounding box center [1385, 344] width 326 height 66
paste textarea "******"
type textarea "*"
type textarea "**********"
click at [1524, 429] on button "Submit" at bounding box center [1518, 427] width 59 height 33
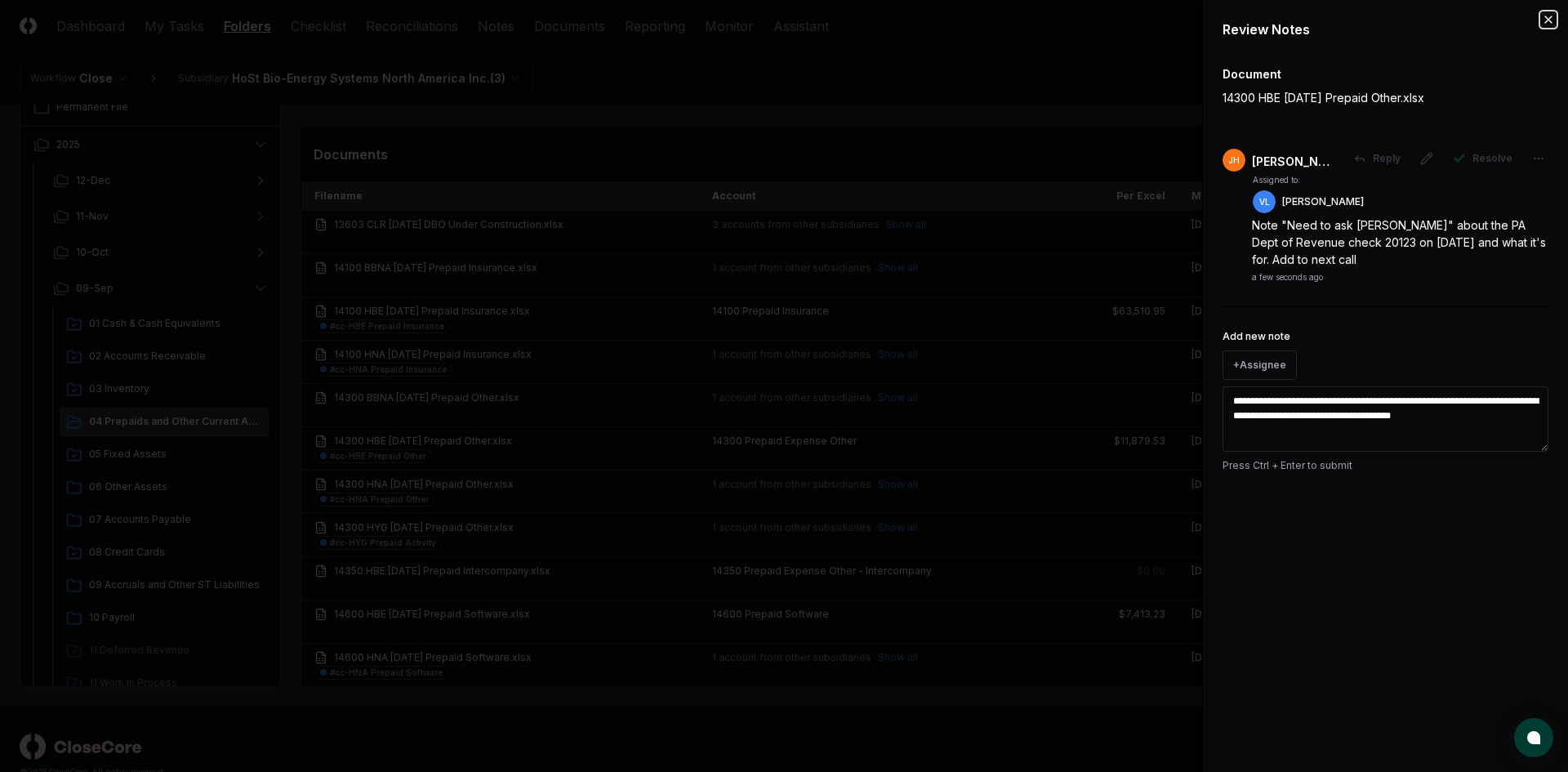
click at [1551, 18] on icon "button" at bounding box center [1548, 20] width 13 height 13
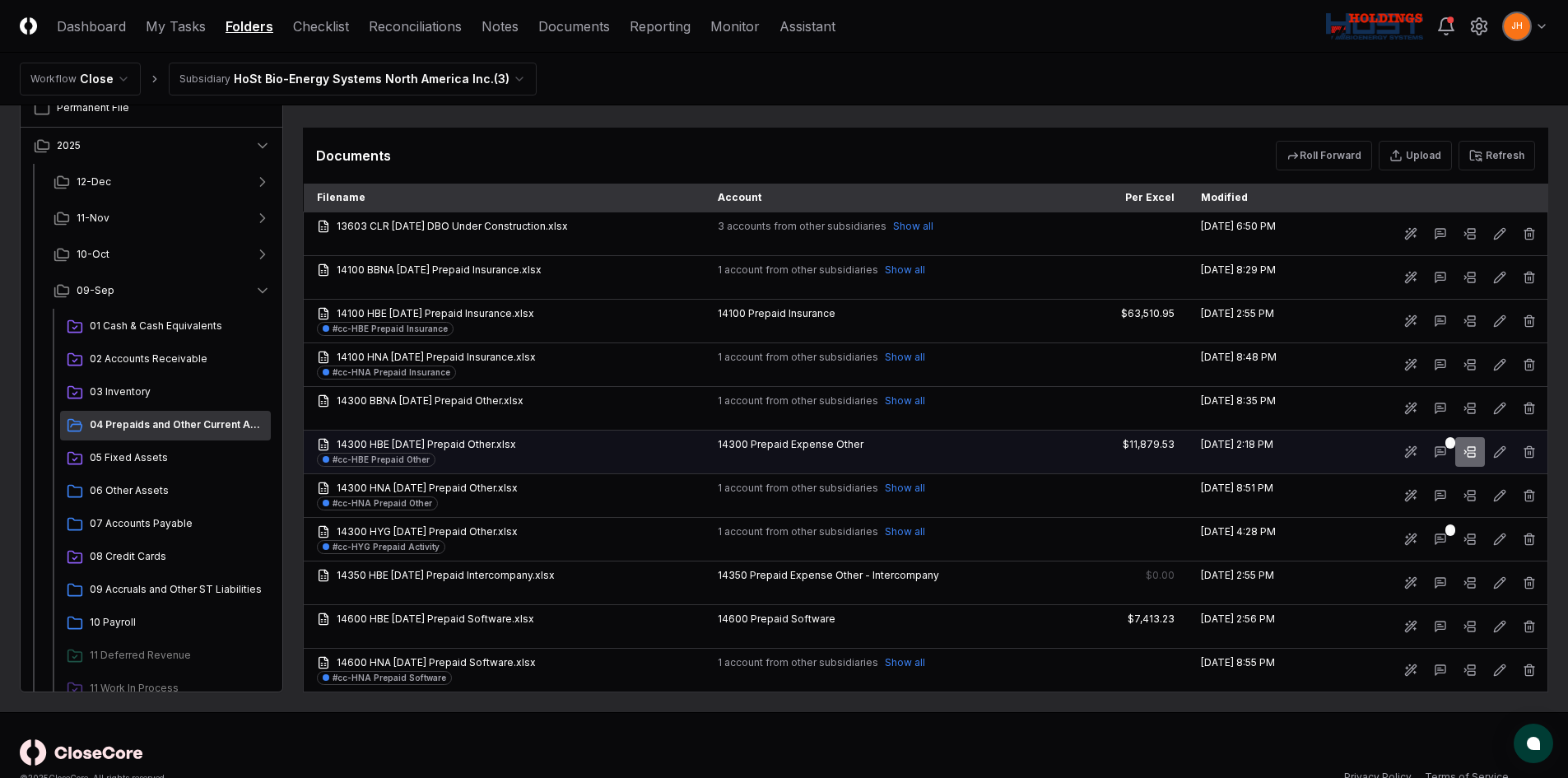
click at [1474, 451] on rect at bounding box center [1471, 449] width 7 height 4
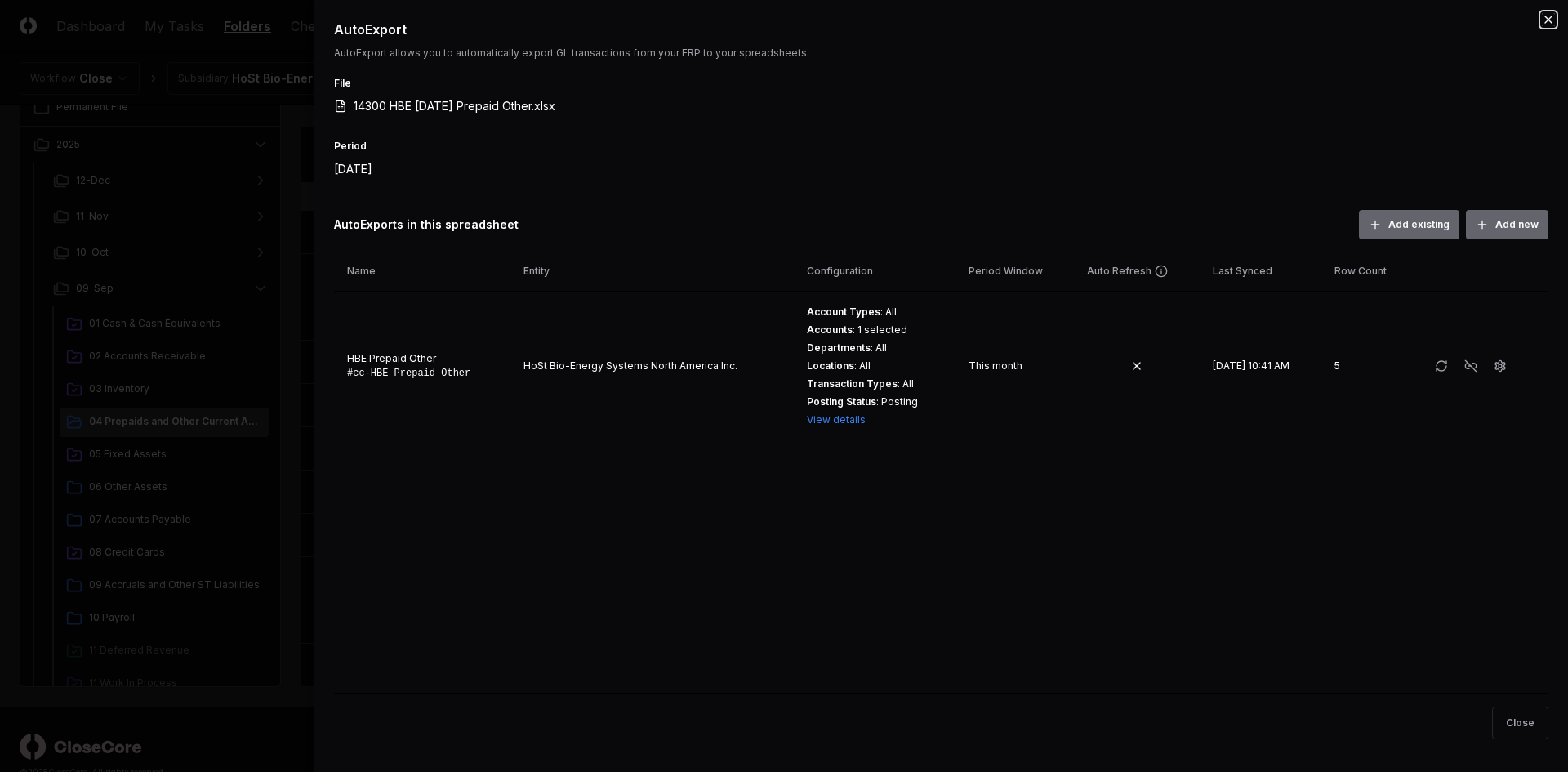
click at [1544, 20] on icon "button" at bounding box center [1548, 20] width 13 height 13
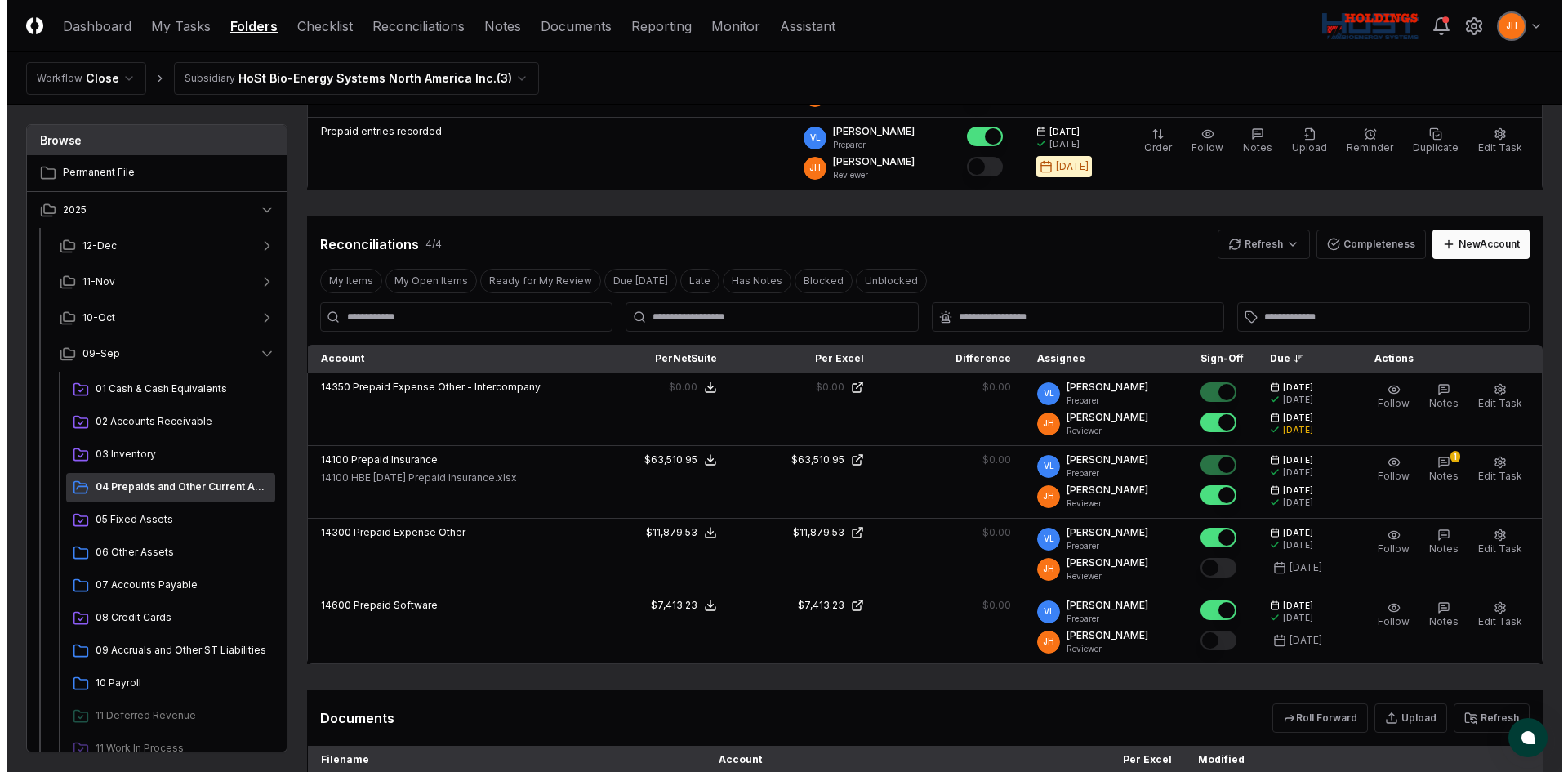
scroll to position [327, 0]
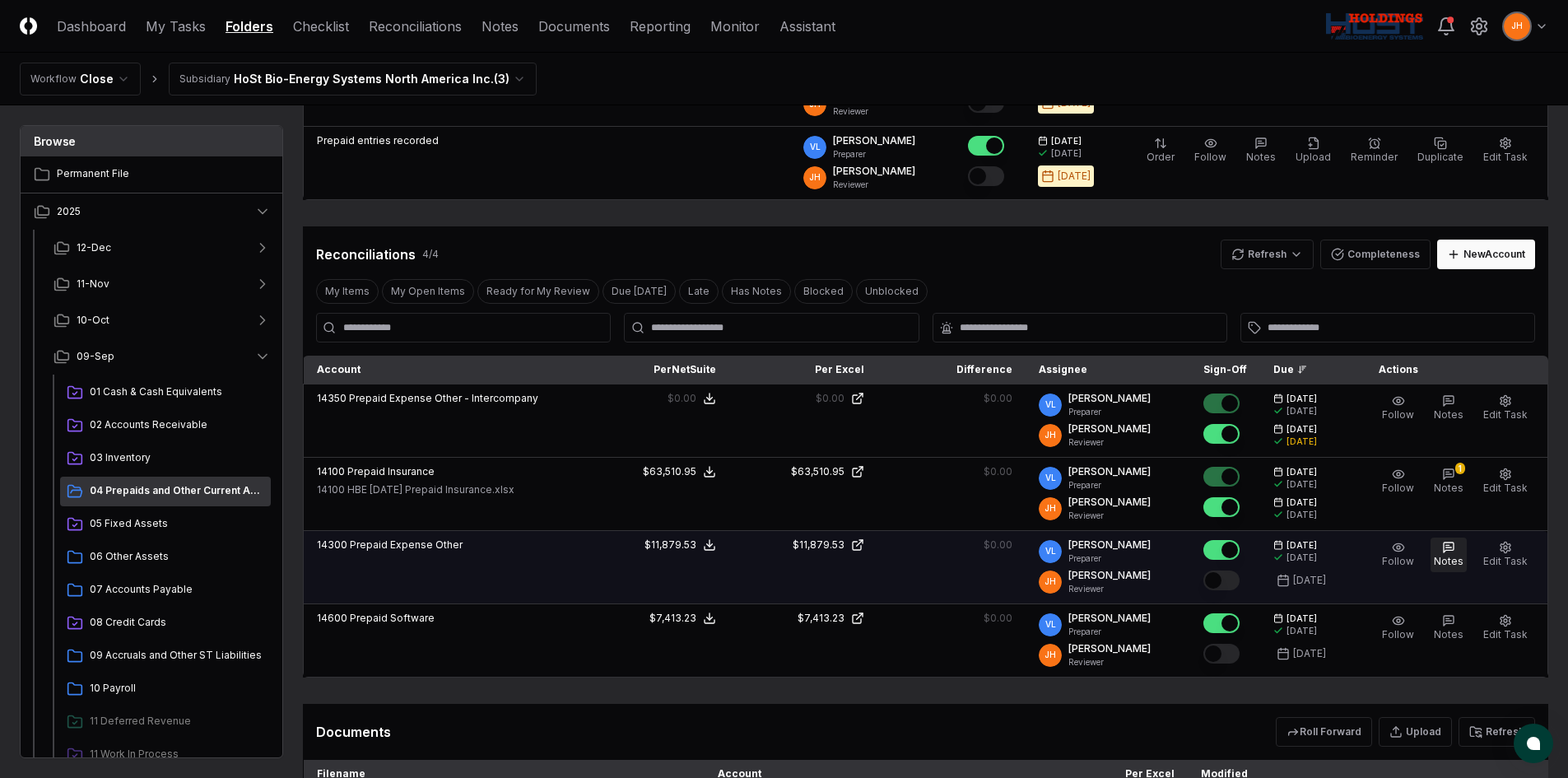
click at [1453, 548] on icon "button" at bounding box center [1449, 548] width 5 height 0
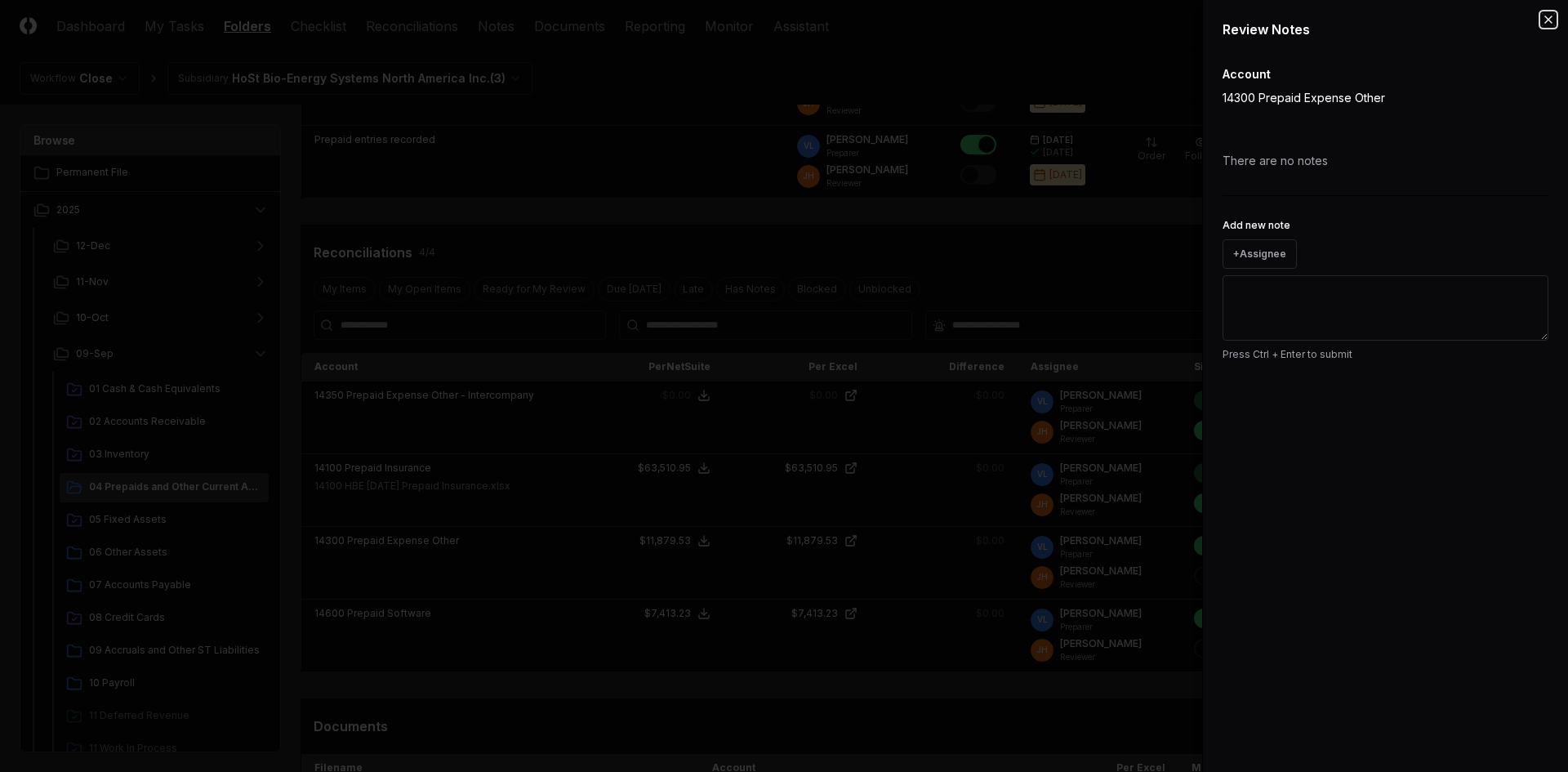
click at [1550, 18] on icon "button" at bounding box center [1548, 19] width 6 height 6
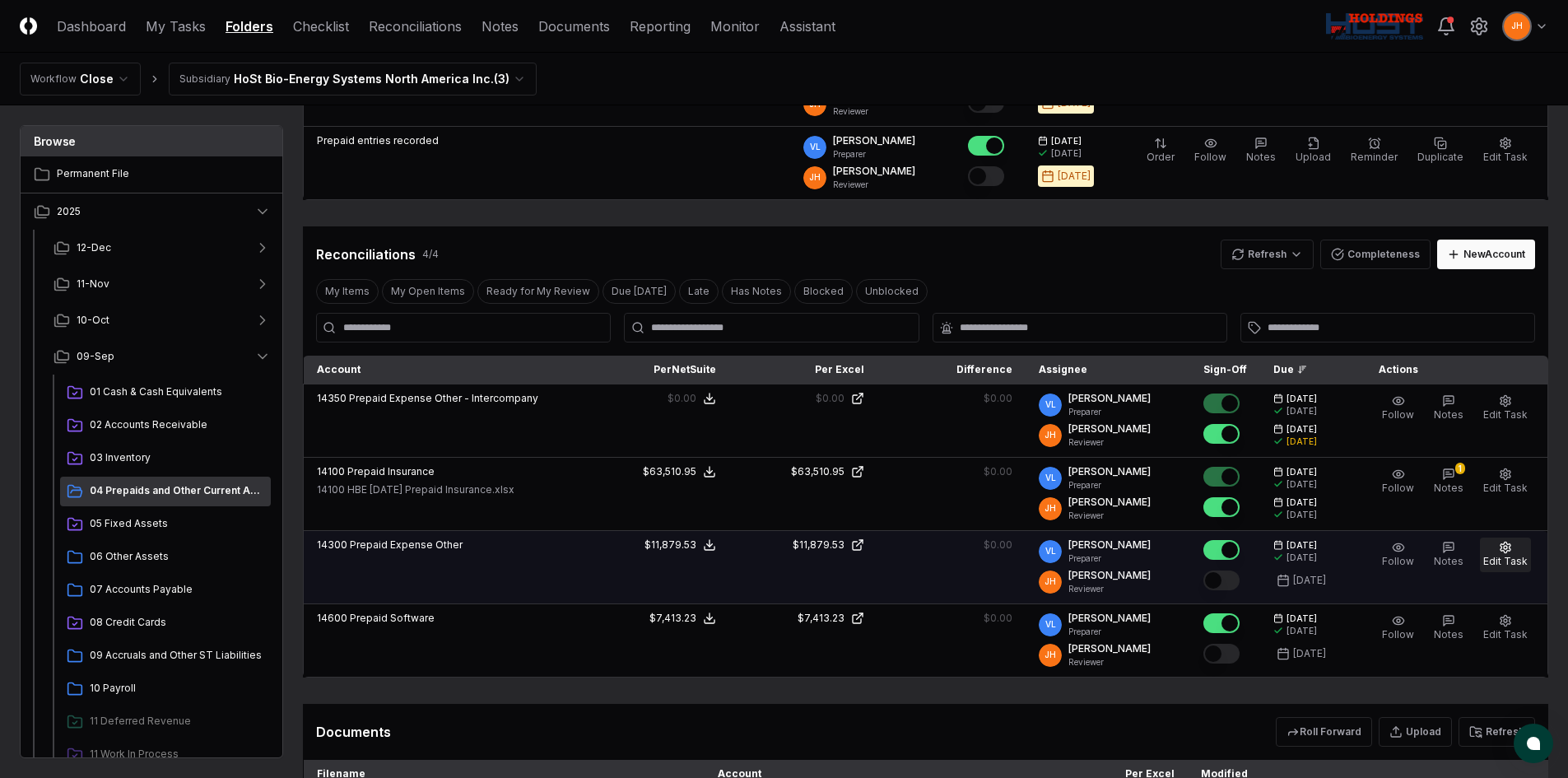
click at [1502, 538] on button "Edit Task" at bounding box center [1505, 555] width 51 height 35
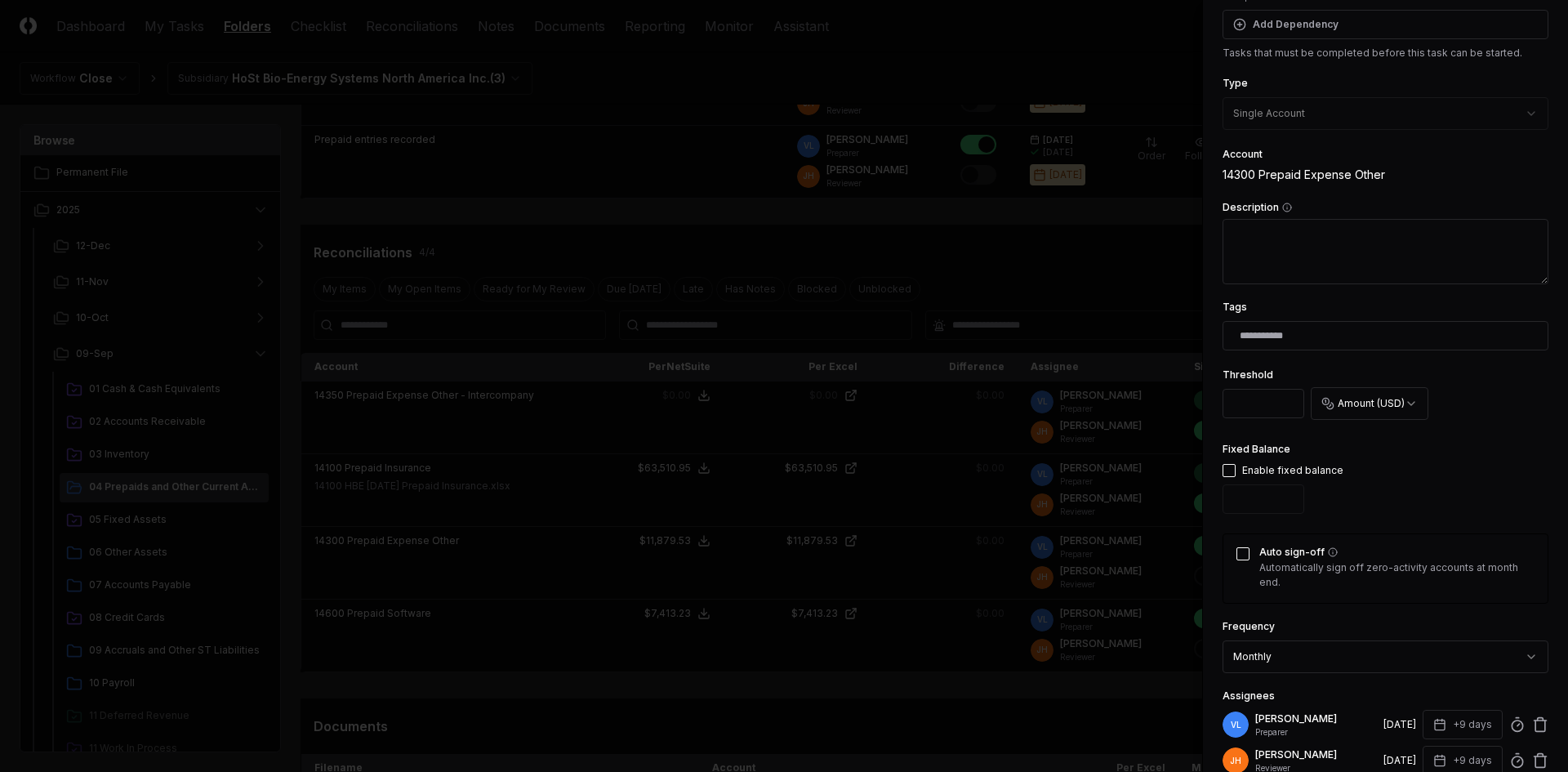
scroll to position [245, 0]
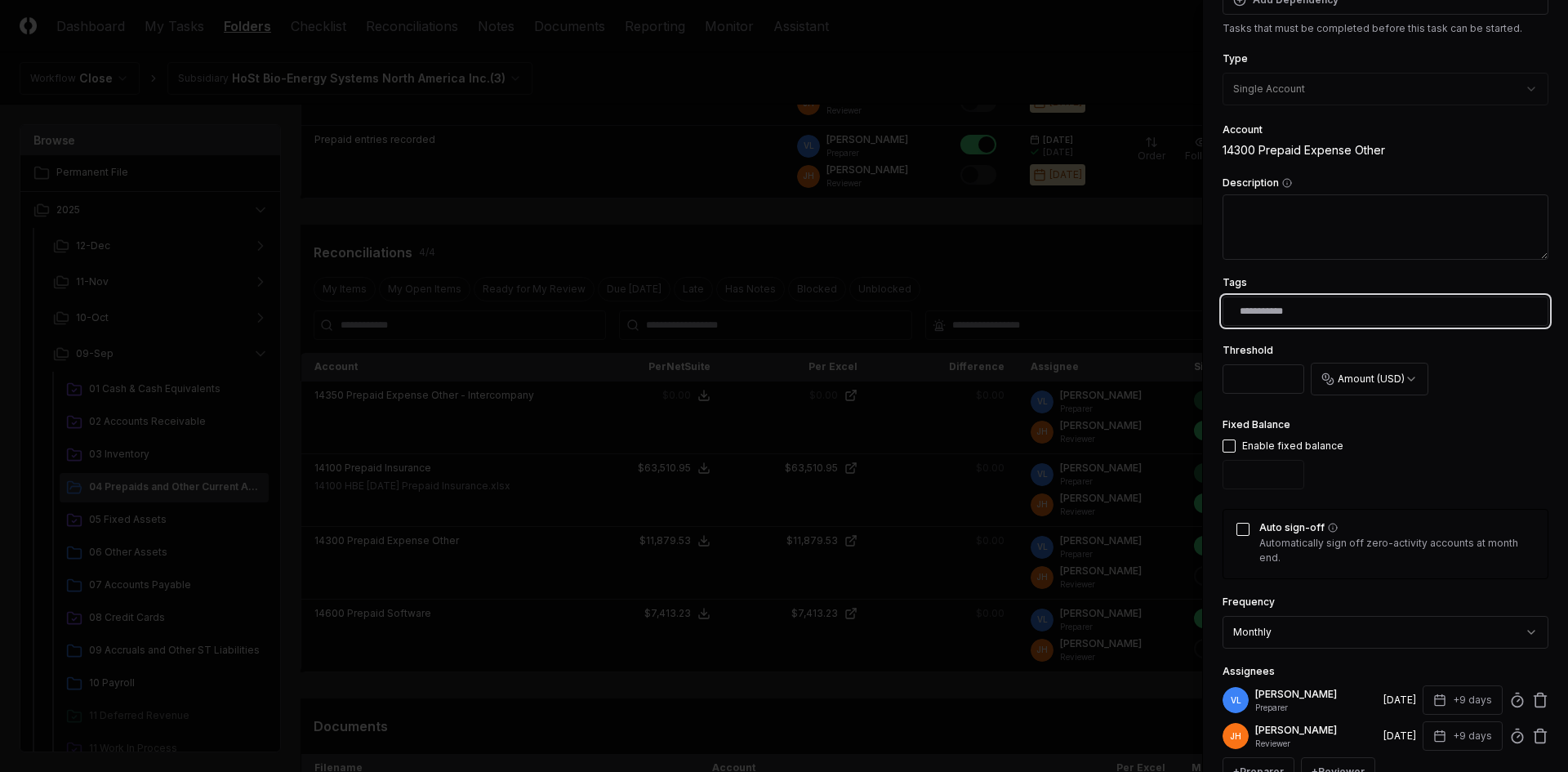
click at [1287, 317] on input "text" at bounding box center [1389, 311] width 298 height 15
click at [1252, 345] on div "FRP" at bounding box center [1256, 348] width 16 height 12
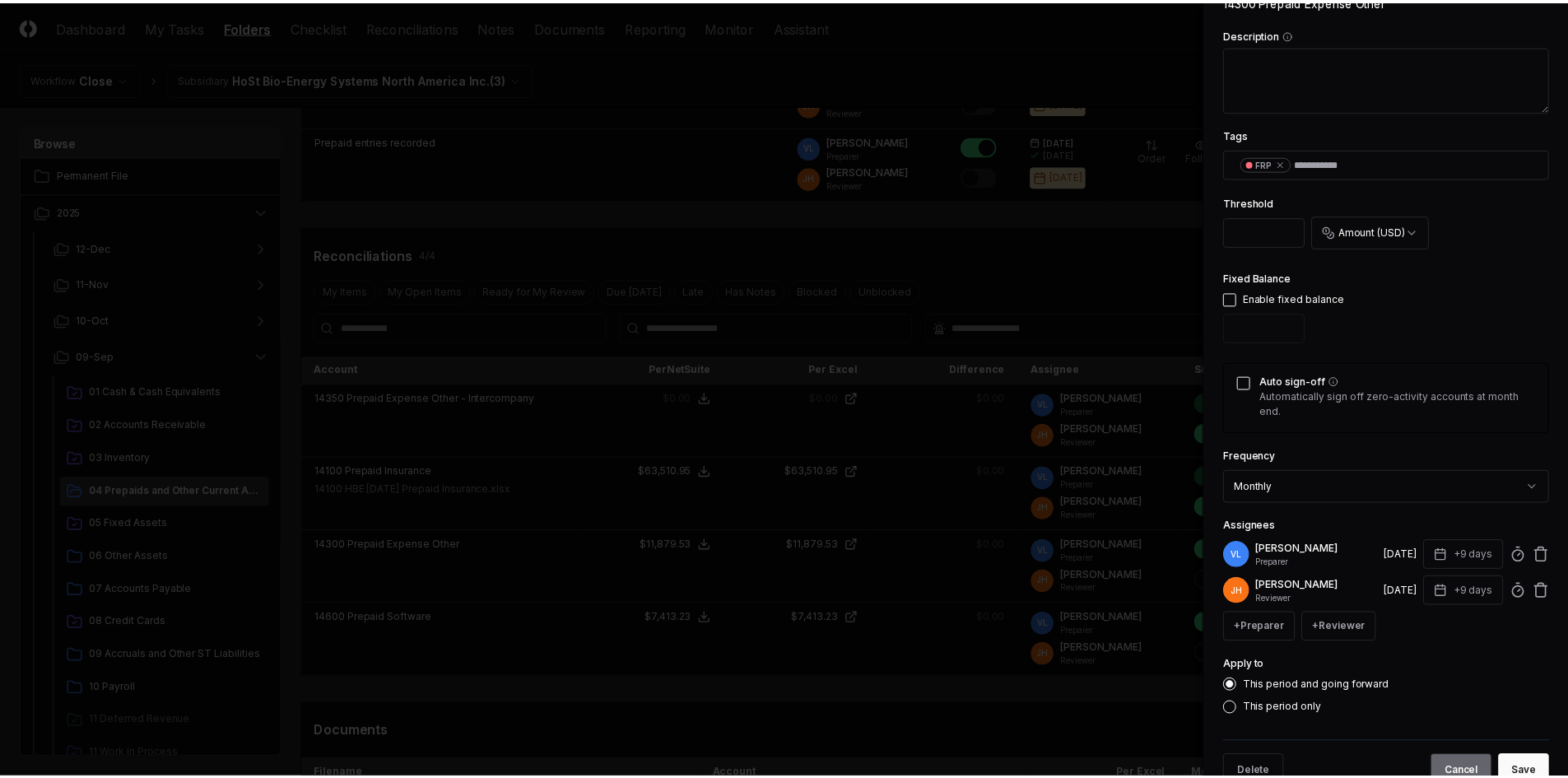
scroll to position [412, 0]
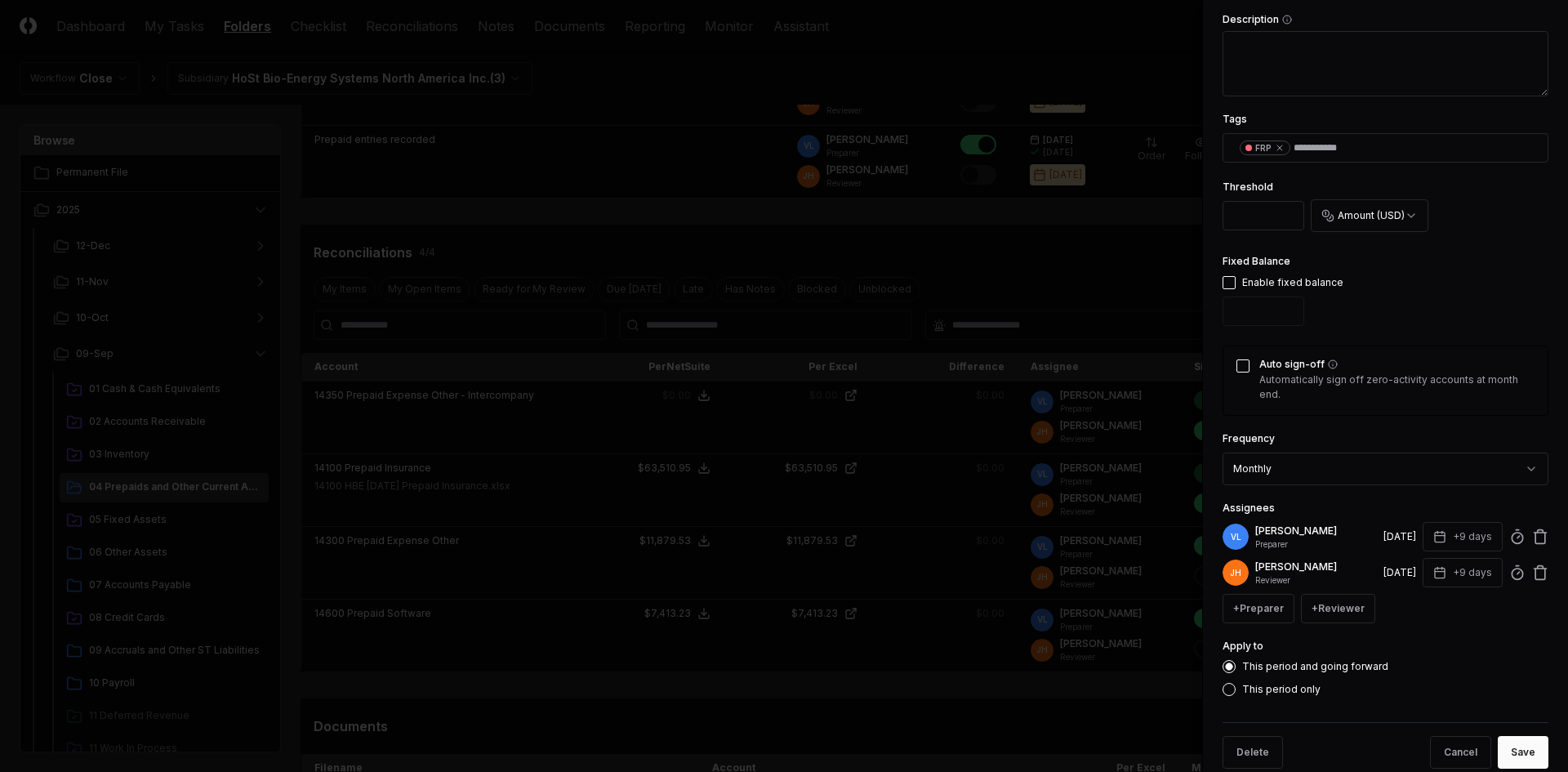
drag, startPoint x: 1503, startPoint y: 752, endPoint x: 978, endPoint y: 498, distance: 583.2
click at [1504, 752] on button "Save" at bounding box center [1523, 752] width 51 height 33
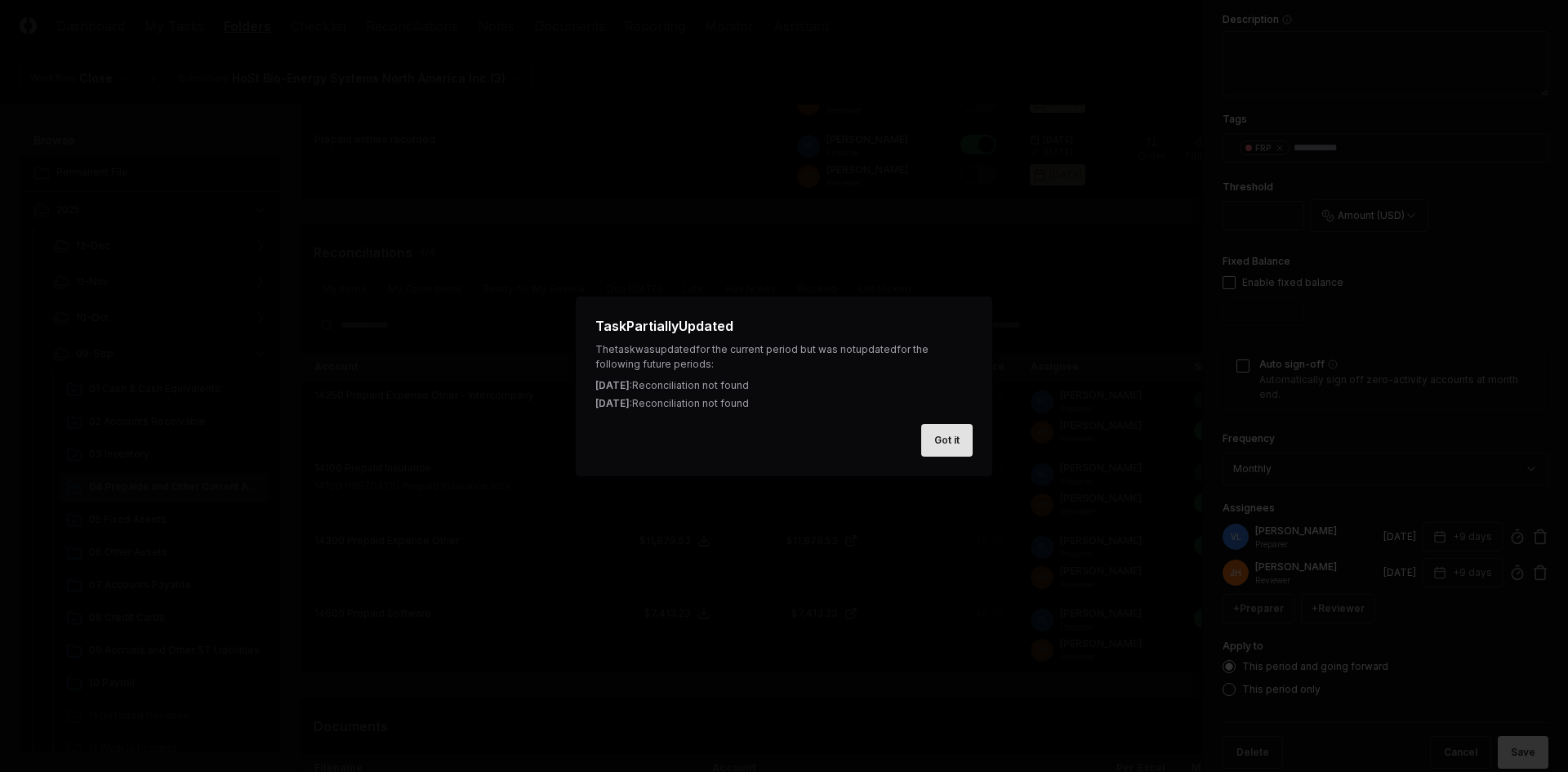
click at [972, 431] on button "Got it" at bounding box center [947, 440] width 51 height 33
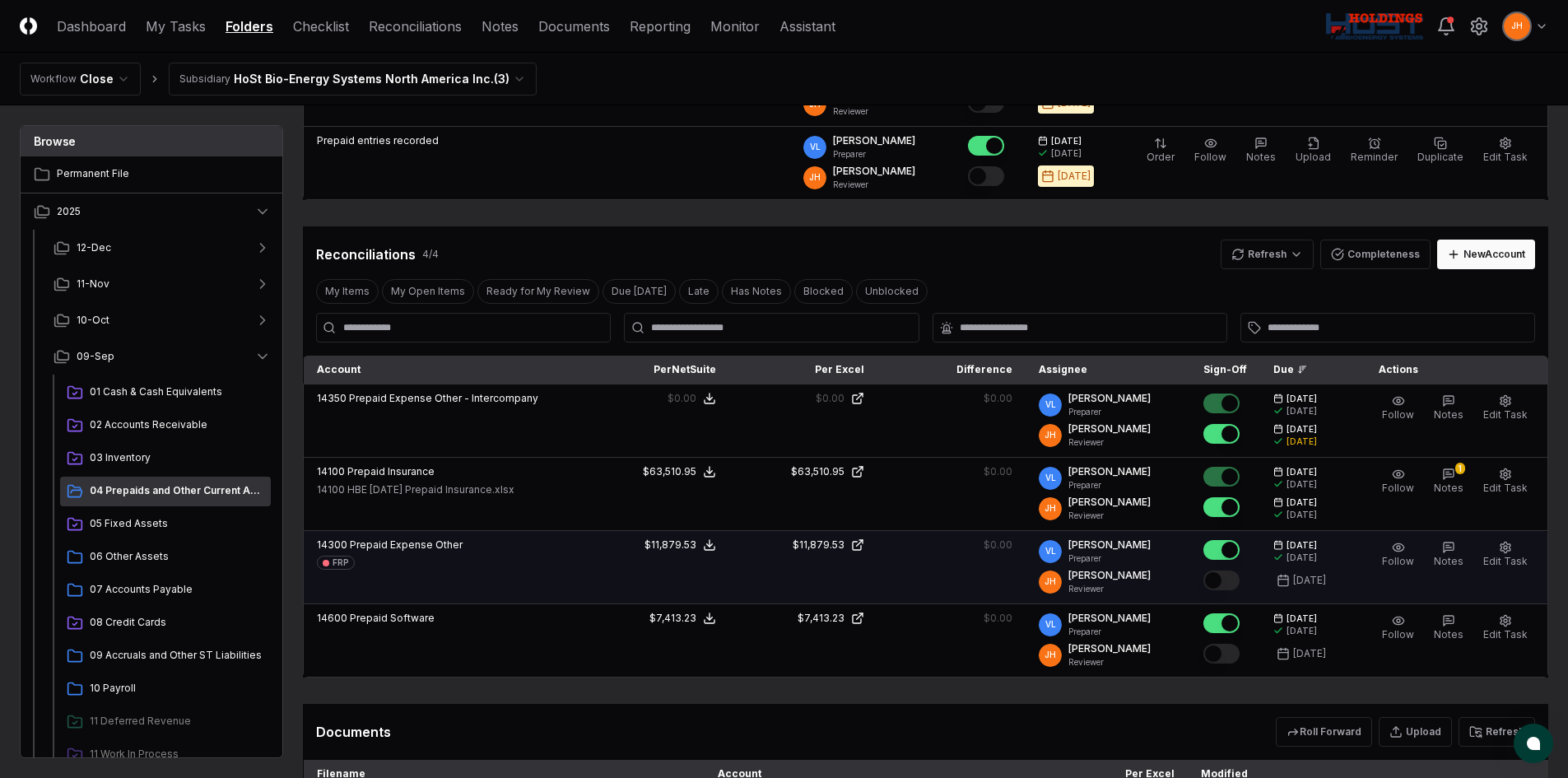
click at [1233, 581] on button "Mark complete" at bounding box center [1222, 580] width 36 height 20
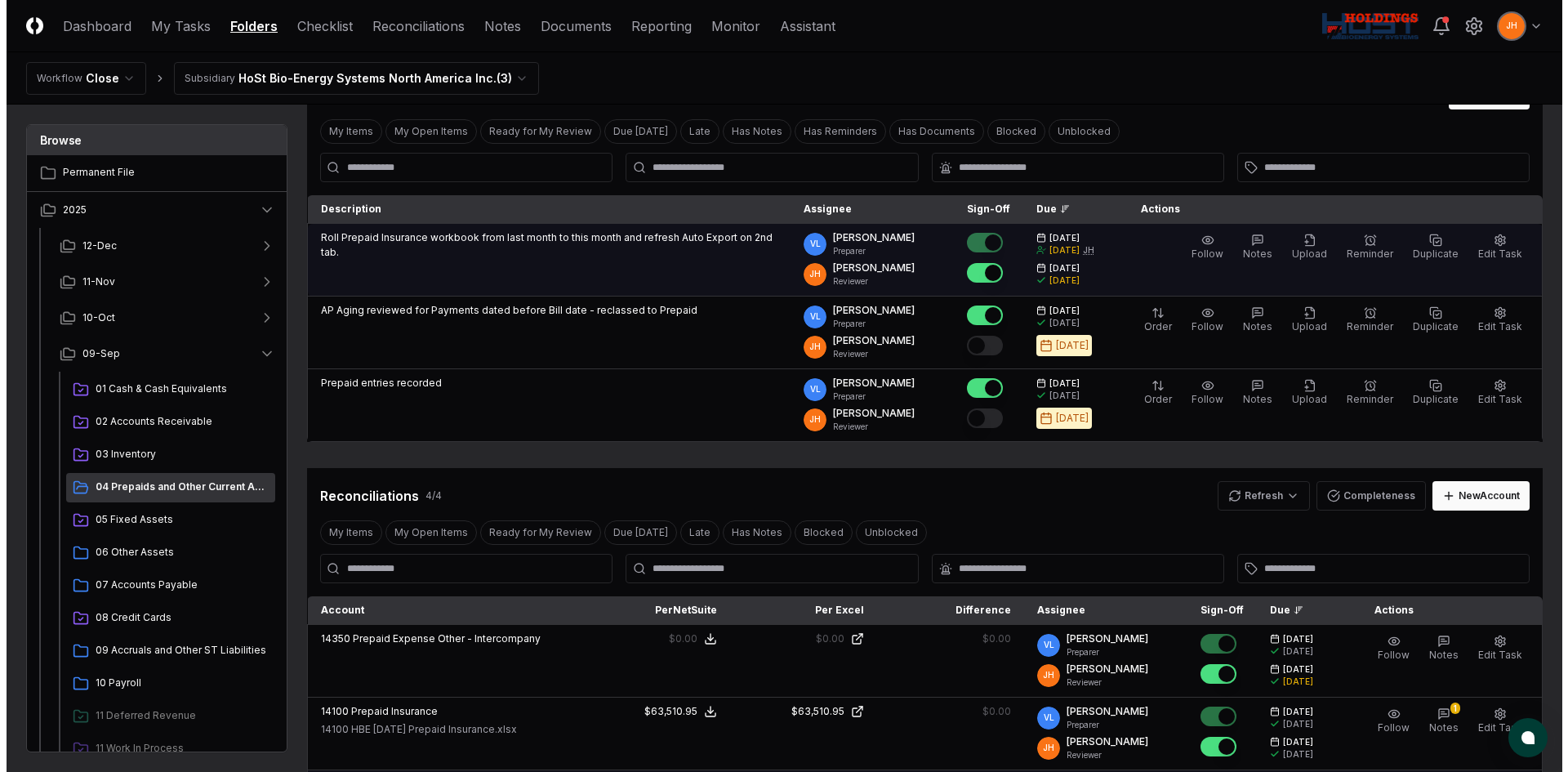
scroll to position [82, 0]
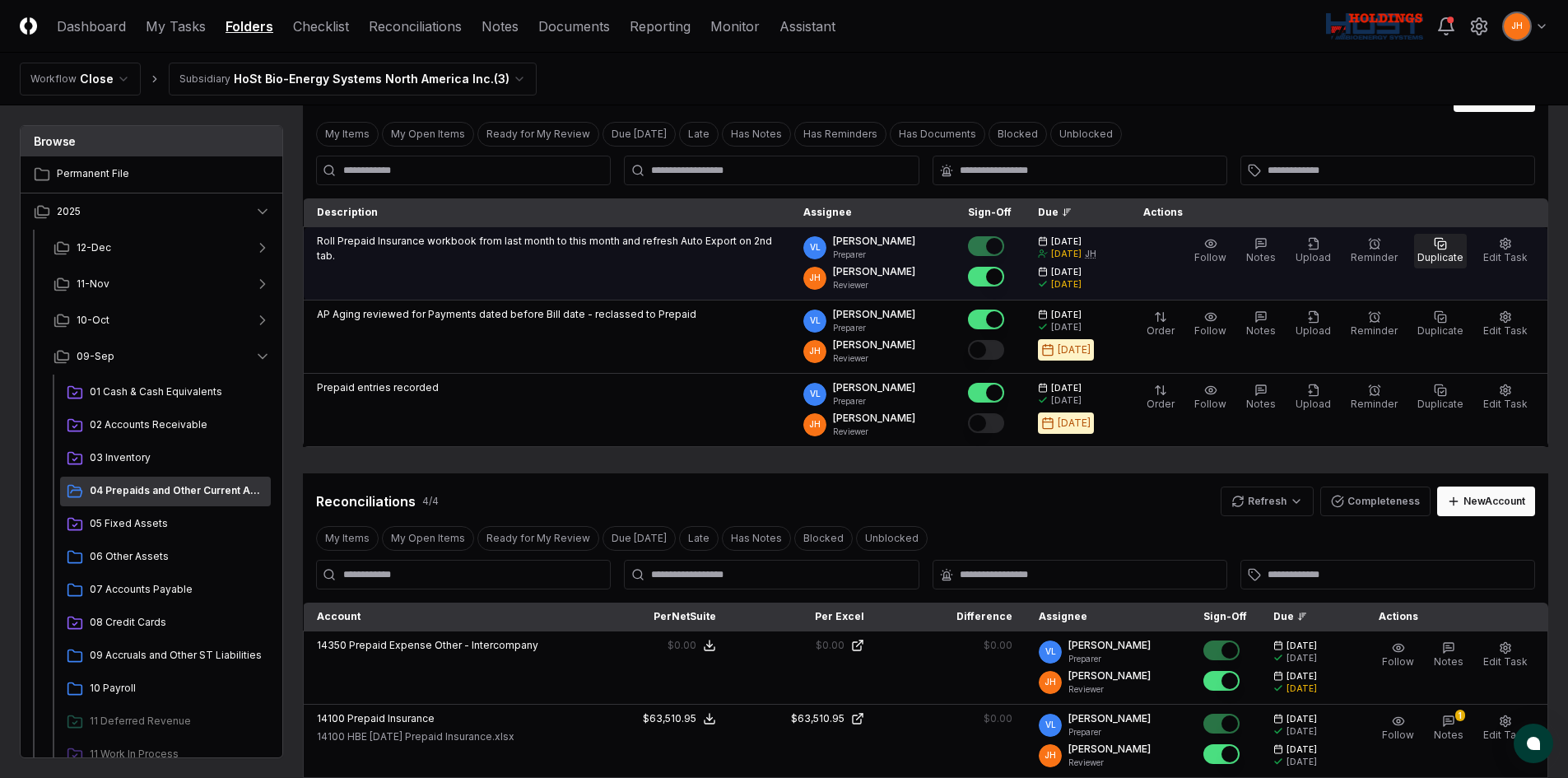
click at [1445, 248] on rect "button" at bounding box center [1442, 245] width 7 height 7
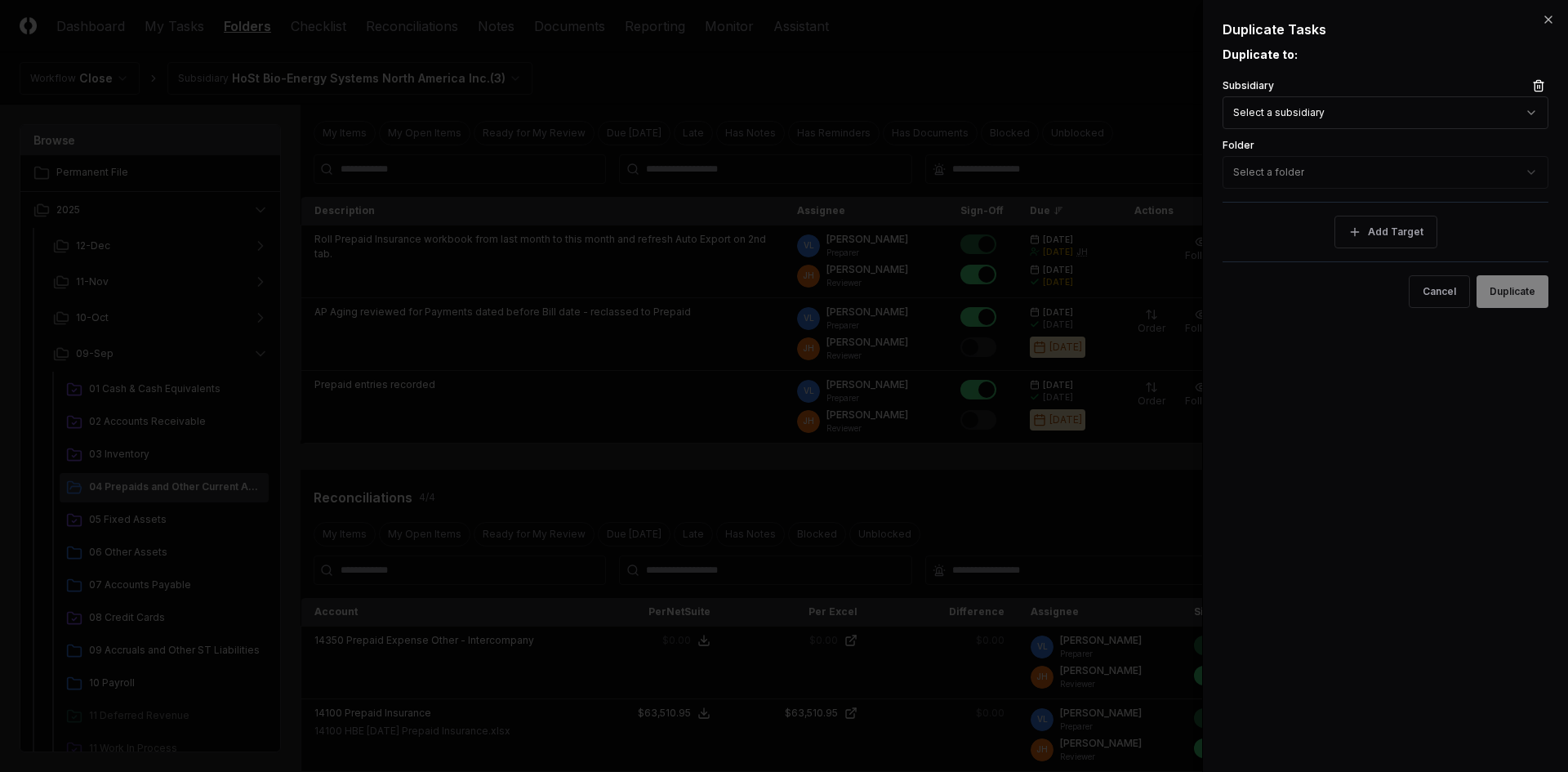
click at [1279, 119] on body "CloseCore Dashboard My Tasks Folders Checklist Reconciliations Notes Documents …" at bounding box center [778, 770] width 1556 height 1704
click at [1515, 291] on button "Duplicate" at bounding box center [1512, 291] width 72 height 33
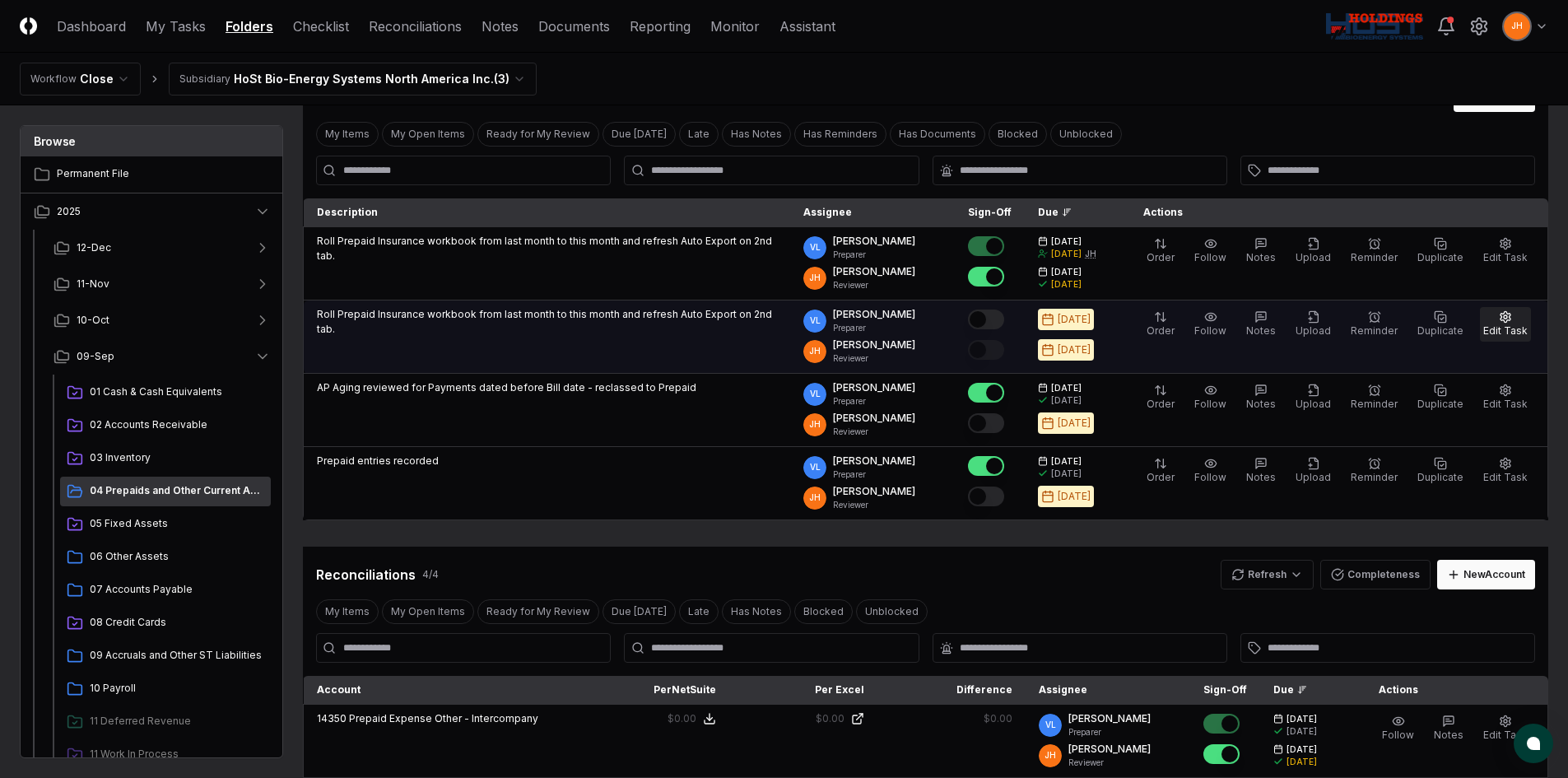
click at [1501, 327] on span "Edit Task" at bounding box center [1506, 330] width 45 height 13
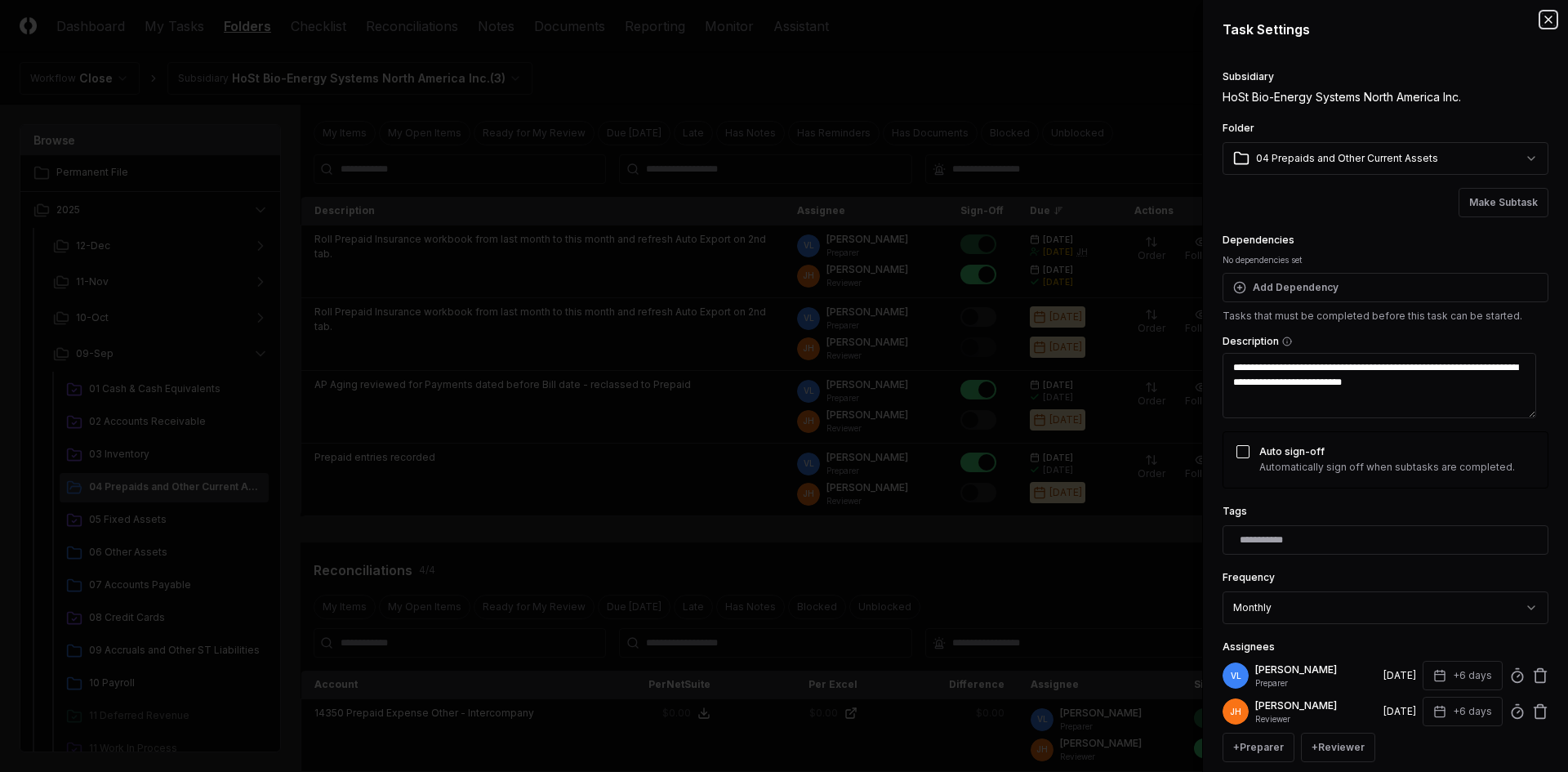
click at [1542, 21] on icon "button" at bounding box center [1548, 20] width 13 height 13
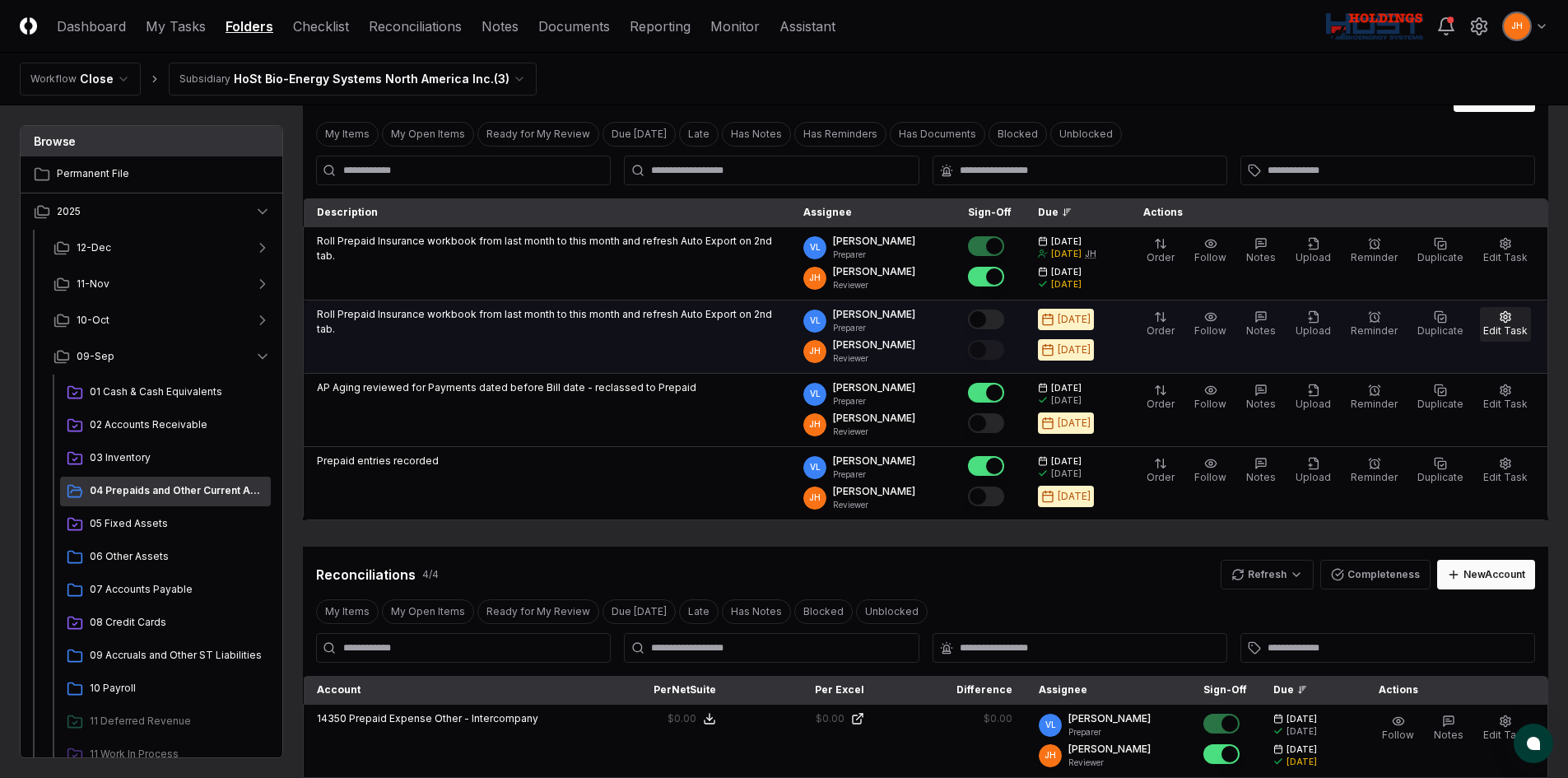
click at [1502, 324] on button "Edit Task" at bounding box center [1505, 324] width 51 height 35
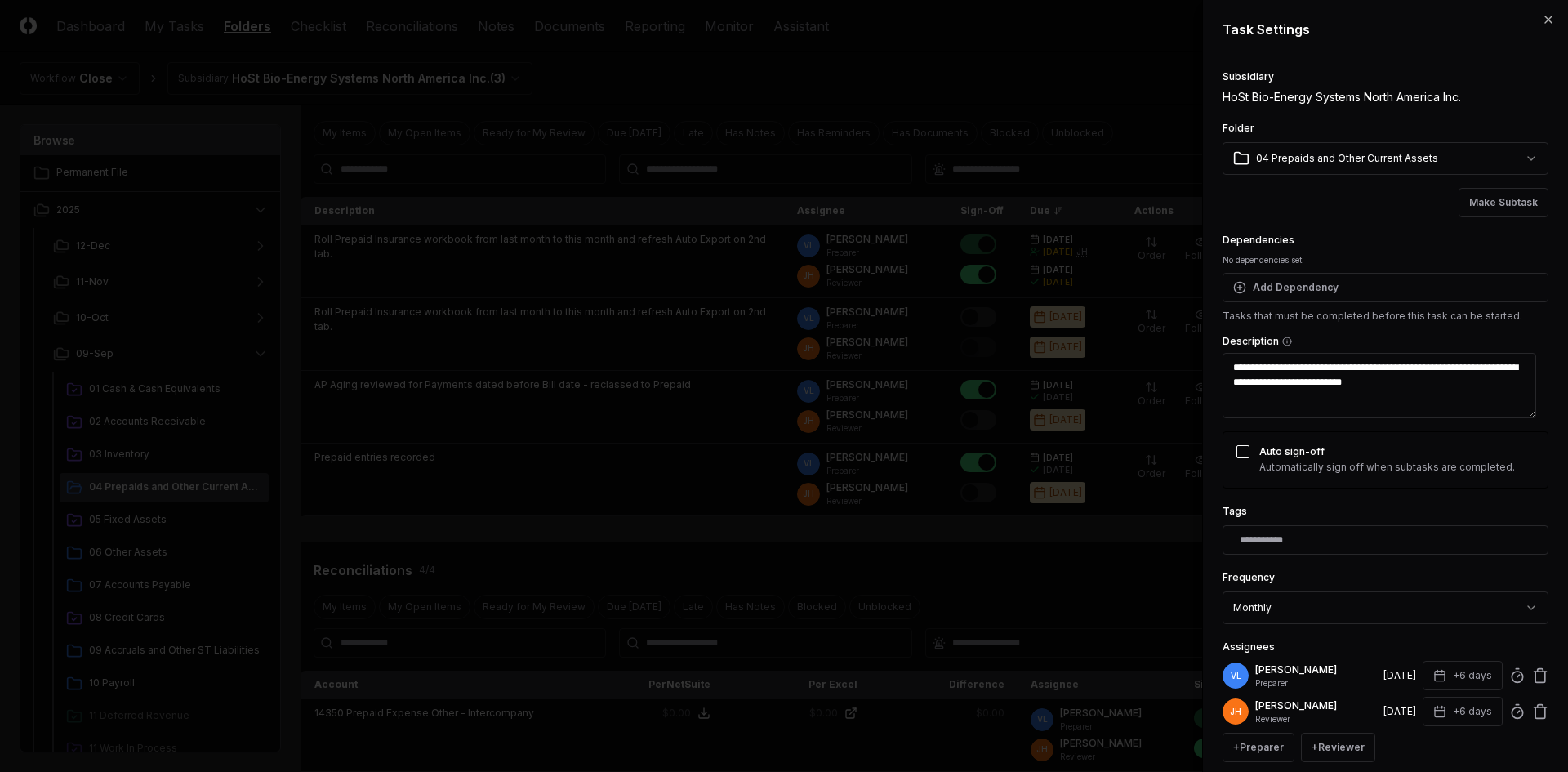
click at [1292, 366] on textarea "**********" at bounding box center [1379, 386] width 313 height 66
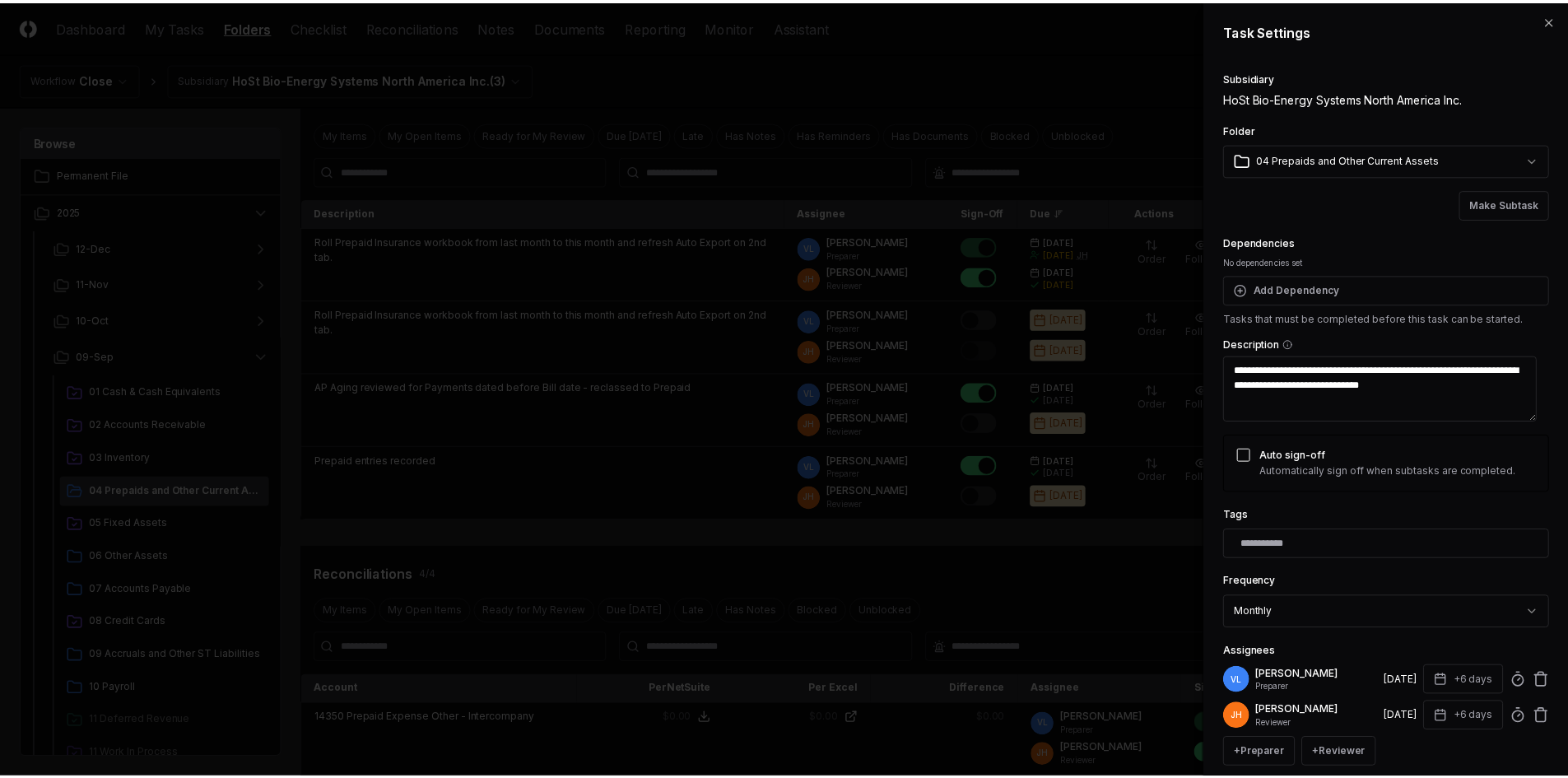
scroll to position [169, 0]
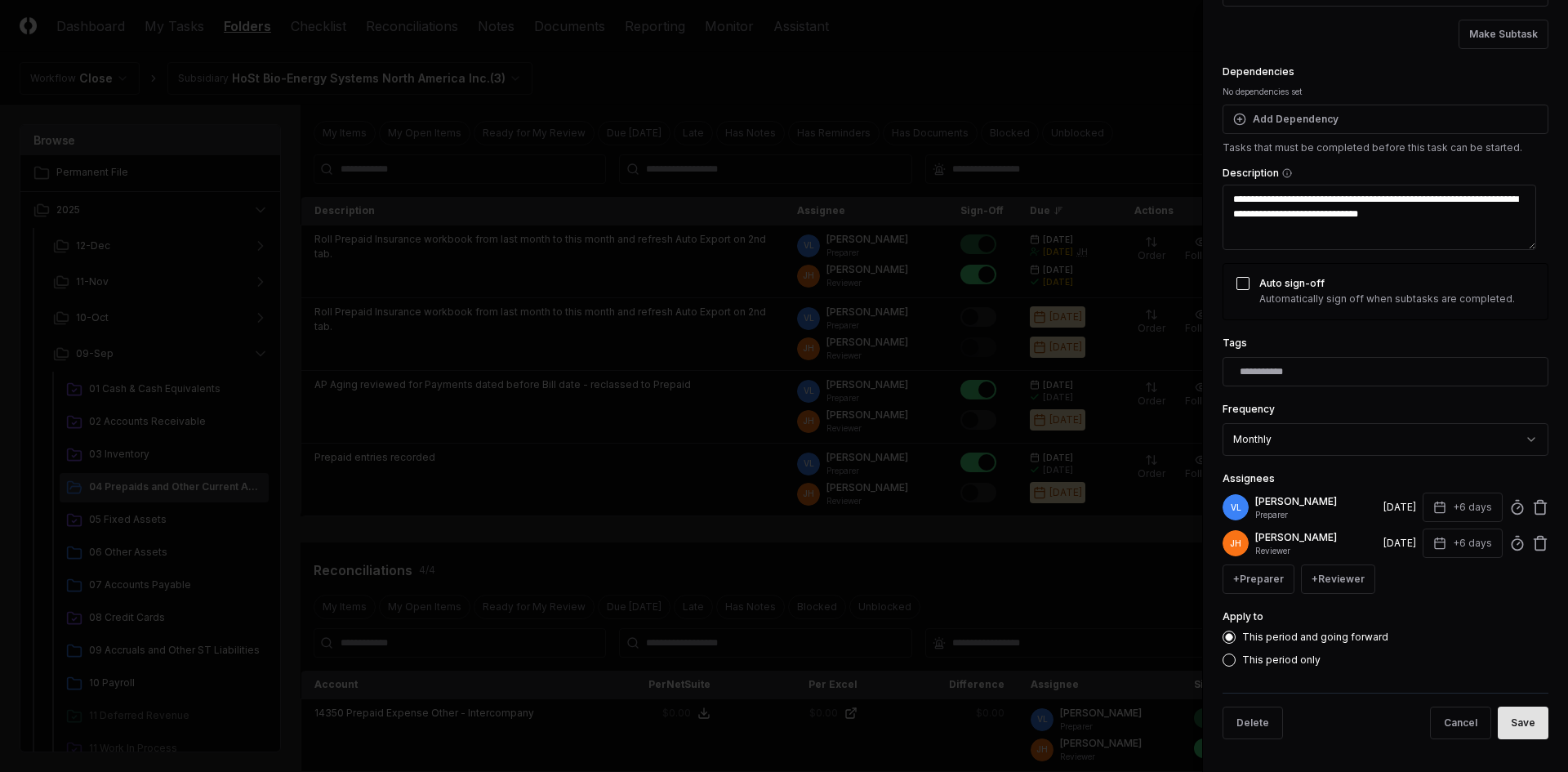
type textarea "**********"
click at [1509, 727] on button "Save" at bounding box center [1523, 723] width 51 height 33
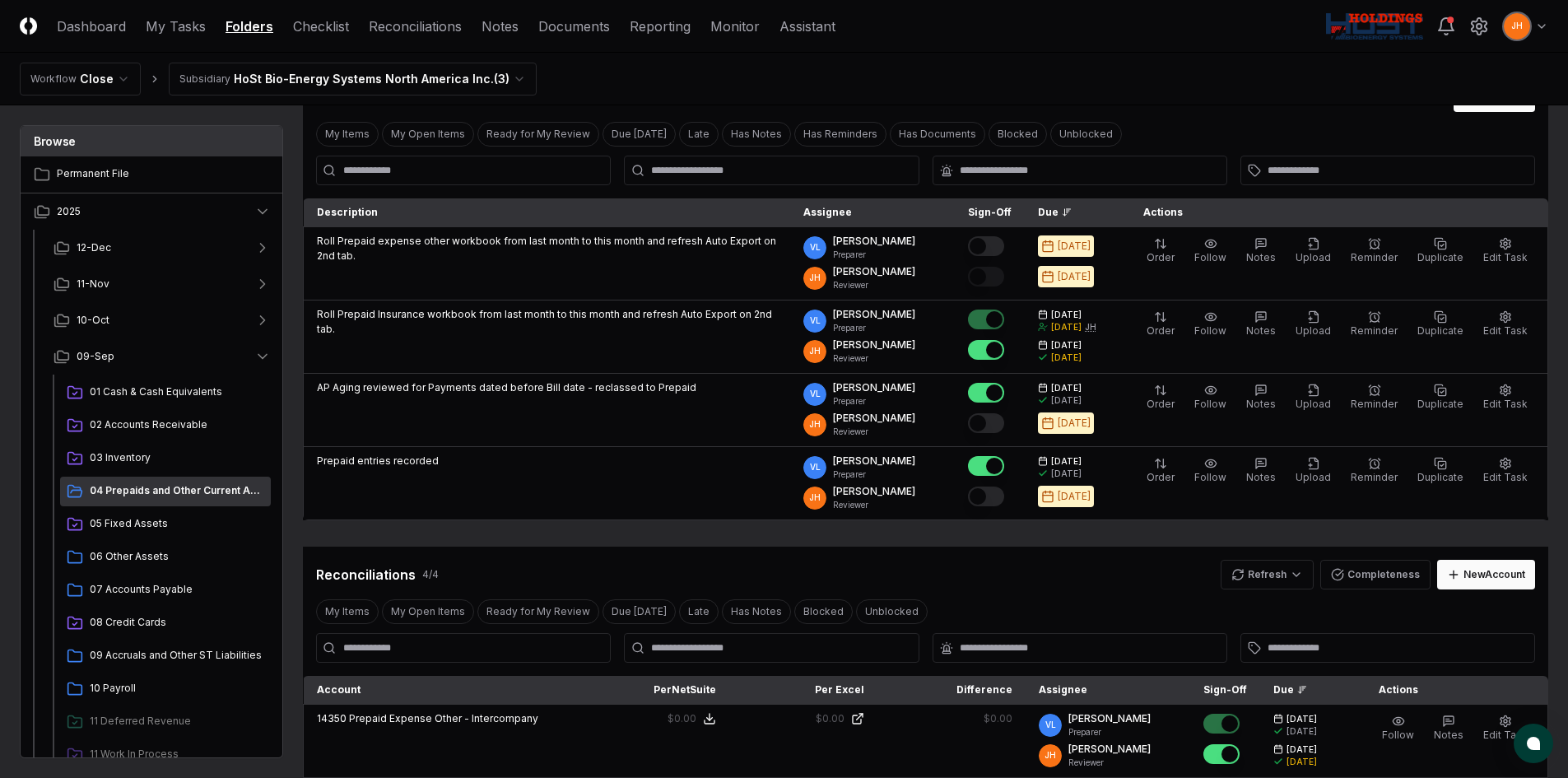
click at [1173, 98] on nav "Workflow Close Subsidiary HoSt Bio-Energy Systems North America Inc. ( 3 )" at bounding box center [784, 79] width 1568 height 53
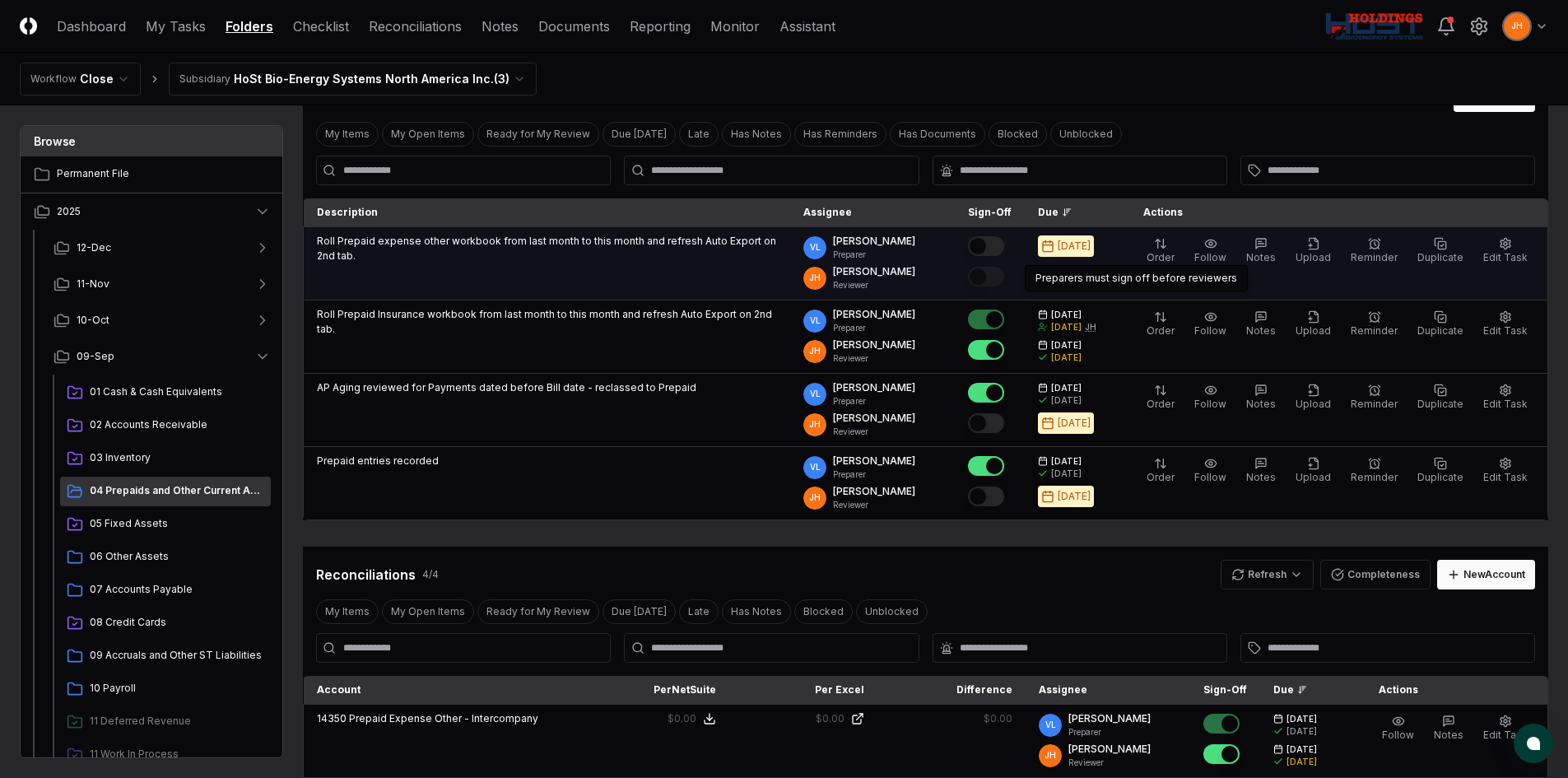
click at [1004, 252] on button "Mark complete" at bounding box center [986, 246] width 36 height 20
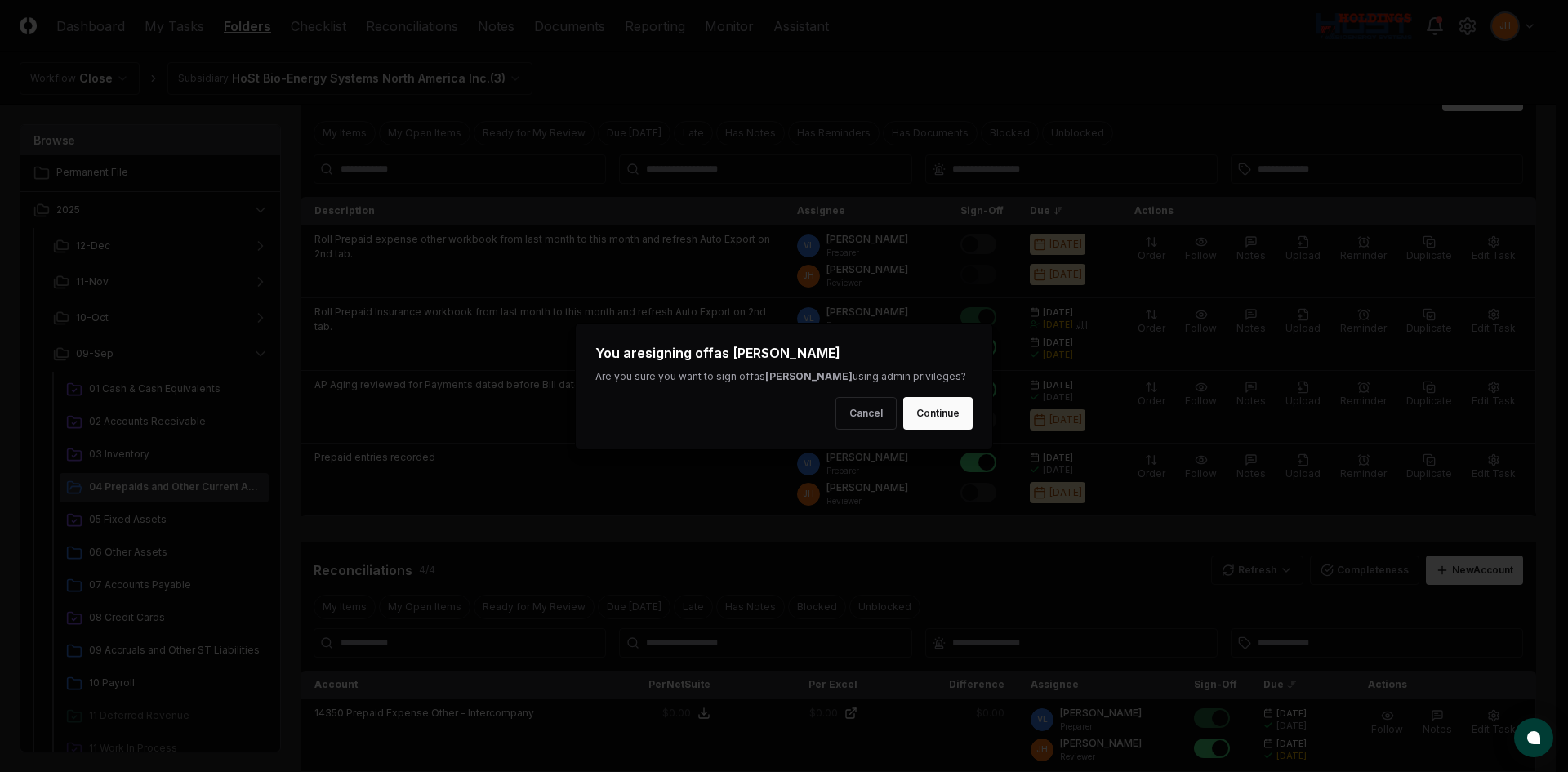
click at [946, 418] on button "Continue" at bounding box center [938, 413] width 69 height 33
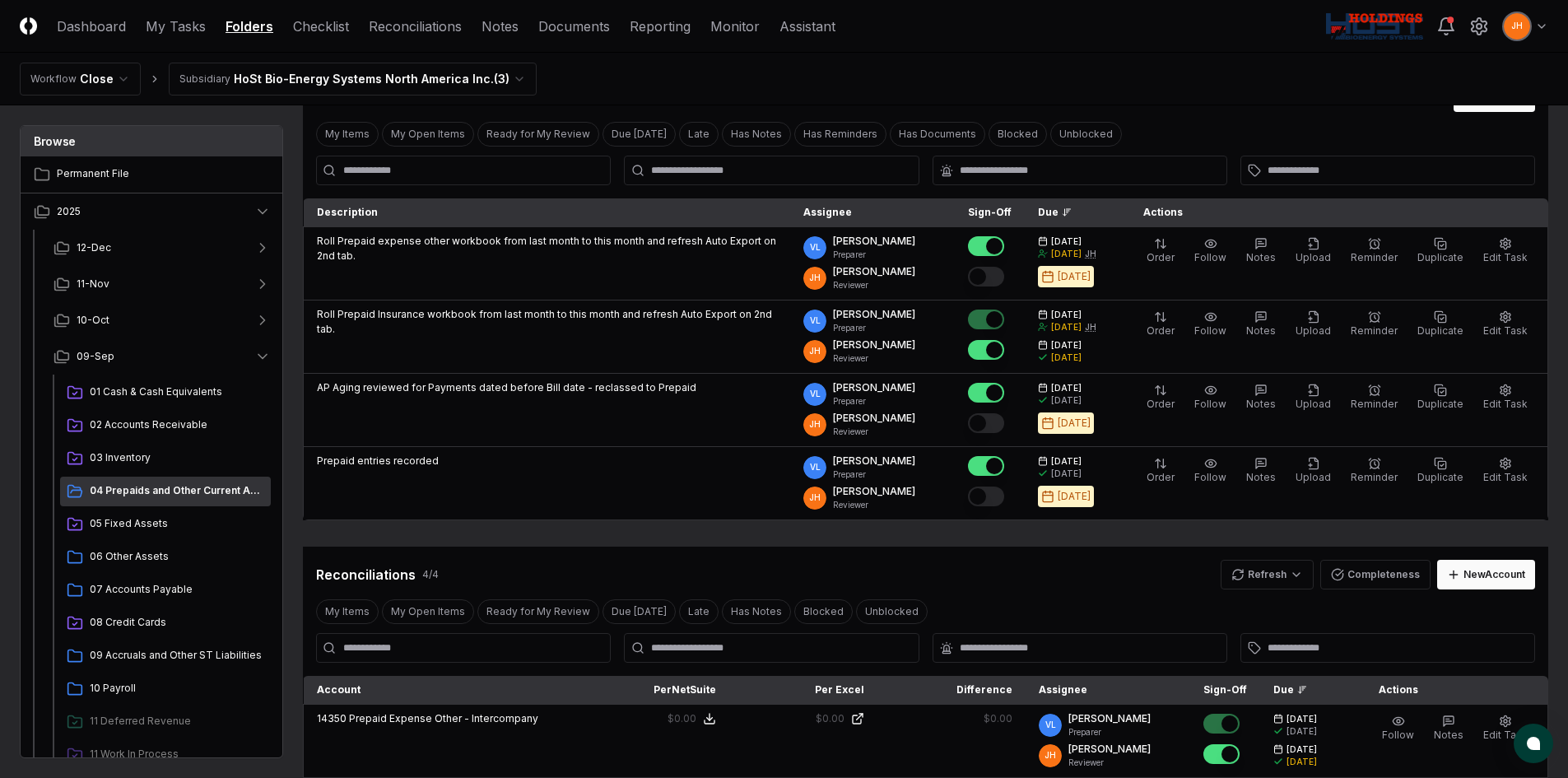
click at [1004, 276] on button "Mark complete" at bounding box center [986, 277] width 36 height 20
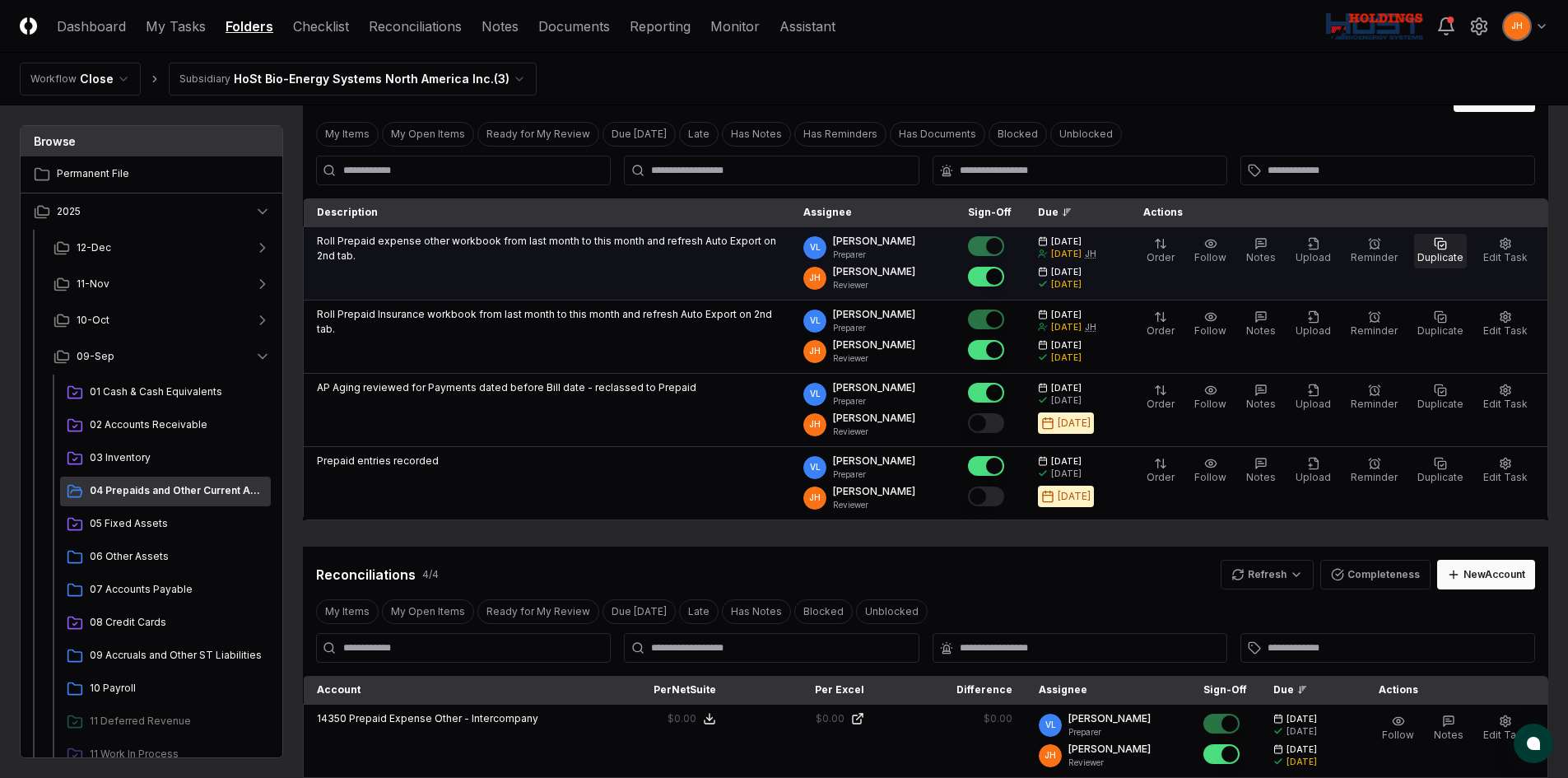
click at [1445, 248] on rect "button" at bounding box center [1442, 245] width 7 height 7
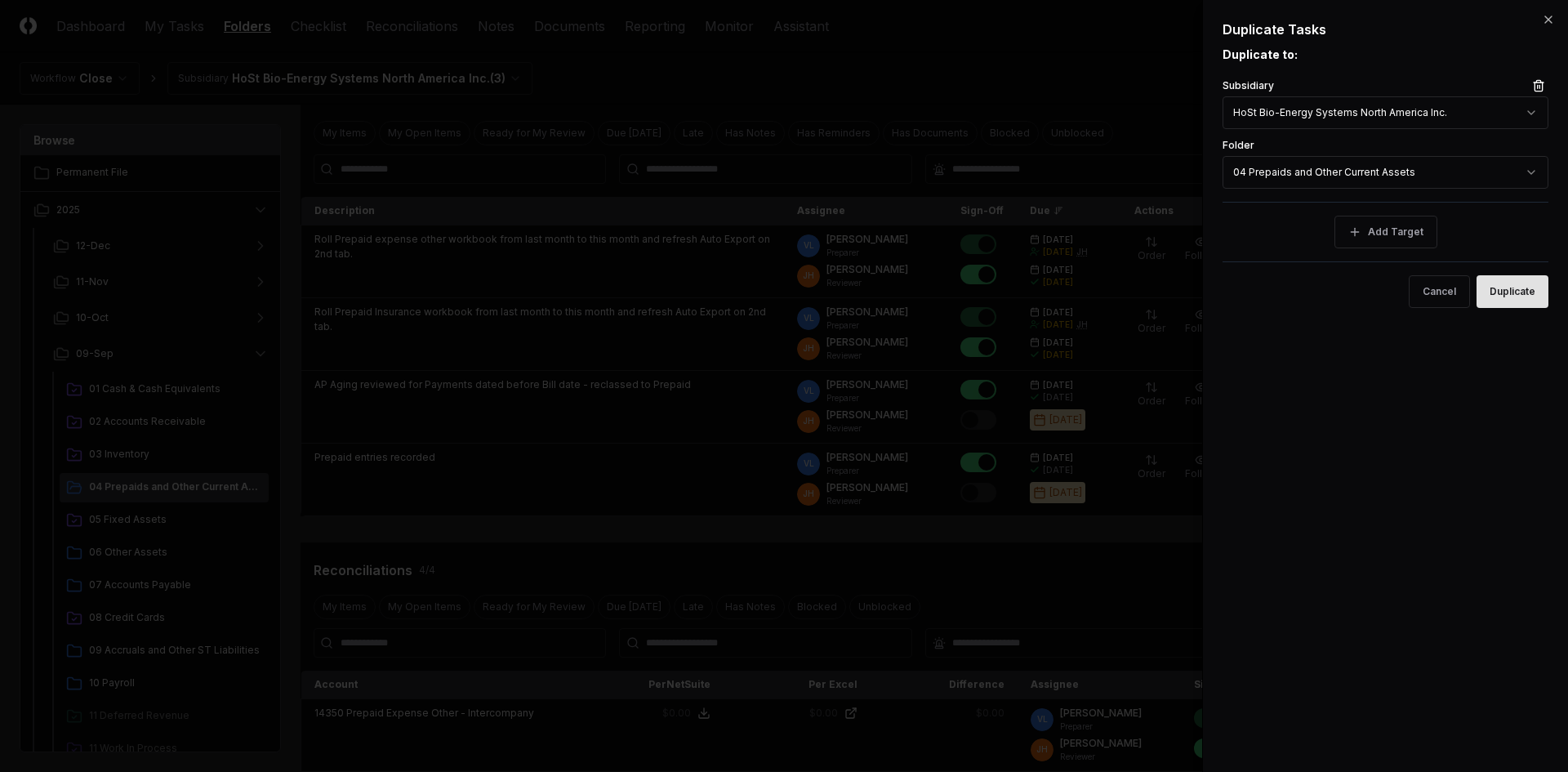
click at [1511, 302] on button "Duplicate" at bounding box center [1512, 291] width 72 height 33
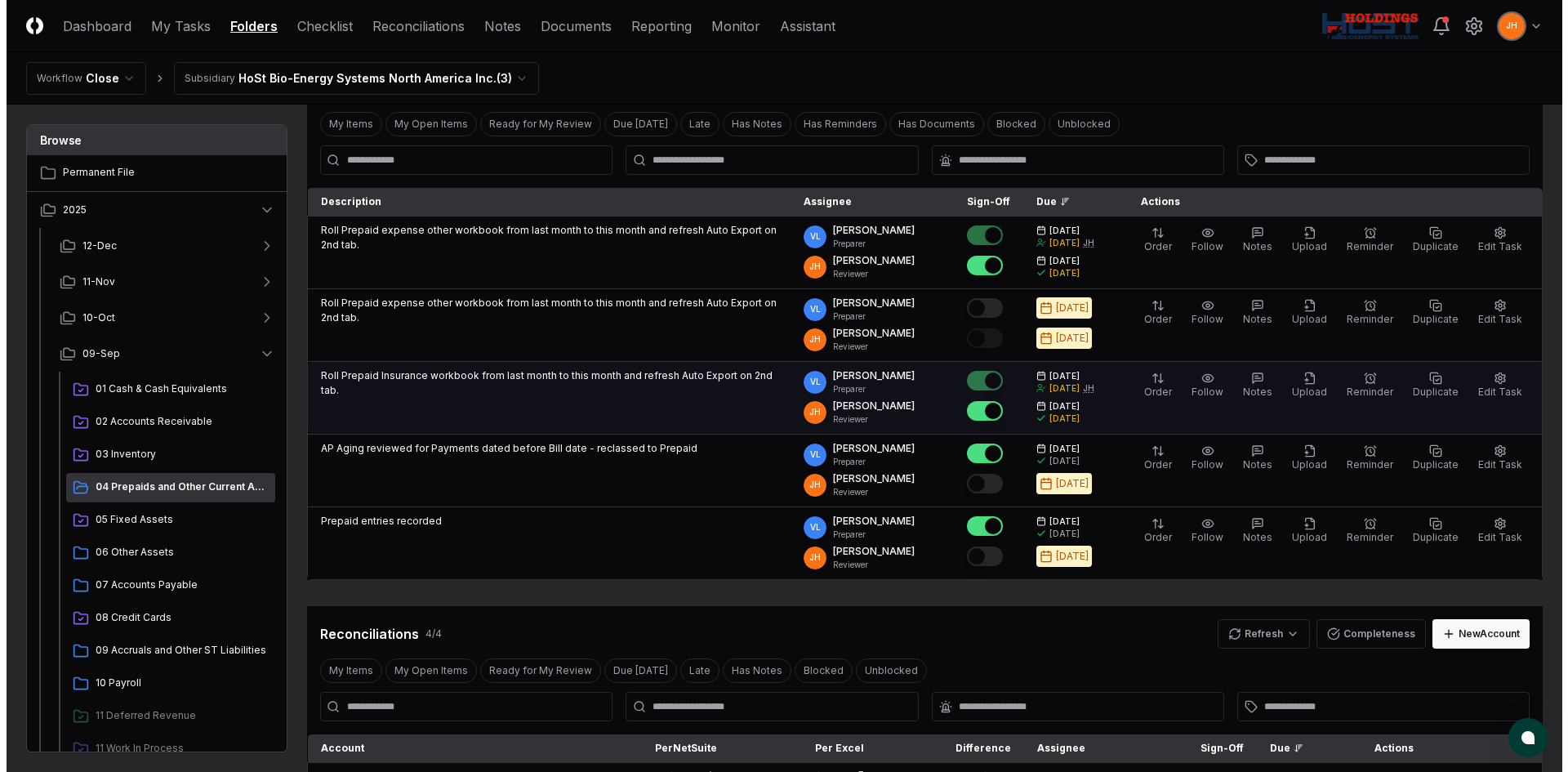
scroll to position [82, 0]
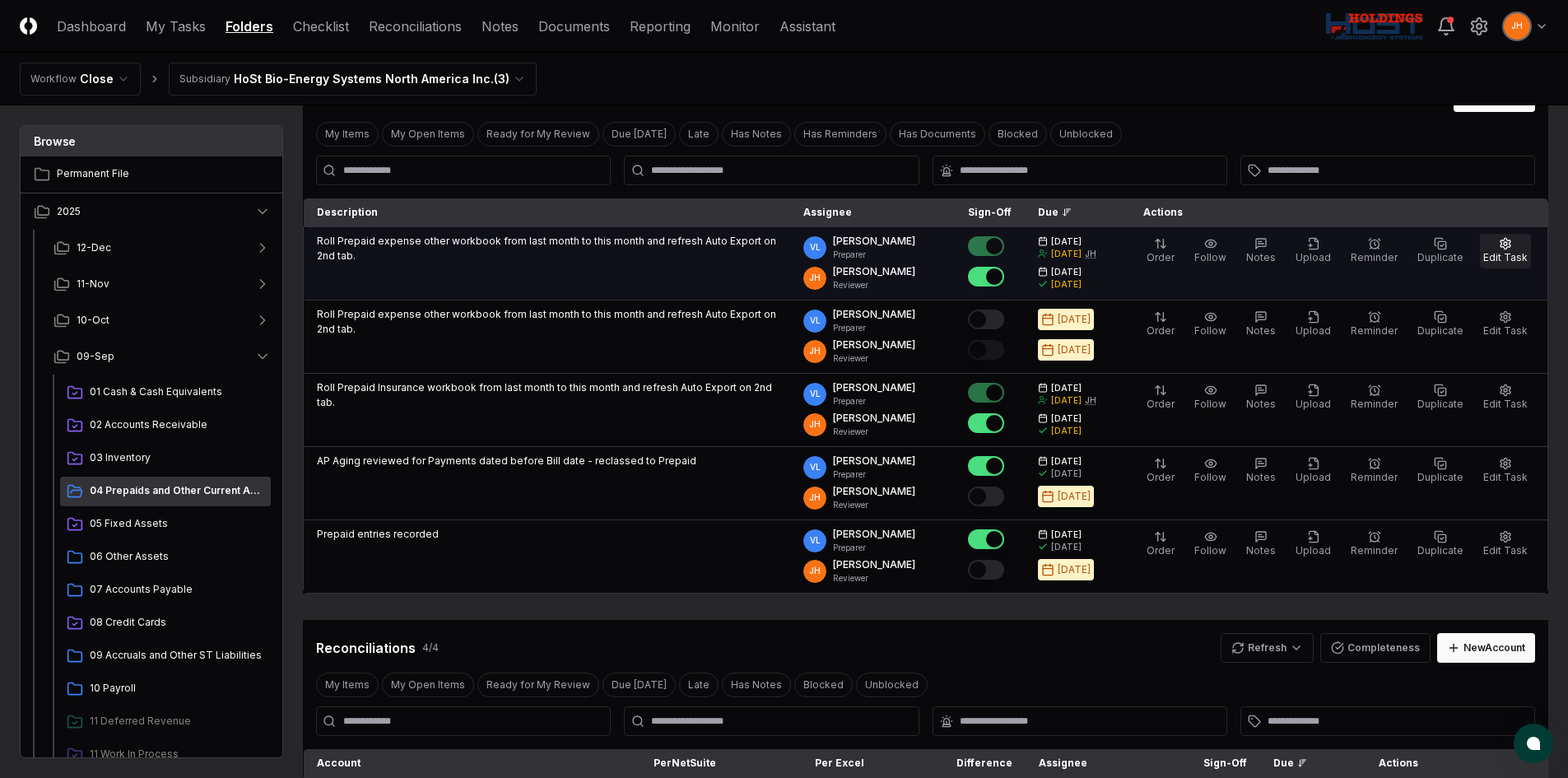
click at [1487, 251] on button "Edit Task" at bounding box center [1505, 251] width 51 height 35
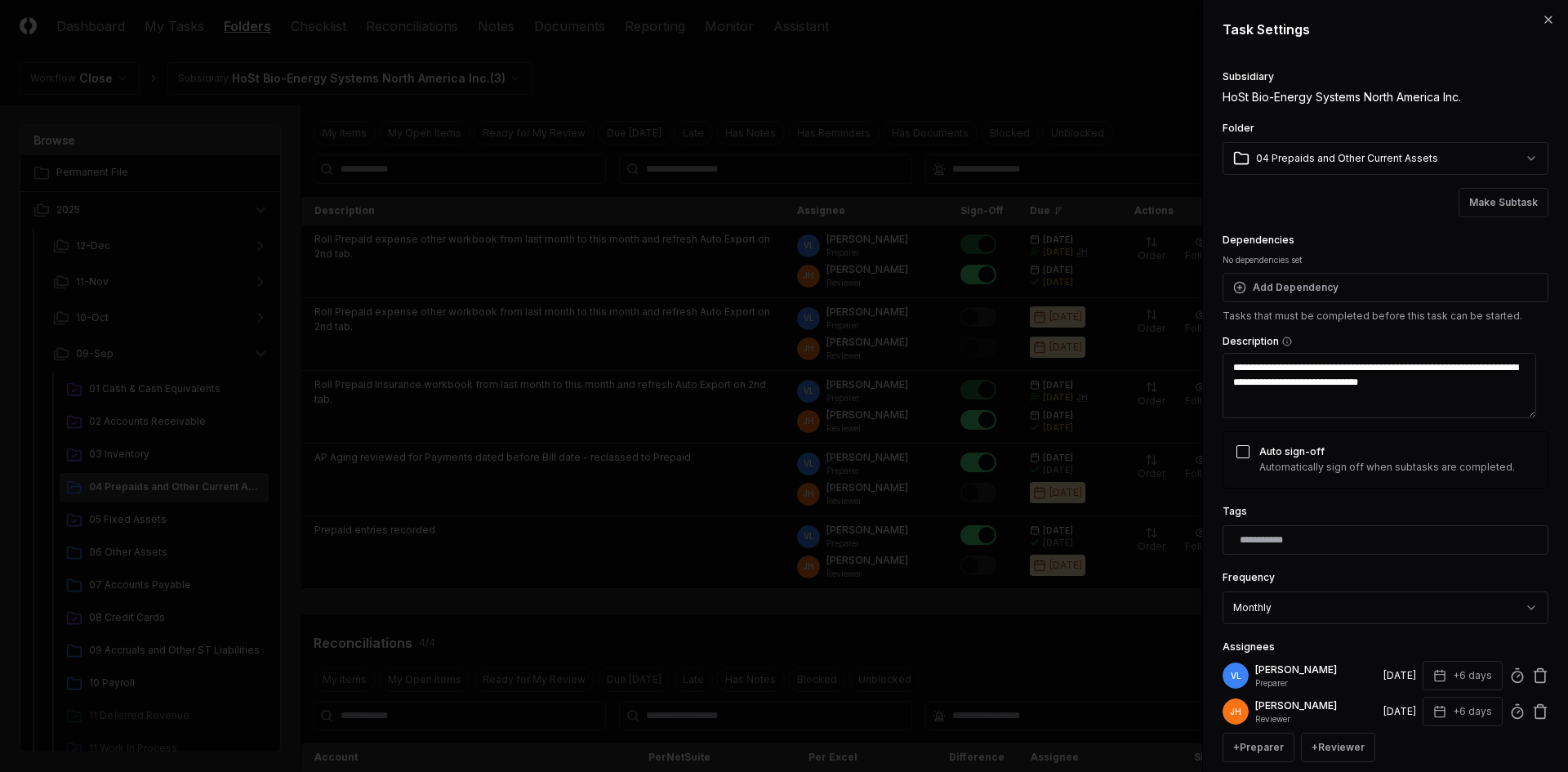
drag, startPoint x: 1289, startPoint y: 368, endPoint x: 1315, endPoint y: 385, distance: 31.1
click at [1290, 368] on textarea "**********" at bounding box center [1379, 386] width 313 height 66
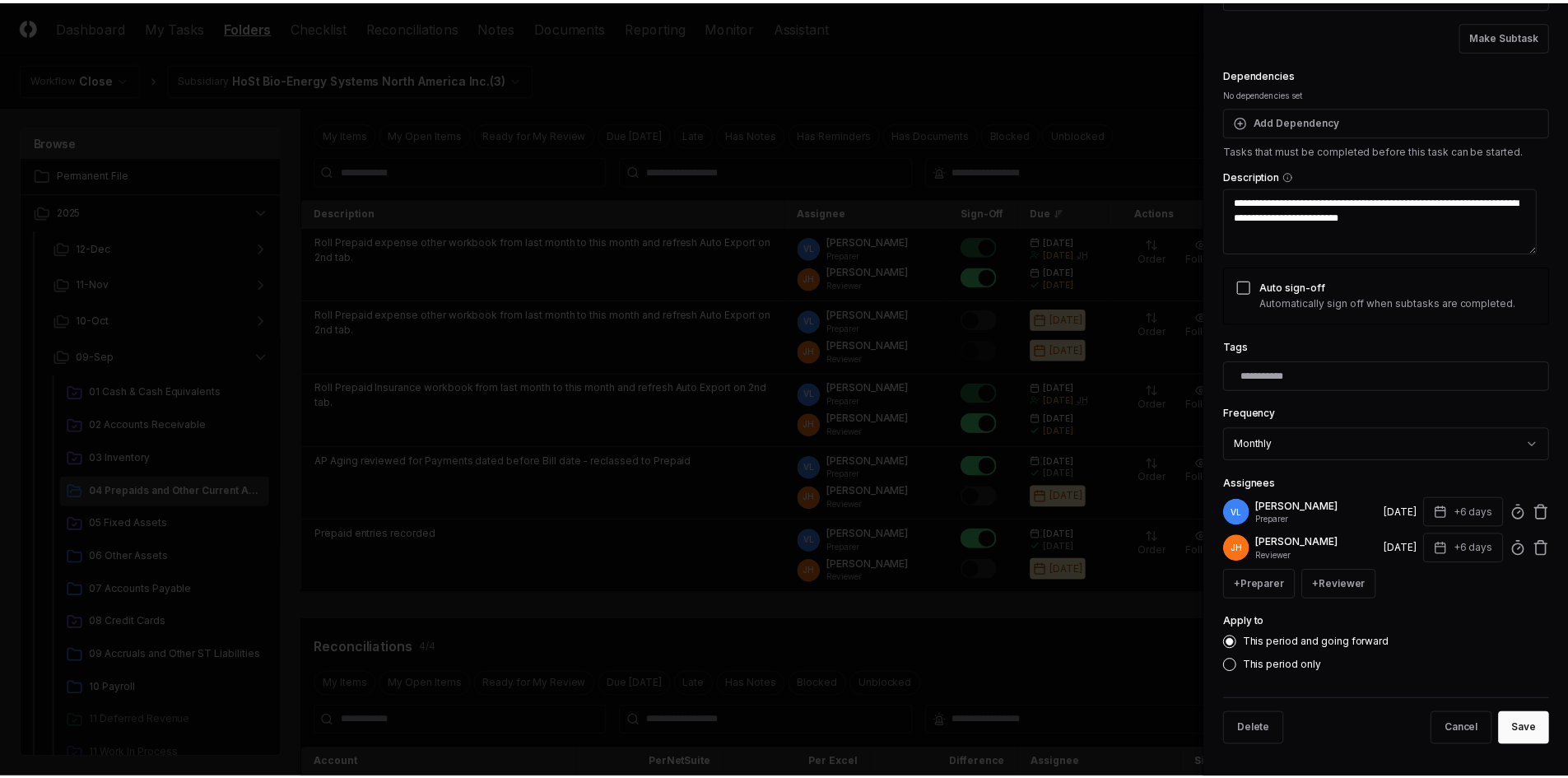
scroll to position [169, 0]
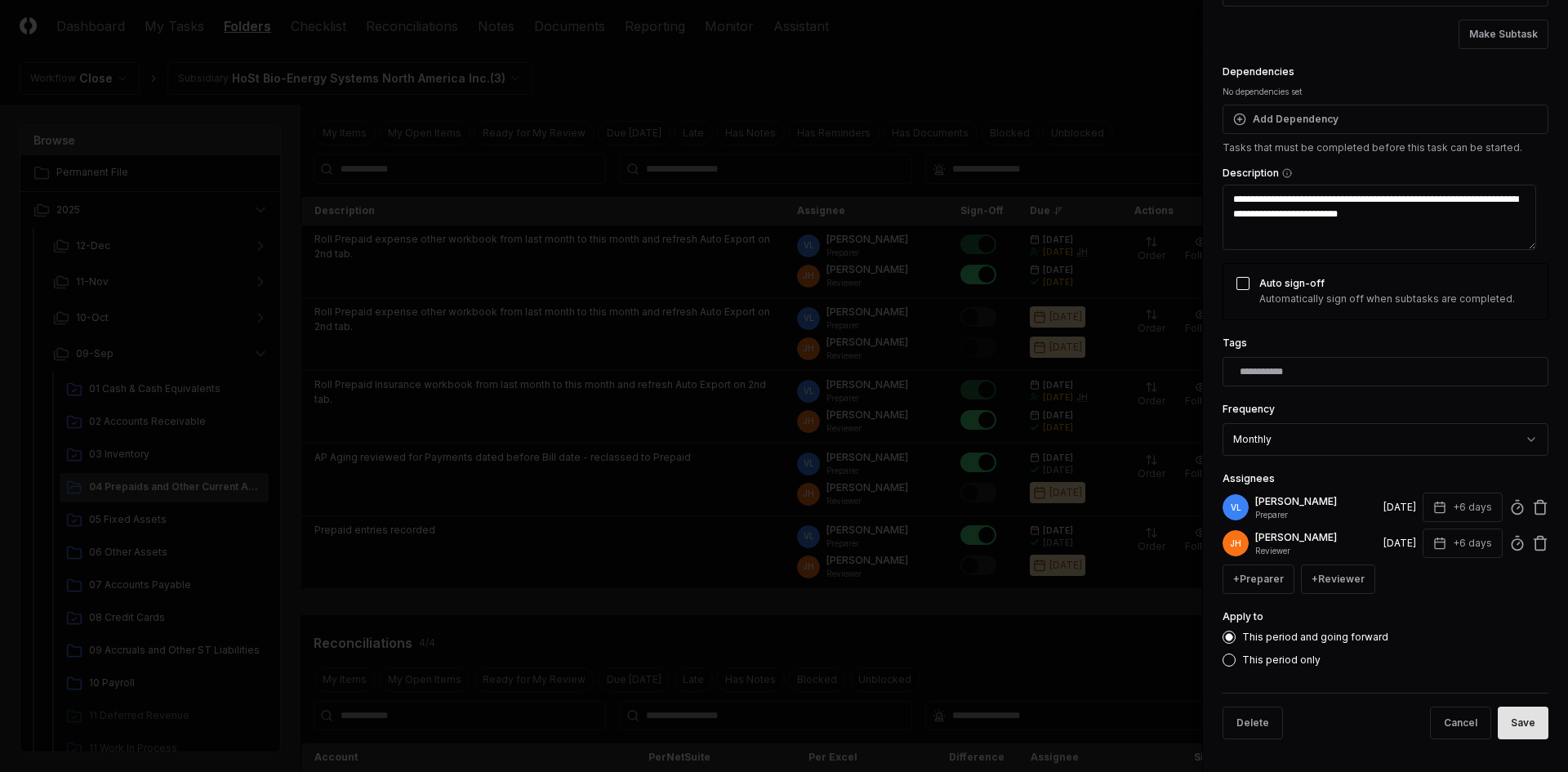
type textarea "**********"
click at [1518, 724] on button "Save" at bounding box center [1523, 723] width 51 height 33
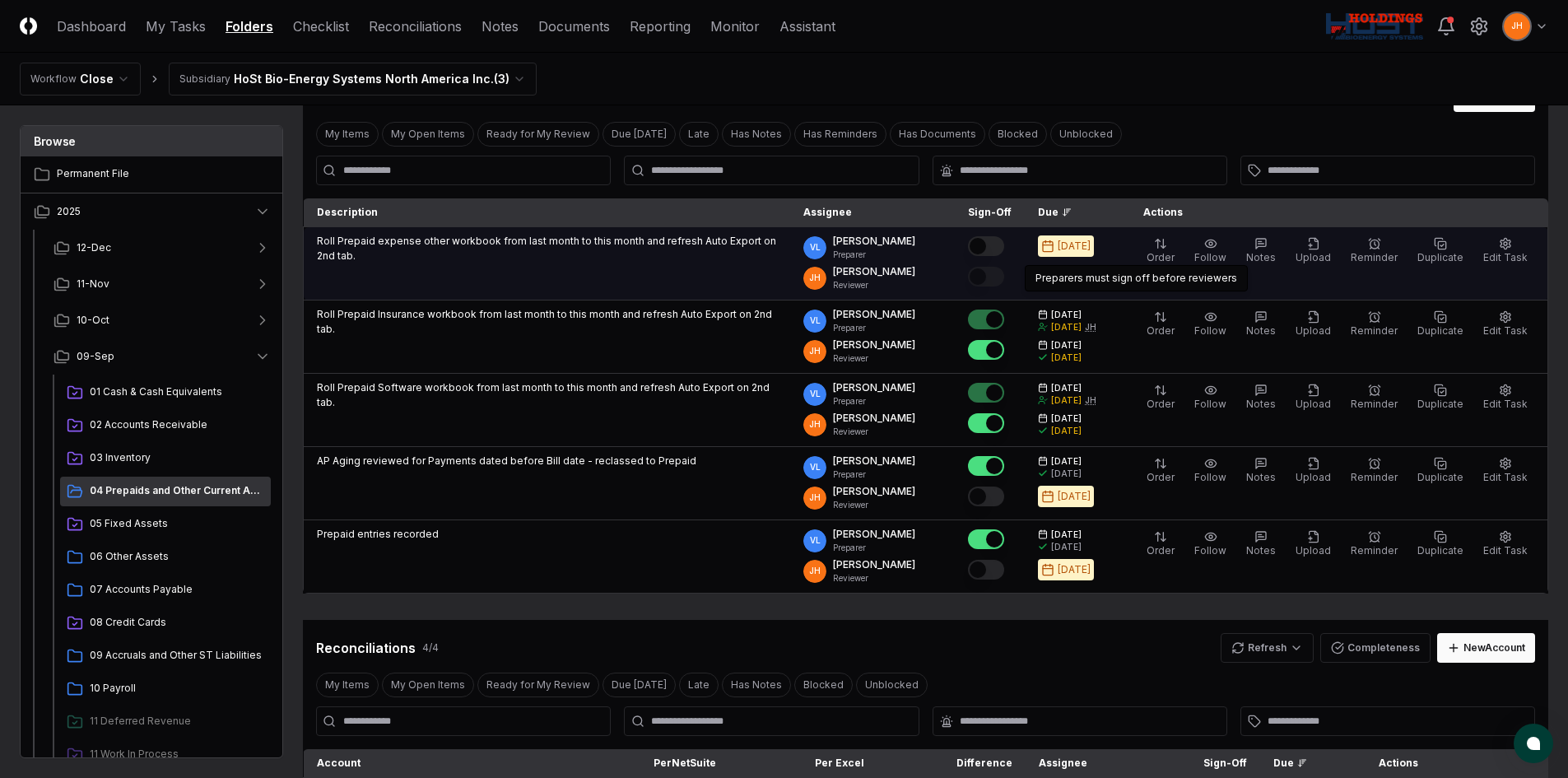
click at [1004, 244] on button "Mark complete" at bounding box center [986, 246] width 36 height 20
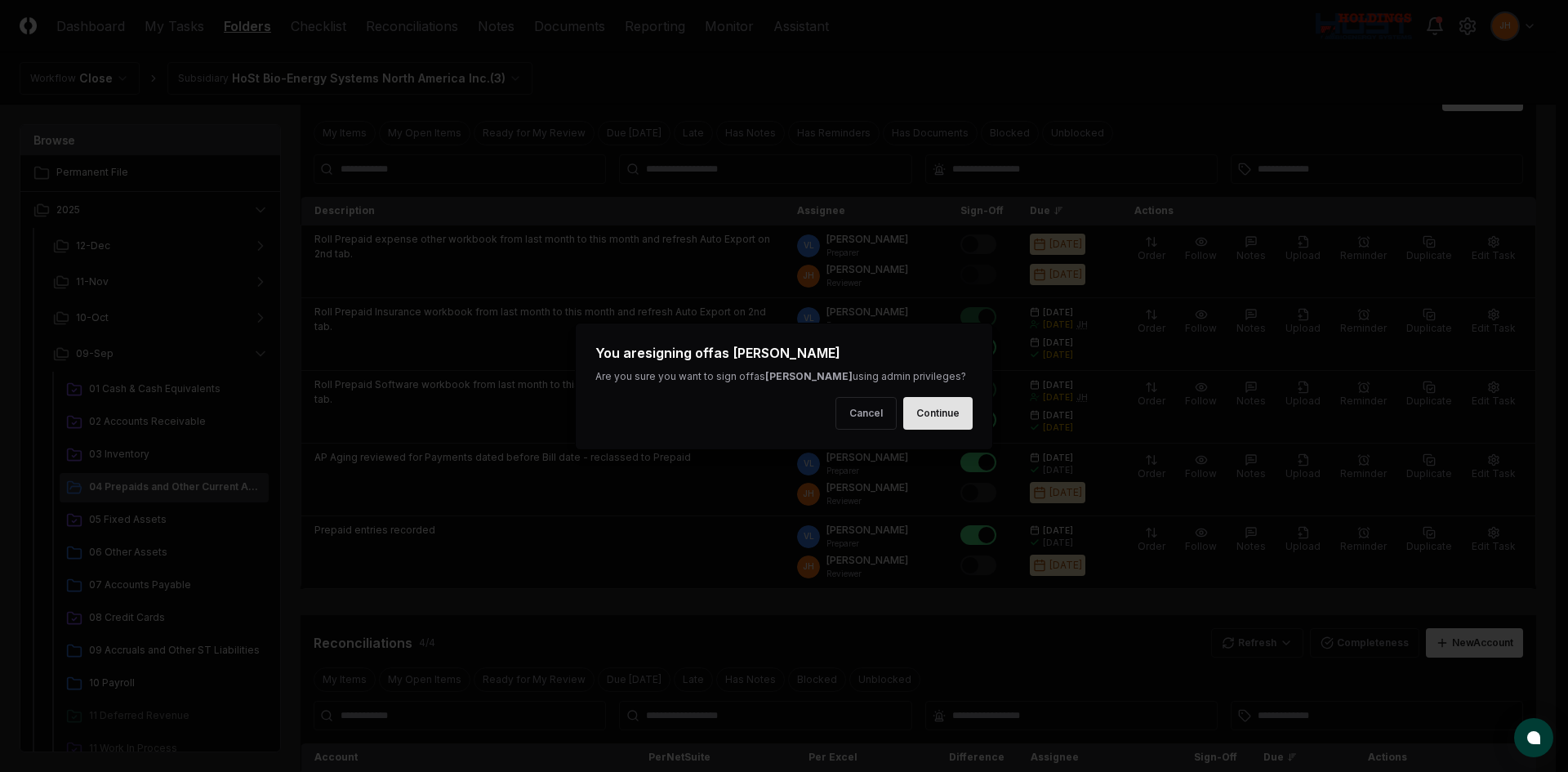
click at [951, 422] on button "Continue" at bounding box center [938, 413] width 69 height 33
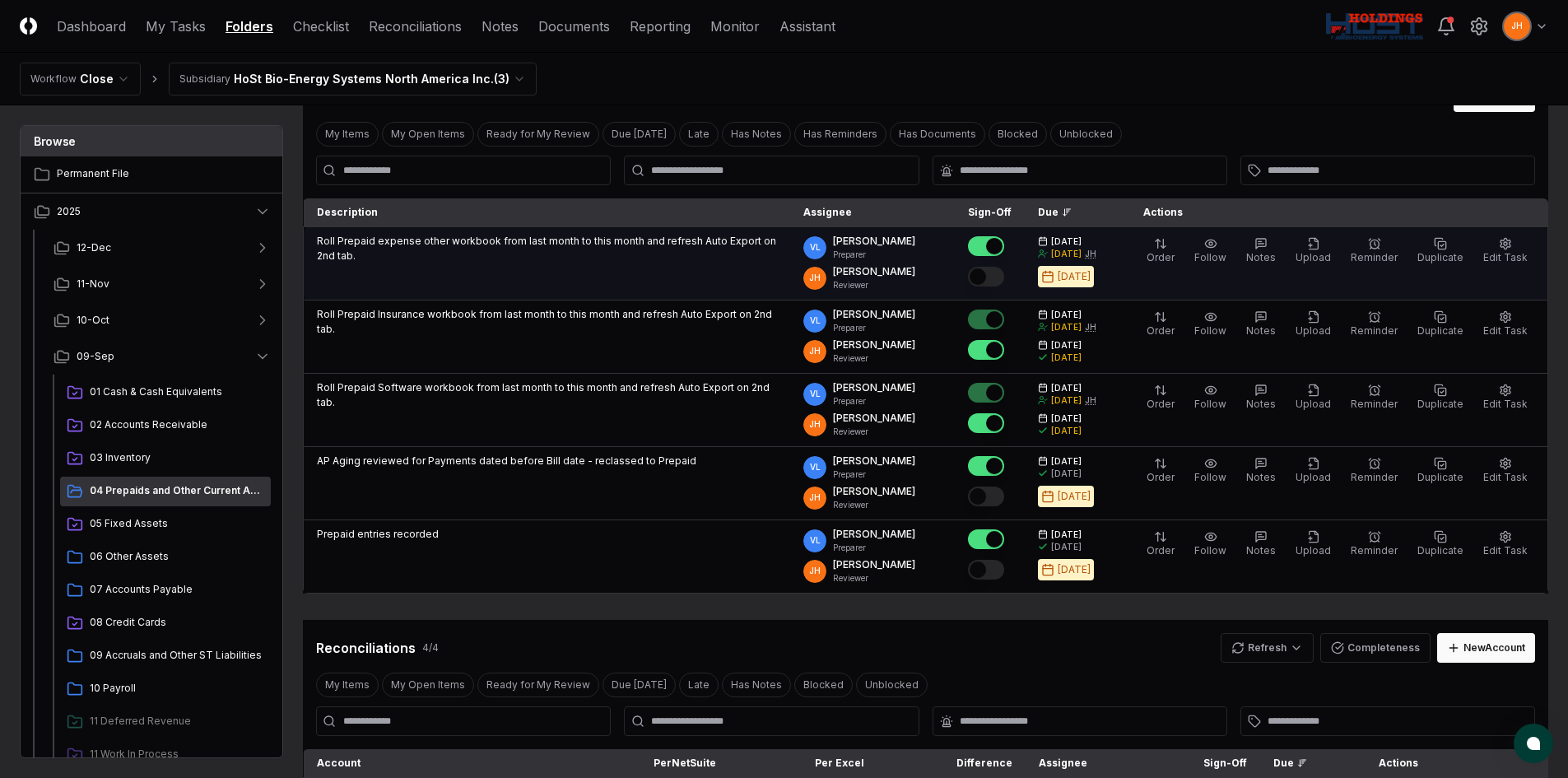
click at [1004, 272] on button "Mark complete" at bounding box center [986, 277] width 36 height 20
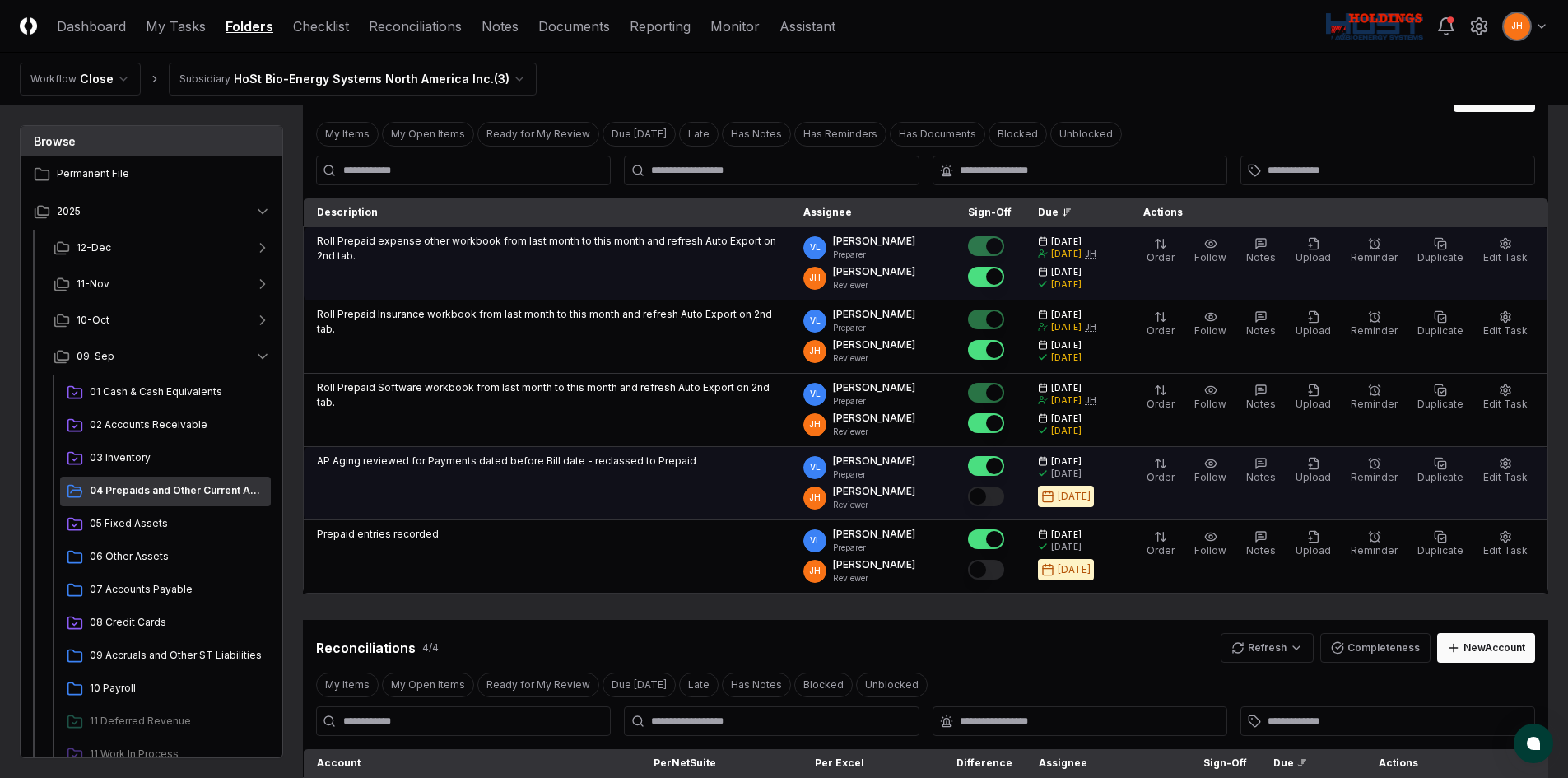
click at [1004, 497] on button "Mark complete" at bounding box center [986, 497] width 36 height 20
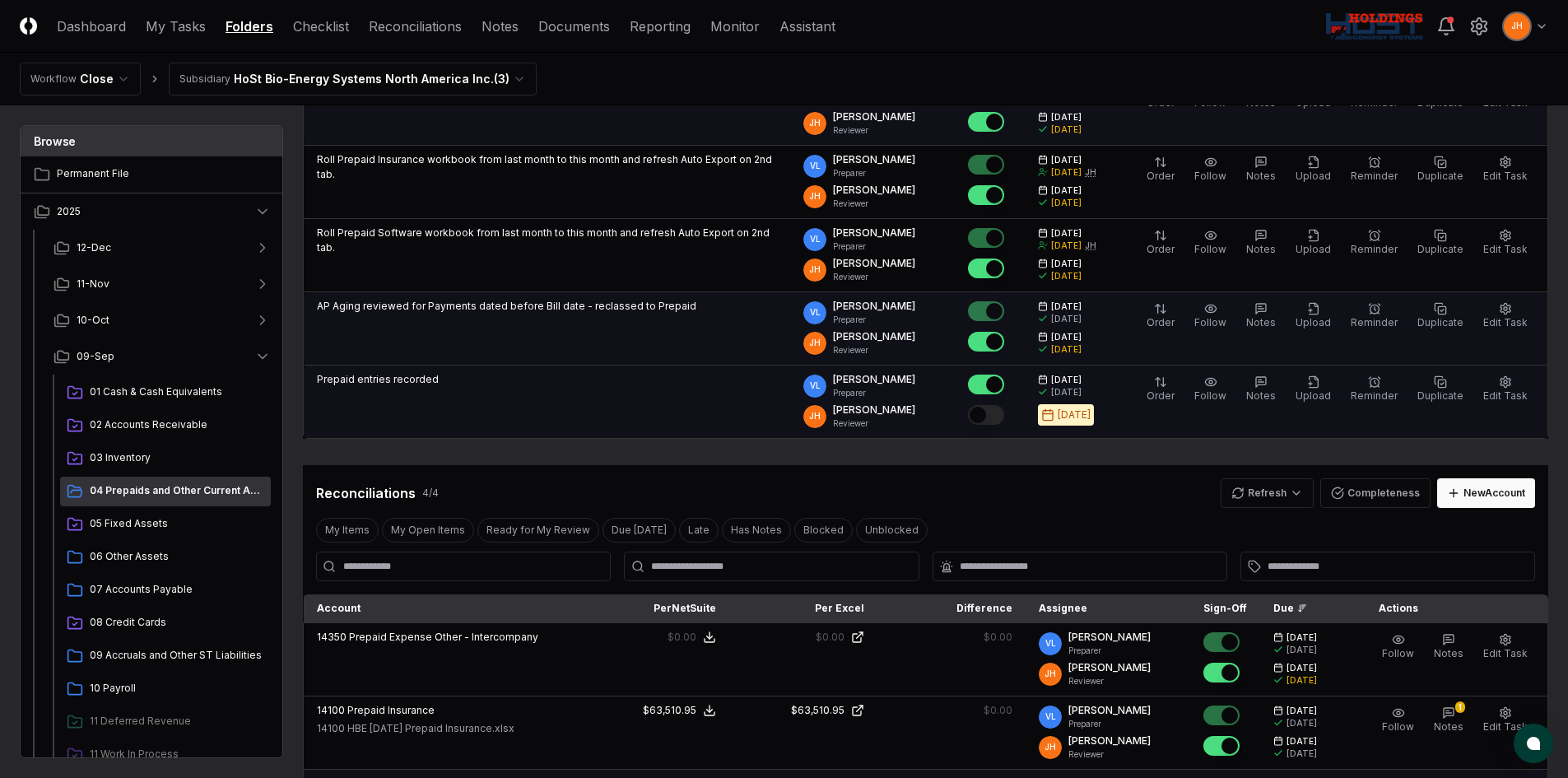
scroll to position [247, 0]
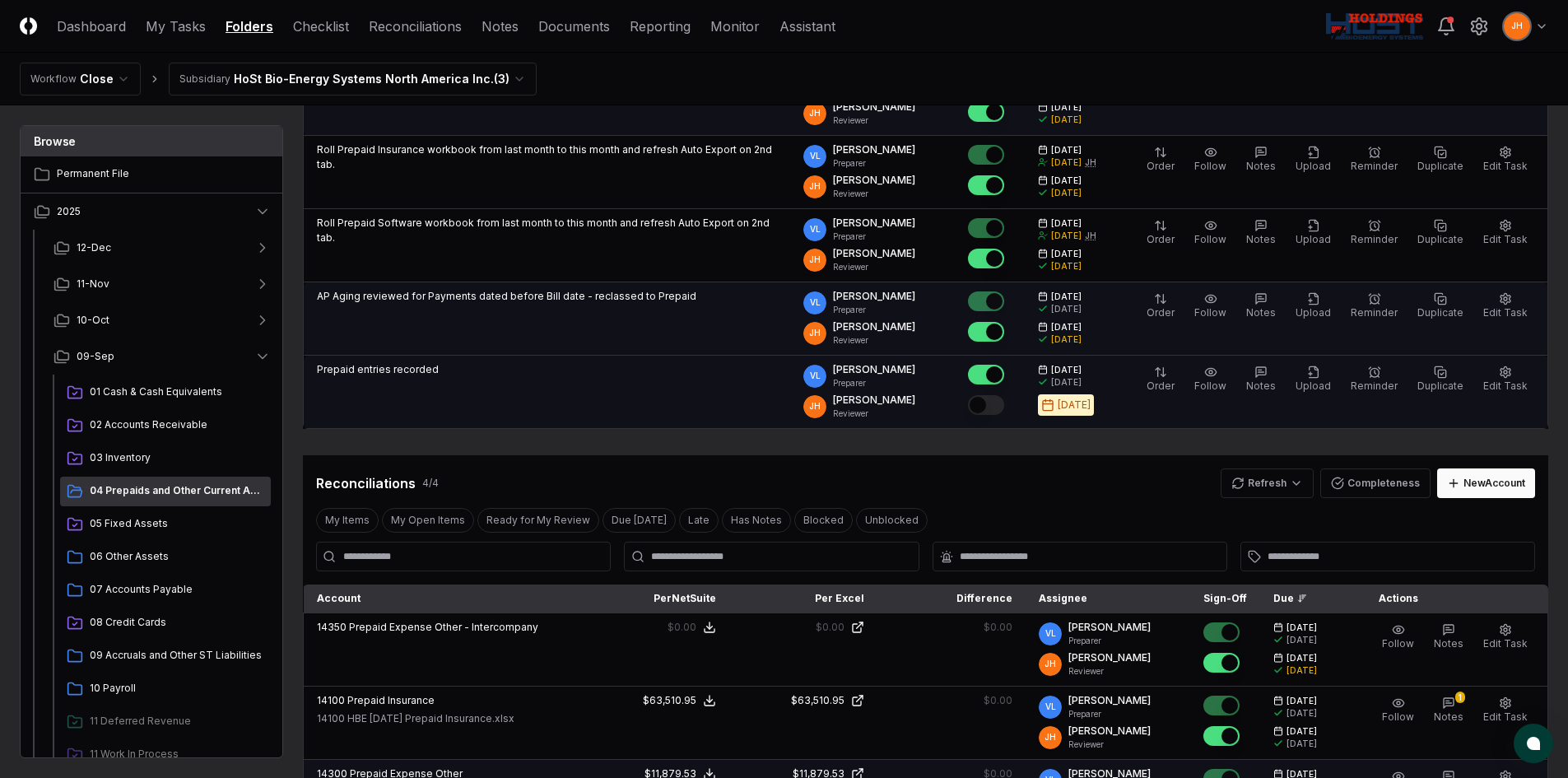
click at [1004, 404] on button "Mark complete" at bounding box center [986, 406] width 36 height 20
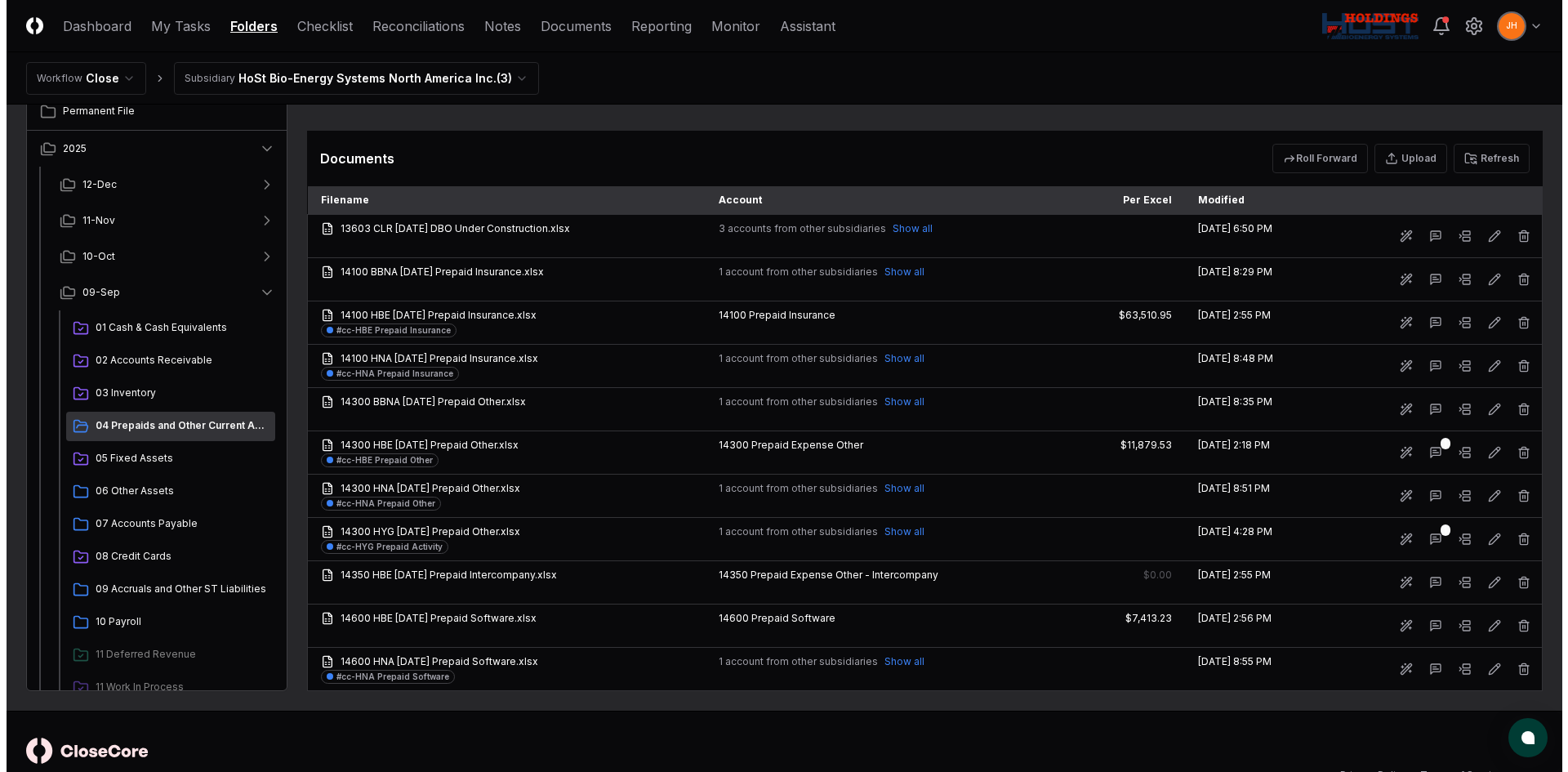
scroll to position [1062, 0]
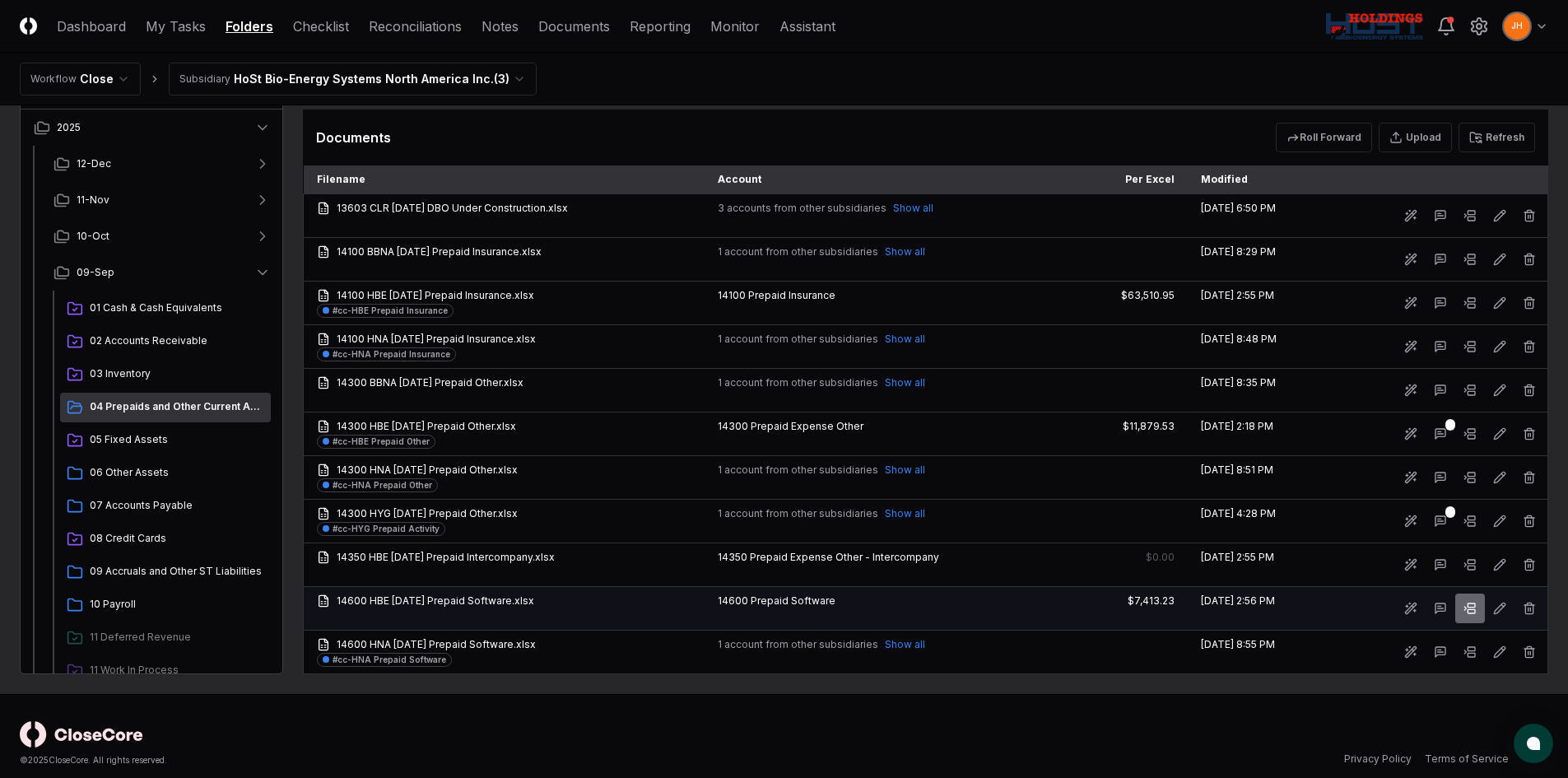
click at [1468, 603] on icon at bounding box center [1470, 608] width 13 height 13
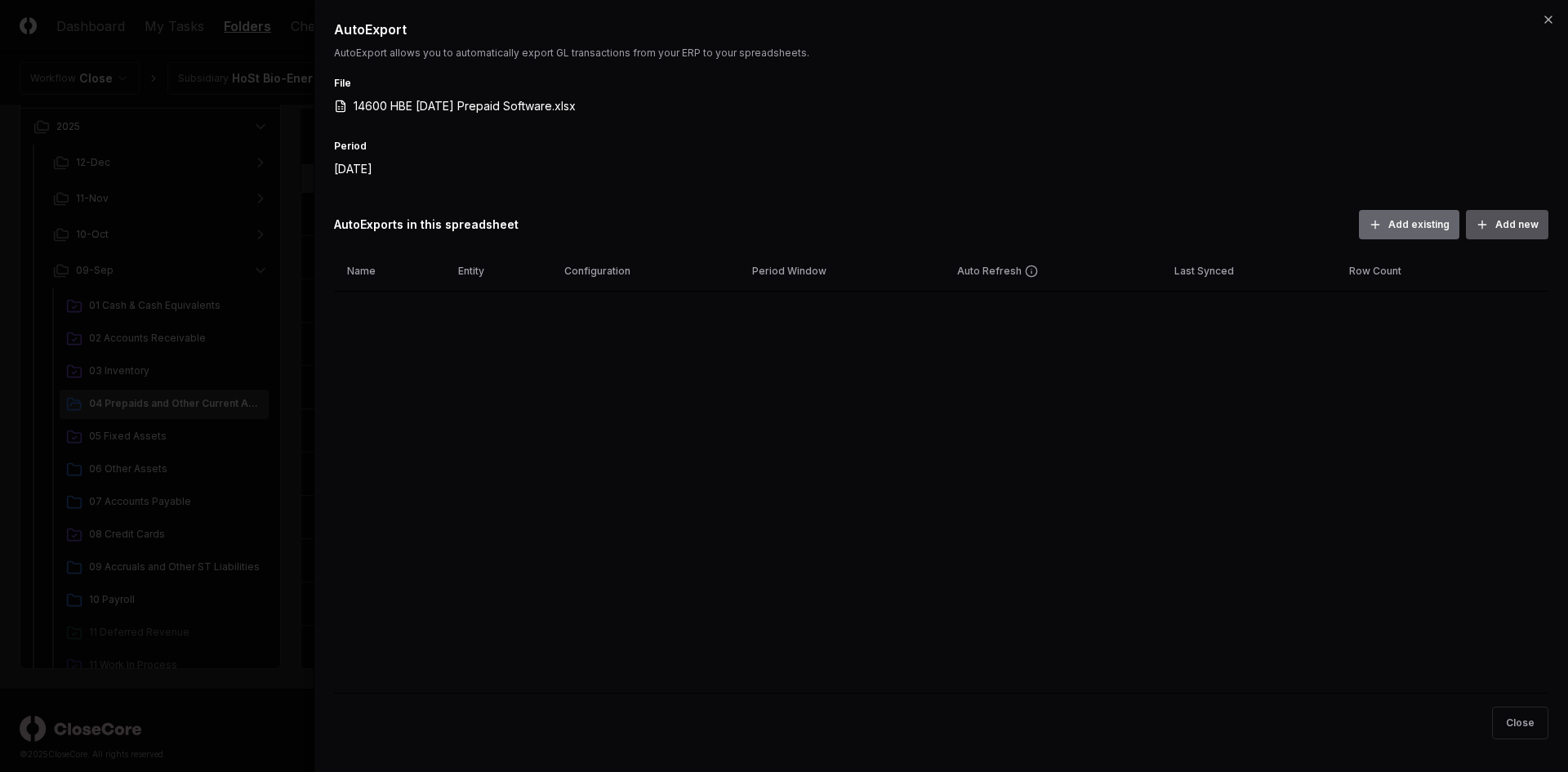
click at [1520, 216] on button "Add new" at bounding box center [1507, 224] width 83 height 29
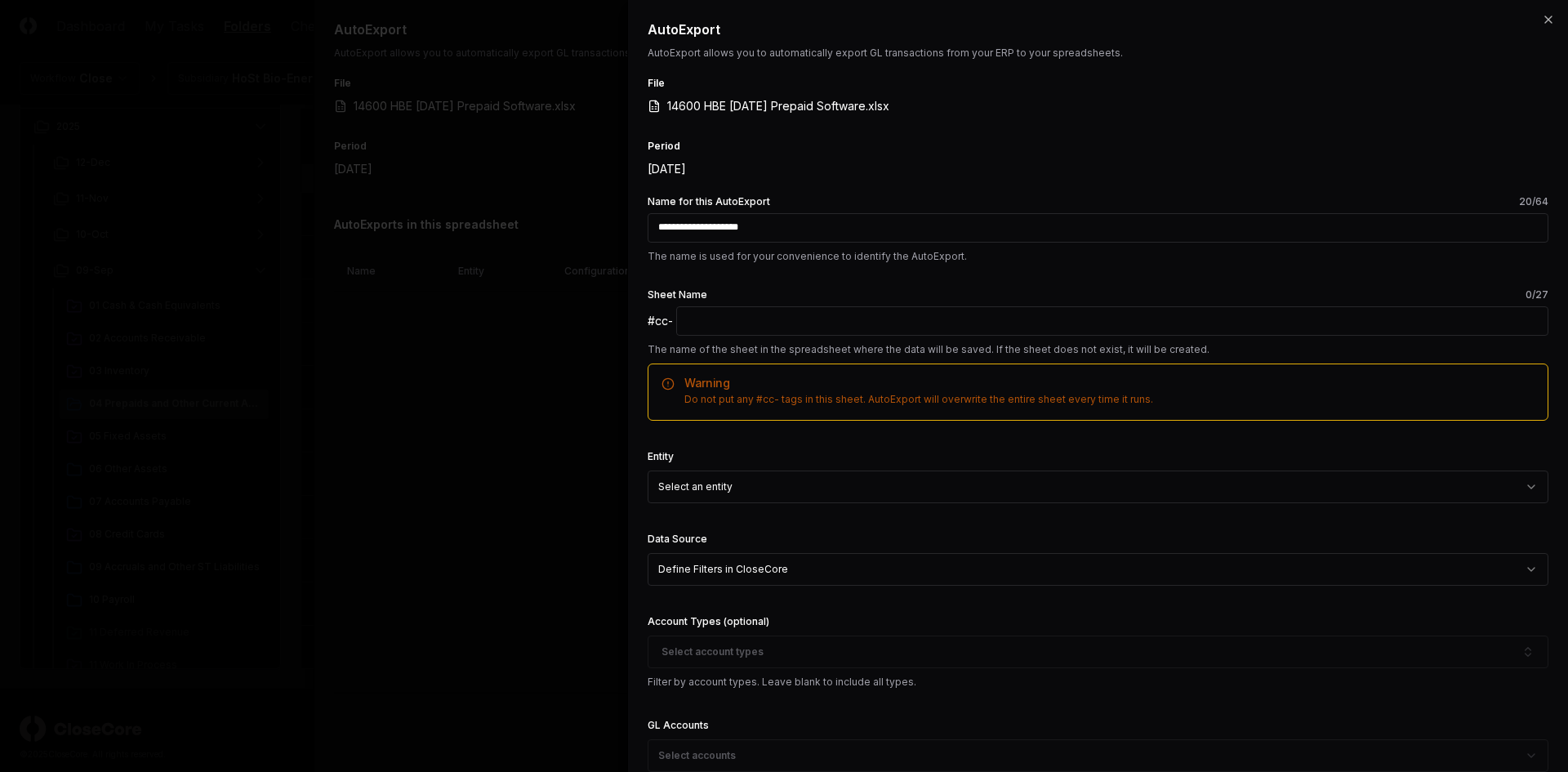
type input "**********"
paste input "**********"
type input "**********"
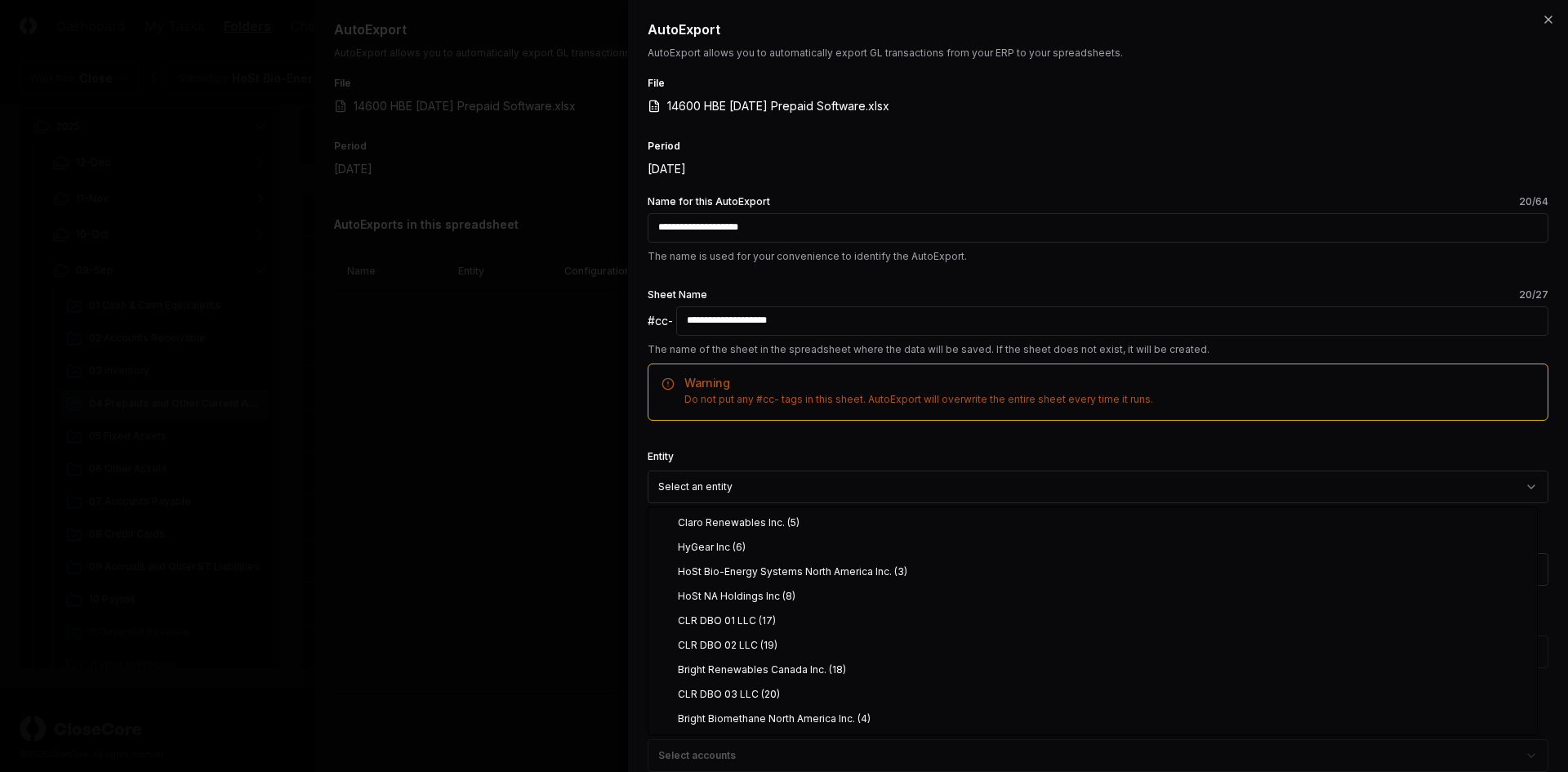
select select "**********"
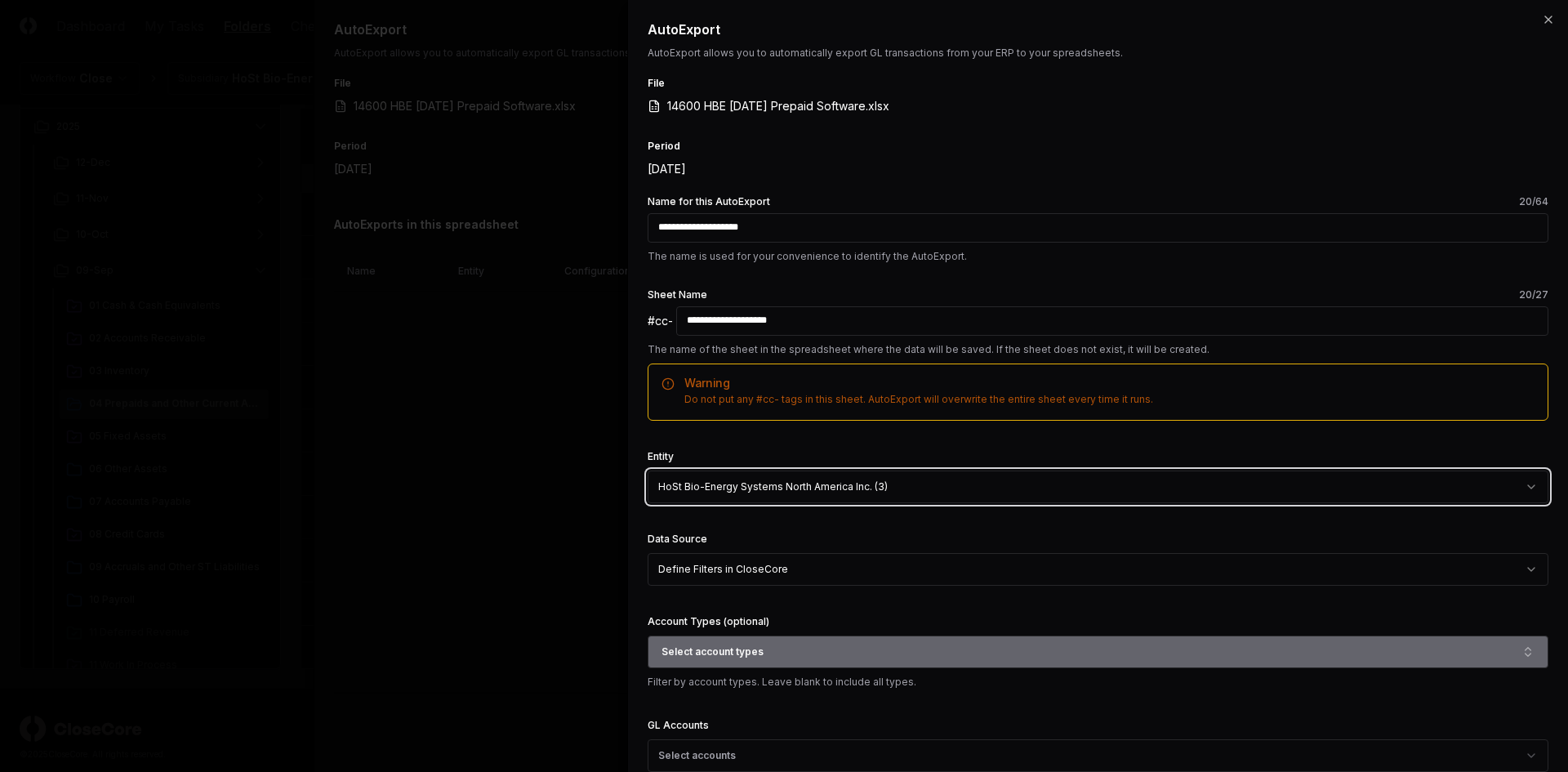
scroll to position [82, 0]
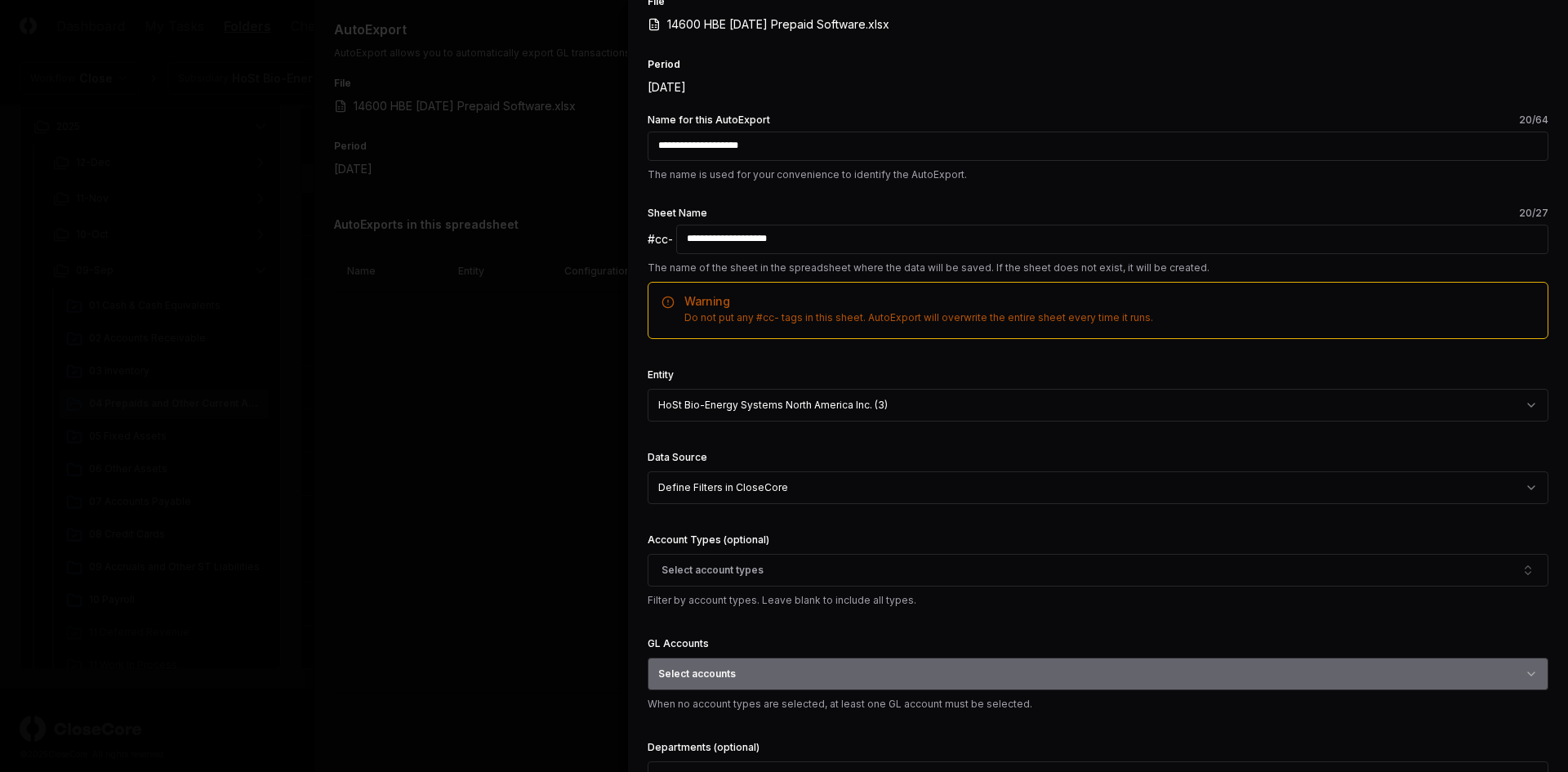
click at [799, 673] on button "Select accounts" at bounding box center [1097, 673] width 901 height 33
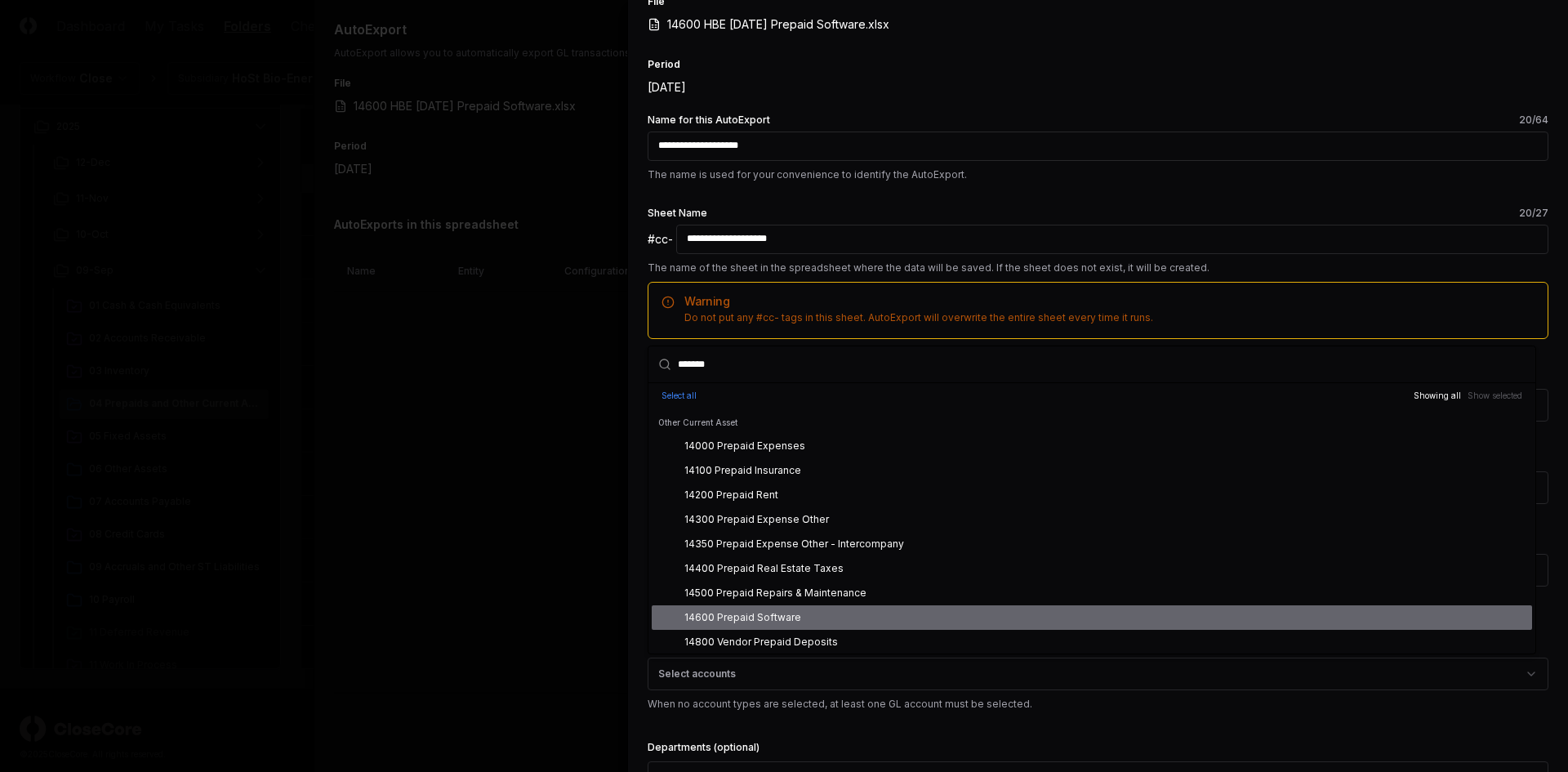
type input "*******"
click at [803, 613] on div "14600 Prepaid Software" at bounding box center [1092, 618] width 881 height 25
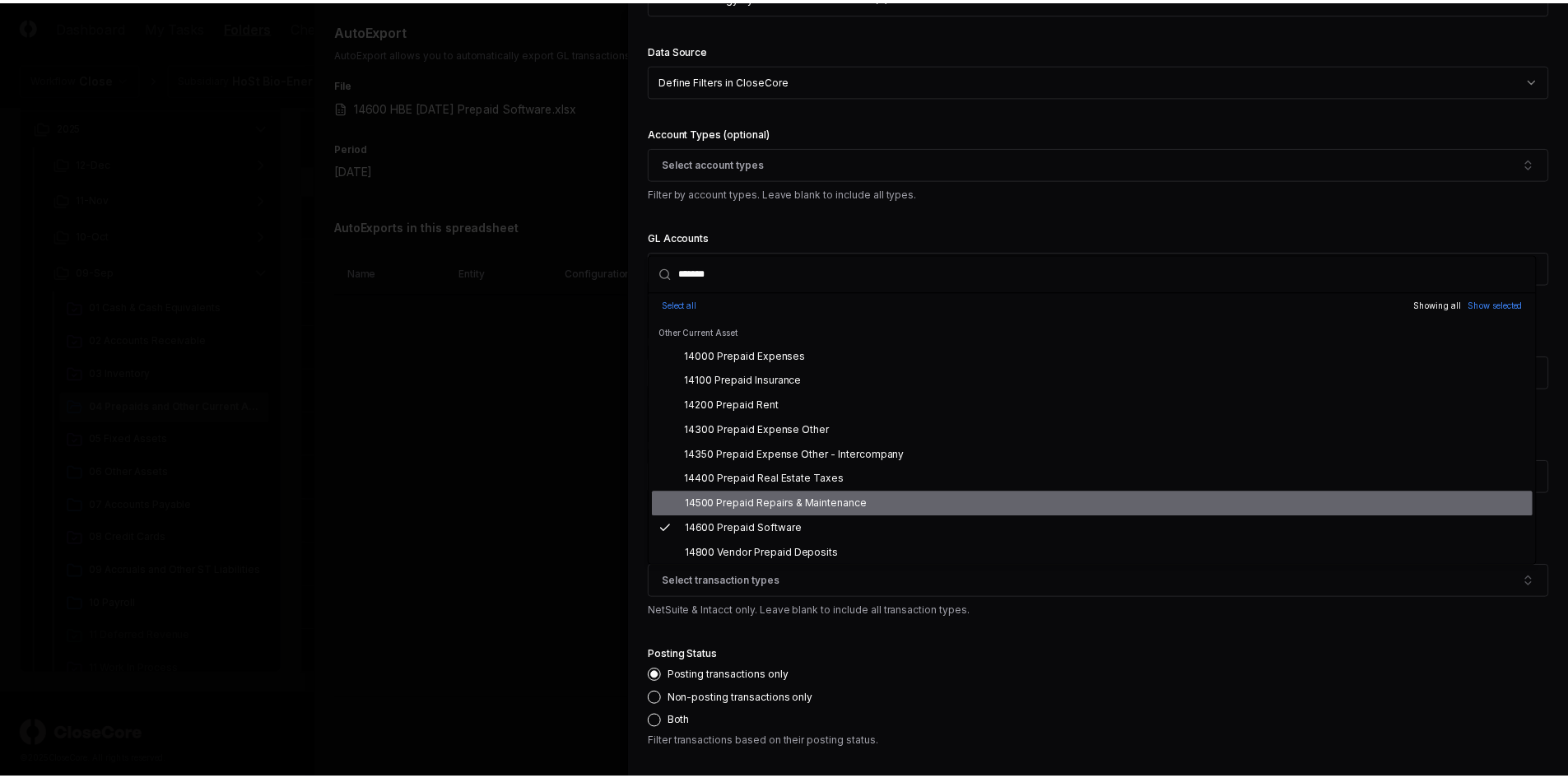
scroll to position [797, 0]
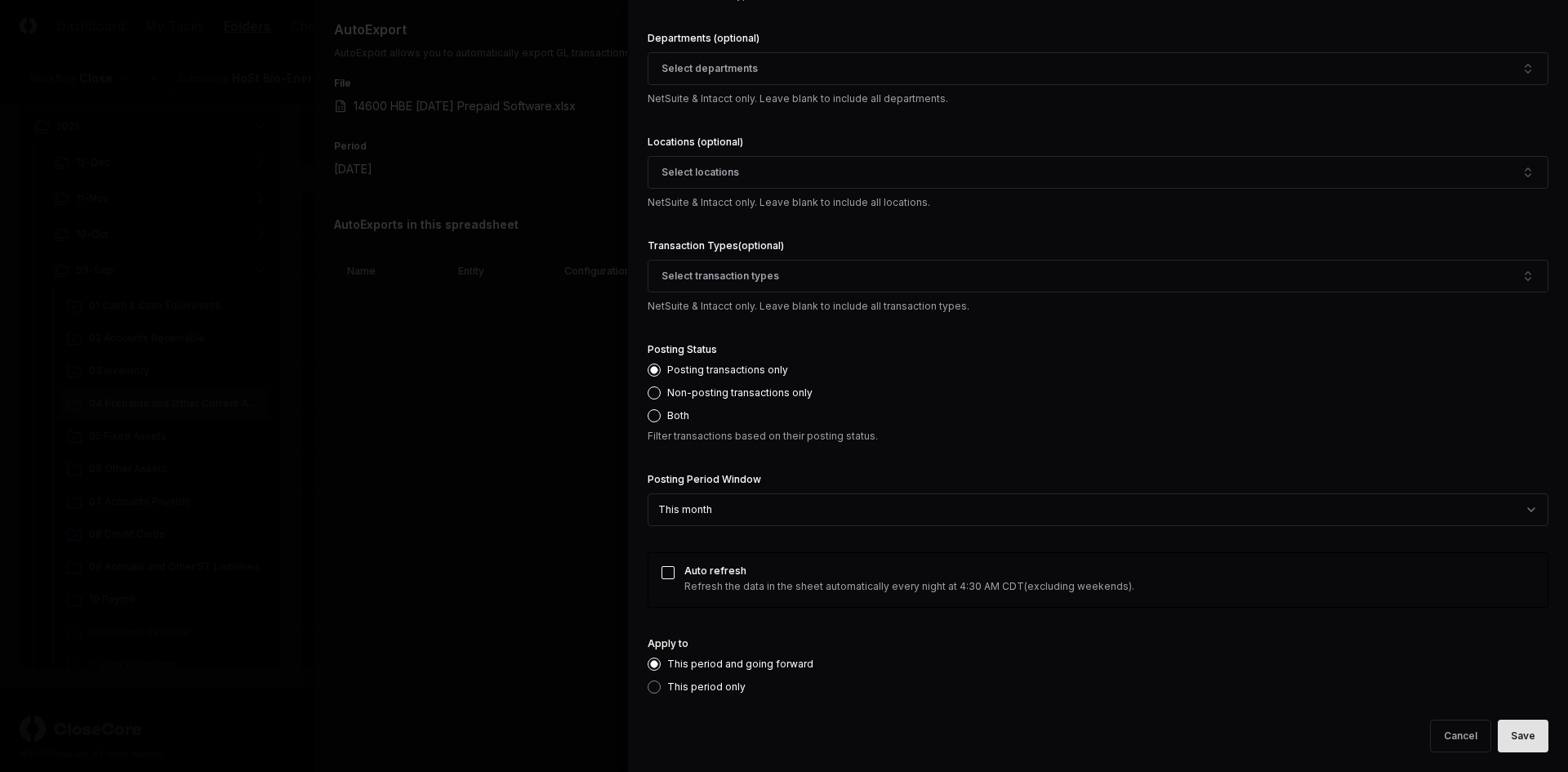
click at [1506, 736] on button "Save" at bounding box center [1523, 736] width 51 height 33
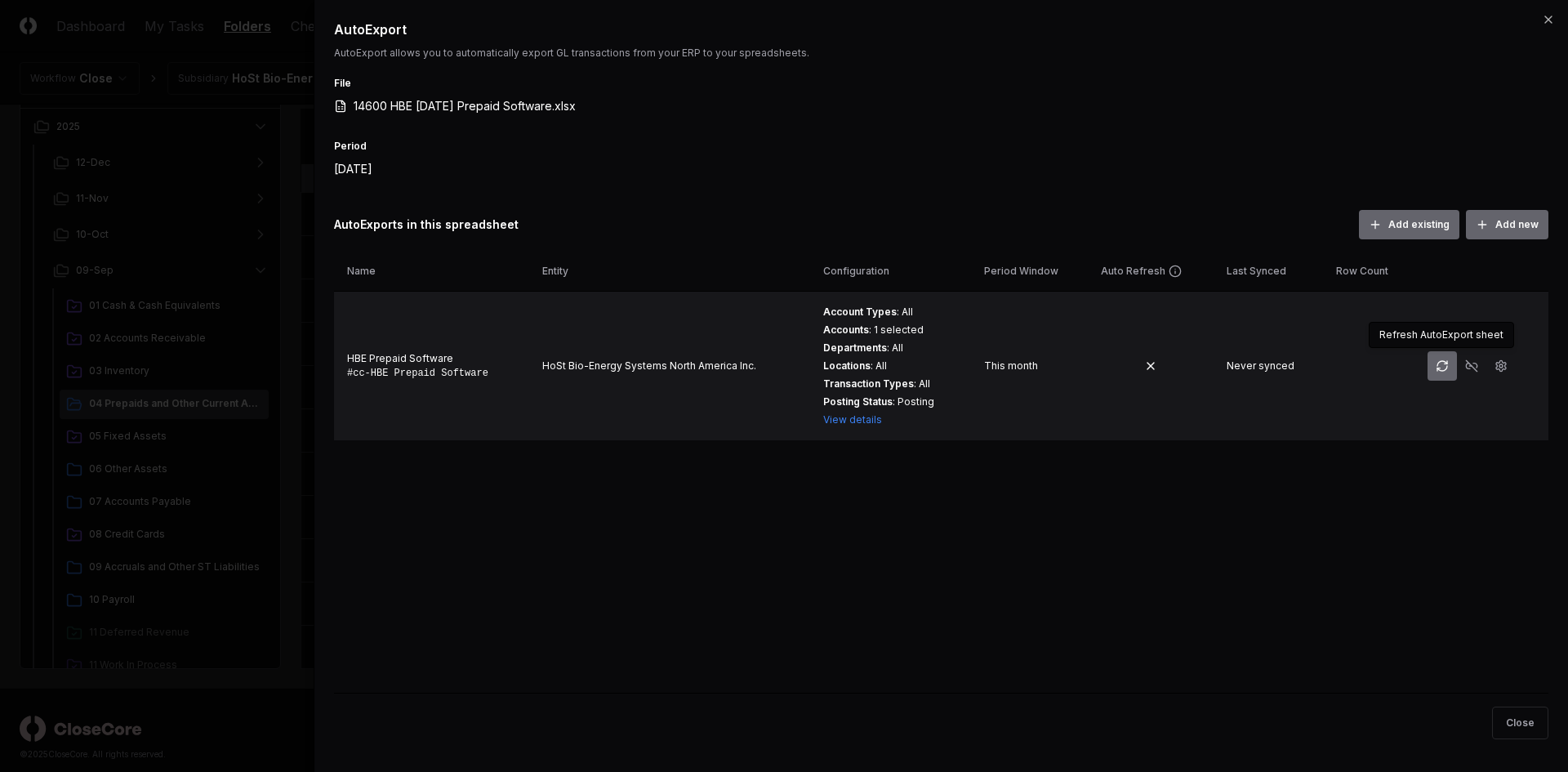
click at [1439, 364] on icon "button" at bounding box center [1442, 366] width 13 height 13
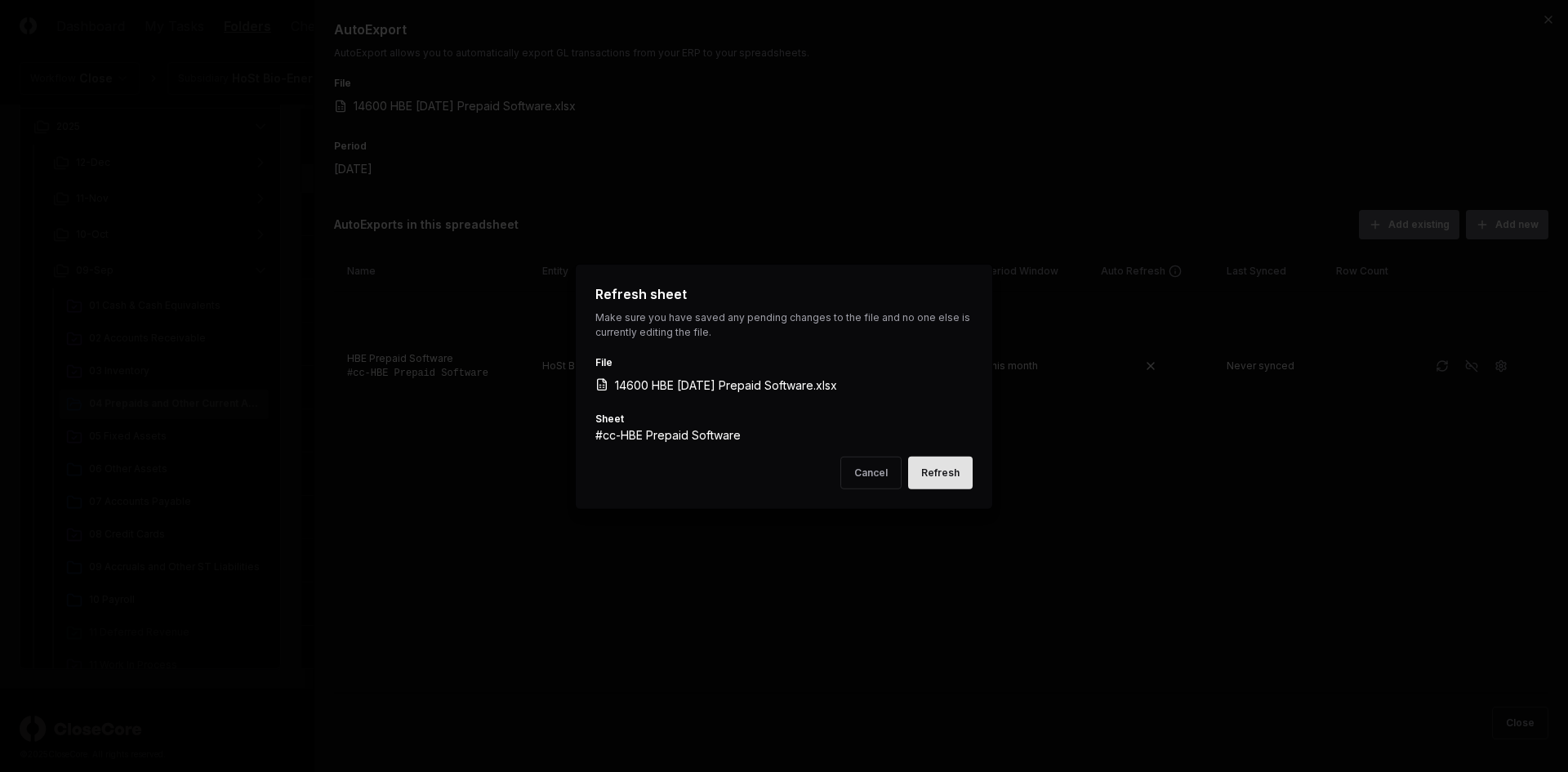
click at [960, 472] on button "Refresh" at bounding box center [940, 472] width 65 height 33
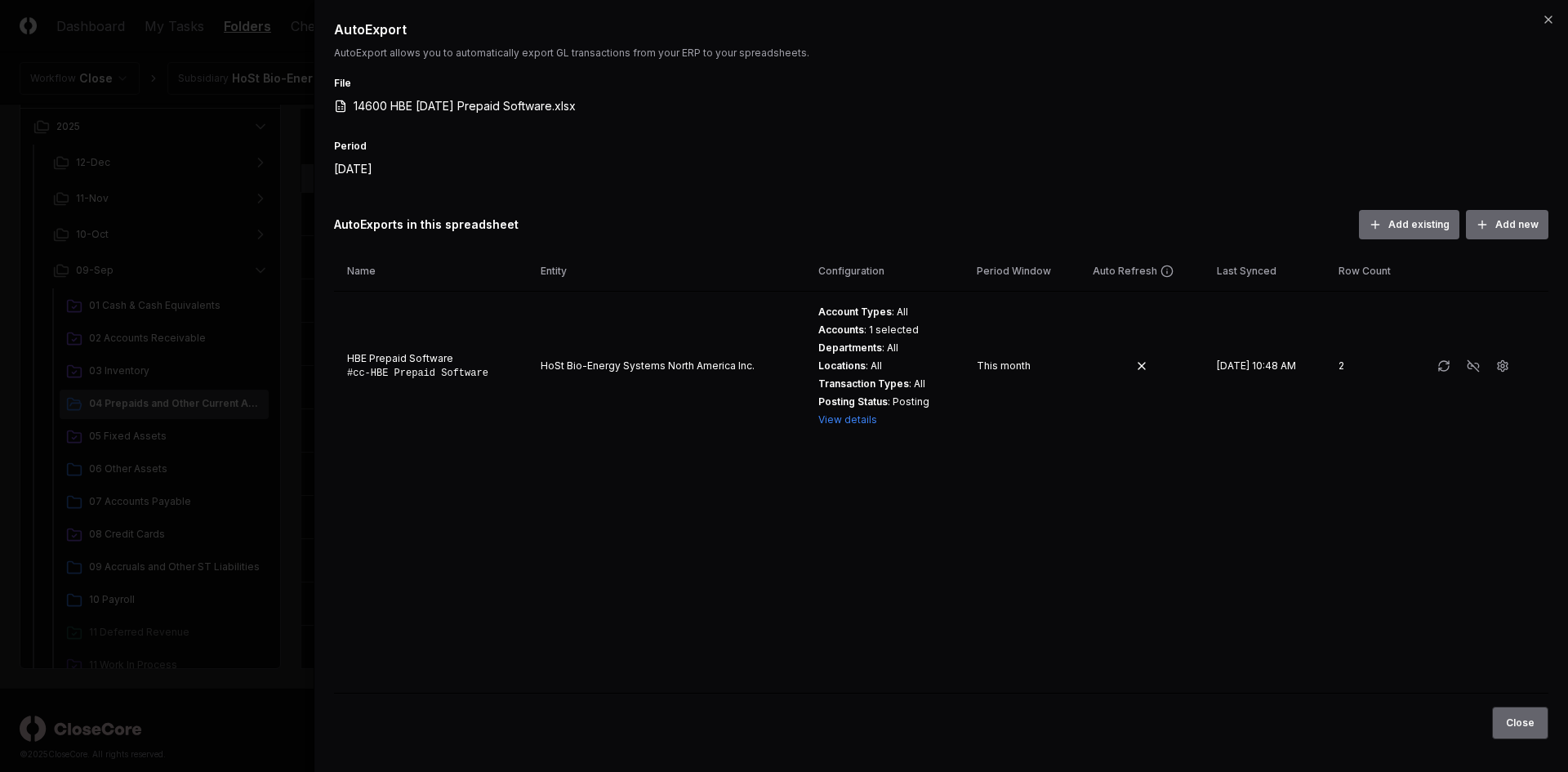
click at [1517, 712] on button "Close" at bounding box center [1520, 723] width 56 height 33
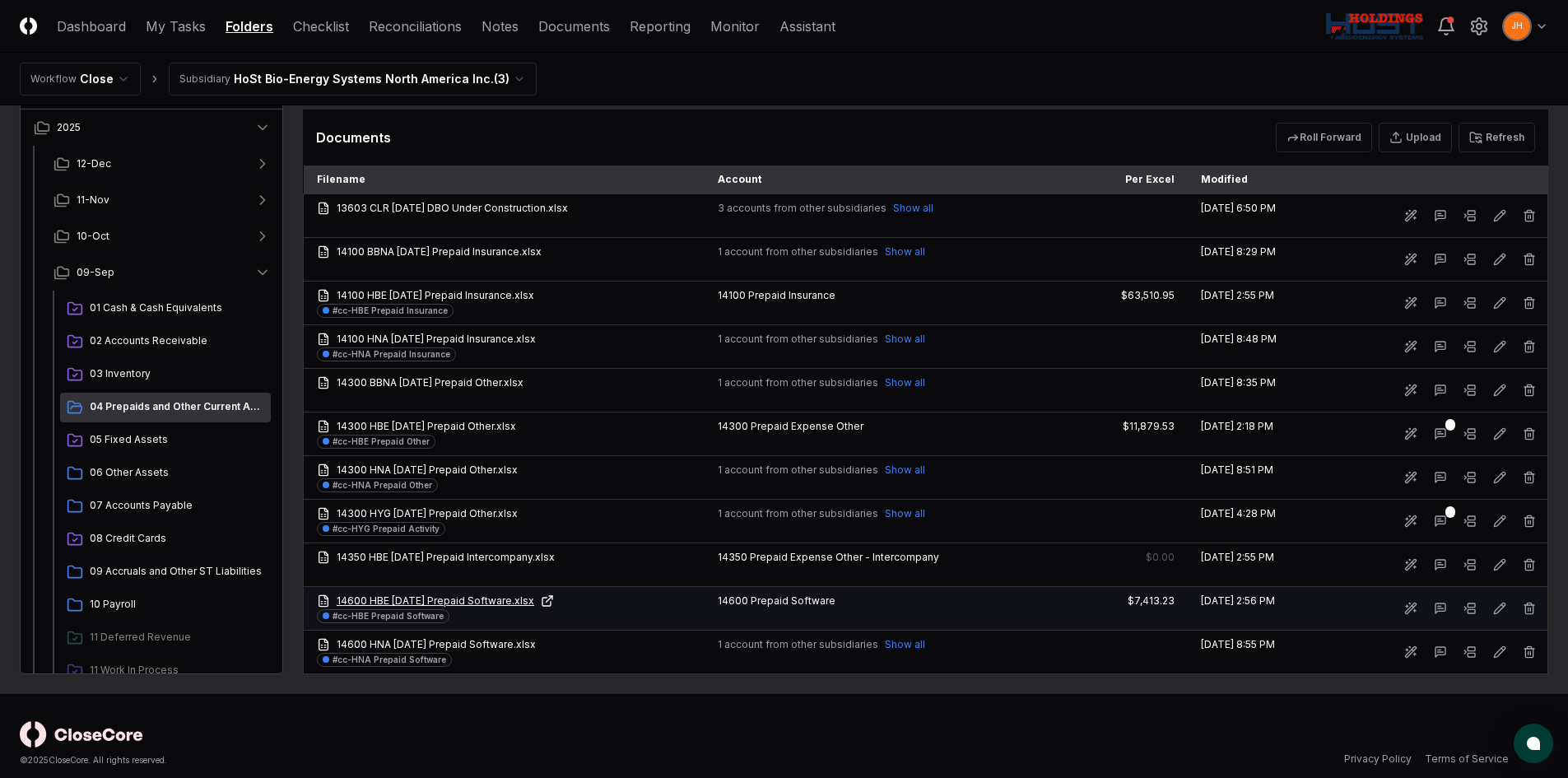
click at [507, 601] on link "14600 HBE [DATE] Prepaid Software.xlsx" at bounding box center [504, 601] width 375 height 15
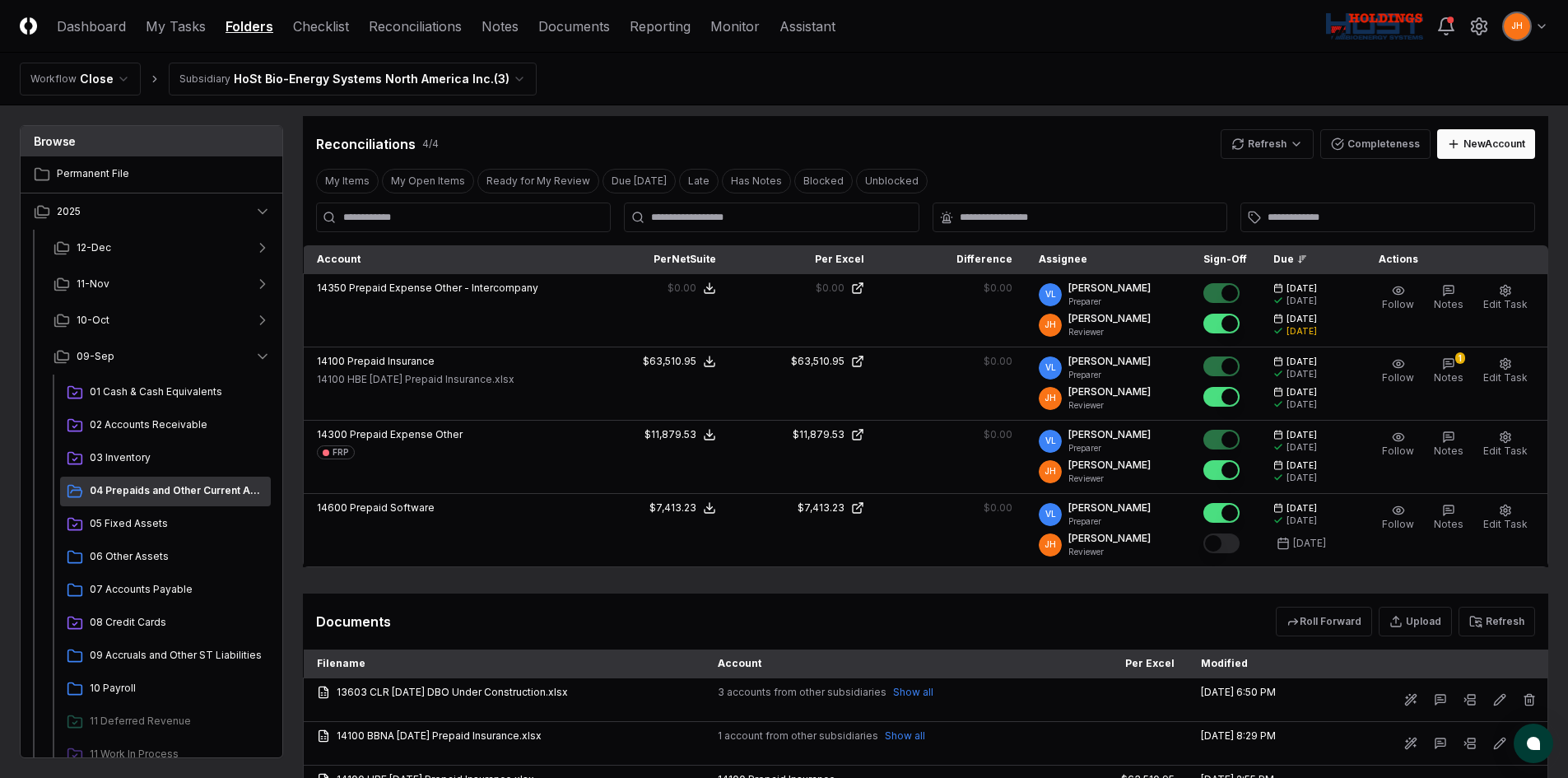
scroll to position [577, 0]
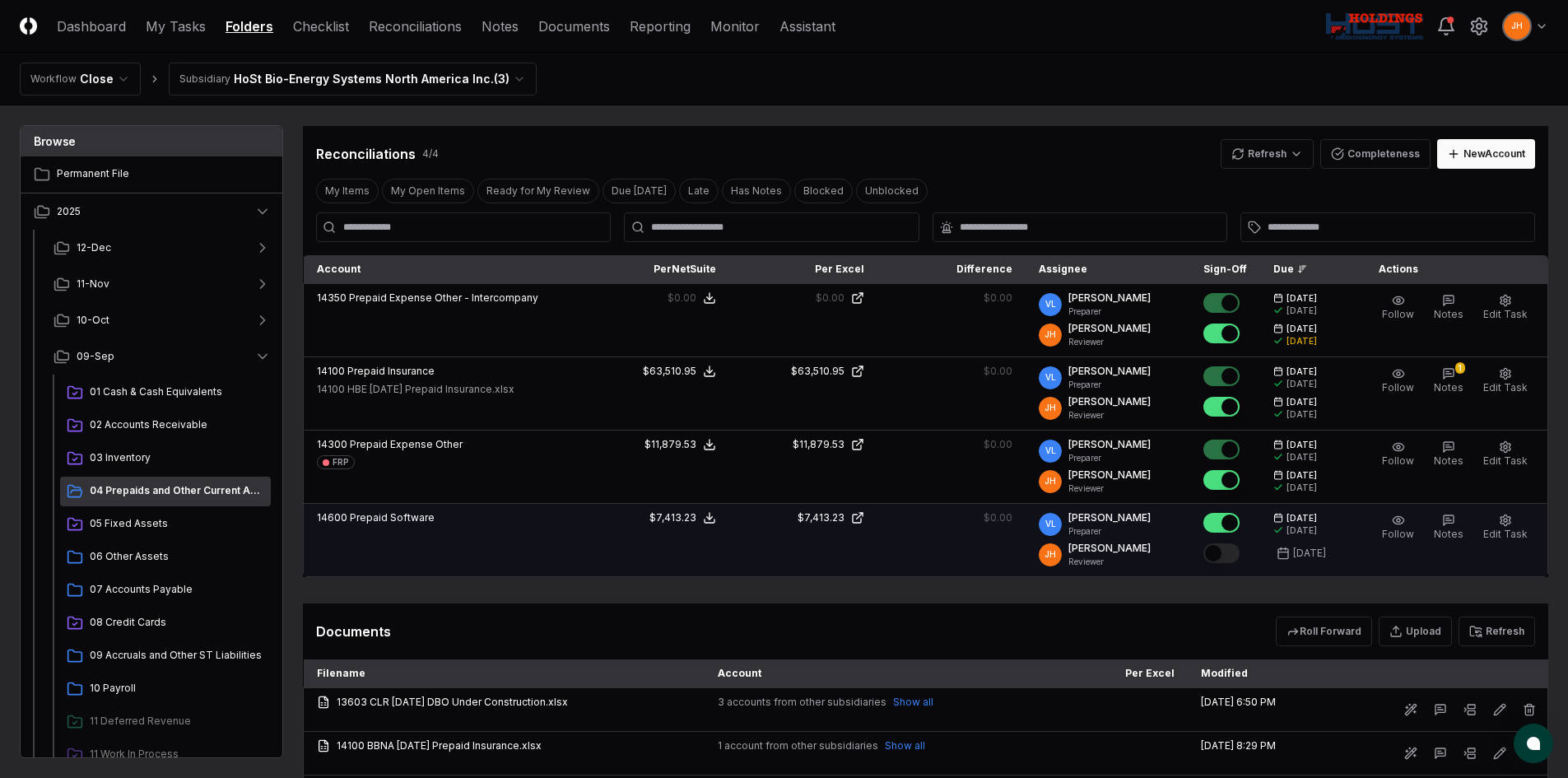
click at [1240, 554] on button "Mark complete" at bounding box center [1222, 553] width 36 height 20
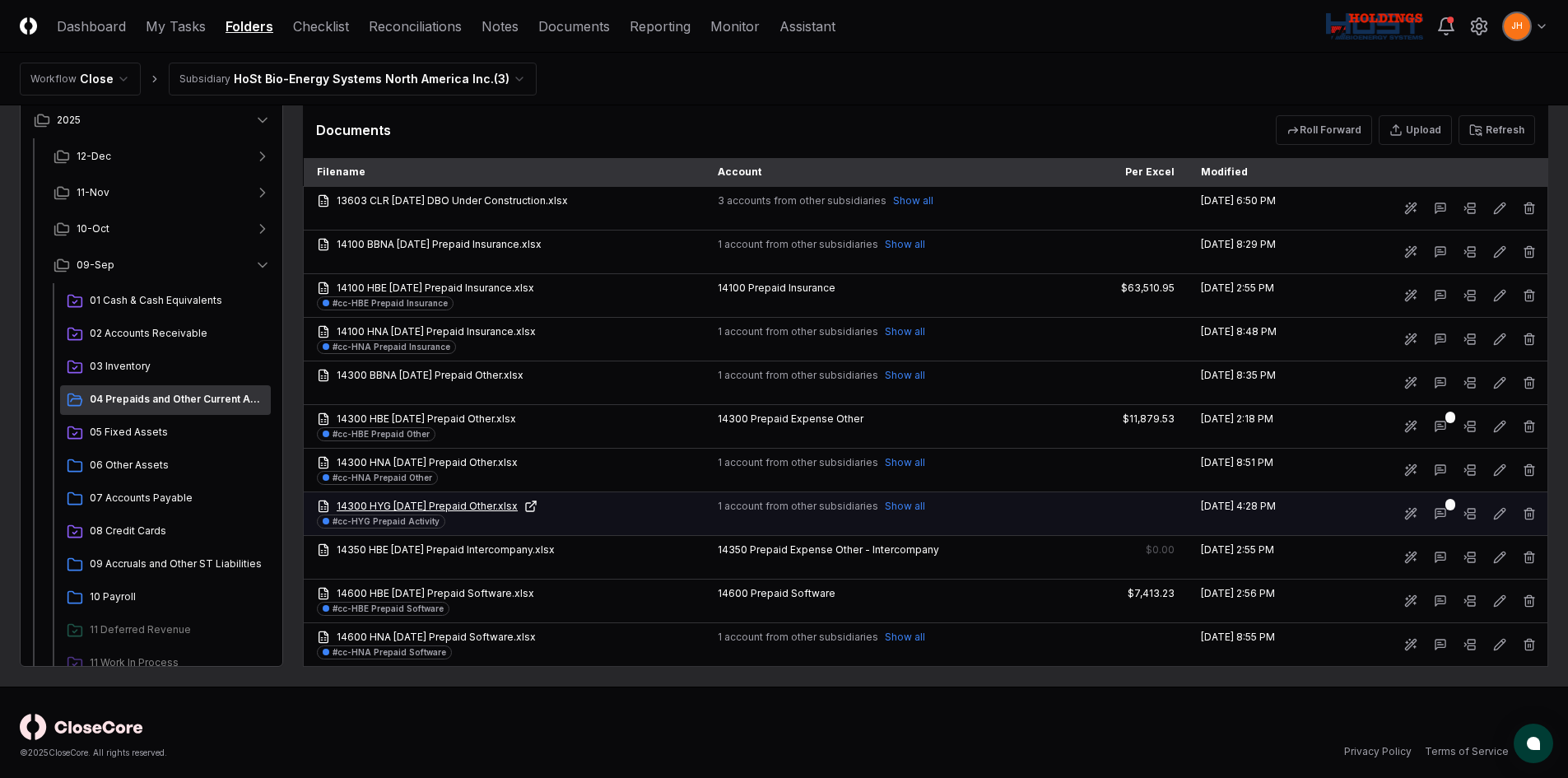
scroll to position [1085, 0]
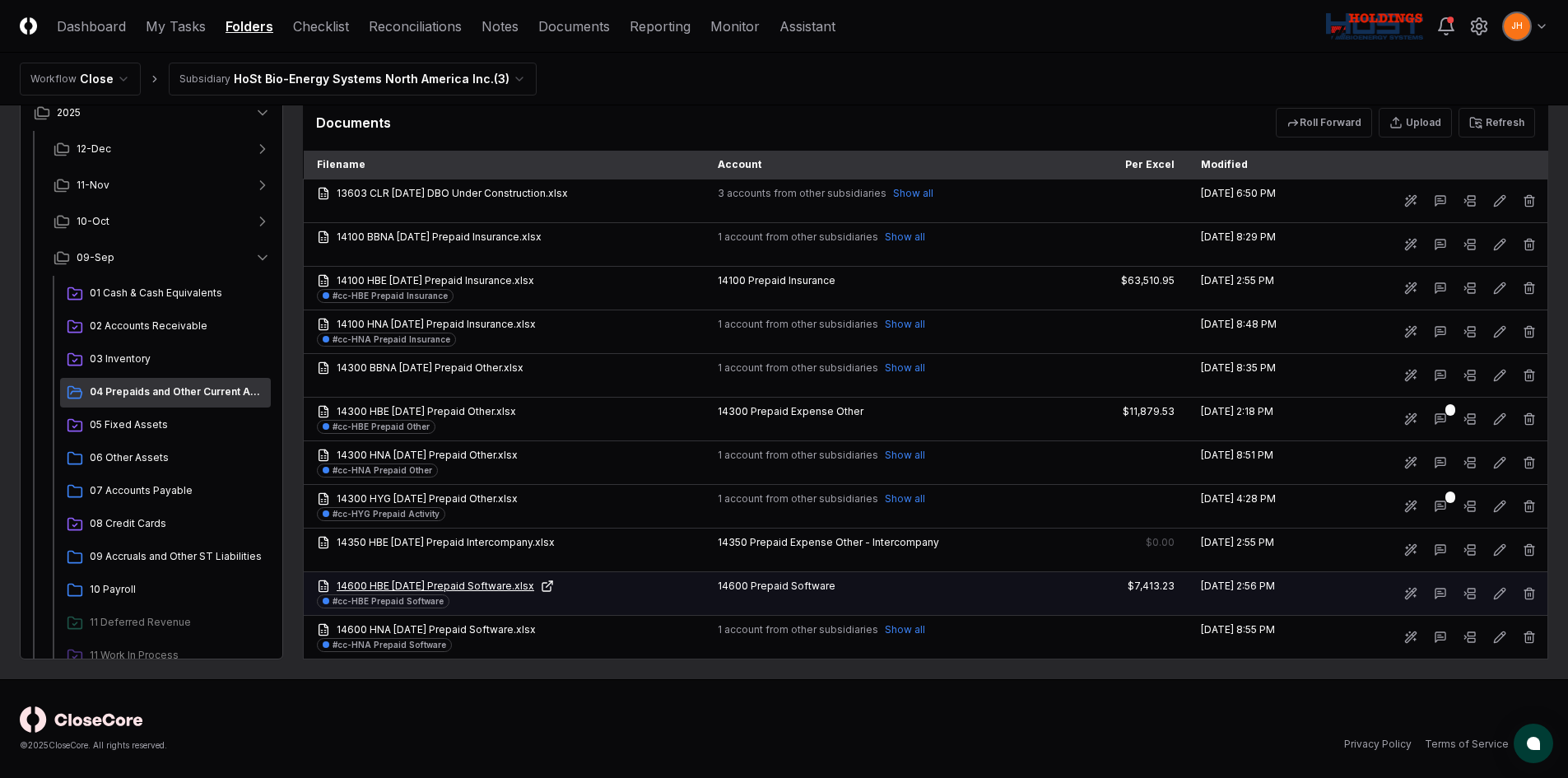
click at [472, 590] on link "14600 HBE [DATE] Prepaid Software.xlsx" at bounding box center [504, 586] width 375 height 15
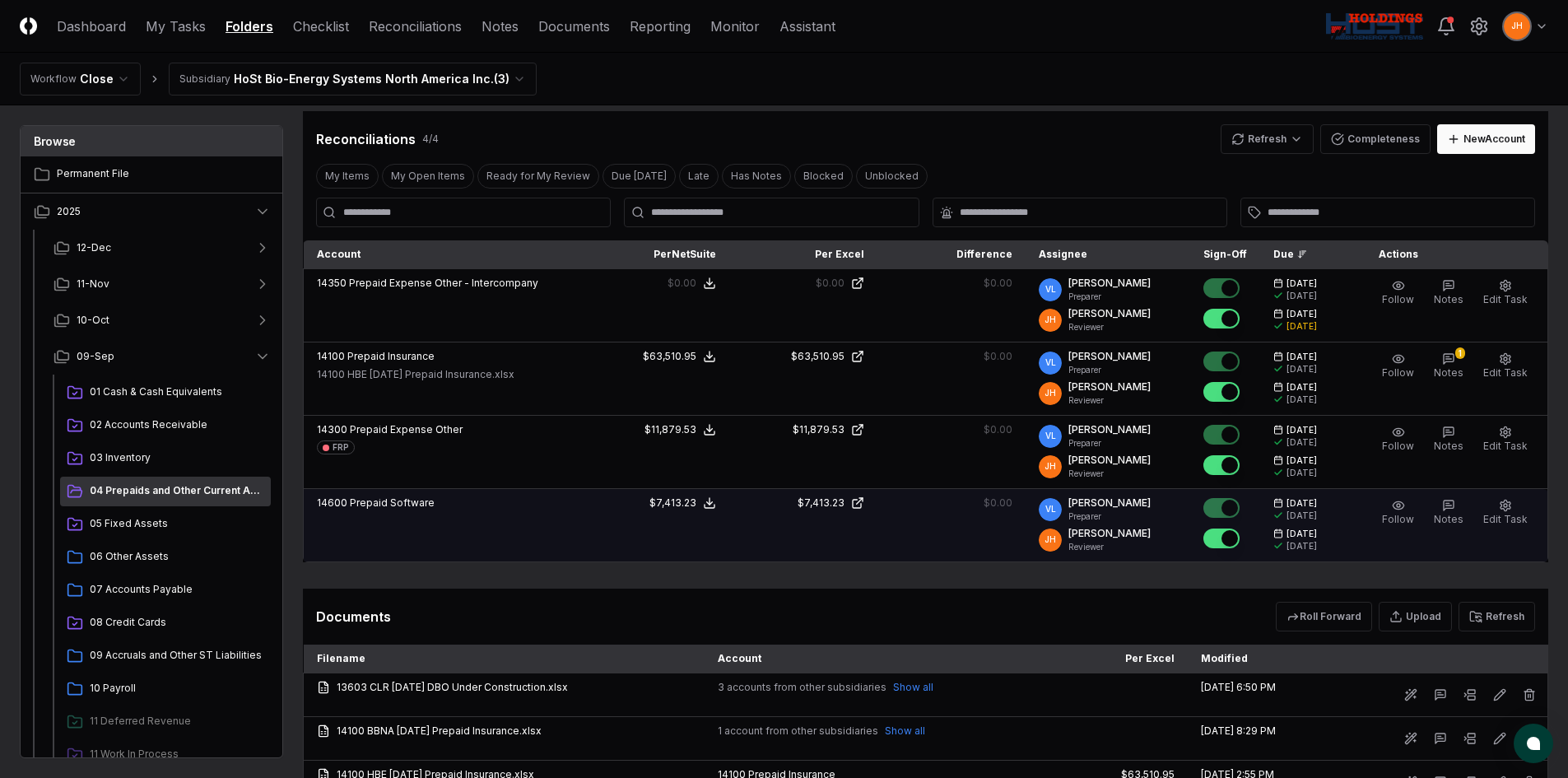
scroll to position [509, 0]
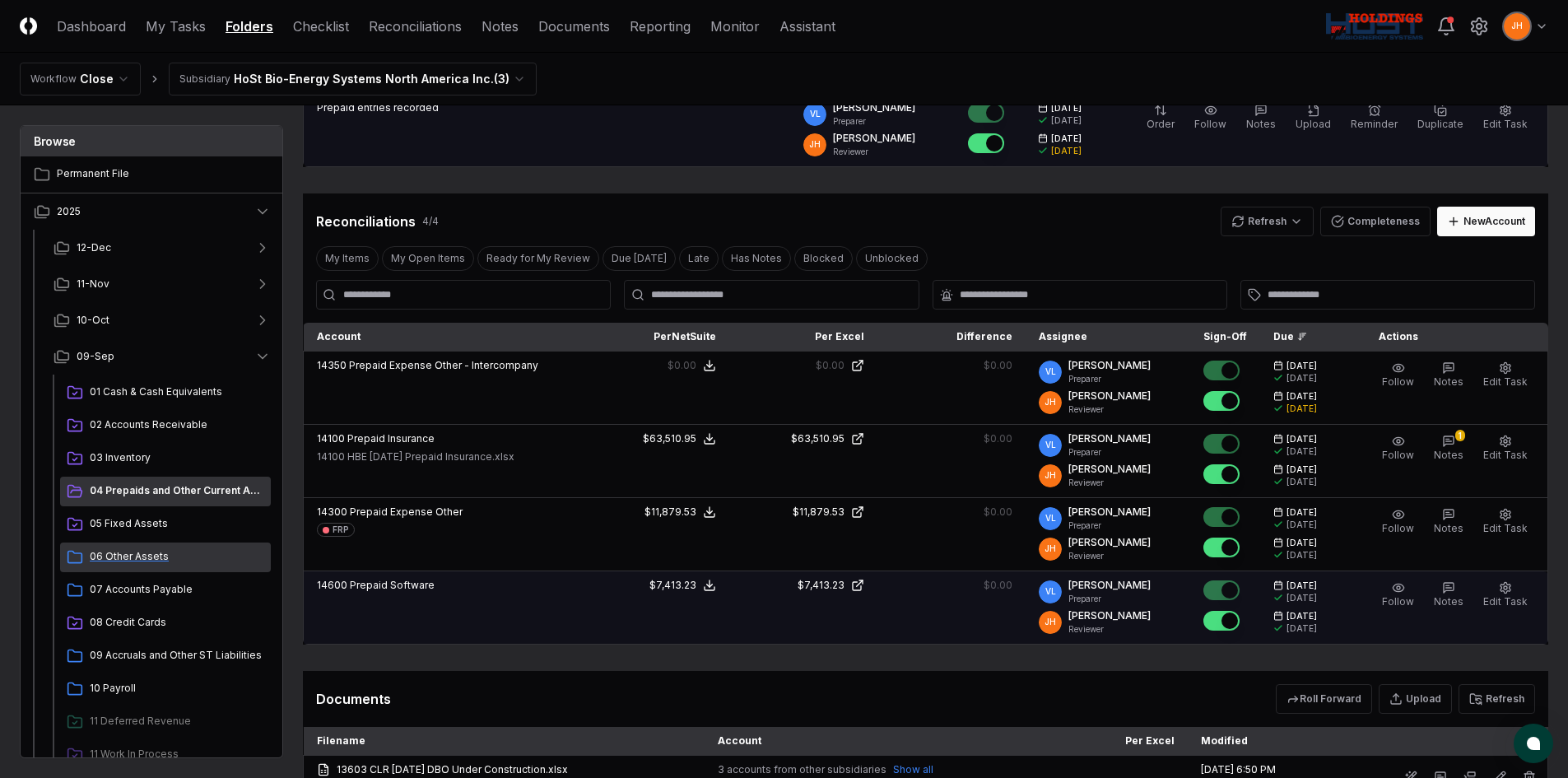
click at [125, 560] on span "06 Other Assets" at bounding box center [176, 557] width 175 height 15
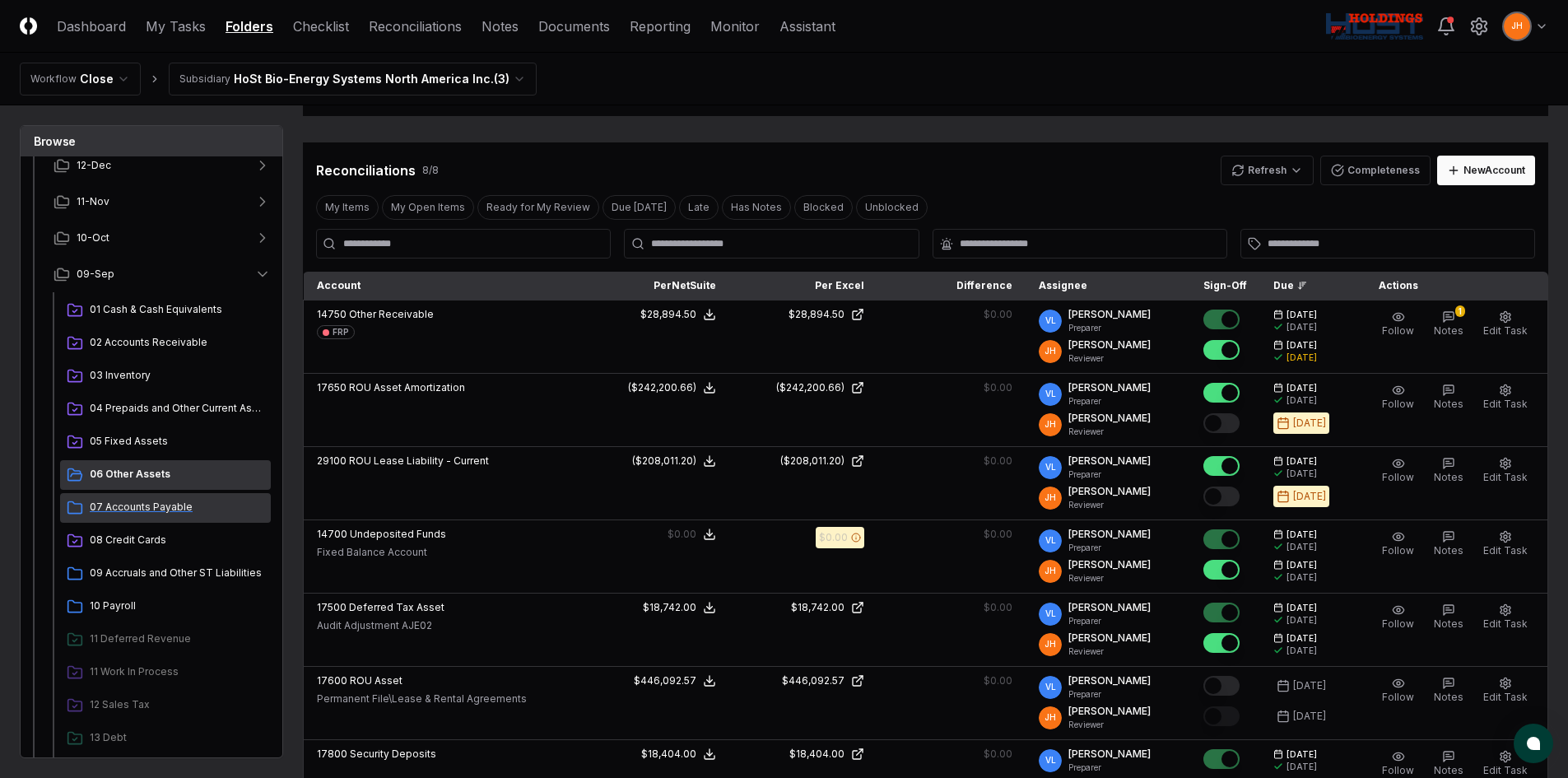
scroll to position [165, 0]
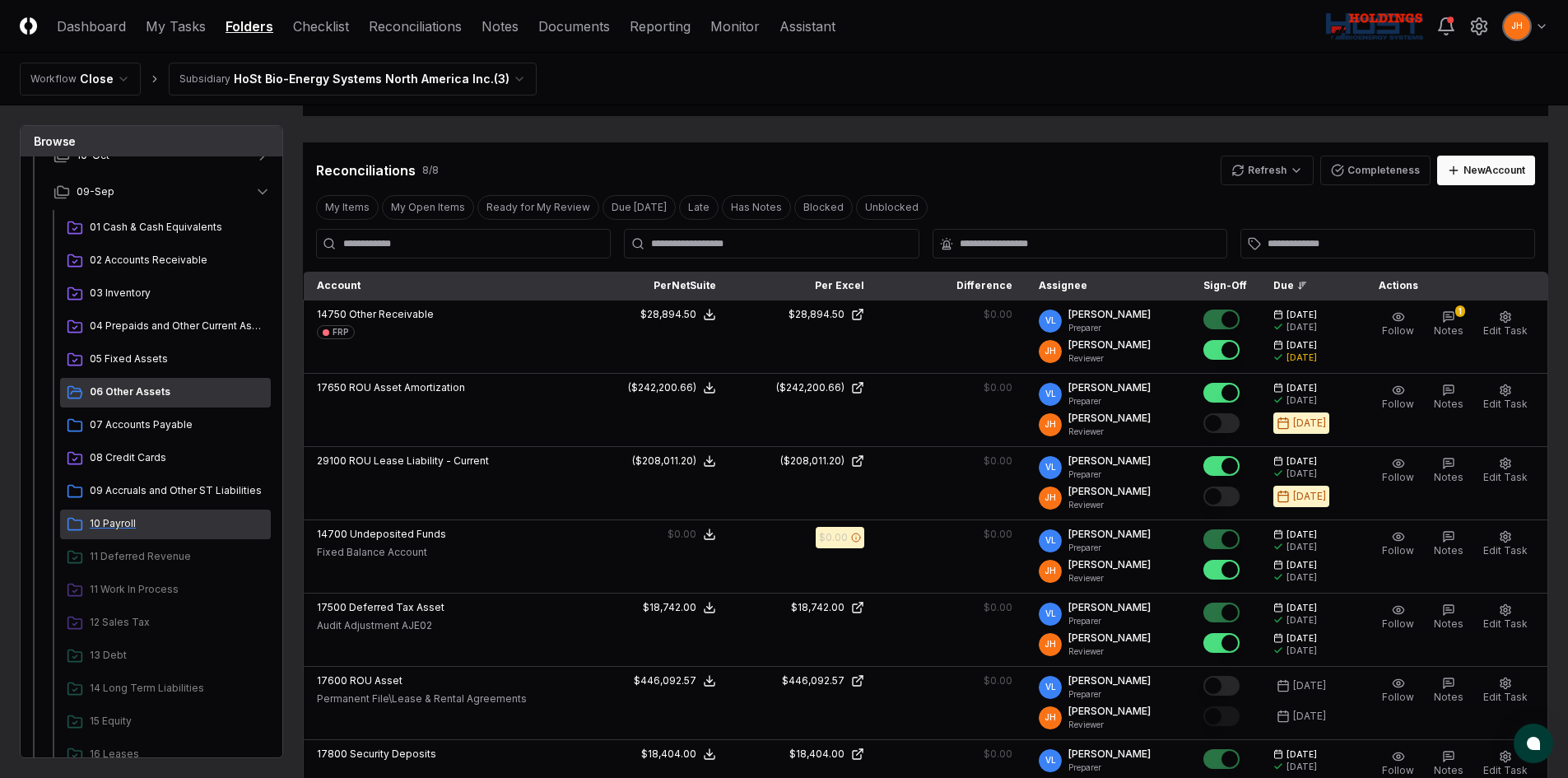
click at [119, 526] on span "10 Payroll" at bounding box center [176, 524] width 175 height 15
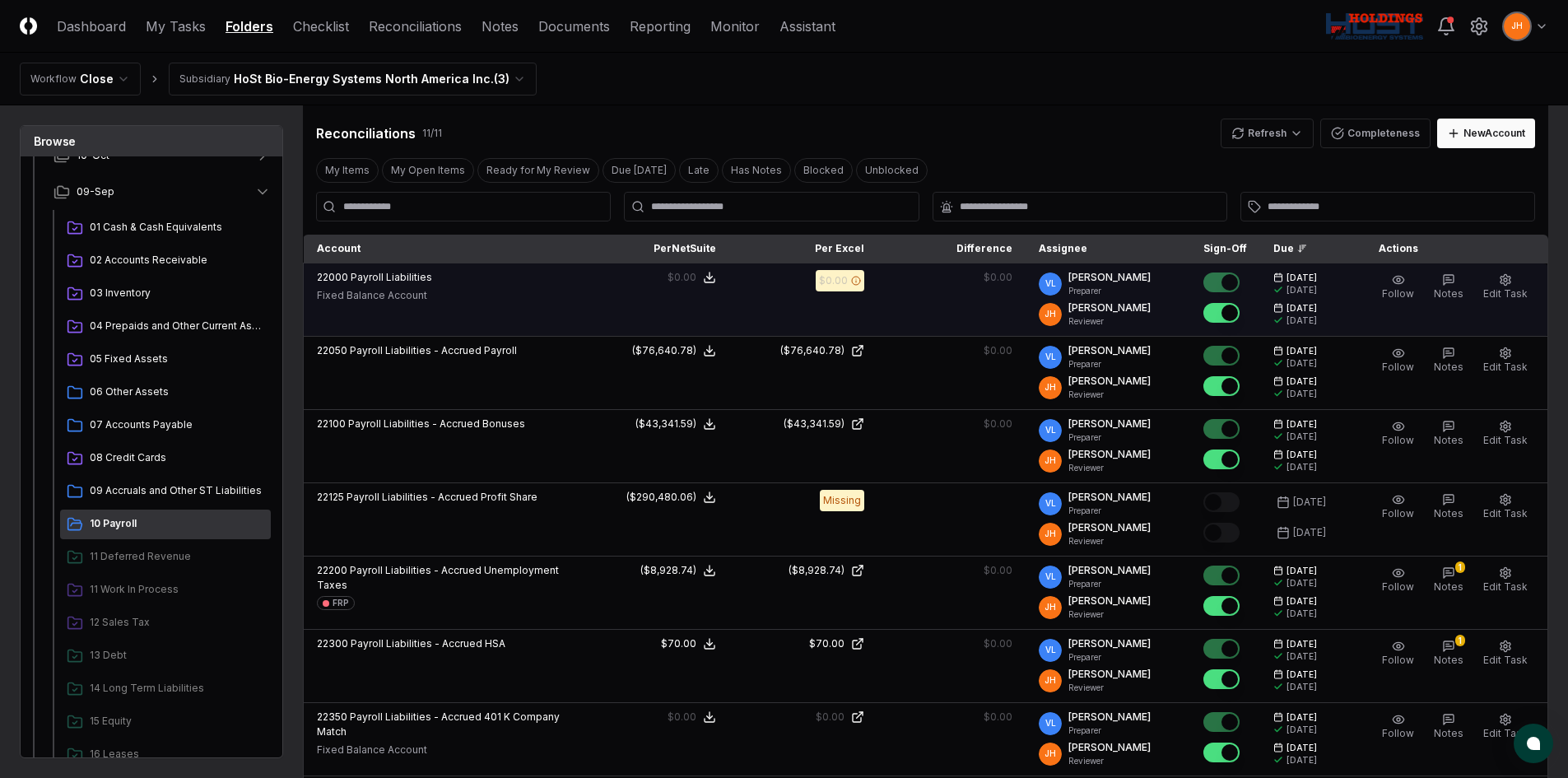
scroll to position [412, 0]
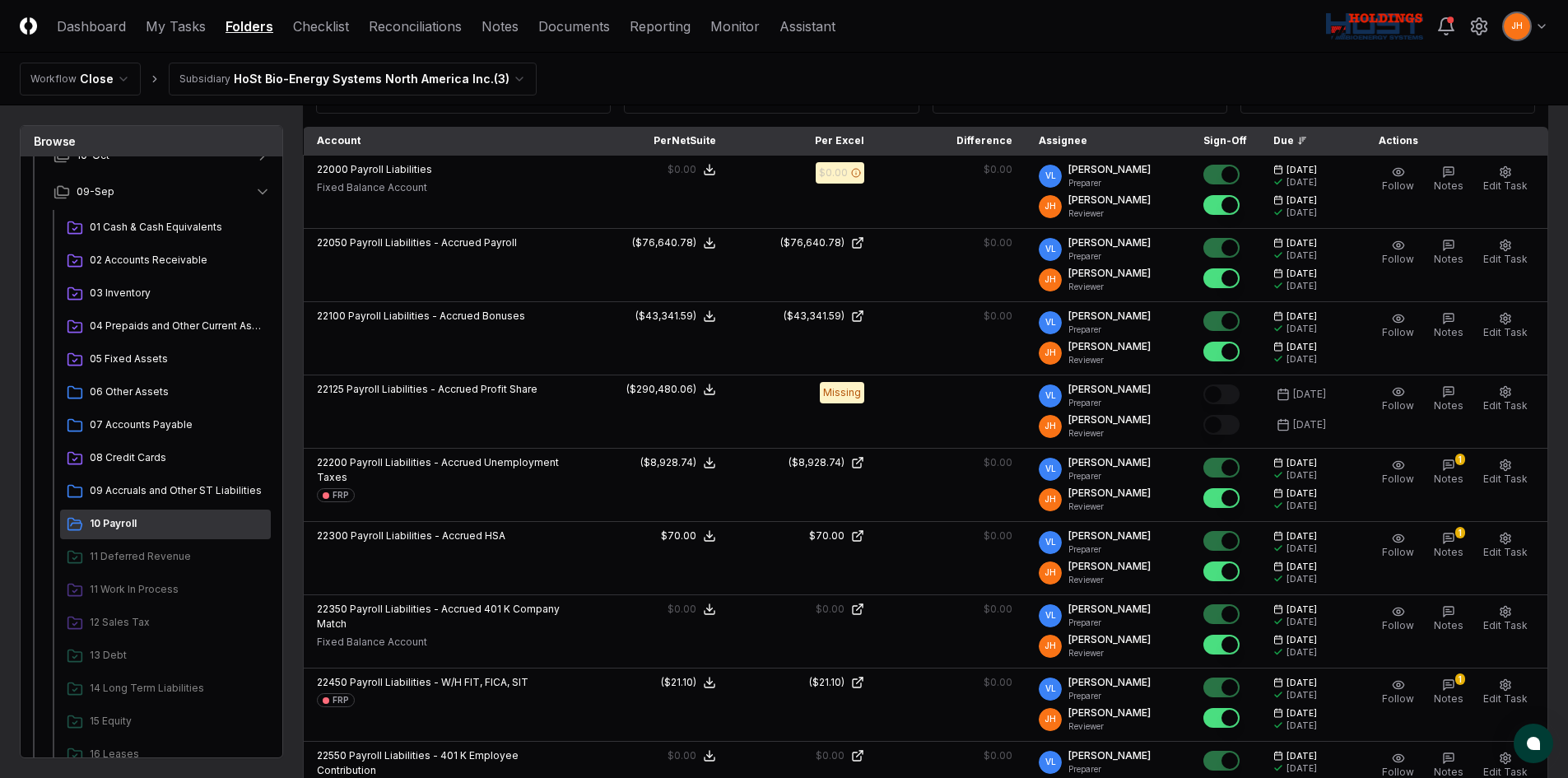
click at [1546, 21] on html "CloseCore Dashboard My Tasks Folders Checklist Reconciliations Notes Documents …" at bounding box center [784, 667] width 1568 height 2158
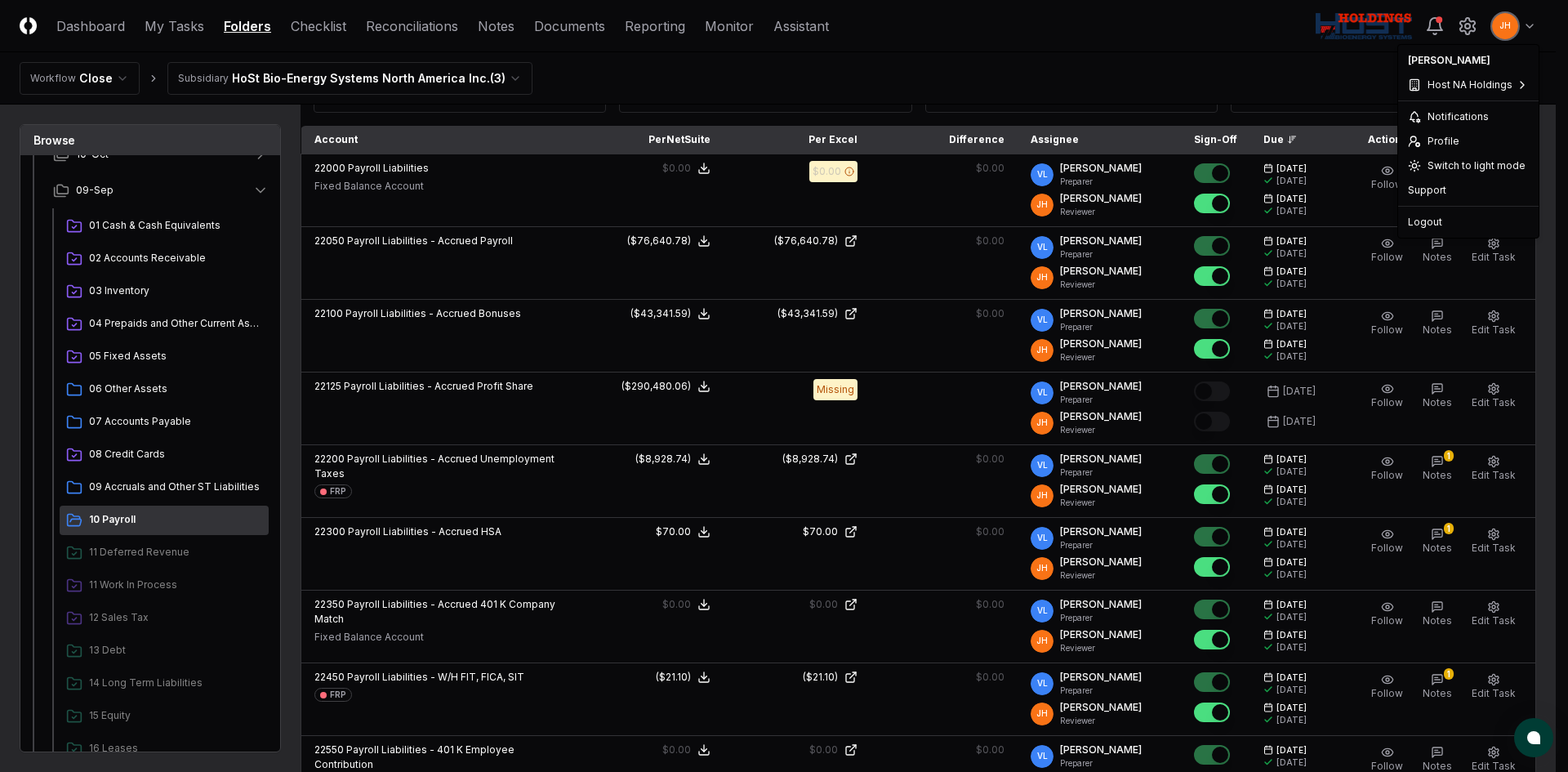
click at [1527, 21] on html "CloseCore Dashboard My Tasks Folders Checklist Reconciliations Notes Documents …" at bounding box center [784, 662] width 1568 height 2141
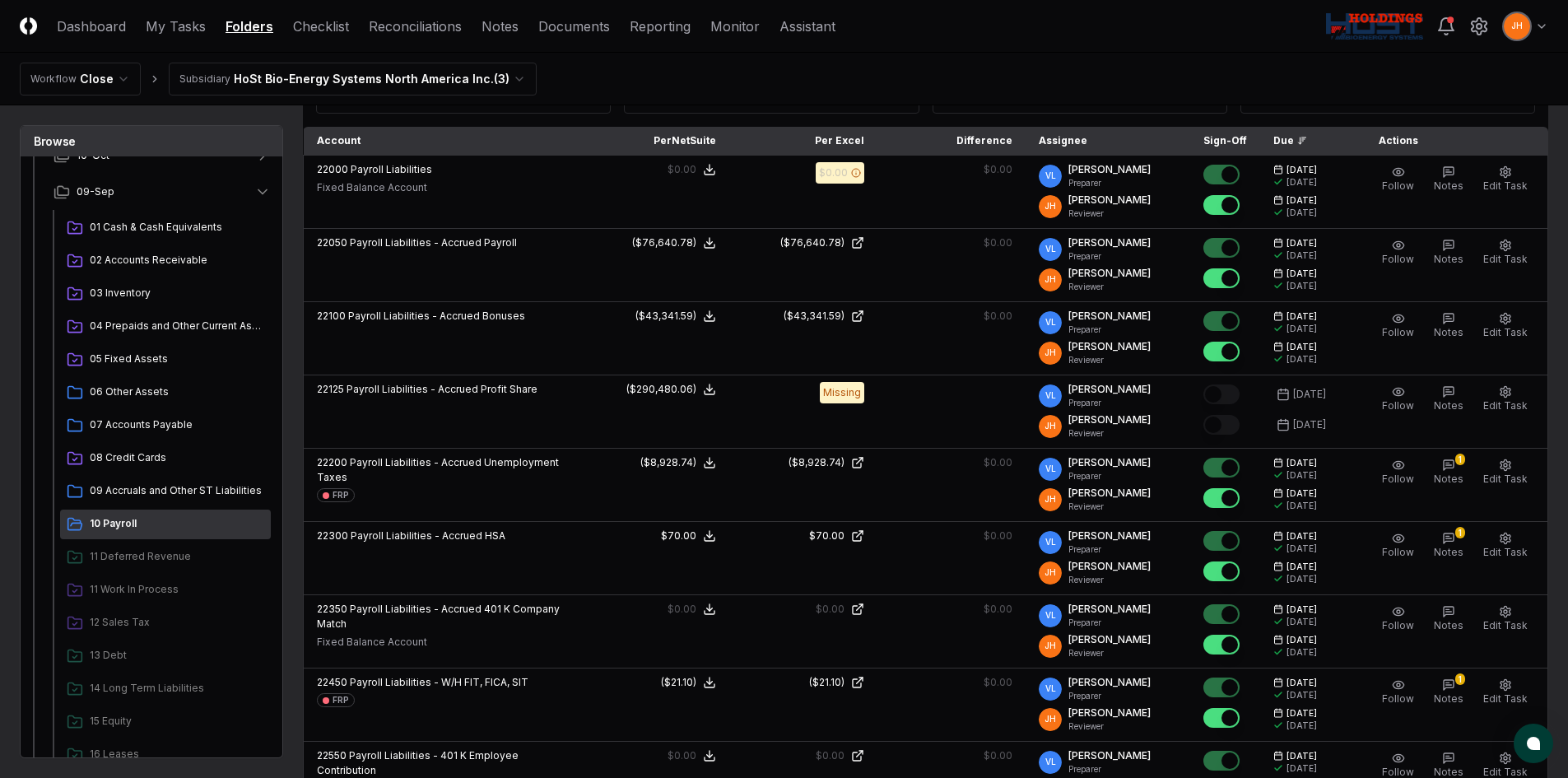
click at [1546, 26] on html "CloseCore Dashboard My Tasks Folders Checklist Reconciliations Notes Documents …" at bounding box center [784, 667] width 1568 height 2158
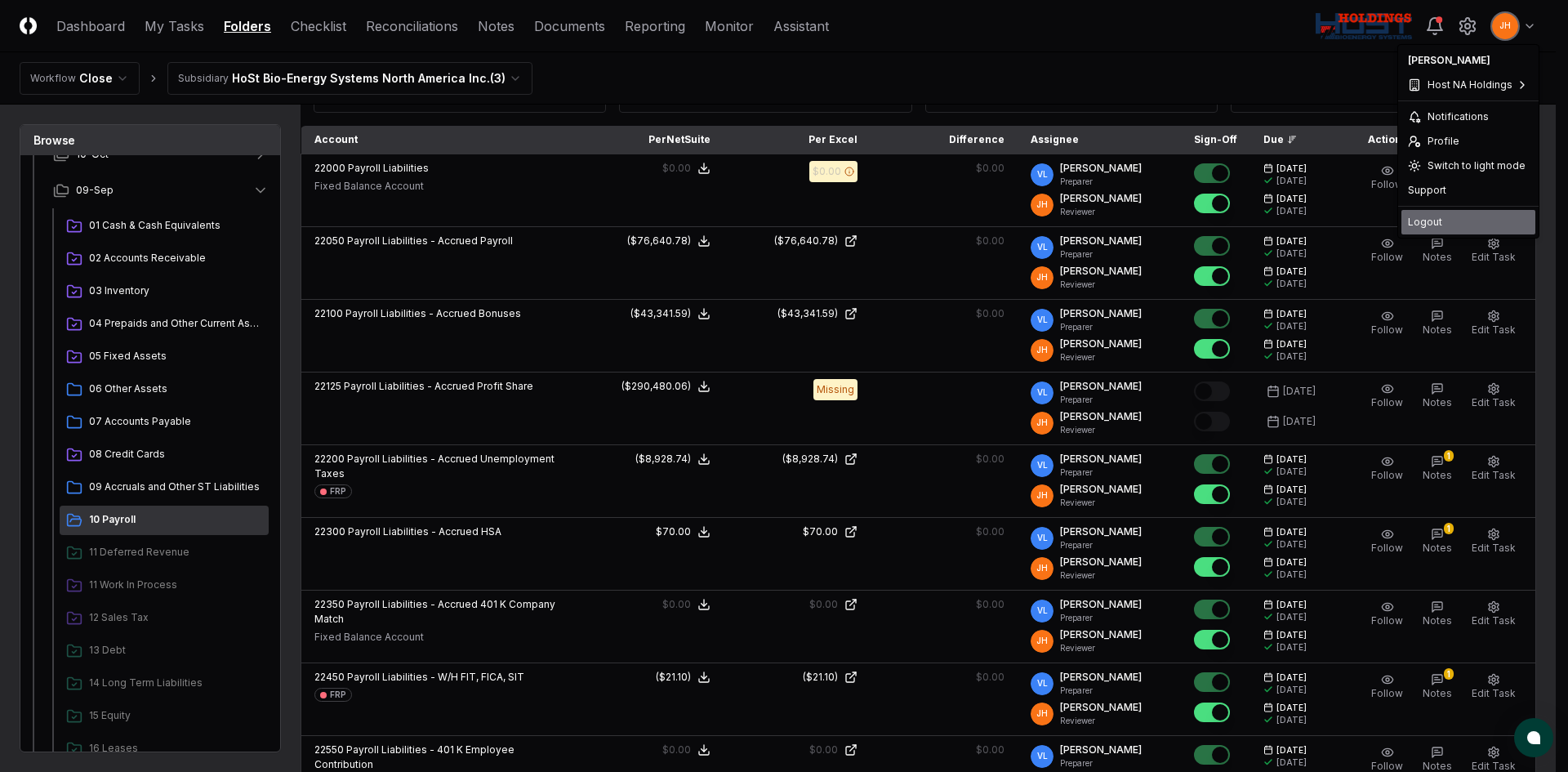
click at [1429, 219] on div "Logout" at bounding box center [1468, 222] width 134 height 25
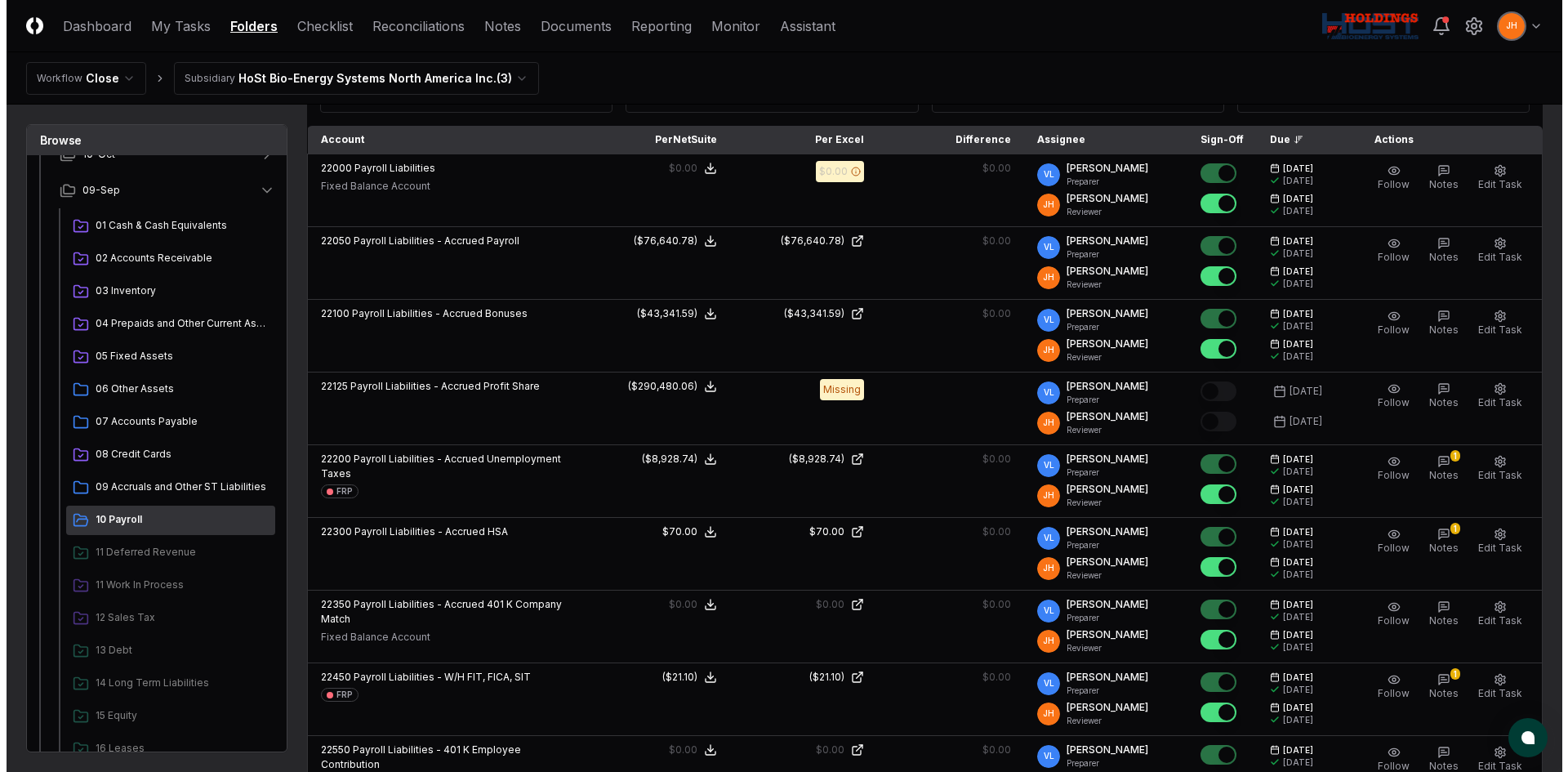
scroll to position [0, 0]
